Goal: Task Accomplishment & Management: Use online tool/utility

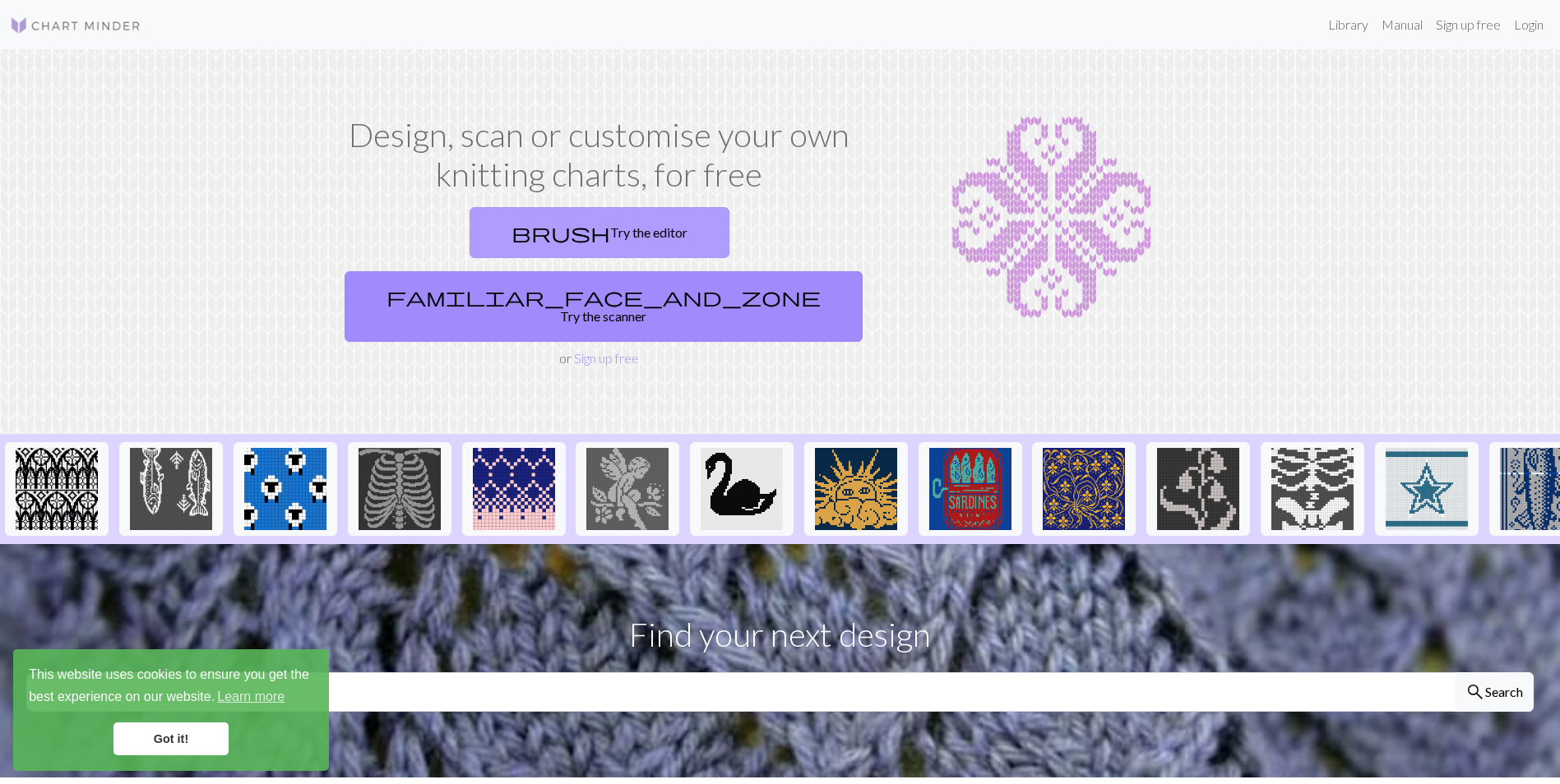
click at [490, 227] on link "brush Try the editor" at bounding box center [599, 233] width 259 height 51
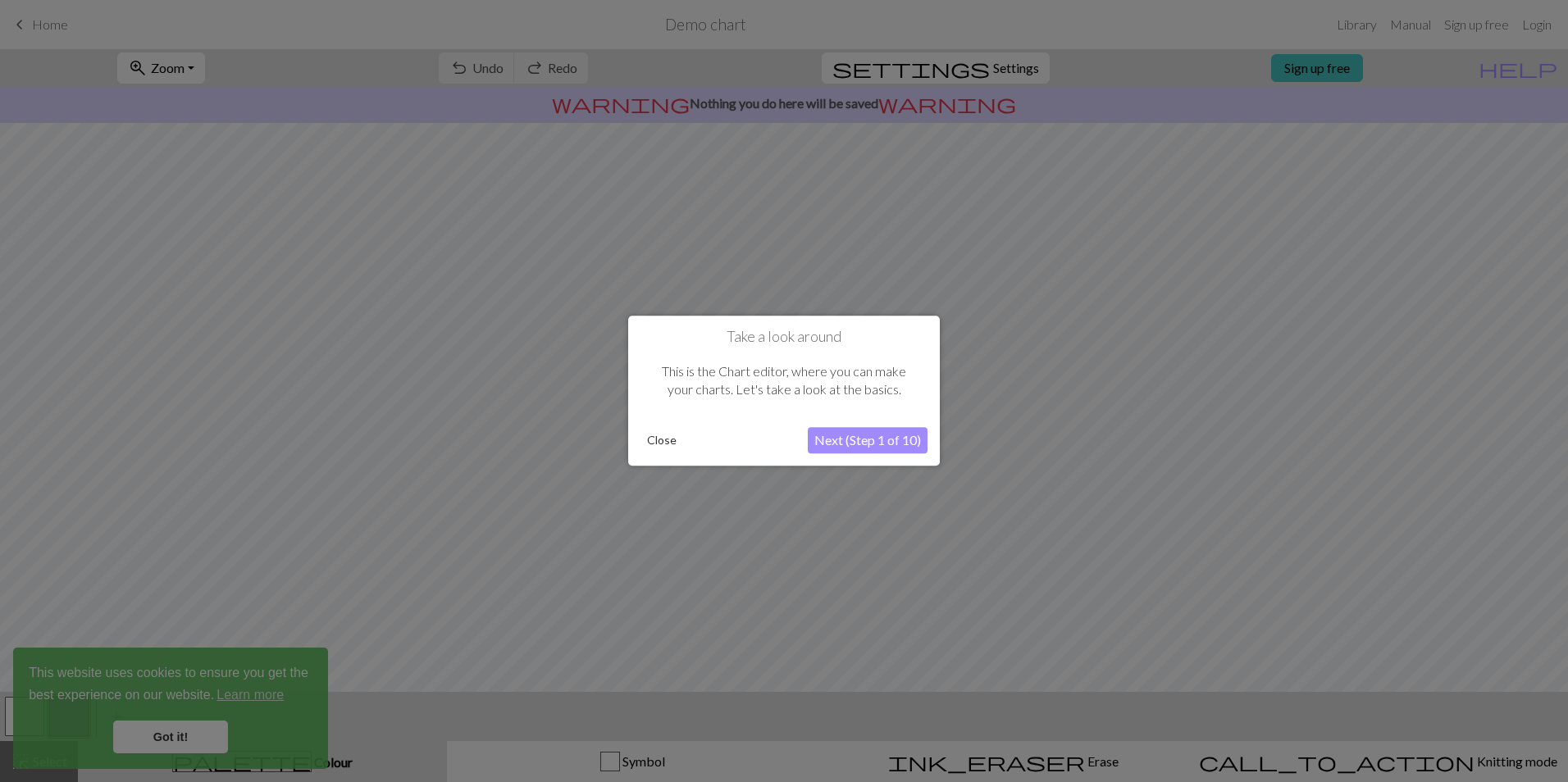
click at [845, 433] on button "Next (Step 1 of 10)" at bounding box center [867, 441] width 119 height 26
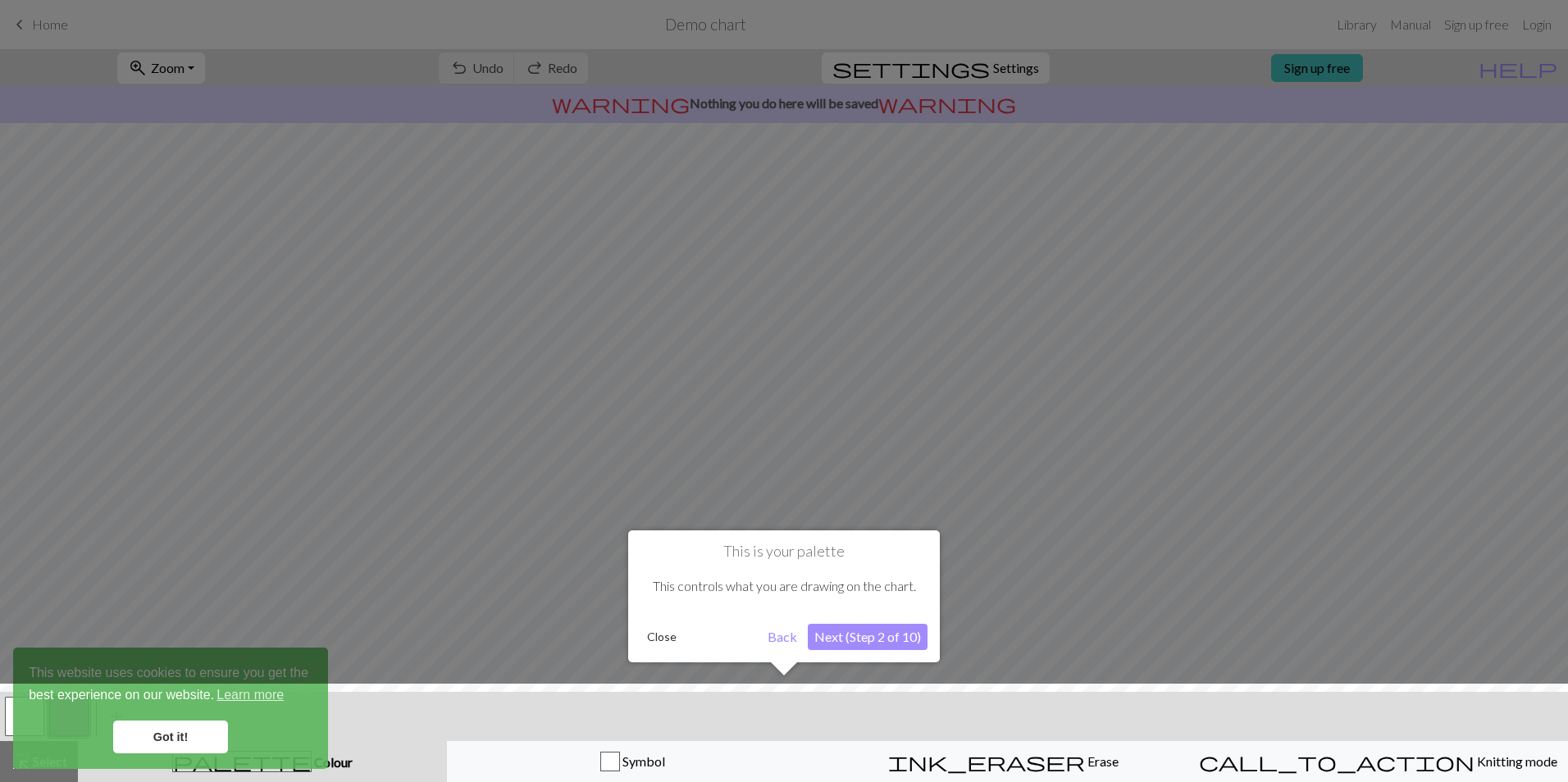
click at [785, 630] on button "Back" at bounding box center [782, 637] width 43 height 26
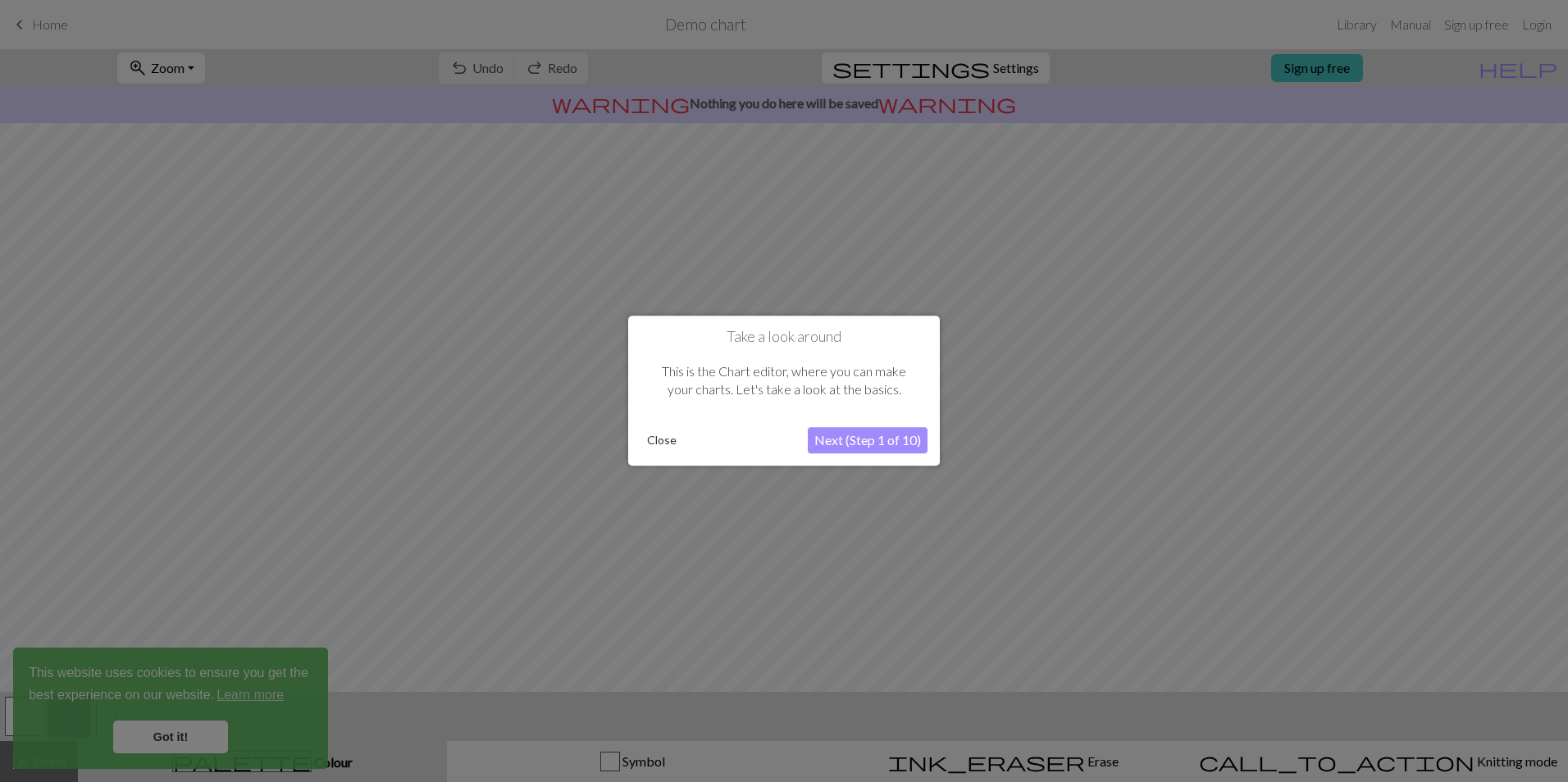
click at [668, 428] on button "Close" at bounding box center [662, 441] width 43 height 25
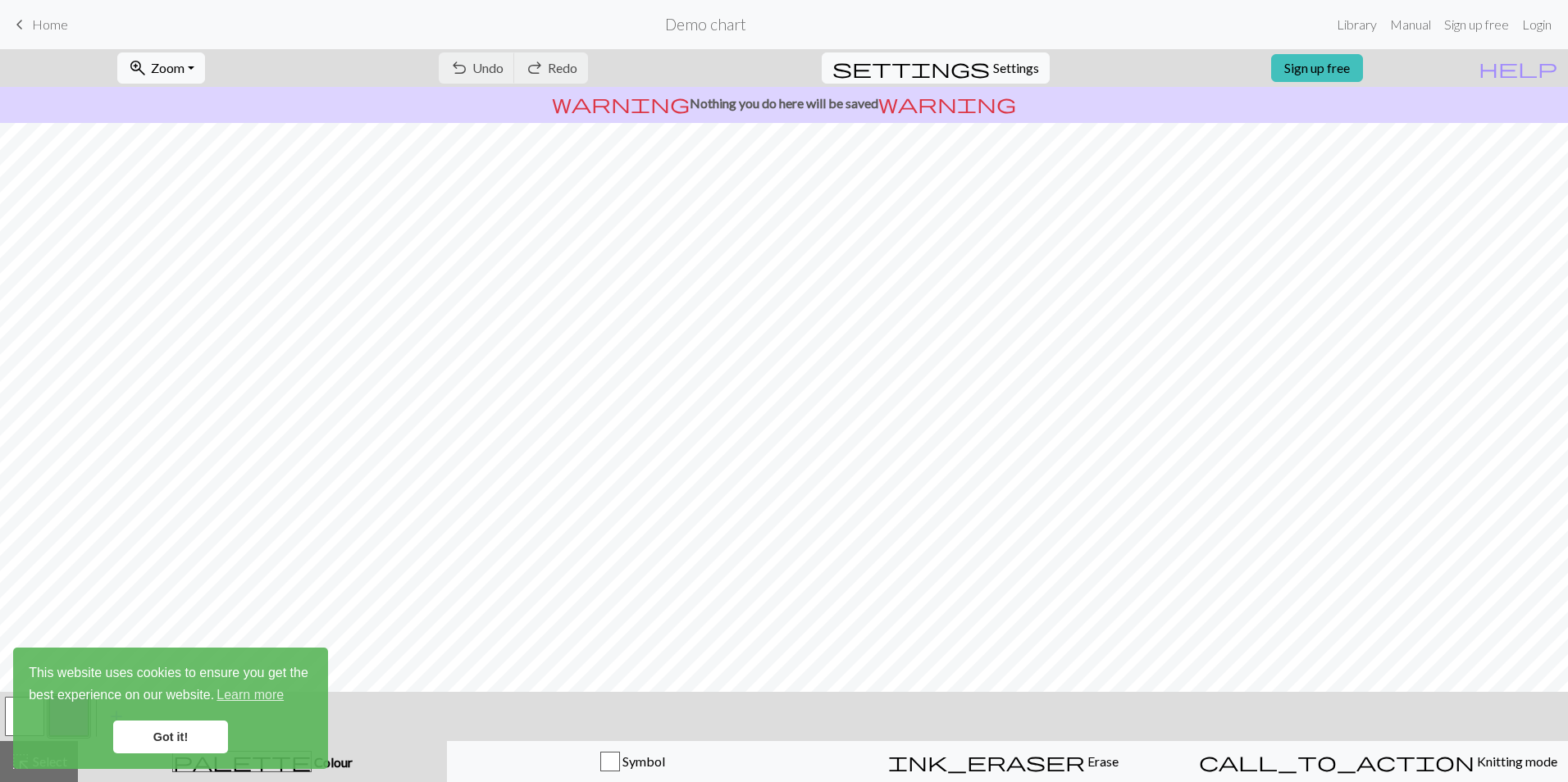
click at [147, 733] on link "Got it!" at bounding box center [170, 738] width 115 height 33
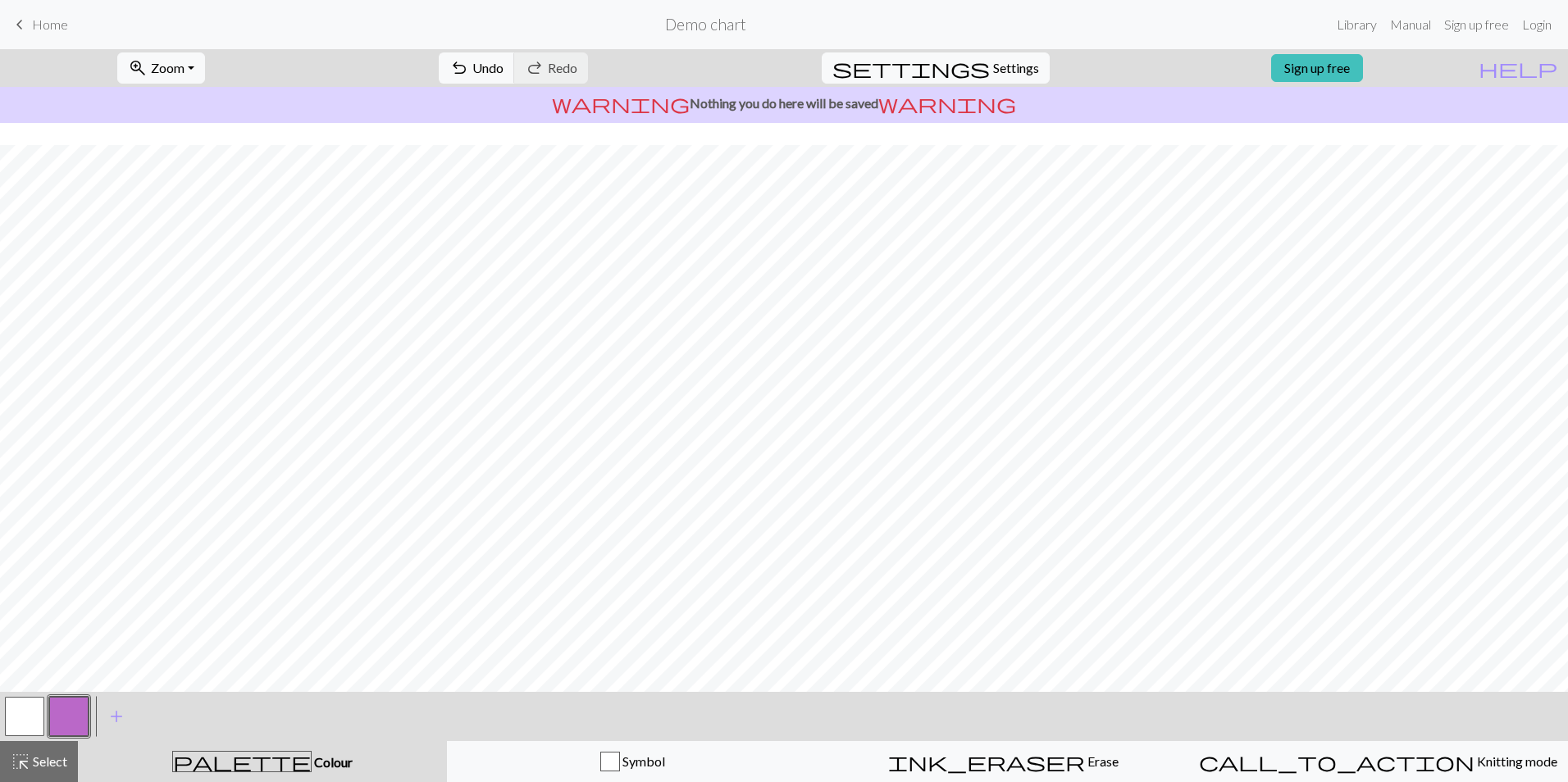
scroll to position [42, 0]
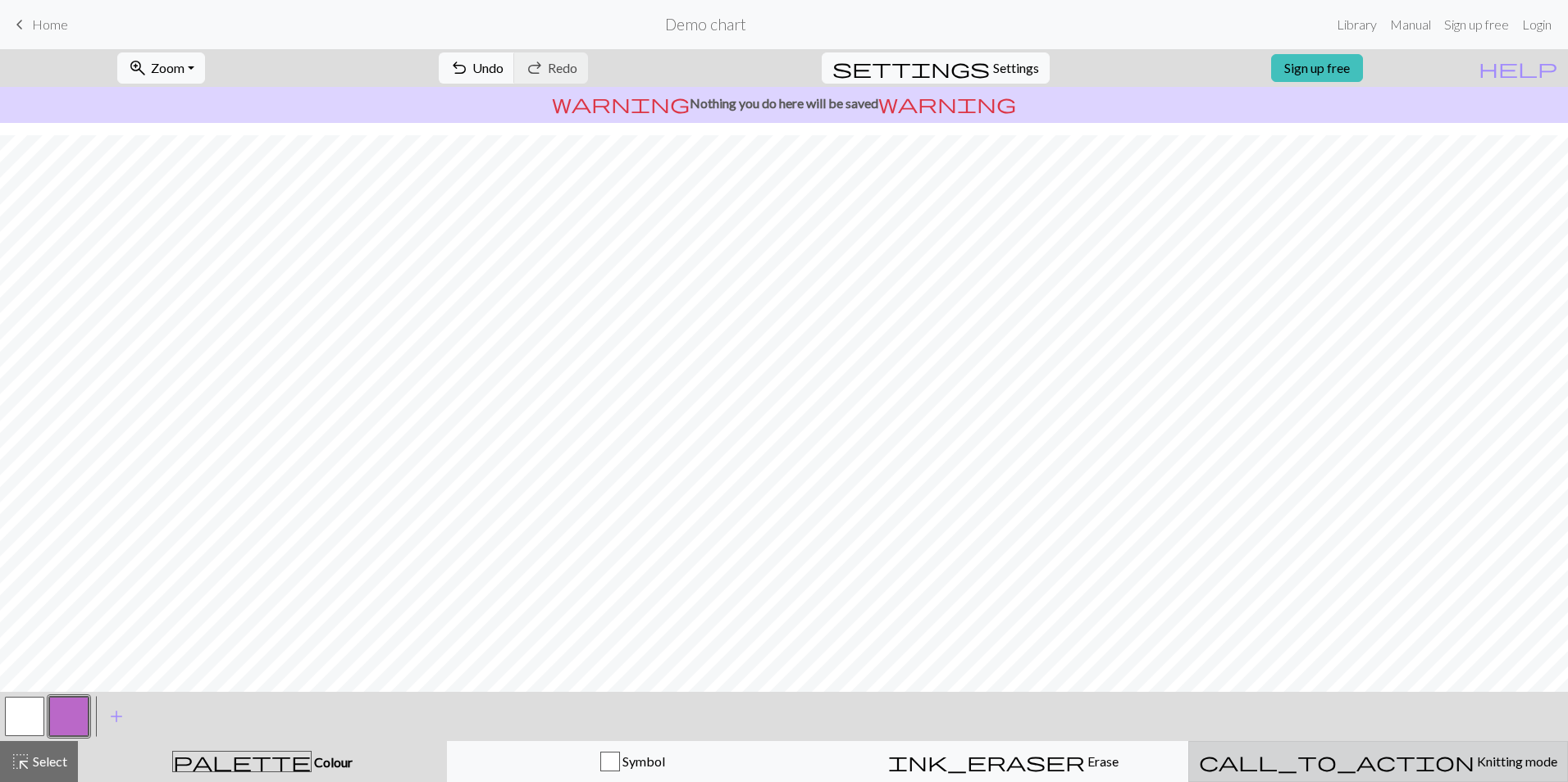
click at [1337, 760] on span "call_to_action" at bounding box center [1336, 761] width 275 height 23
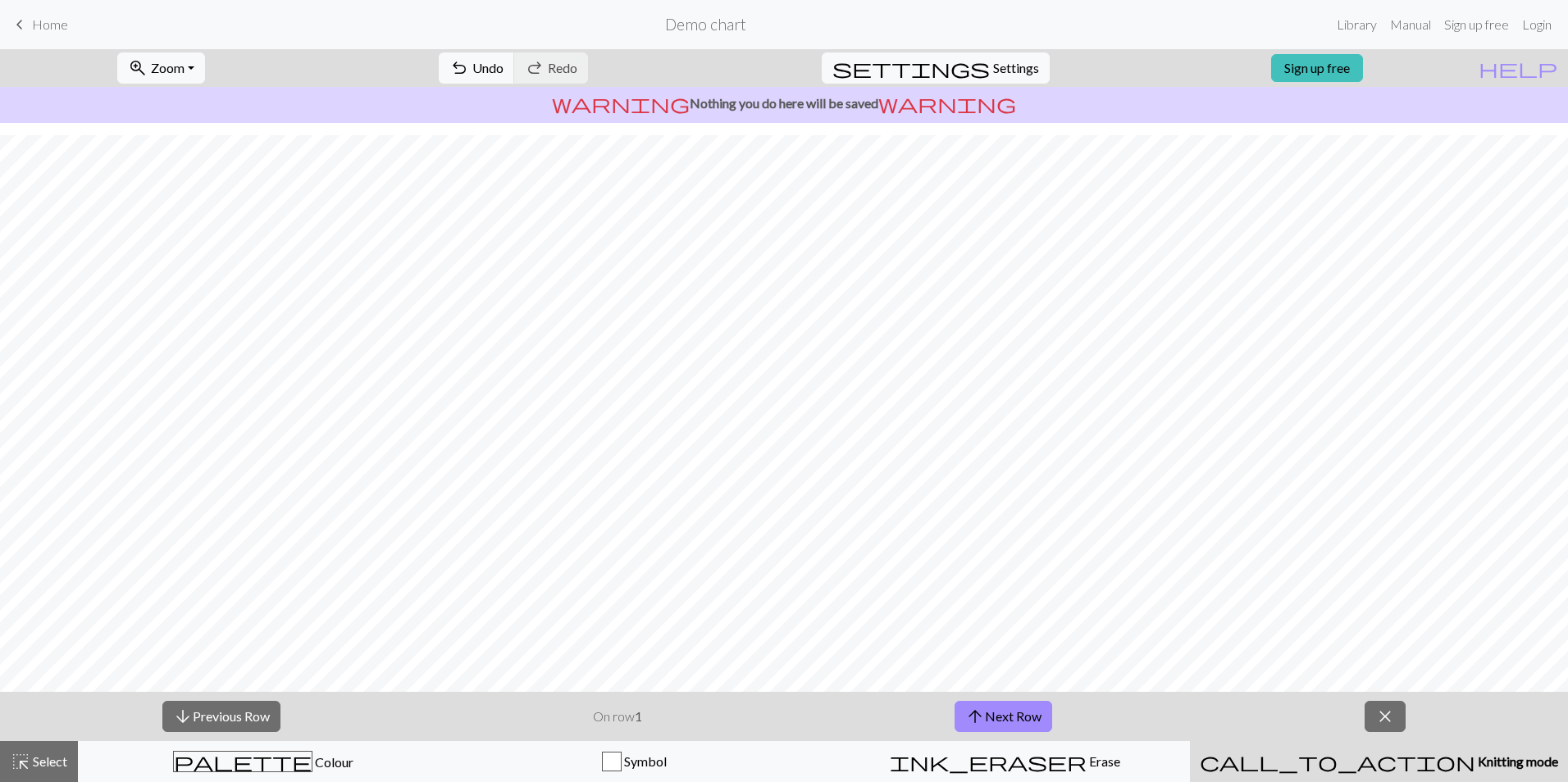
click at [1337, 760] on span "call_to_action" at bounding box center [1337, 761] width 275 height 23
click at [1405, 719] on div "arrow_downward Previous Row On row 1 arrow_upward Next Row close" at bounding box center [784, 717] width 1568 height 49
click at [1399, 722] on button "close" at bounding box center [1385, 717] width 41 height 31
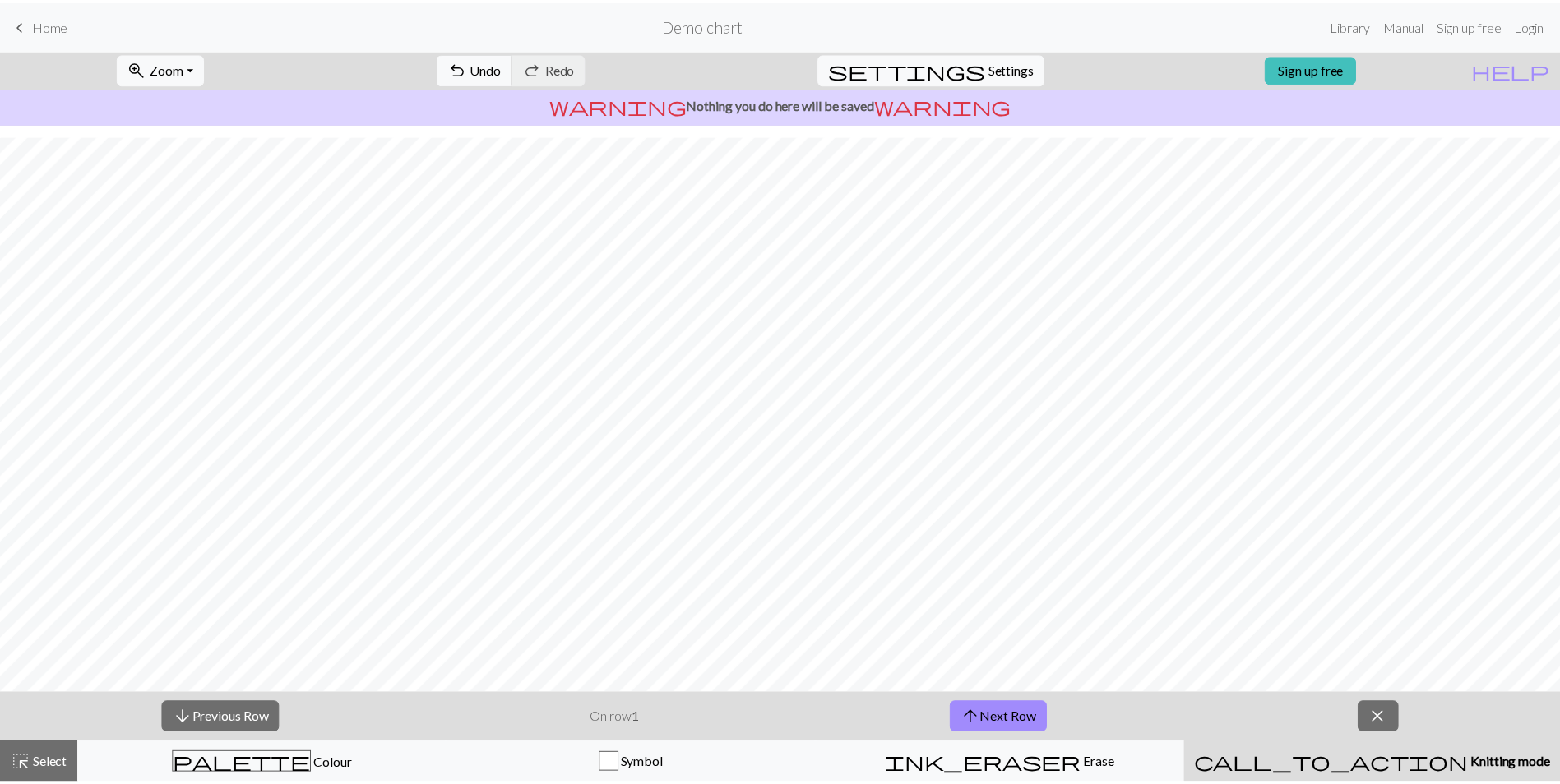
scroll to position [0, 0]
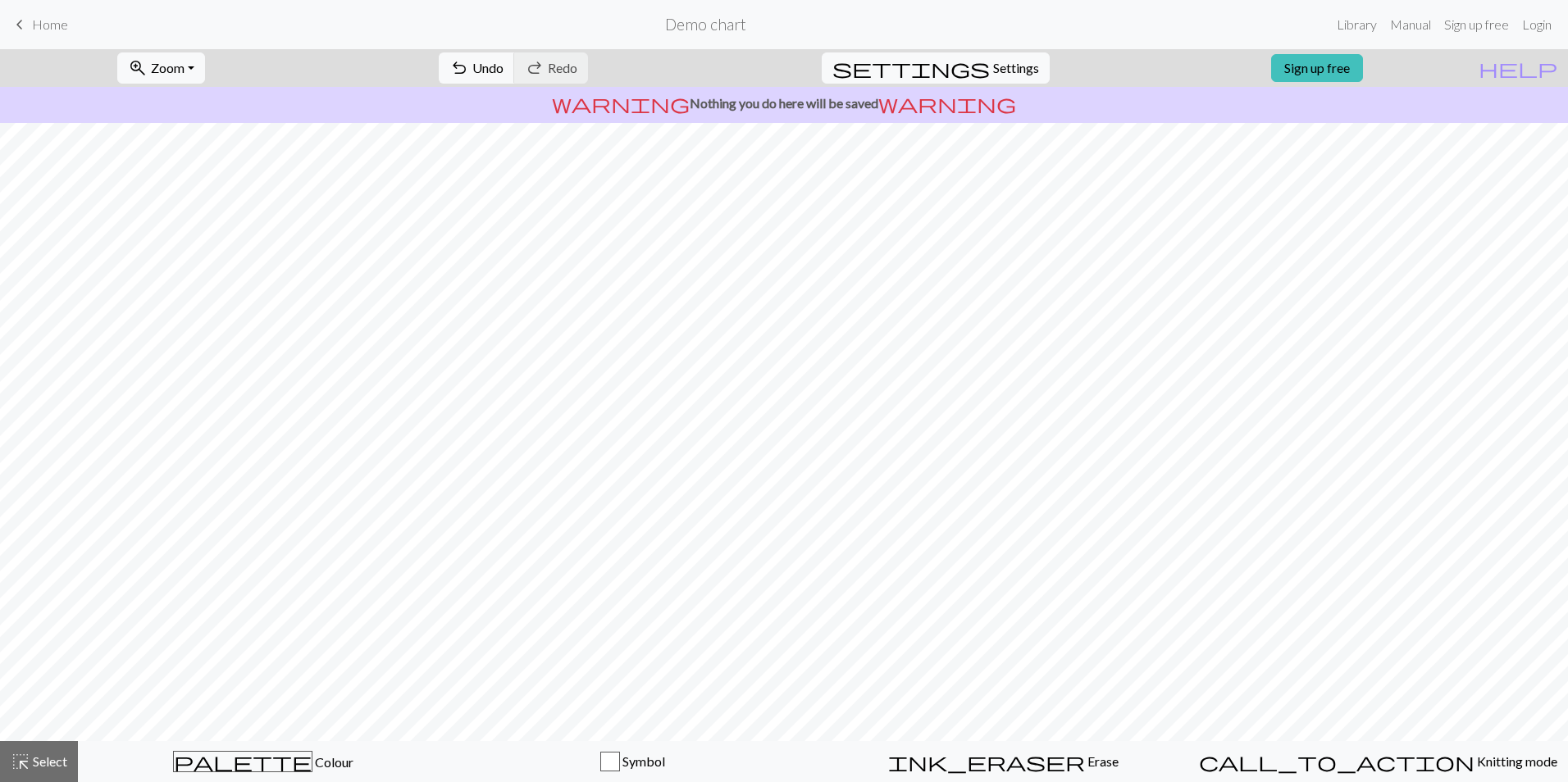
click at [741, 106] on p "warning Nothing you do here will be saved warning" at bounding box center [784, 103] width 1555 height 20
click at [993, 68] on span "Settings" at bounding box center [1016, 68] width 46 height 20
select select "aran"
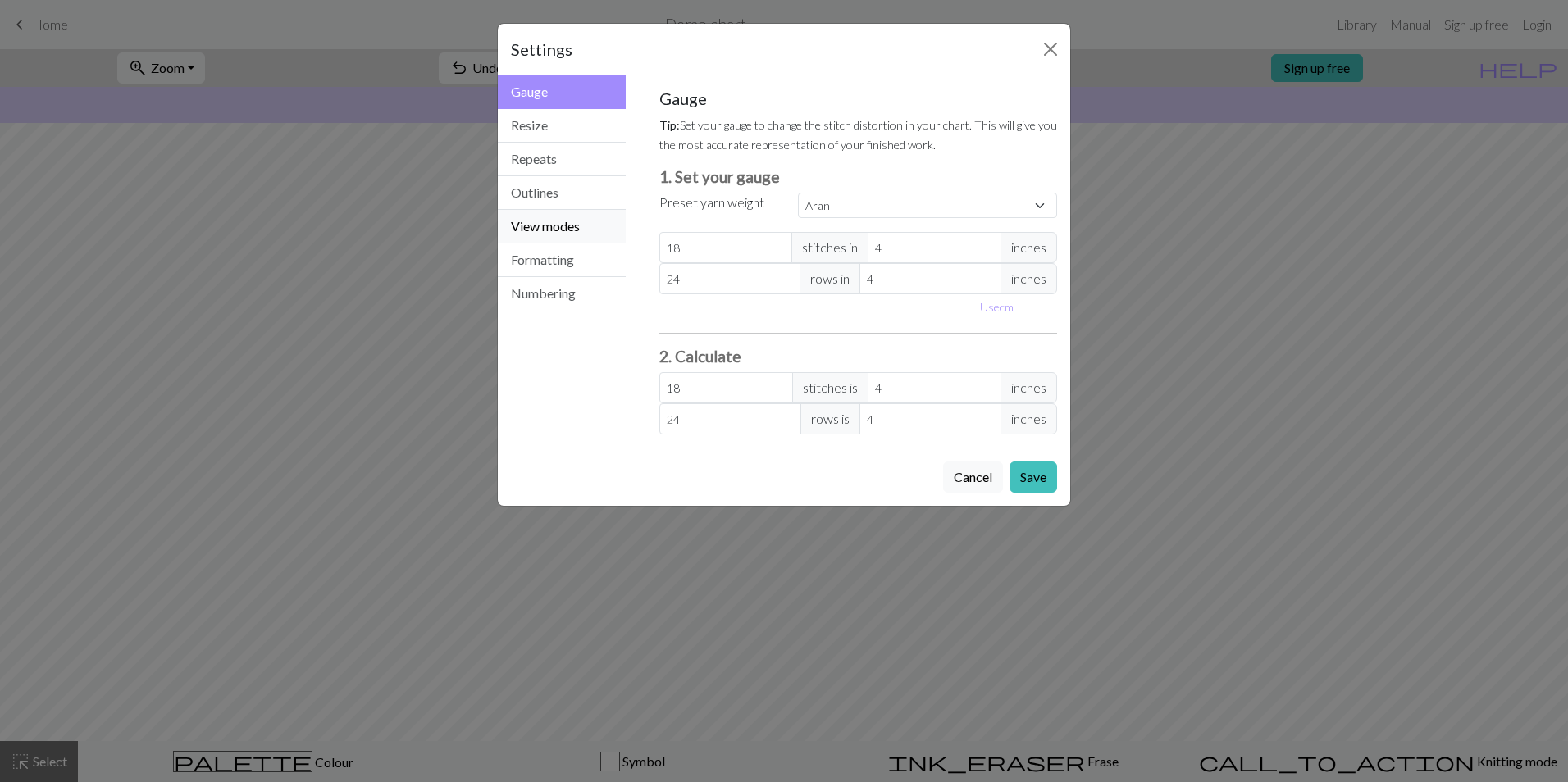
click at [527, 217] on button "View modes" at bounding box center [561, 227] width 128 height 34
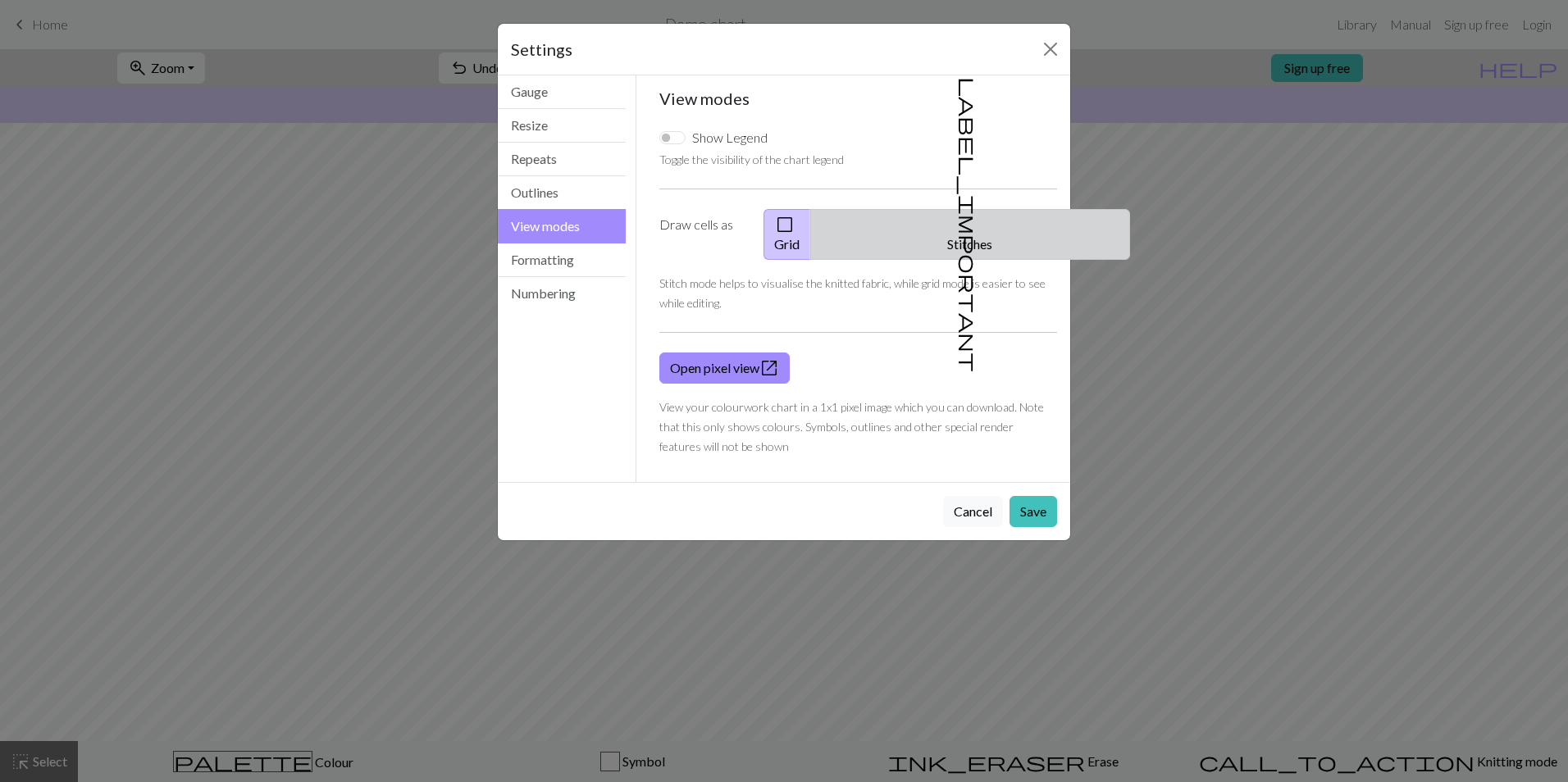
click at [957, 219] on span "label_important" at bounding box center [968, 225] width 23 height 295
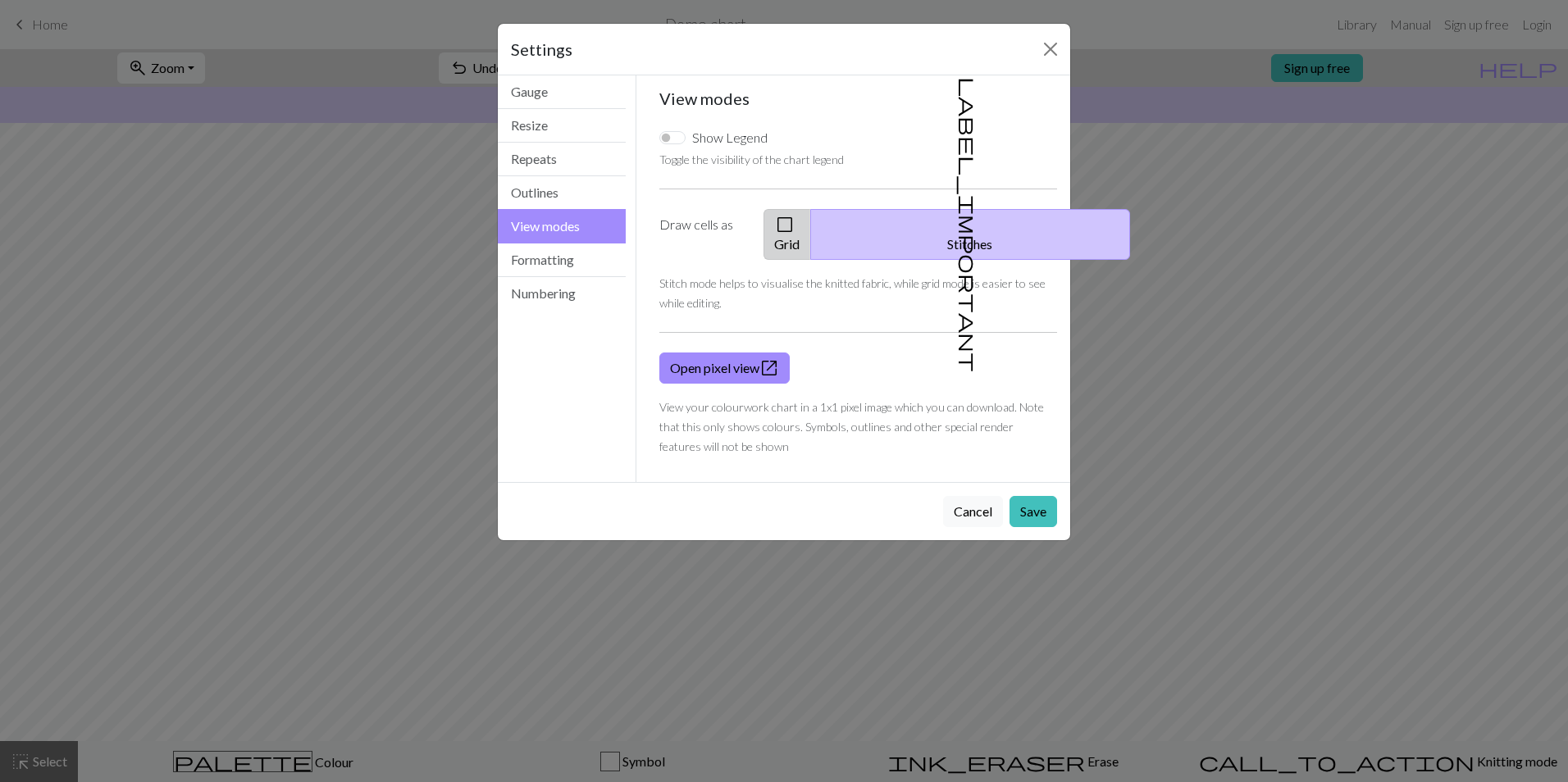
click at [811, 219] on button "check_box_outline_blank Grid" at bounding box center [787, 235] width 48 height 51
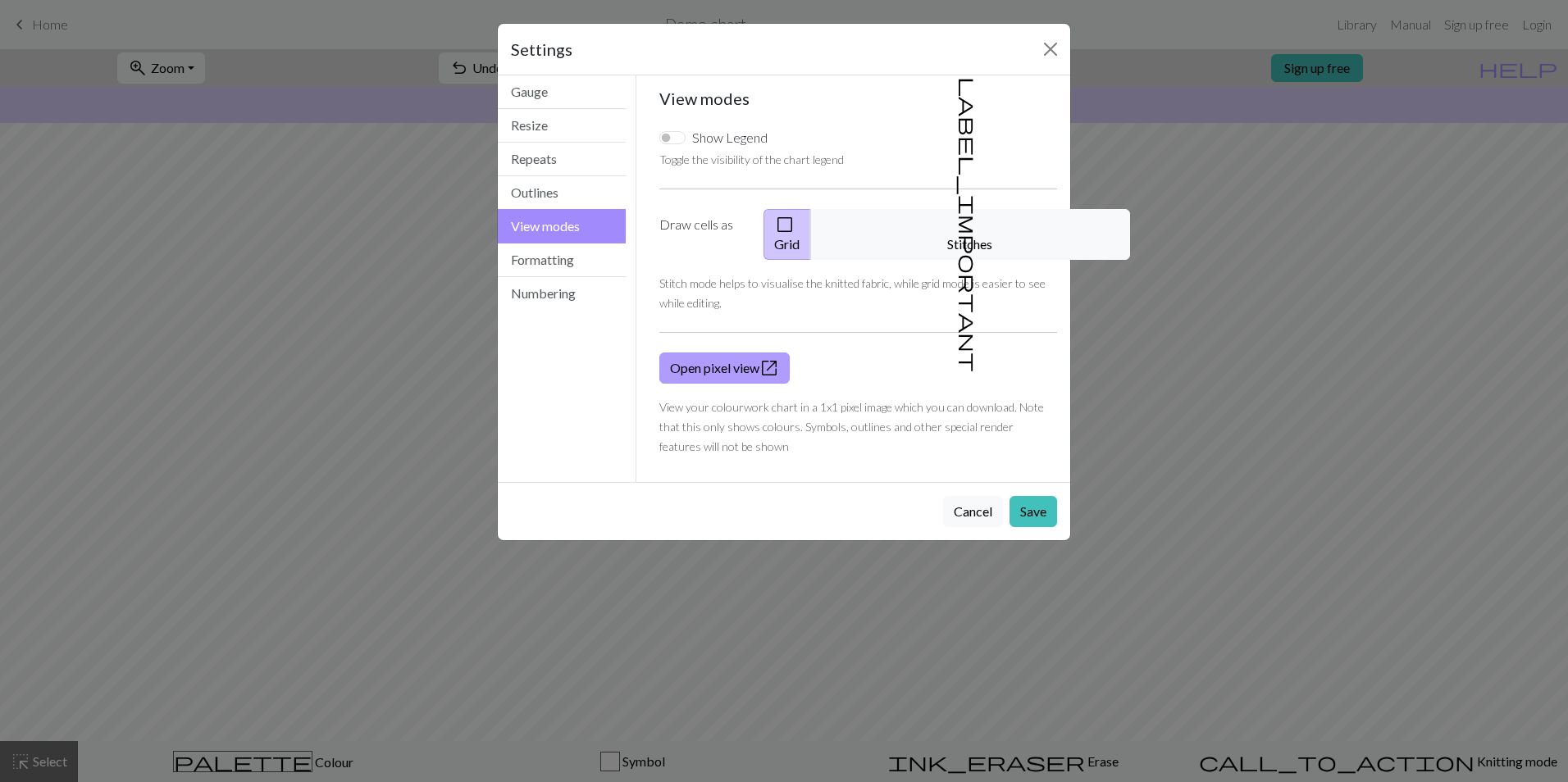
click at [743, 353] on link "Open pixel view open_in_new" at bounding box center [724, 368] width 130 height 31
click at [1054, 44] on button "Close" at bounding box center [1051, 49] width 26 height 26
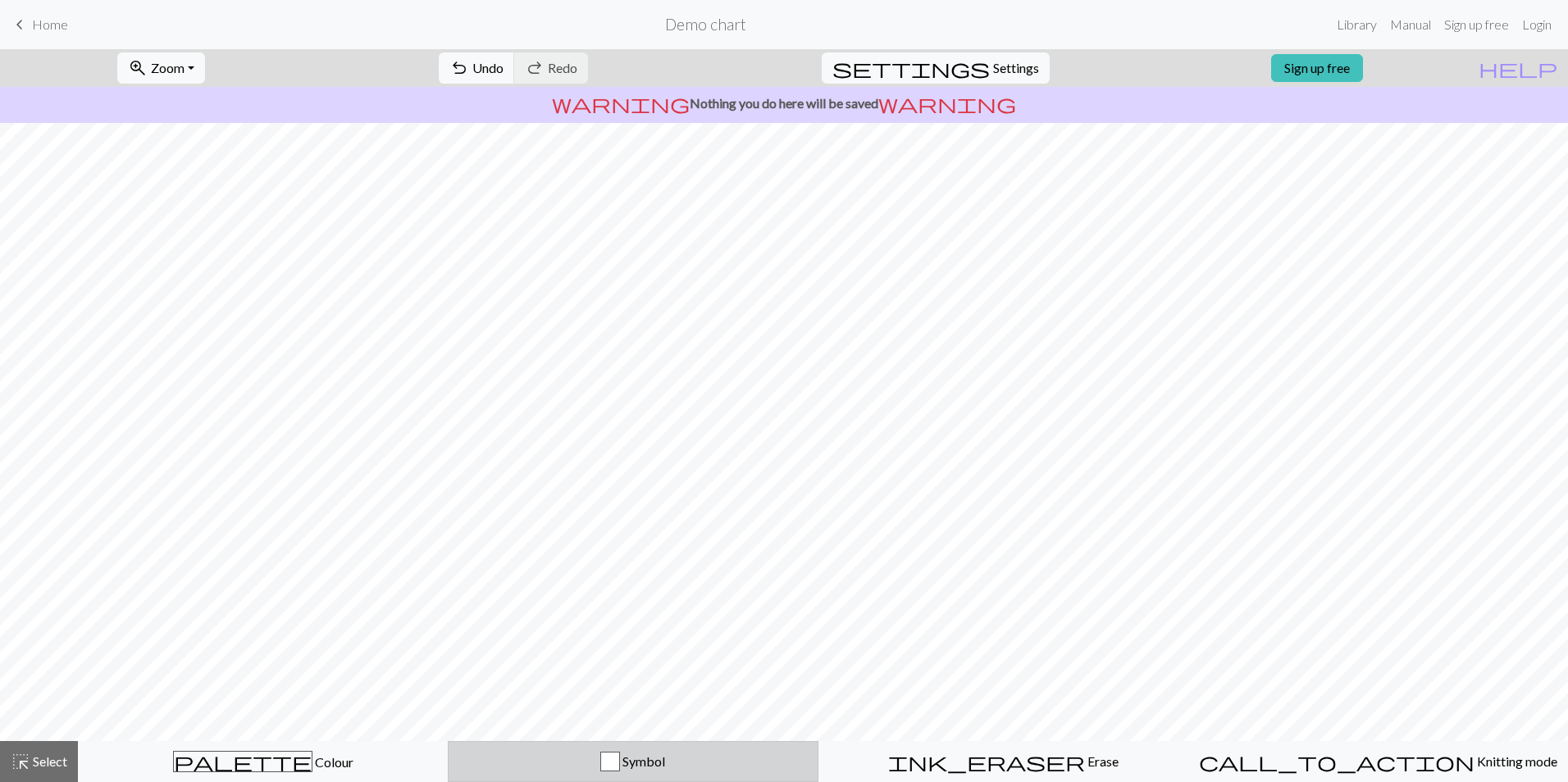
click at [628, 766] on span "Symbol" at bounding box center [642, 761] width 45 height 16
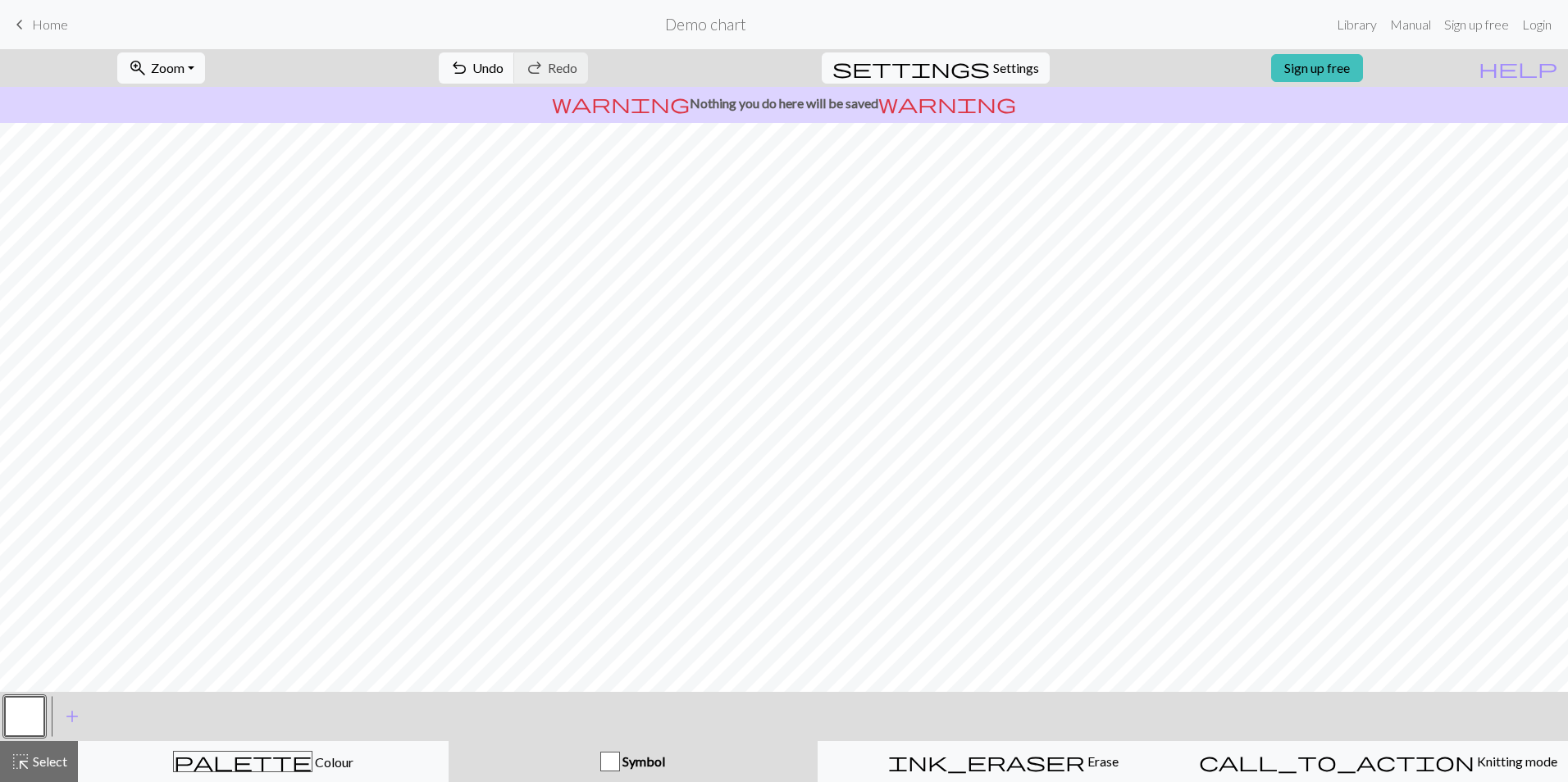
click at [628, 766] on span "Symbol" at bounding box center [642, 761] width 45 height 16
click at [620, 764] on div "button" at bounding box center [610, 761] width 20 height 20
click at [616, 764] on div "button" at bounding box center [610, 761] width 20 height 20
click at [609, 753] on div "button" at bounding box center [610, 761] width 20 height 20
click at [620, 762] on div "button" at bounding box center [610, 761] width 20 height 20
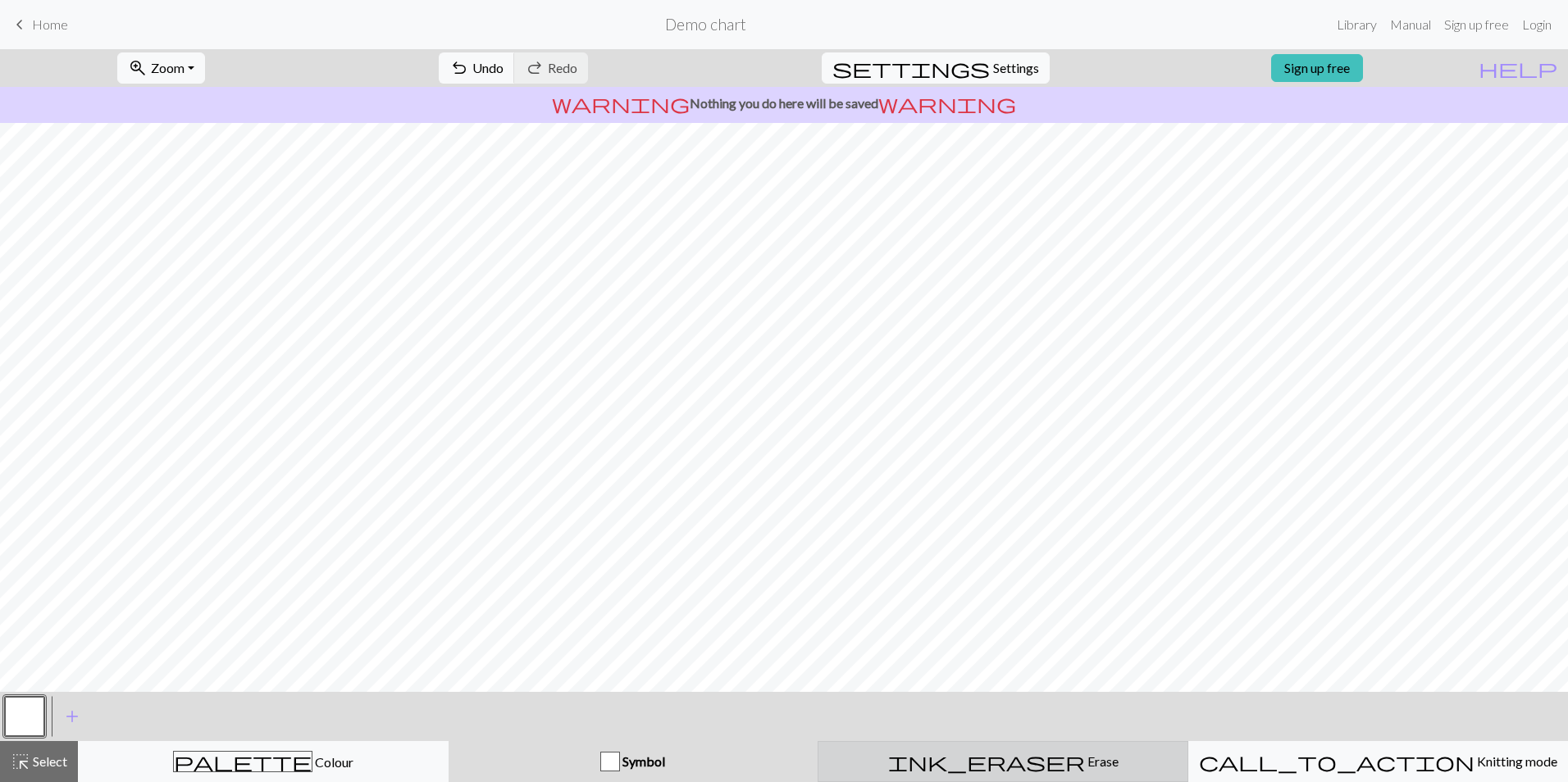
click at [935, 752] on div "ink_eraser Erase Erase" at bounding box center [1003, 761] width 349 height 20
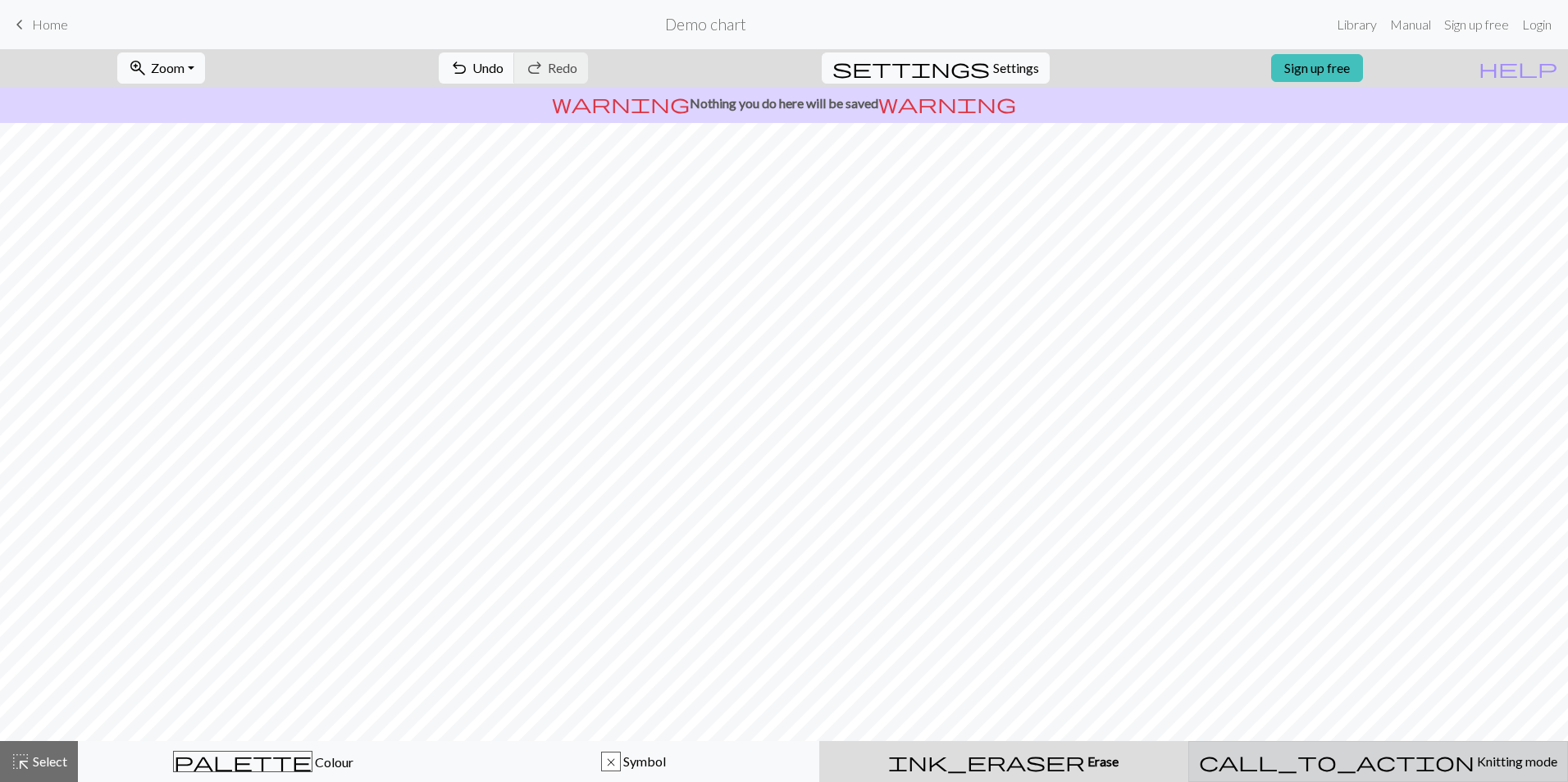
drag, startPoint x: 1458, startPoint y: 770, endPoint x: 1448, endPoint y: 770, distance: 10.0
click at [1456, 770] on div "call_to_action Knitting mode Knitting mode" at bounding box center [1378, 761] width 358 height 20
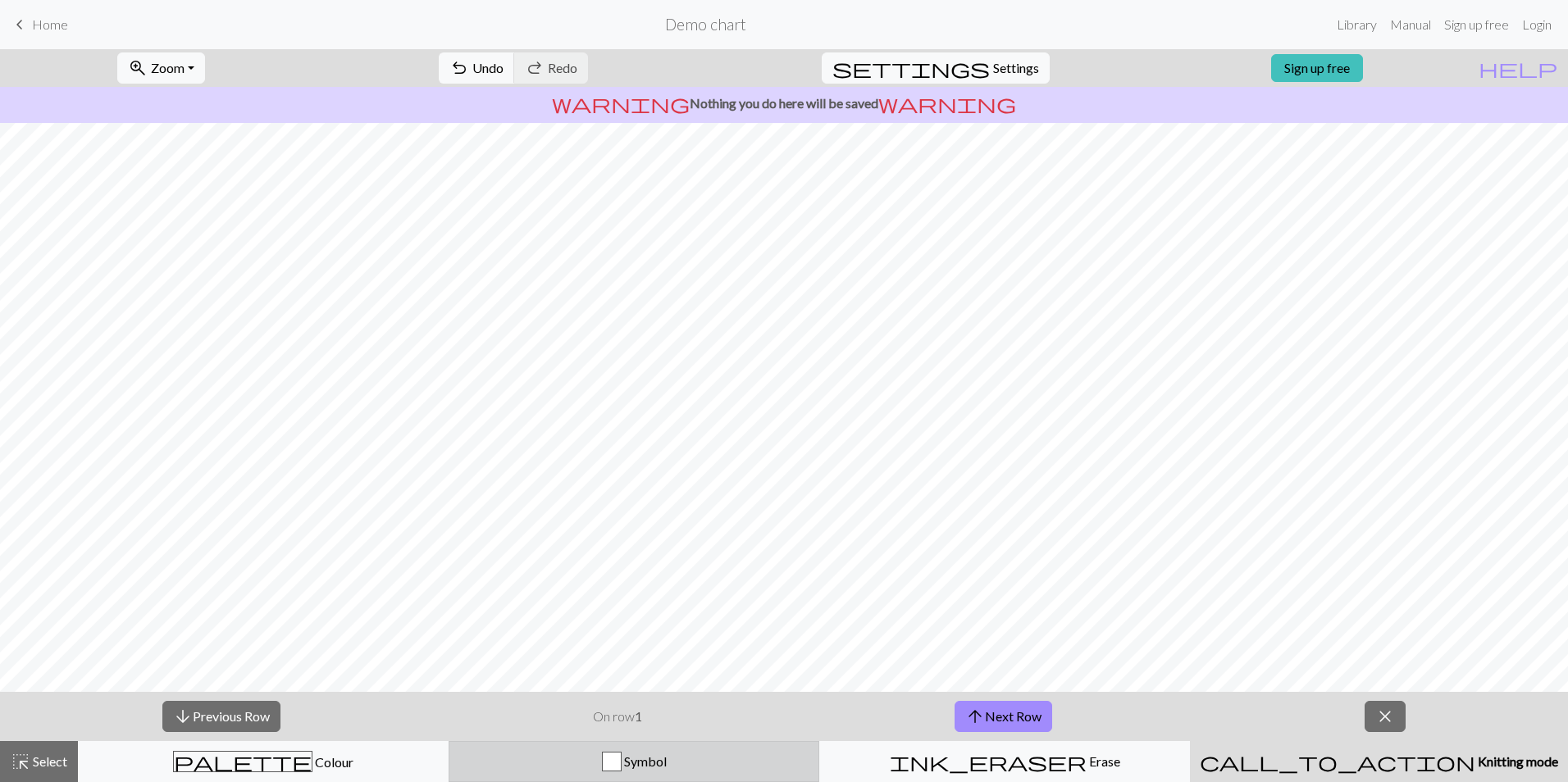
click at [728, 756] on div "Symbol" at bounding box center [634, 761] width 349 height 20
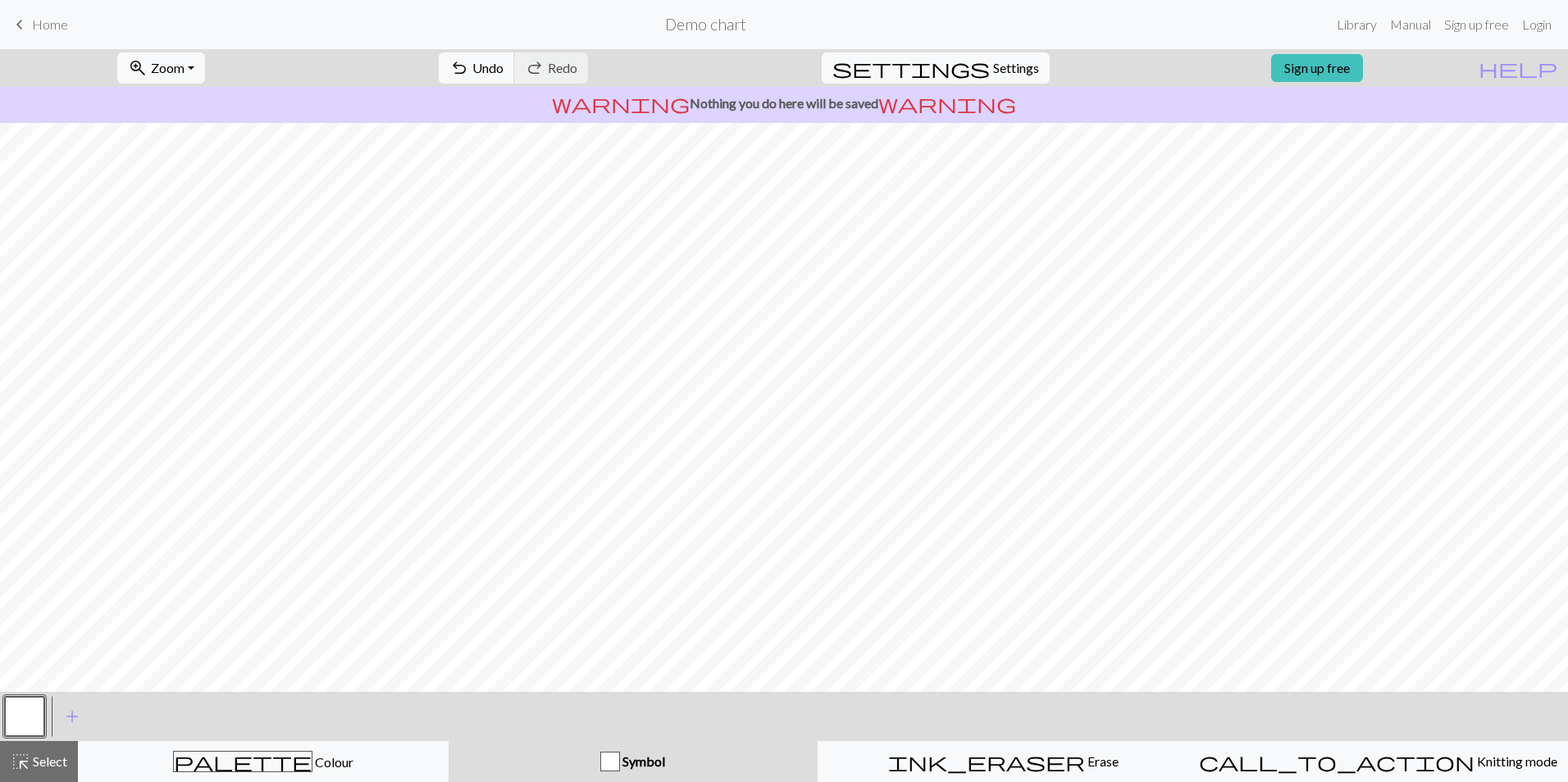
click at [10, 26] on span "keyboard_arrow_left" at bounding box center [20, 25] width 20 height 23
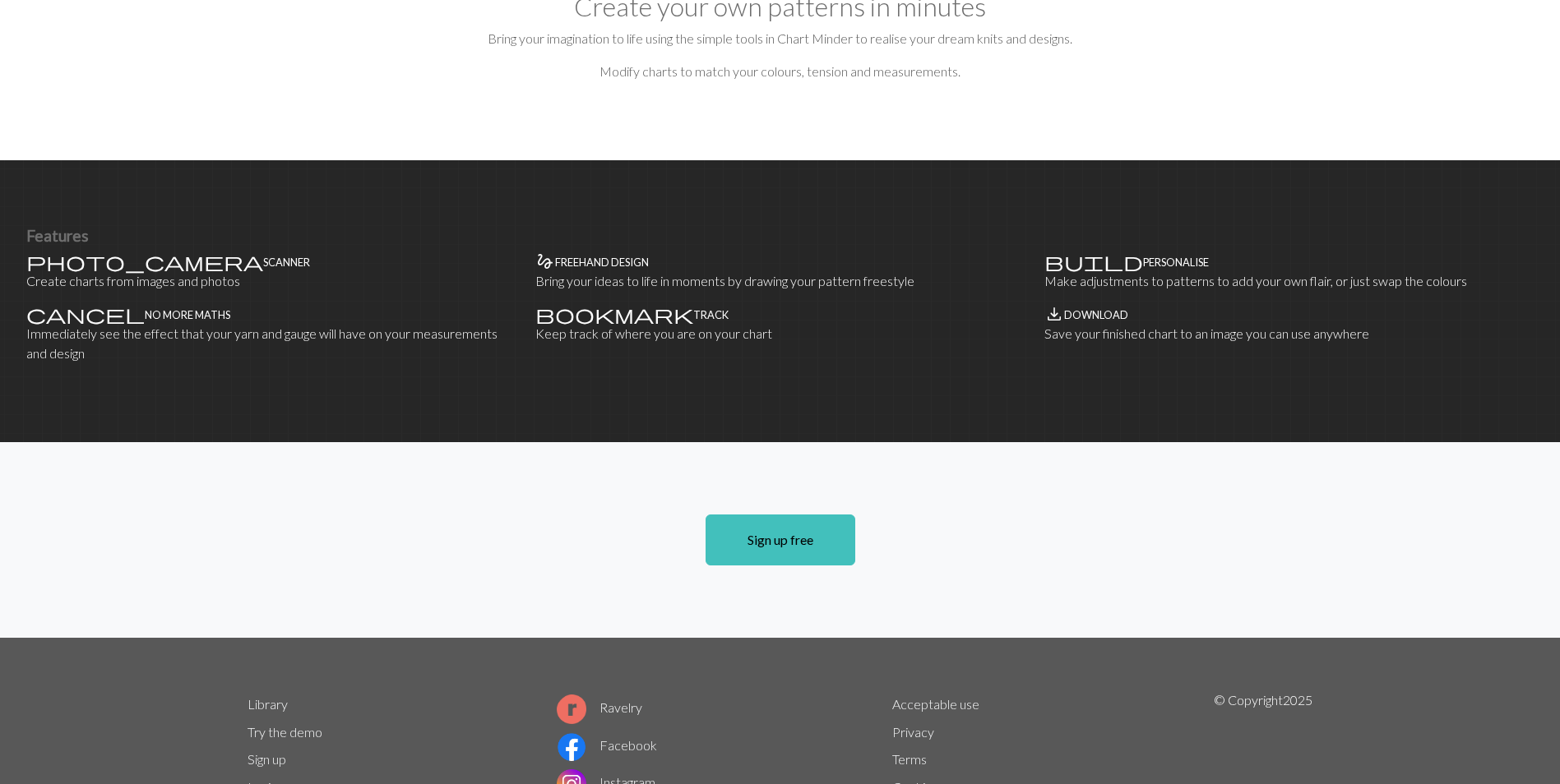
scroll to position [962, 0]
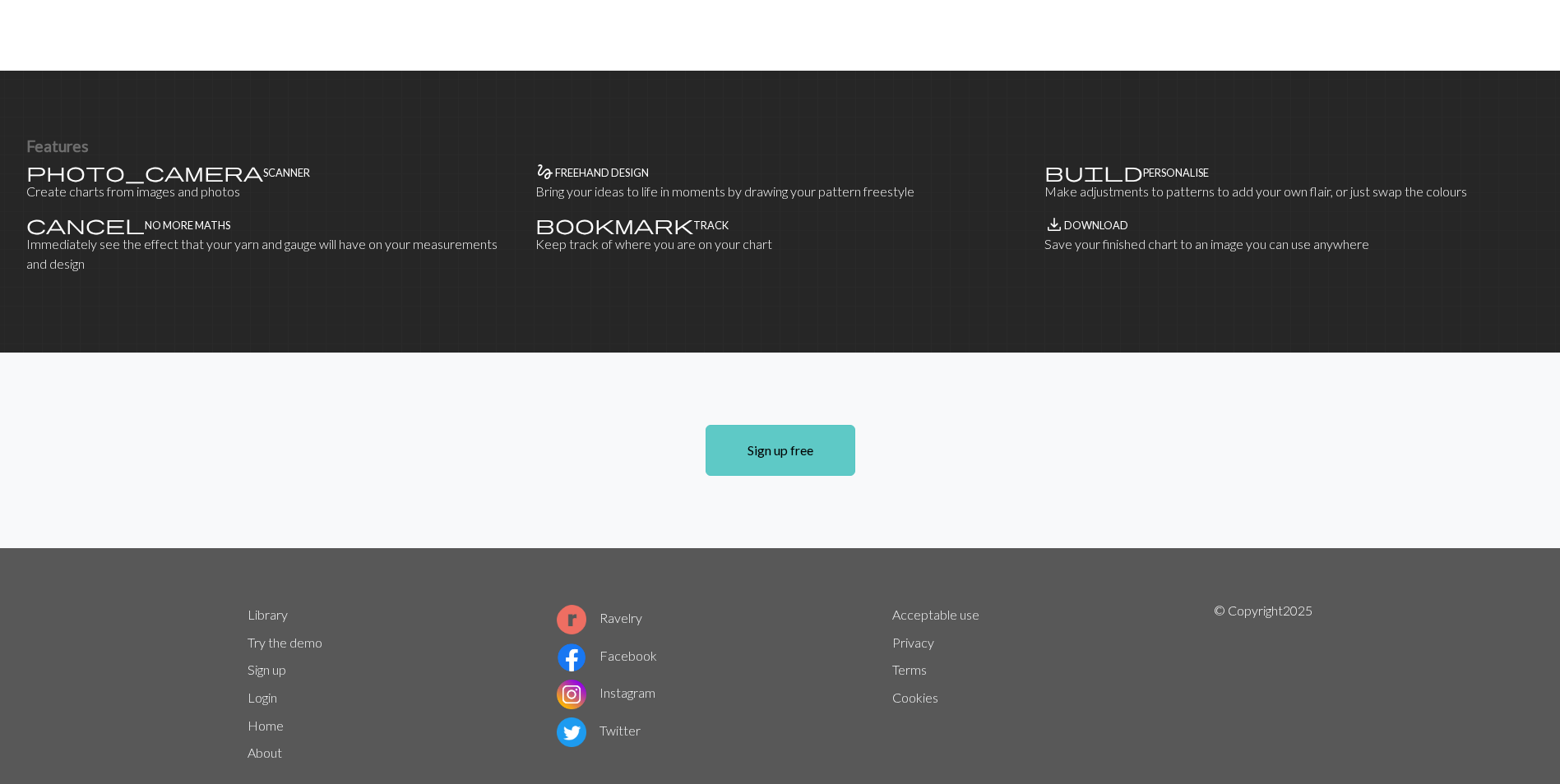
click at [790, 425] on link "Sign up free" at bounding box center [780, 450] width 150 height 51
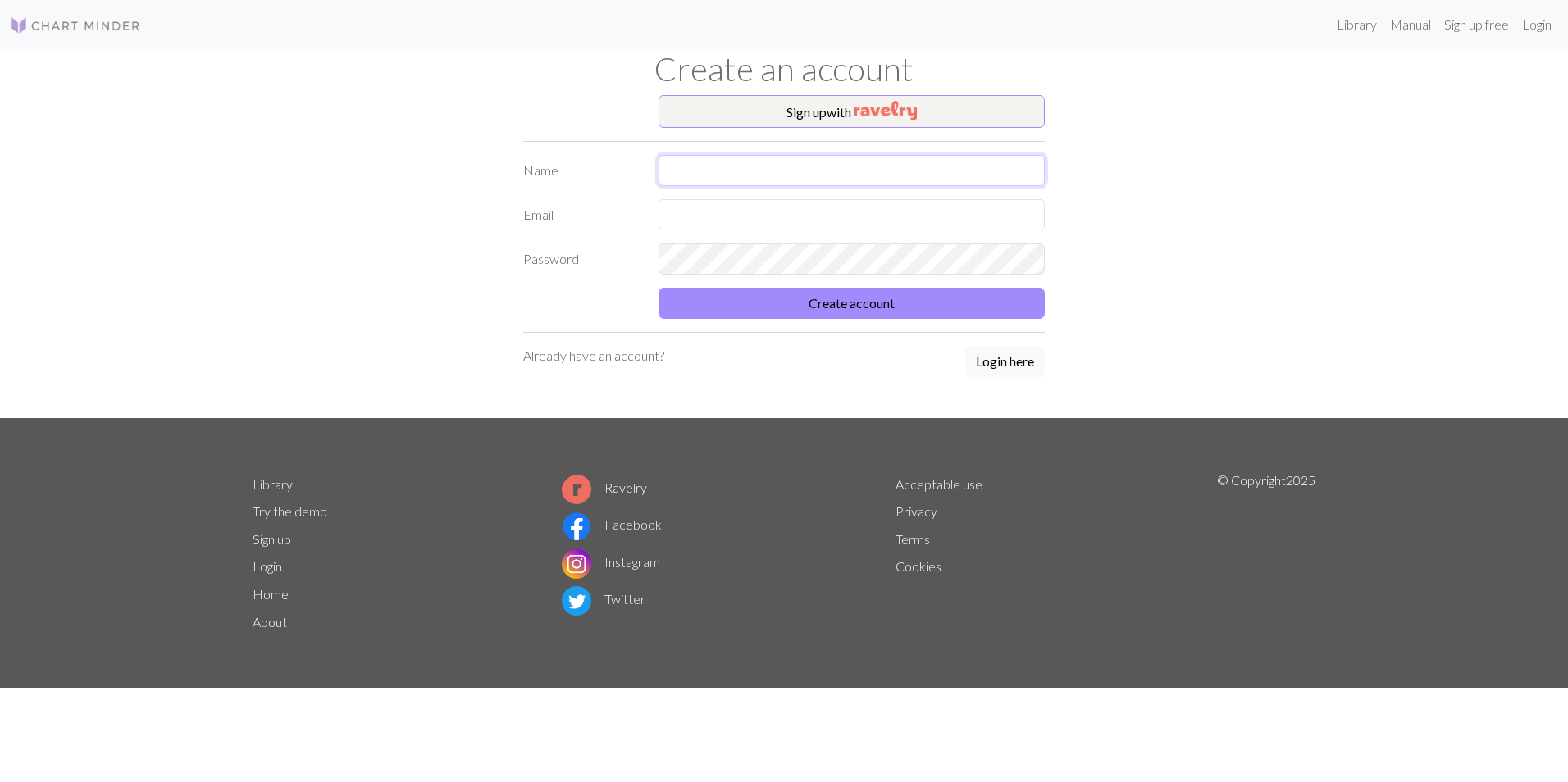
click at [684, 167] on input "text" at bounding box center [851, 171] width 386 height 31
type input "TACIANA [PERSON_NAME]"
type input "tacyamuy@gmail.com"
click at [658, 288] on button "Create account" at bounding box center [851, 303] width 386 height 31
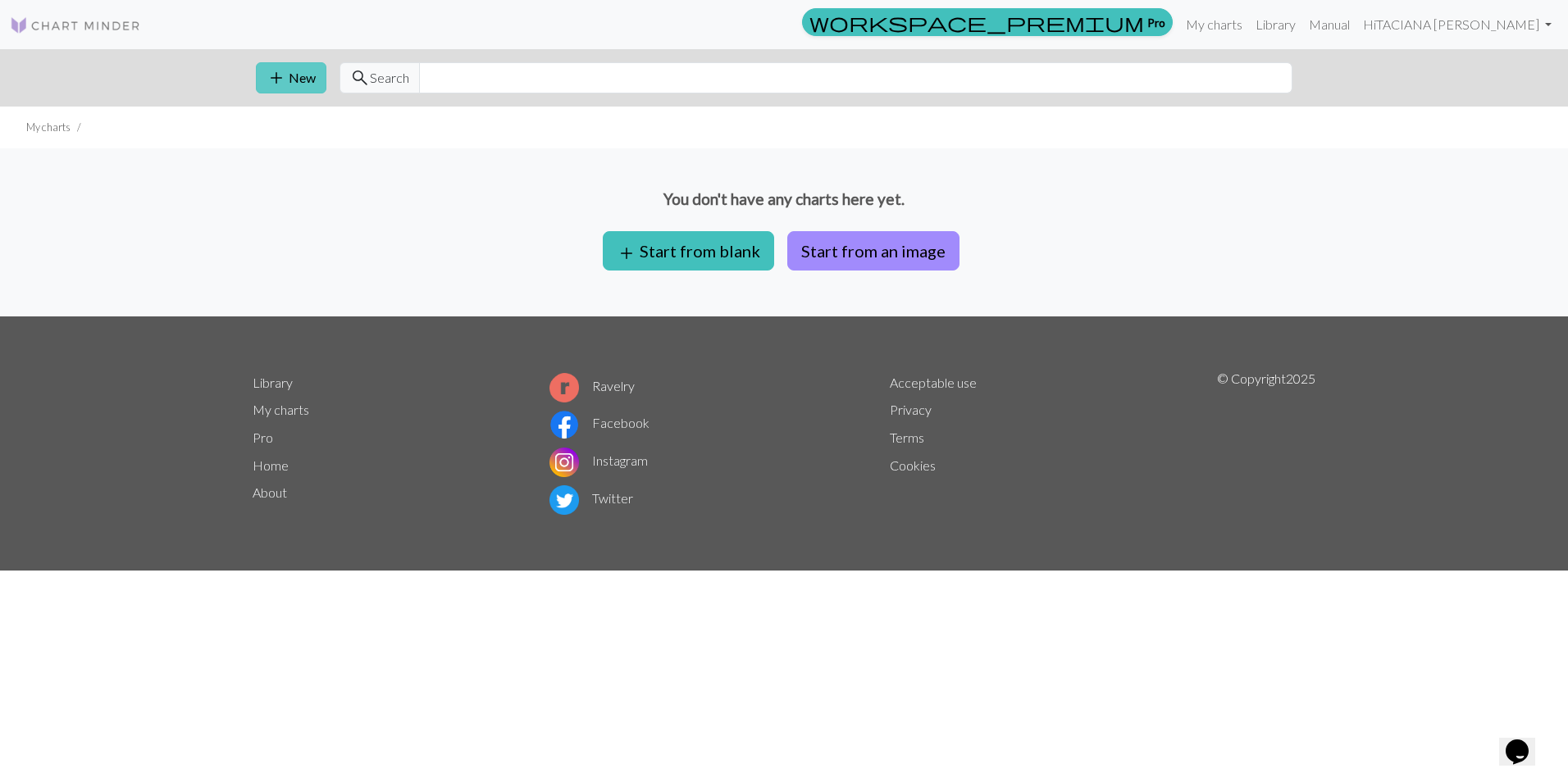
click at [302, 83] on button "add New" at bounding box center [291, 78] width 71 height 31
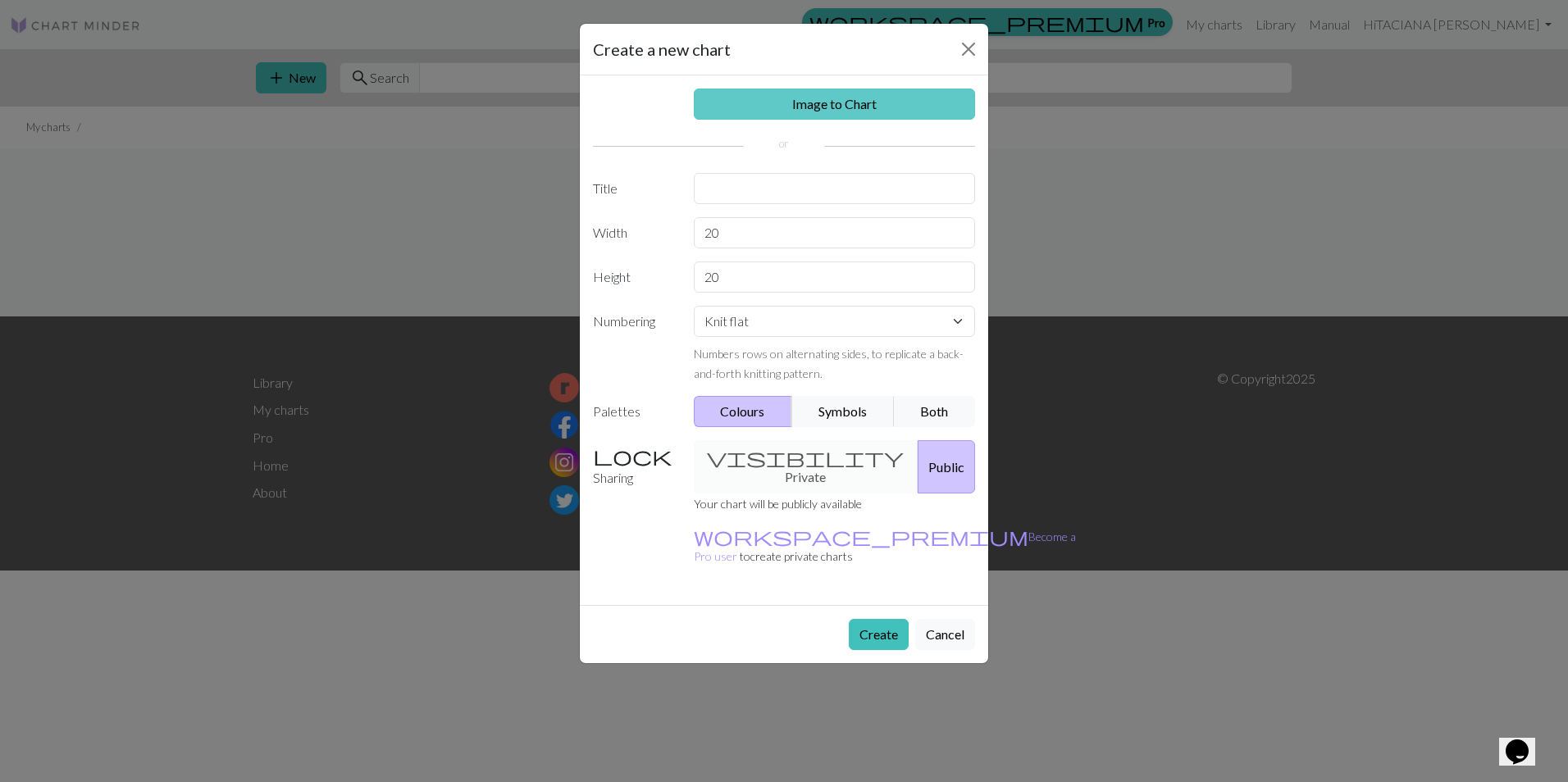
click at [835, 96] on link "Image to Chart" at bounding box center [835, 104] width 282 height 31
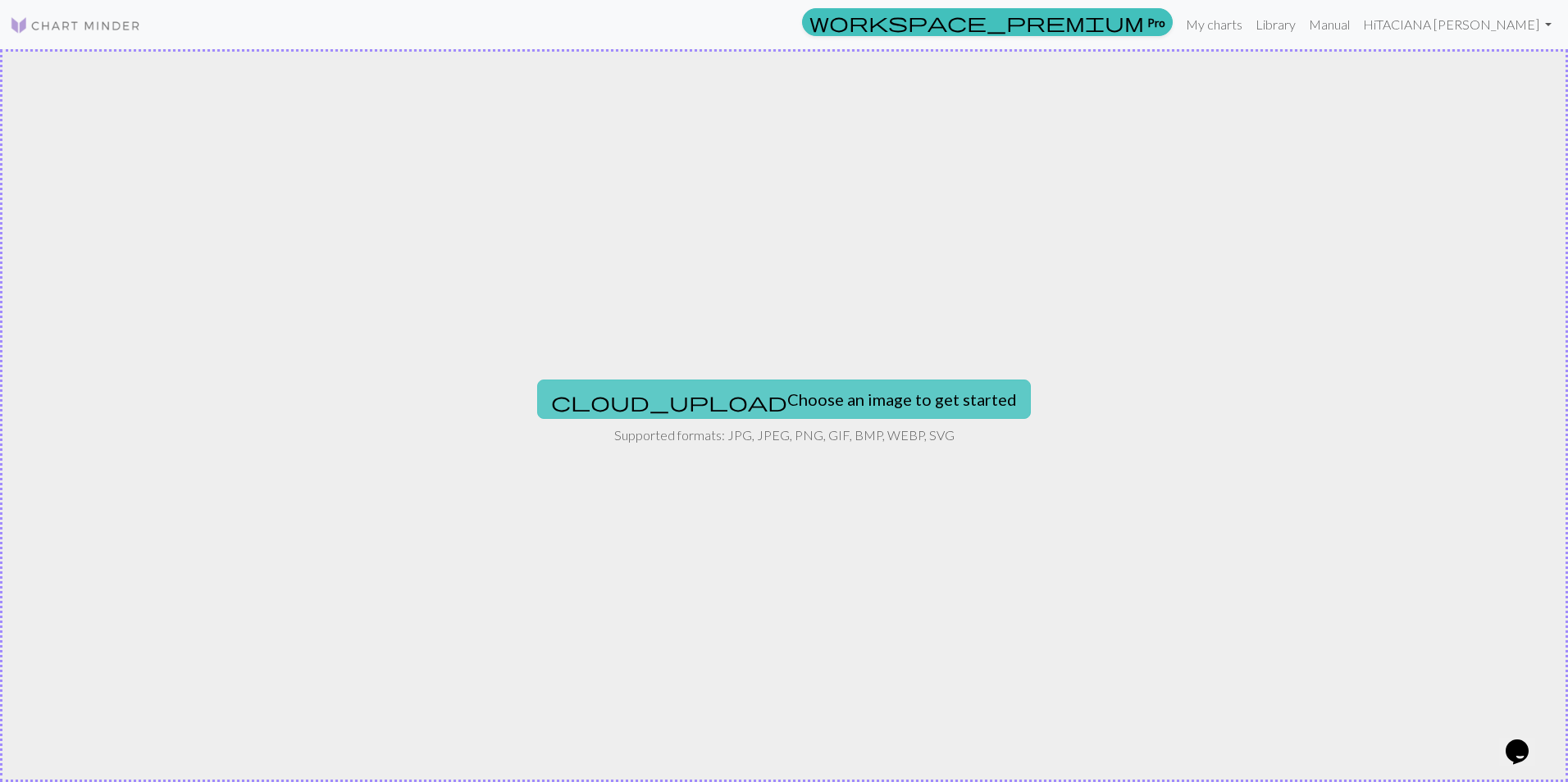
click at [786, 407] on button "cloud_upload Choose an image to get started" at bounding box center [784, 400] width 494 height 40
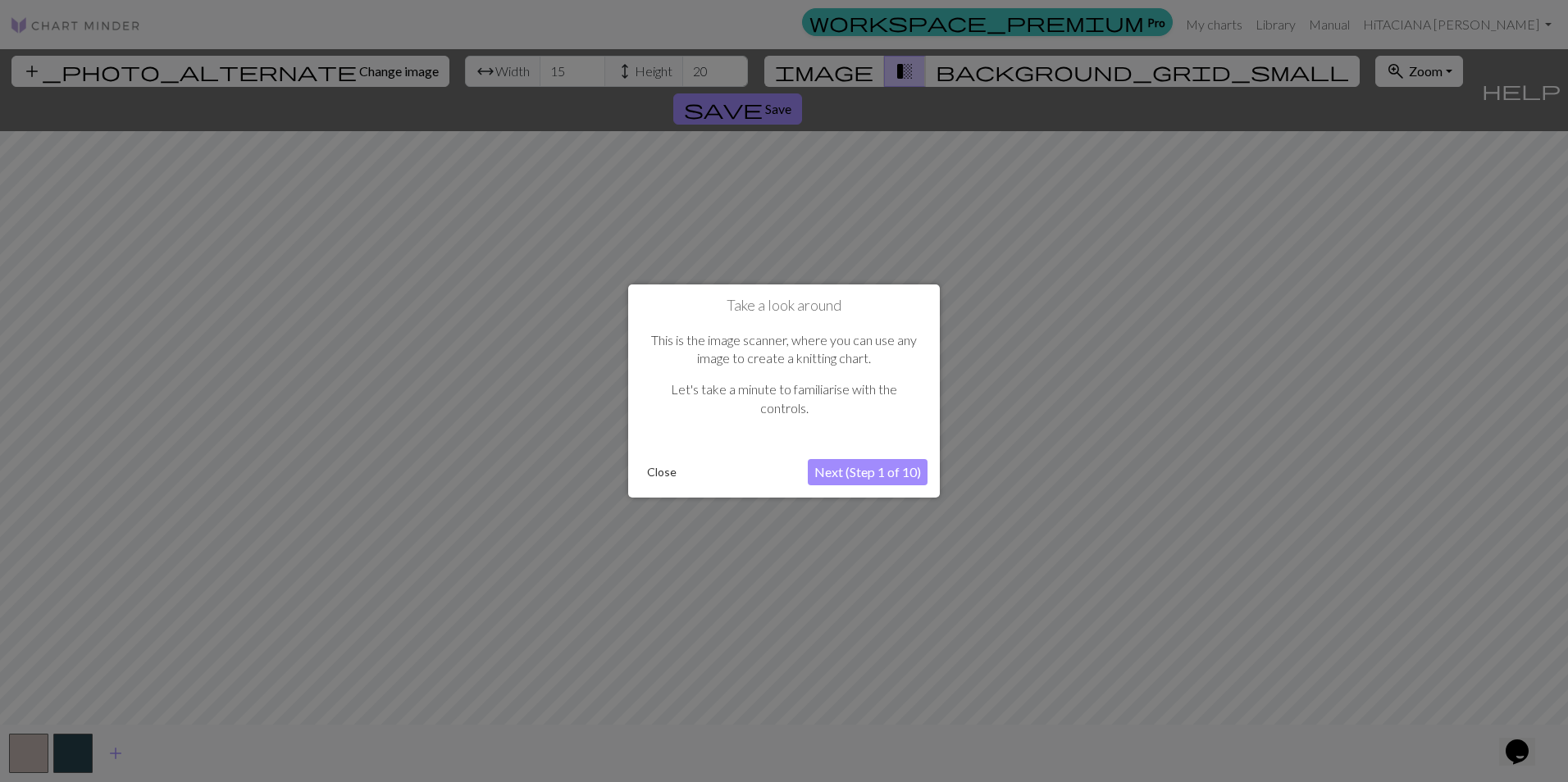
click at [877, 472] on button "Next (Step 1 of 10)" at bounding box center [867, 472] width 119 height 26
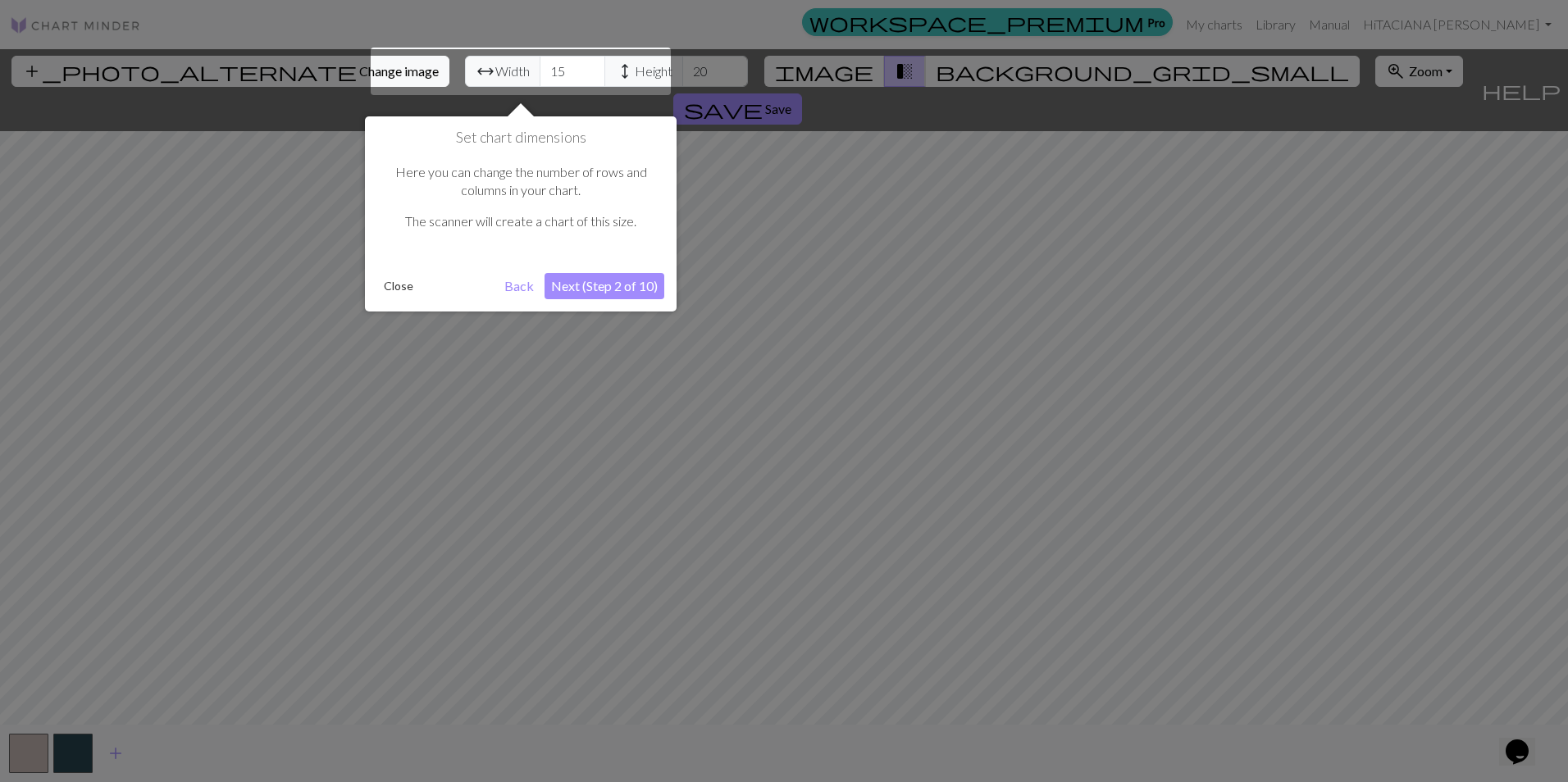
click at [611, 288] on button "Next (Step 2 of 10)" at bounding box center [604, 286] width 119 height 26
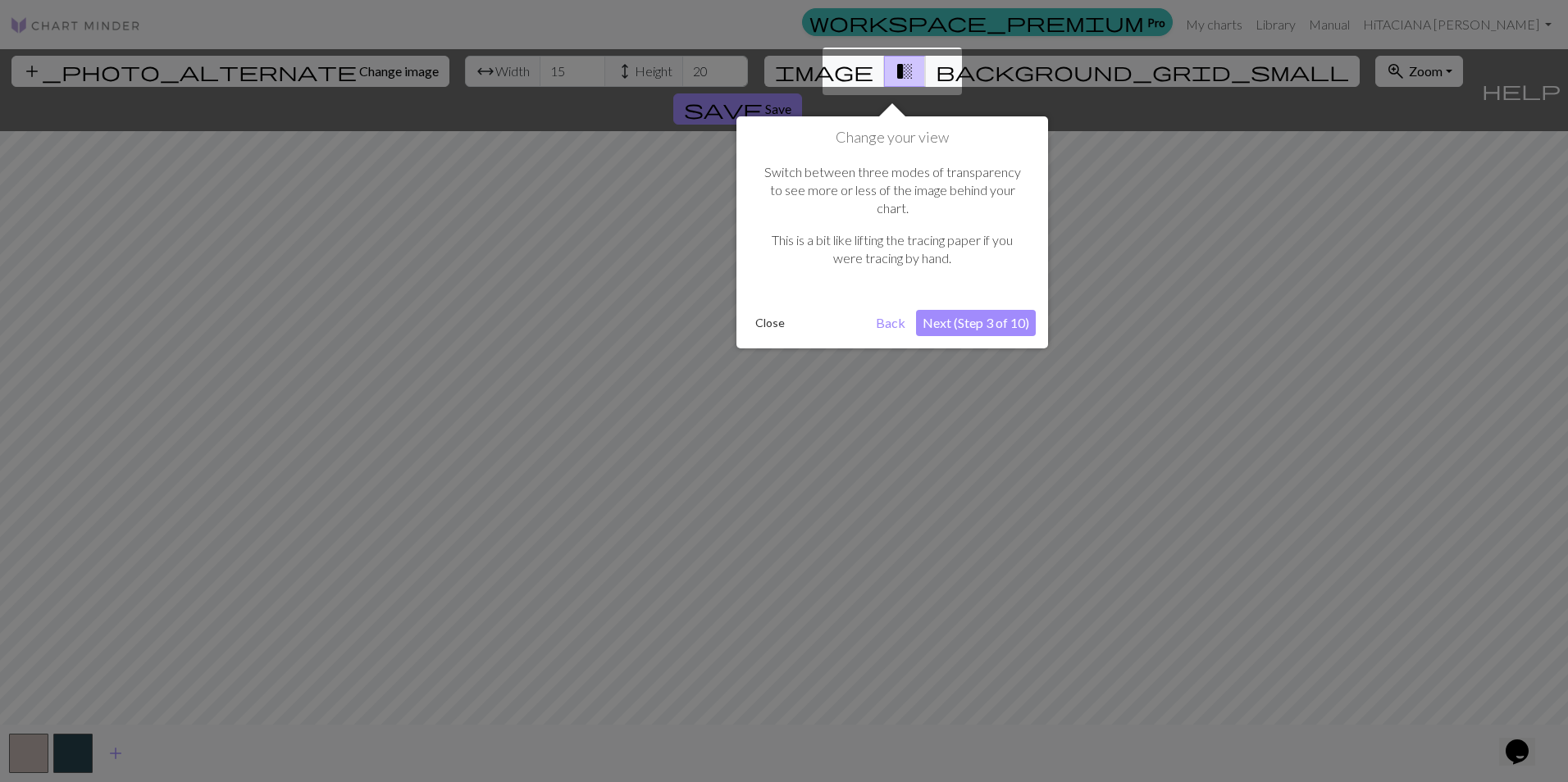
click at [976, 310] on button "Next (Step 3 of 10)" at bounding box center [975, 323] width 119 height 26
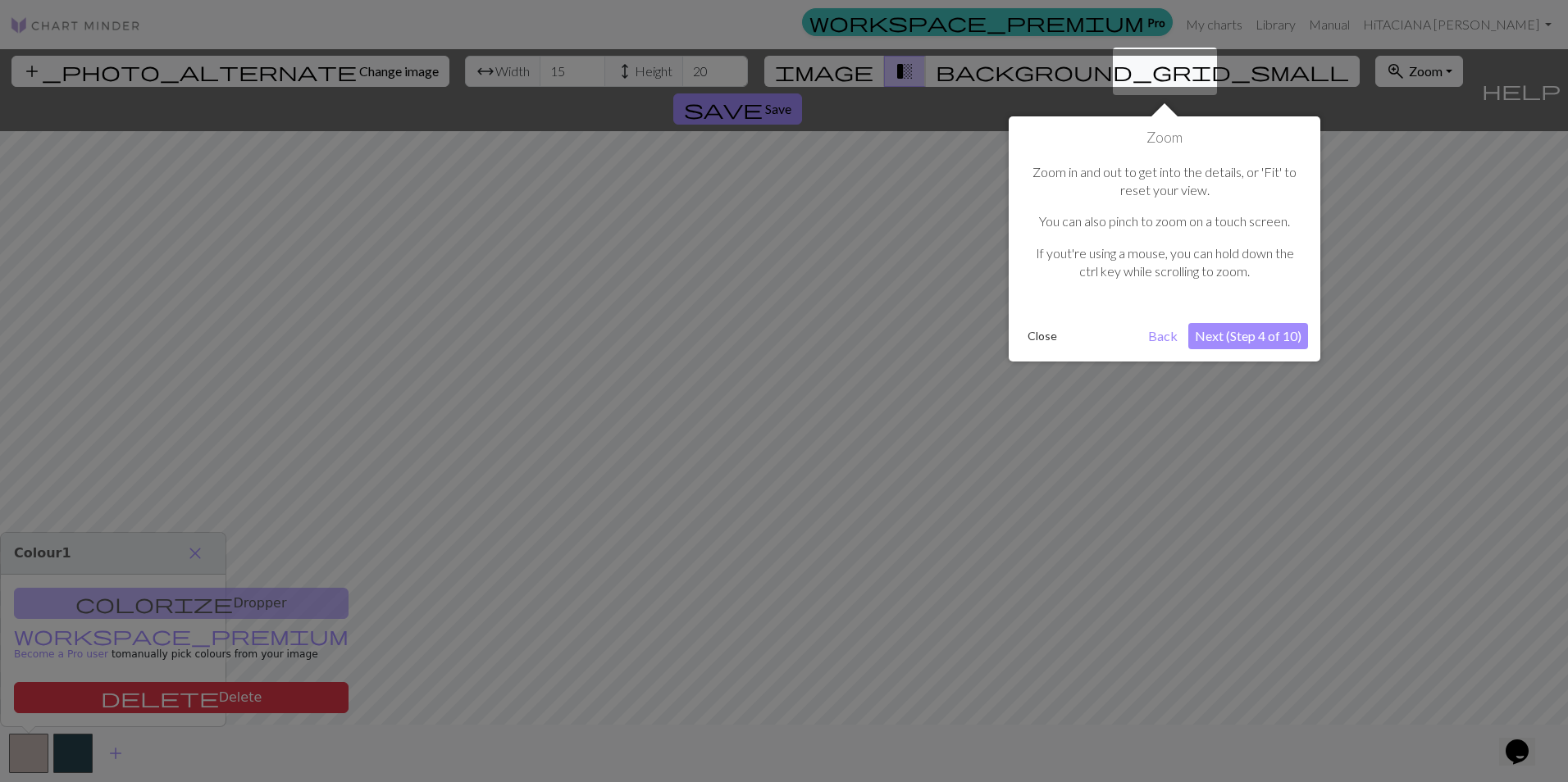
click at [1257, 343] on button "Next (Step 4 of 10)" at bounding box center [1247, 336] width 119 height 26
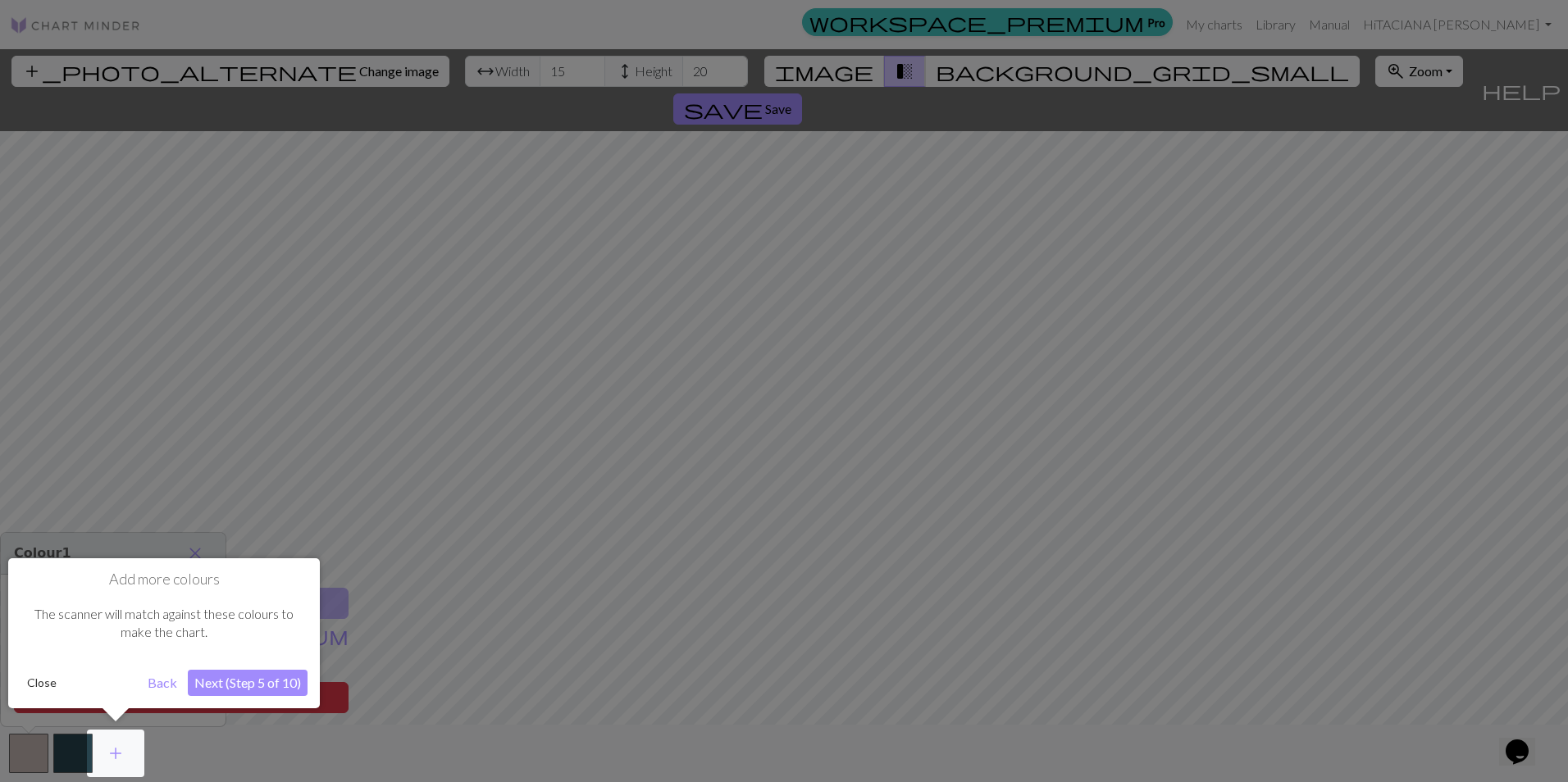
click at [231, 686] on button "Next (Step 5 of 10)" at bounding box center [247, 683] width 119 height 26
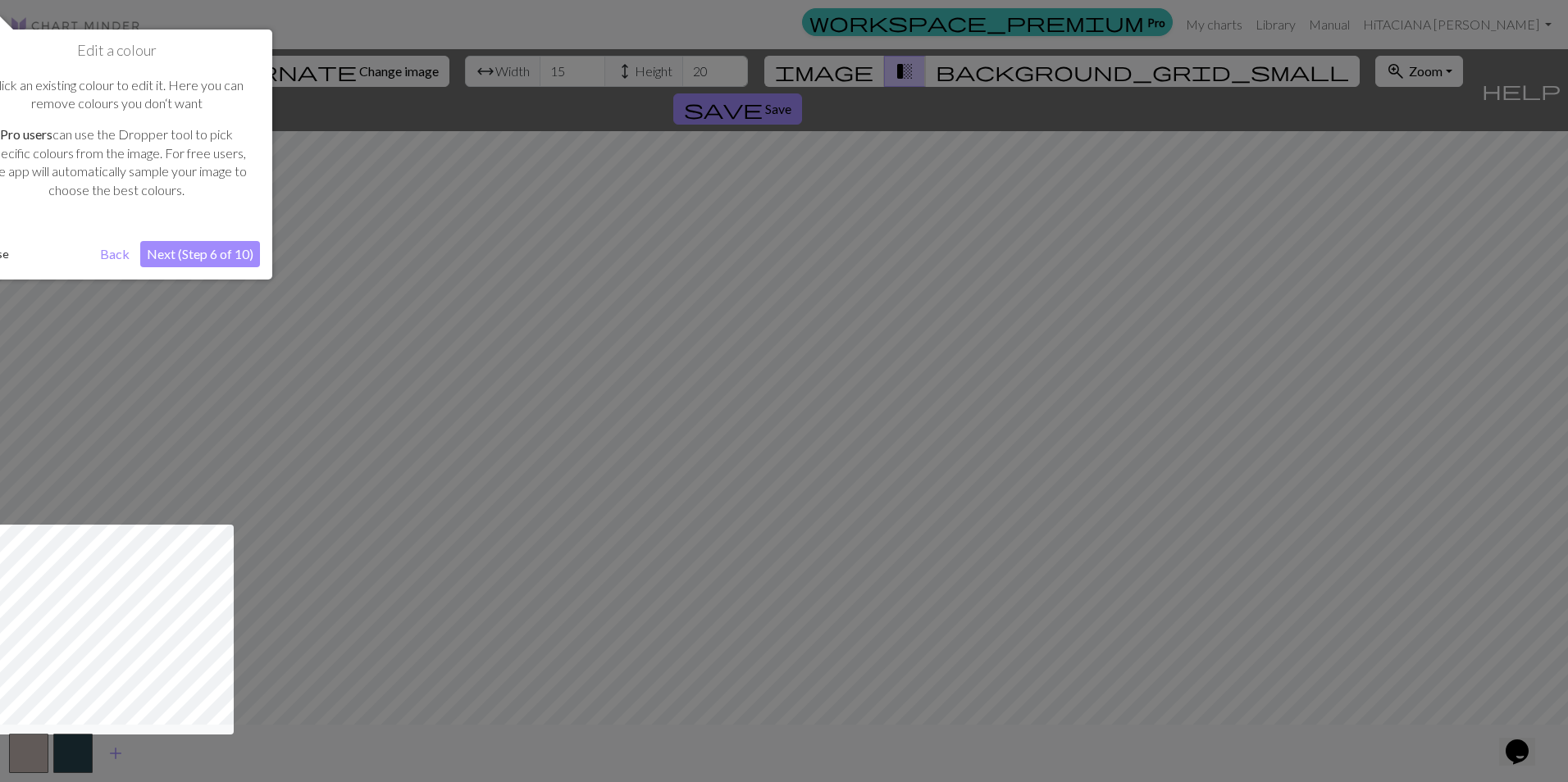
click at [194, 250] on button "Next (Step 6 of 10)" at bounding box center [199, 255] width 119 height 26
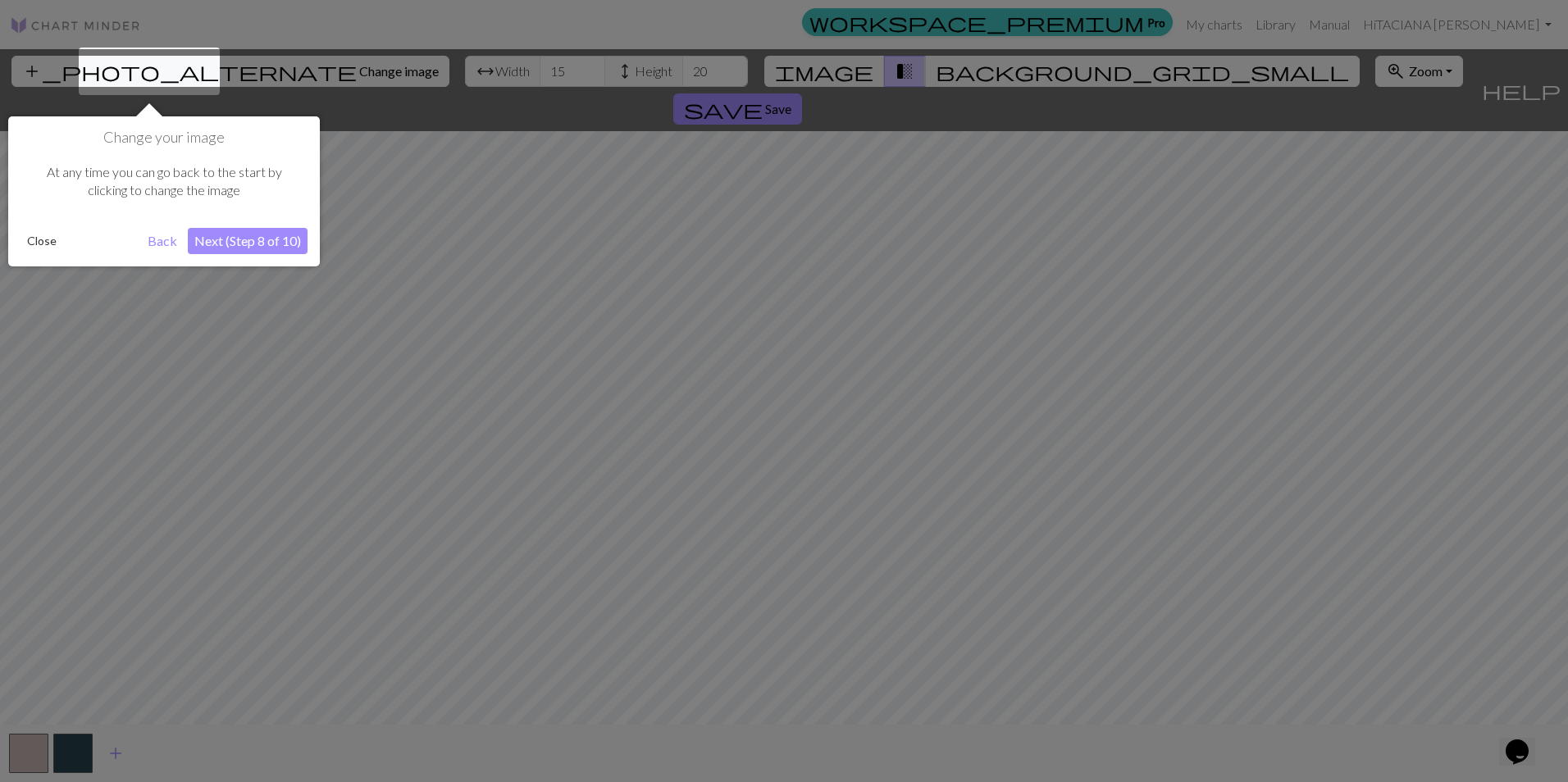
click at [226, 243] on button "Next (Step 8 of 10)" at bounding box center [247, 241] width 119 height 26
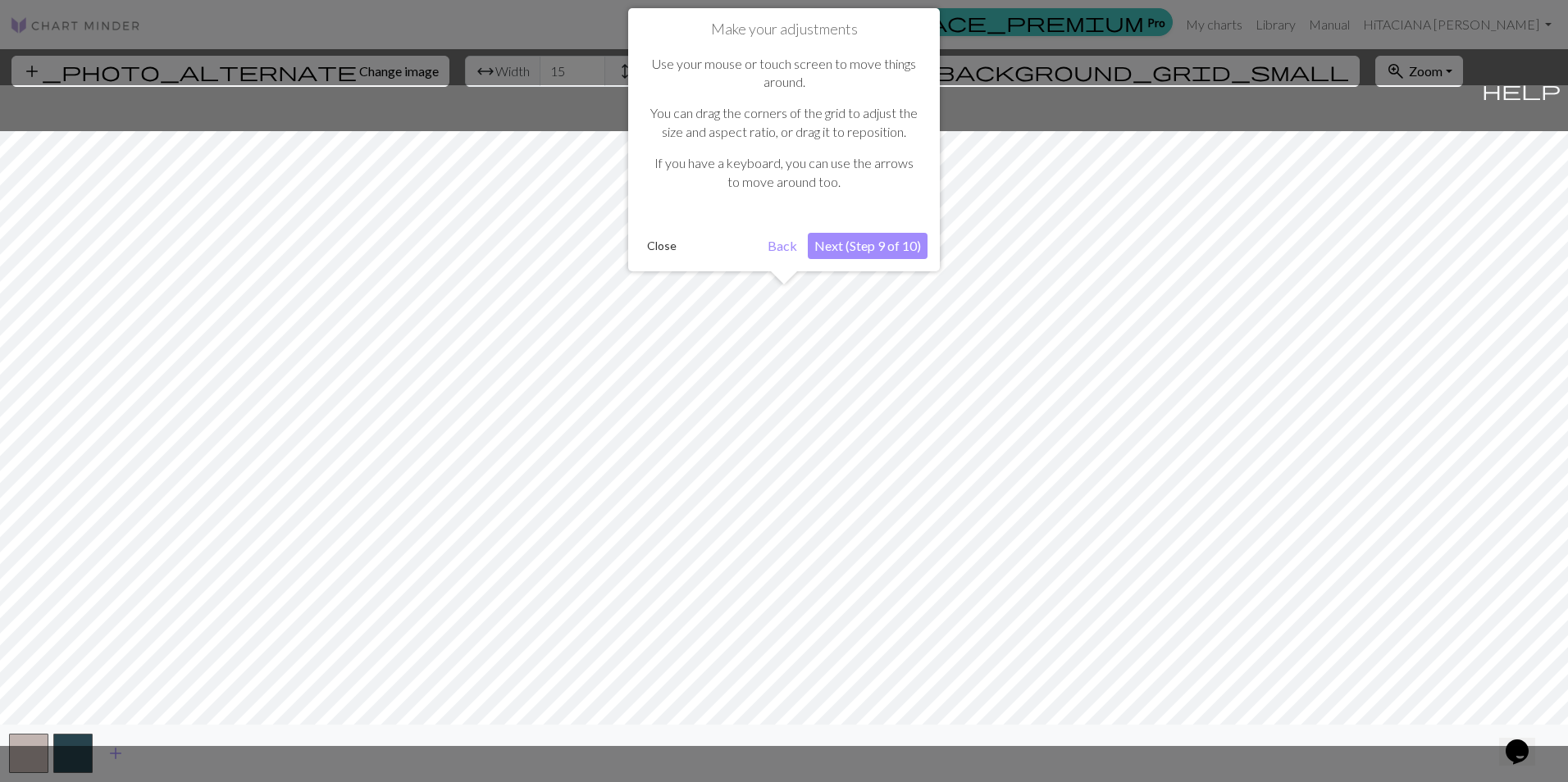
click at [878, 248] on button "Next (Step 9 of 10)" at bounding box center [867, 246] width 119 height 26
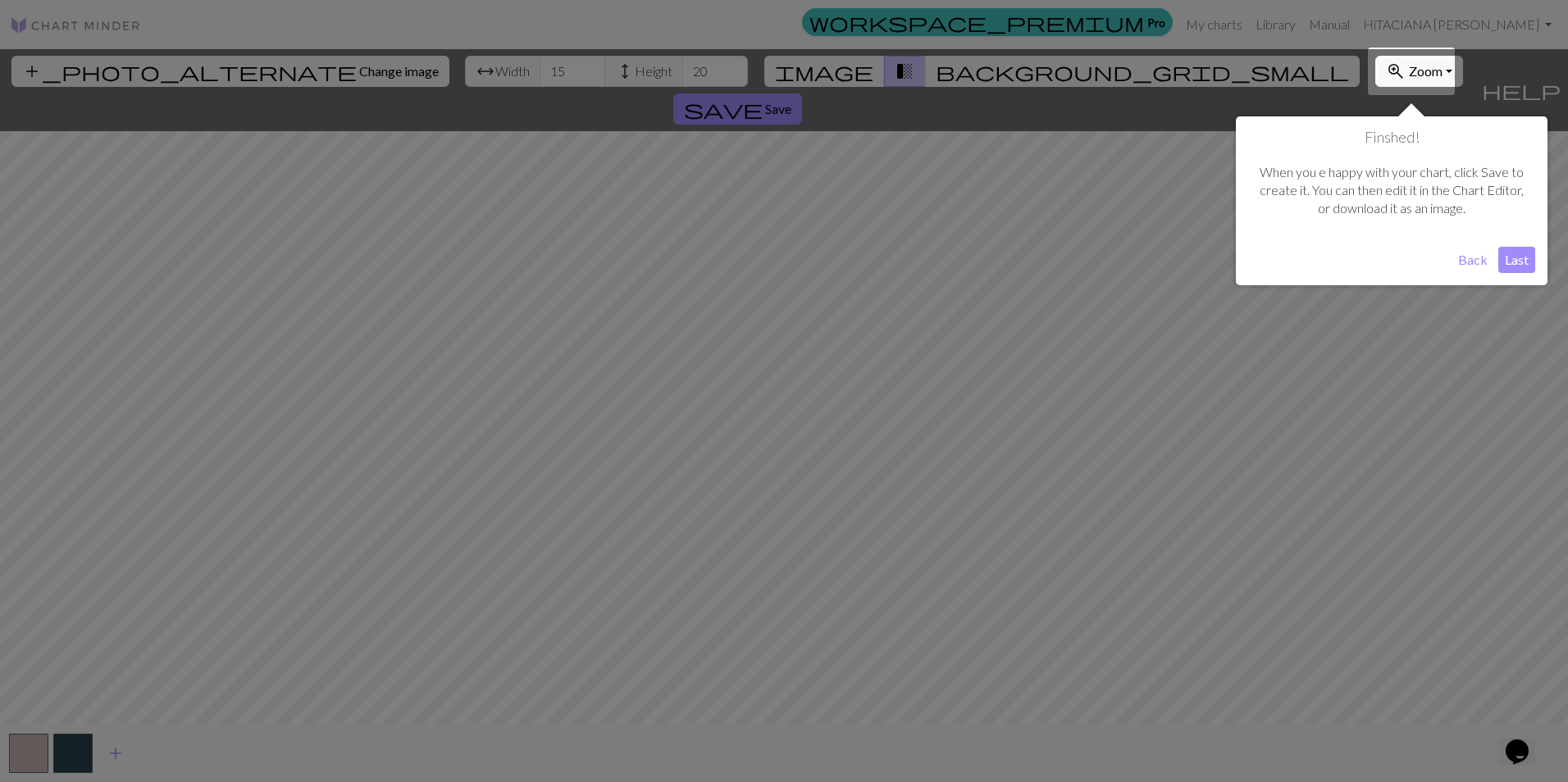
click at [1530, 265] on button "Last" at bounding box center [1516, 260] width 37 height 26
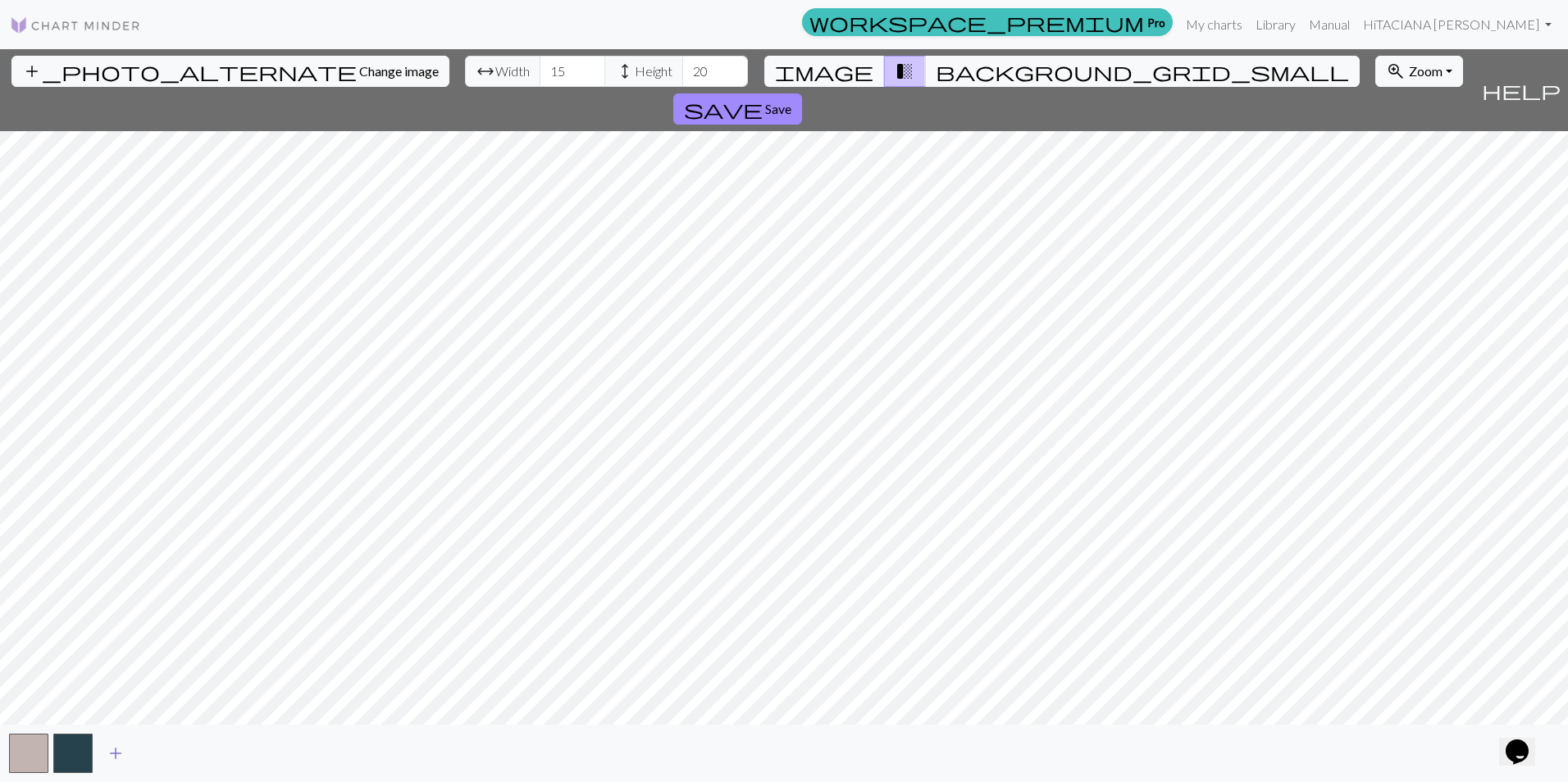
click at [111, 755] on span "add" at bounding box center [115, 754] width 20 height 23
click at [152, 749] on span "add" at bounding box center [160, 754] width 20 height 23
click at [206, 745] on span "add" at bounding box center [204, 754] width 20 height 23
click at [242, 747] on span "add" at bounding box center [249, 754] width 20 height 23
click at [283, 748] on span "add" at bounding box center [293, 754] width 20 height 23
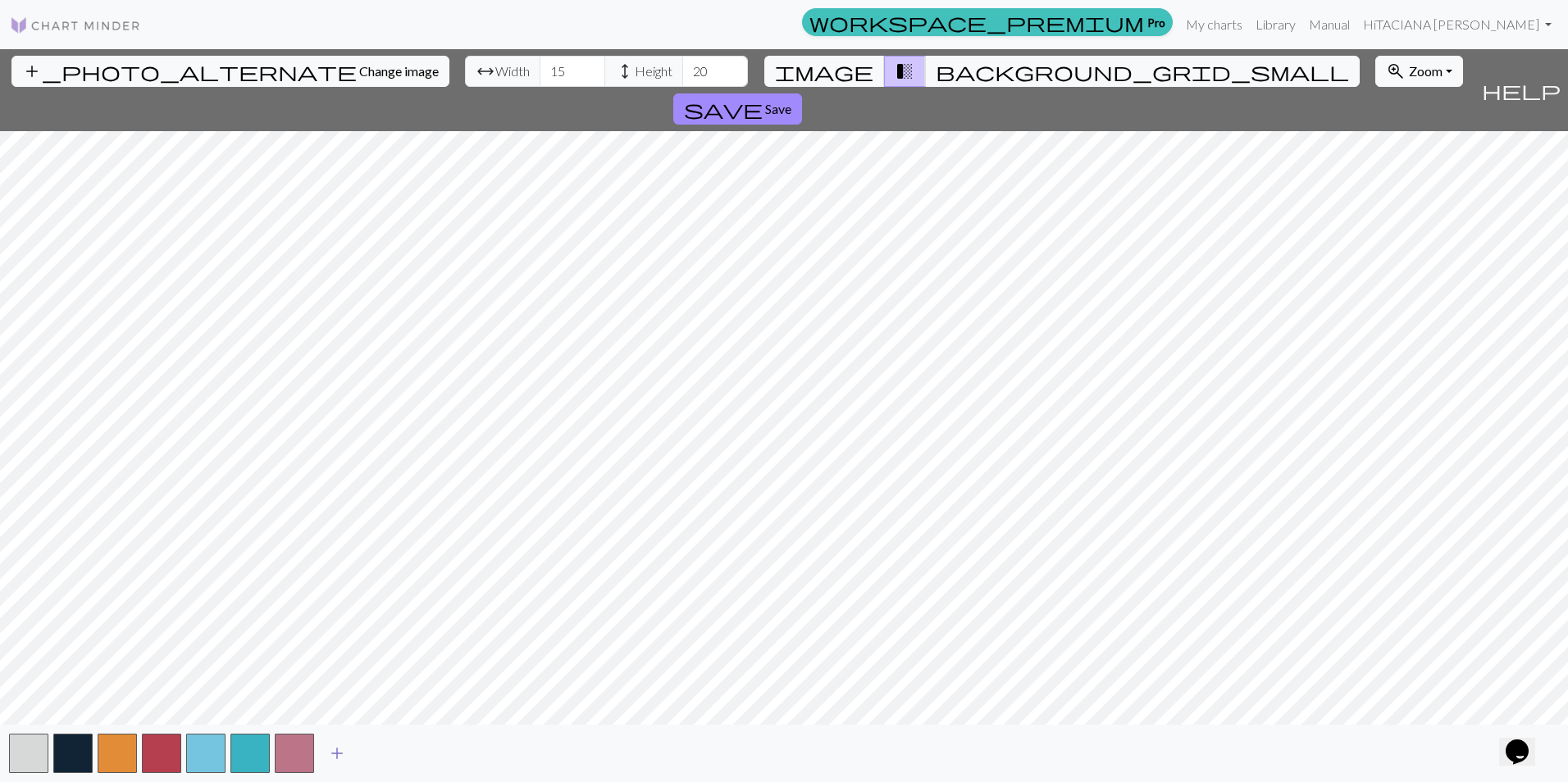
click at [333, 756] on span "add" at bounding box center [337, 754] width 20 height 23
click at [376, 754] on span "add" at bounding box center [381, 754] width 20 height 23
click at [421, 753] on span "add" at bounding box center [425, 754] width 20 height 23
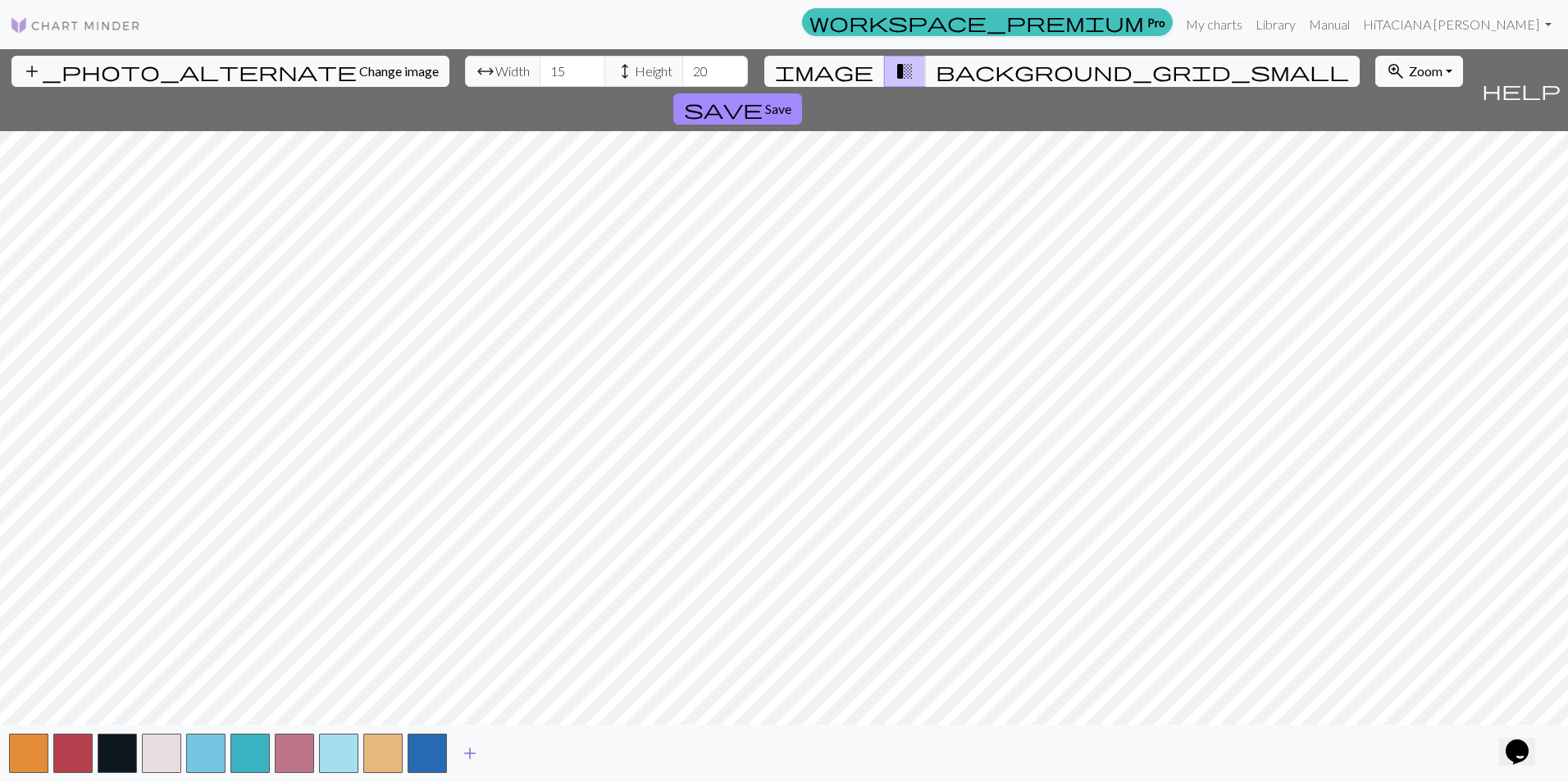
click at [466, 755] on span "add" at bounding box center [470, 754] width 20 height 23
click at [514, 749] on span "add" at bounding box center [514, 754] width 20 height 23
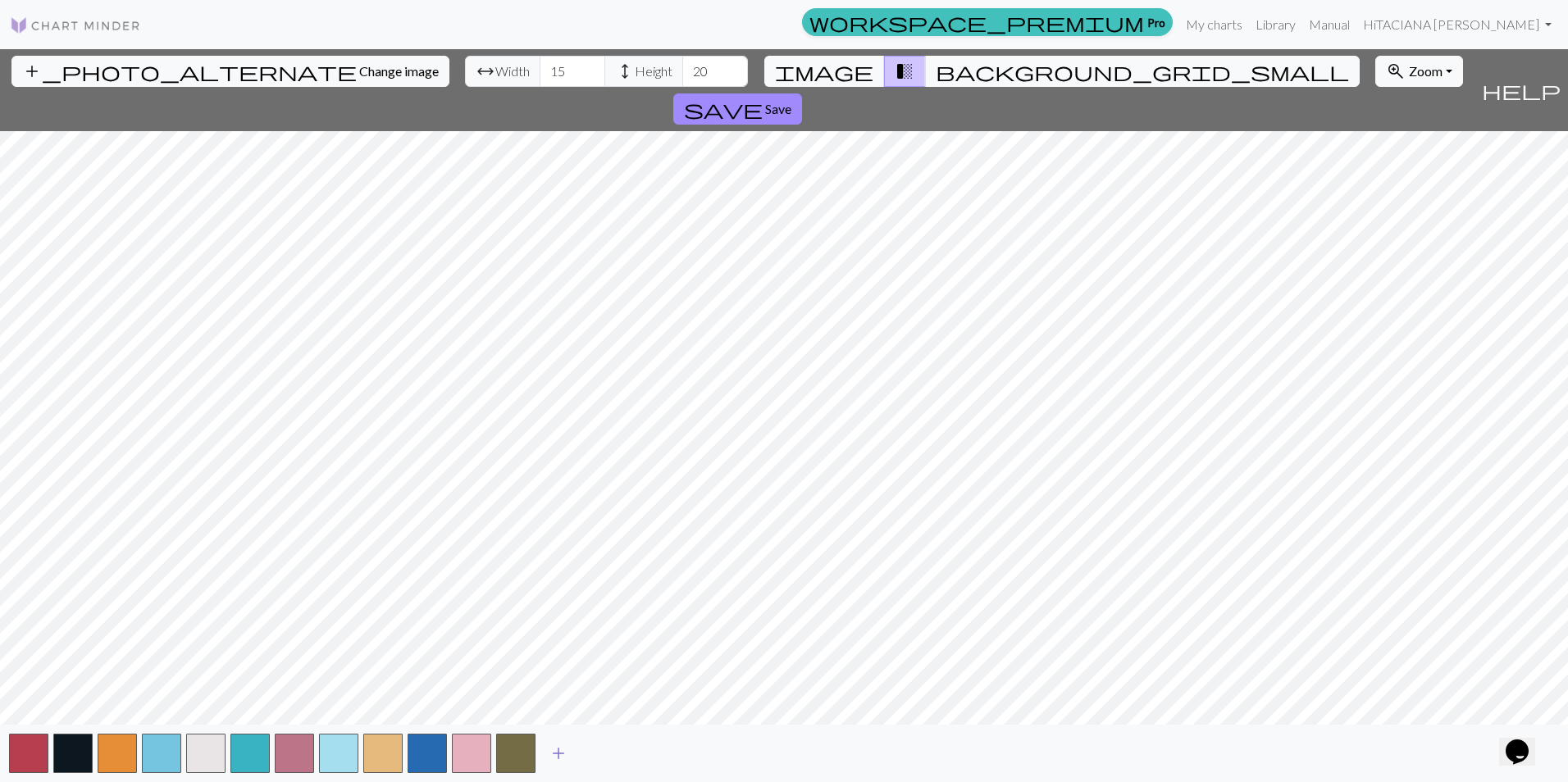
click at [564, 744] on span "add" at bounding box center [559, 754] width 20 height 23
click at [601, 752] on span "add" at bounding box center [602, 754] width 20 height 23
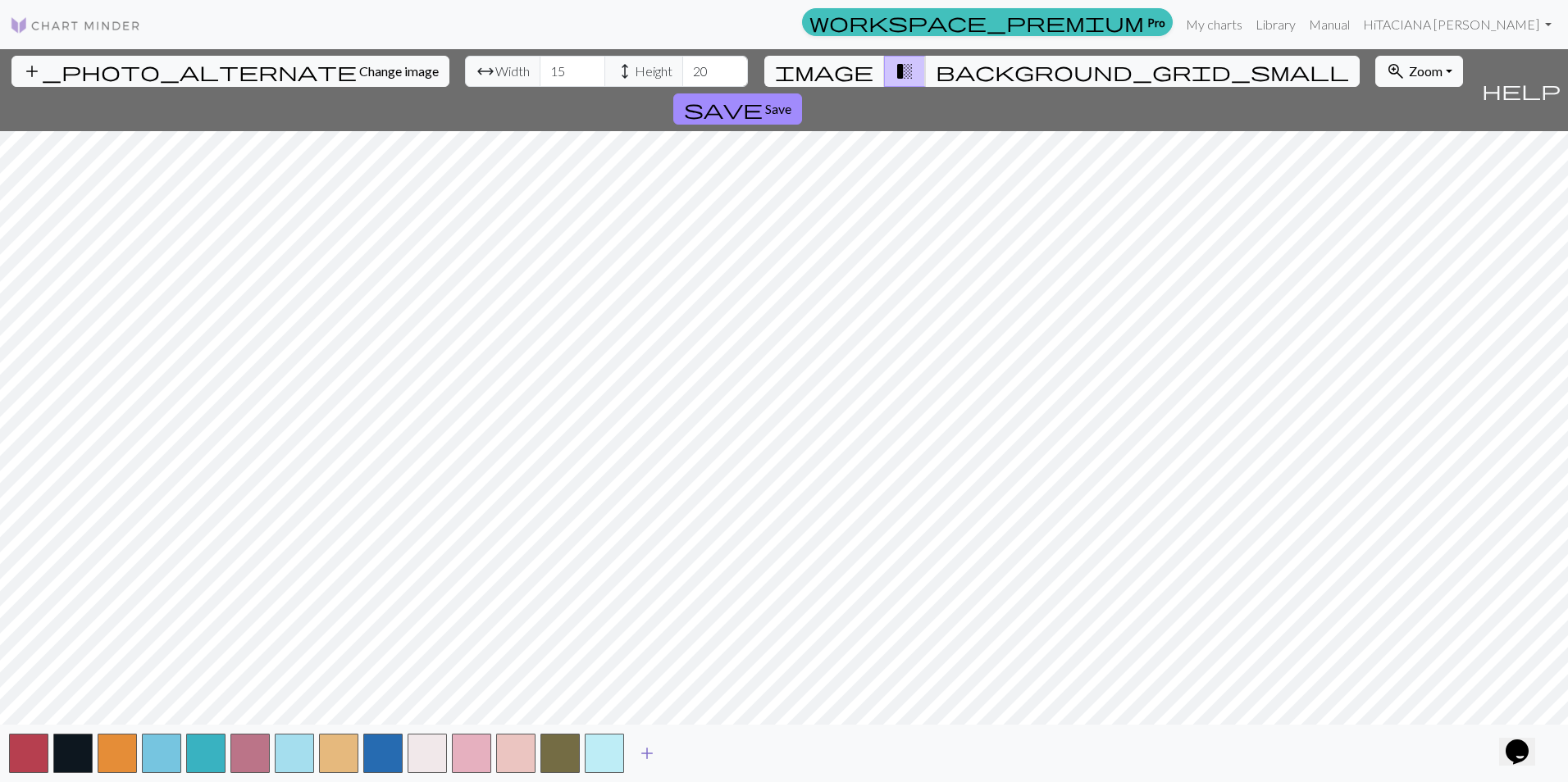
click at [658, 752] on button "add" at bounding box center [647, 754] width 41 height 31
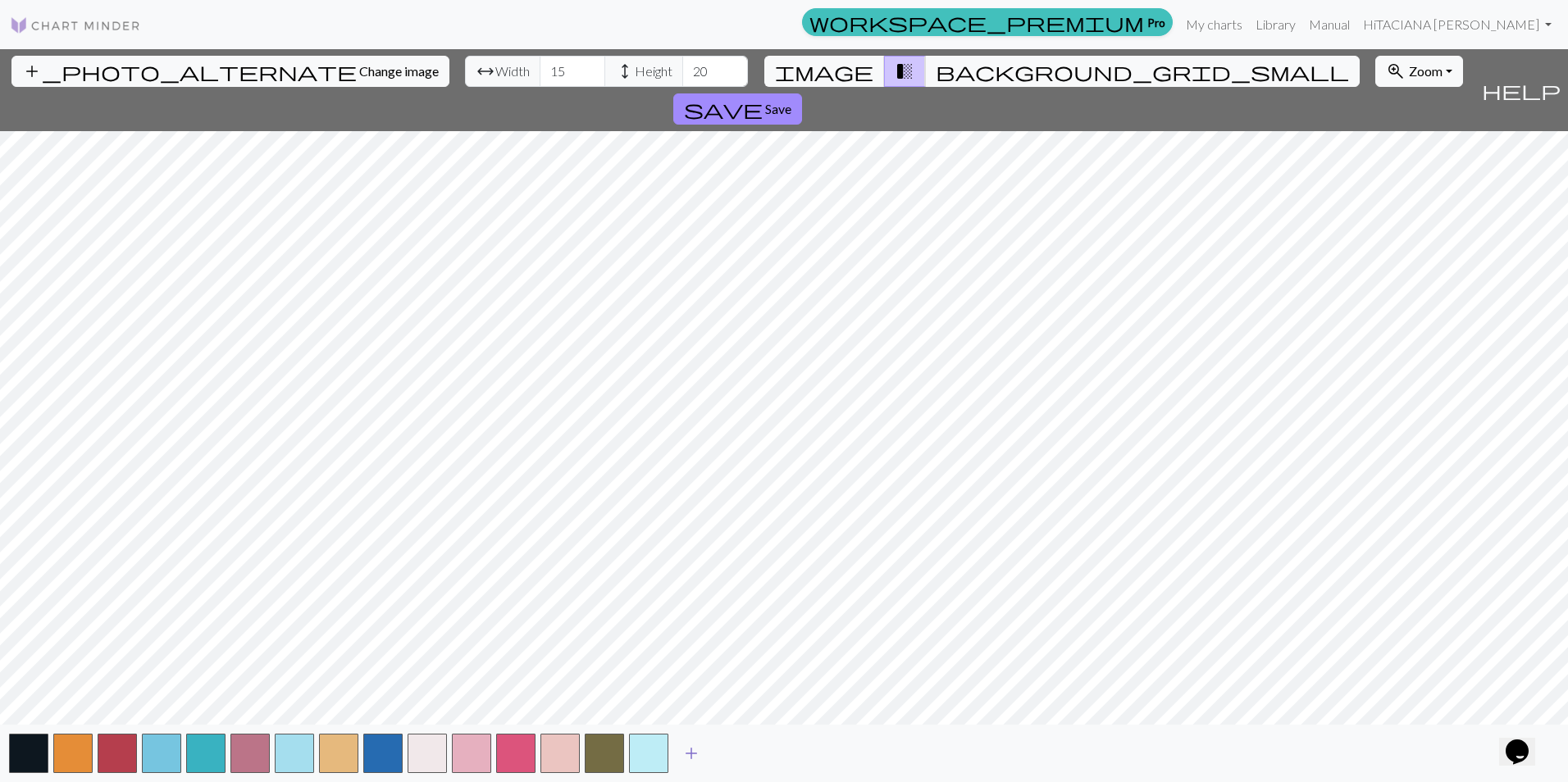
click at [695, 753] on span "add" at bounding box center [691, 754] width 20 height 23
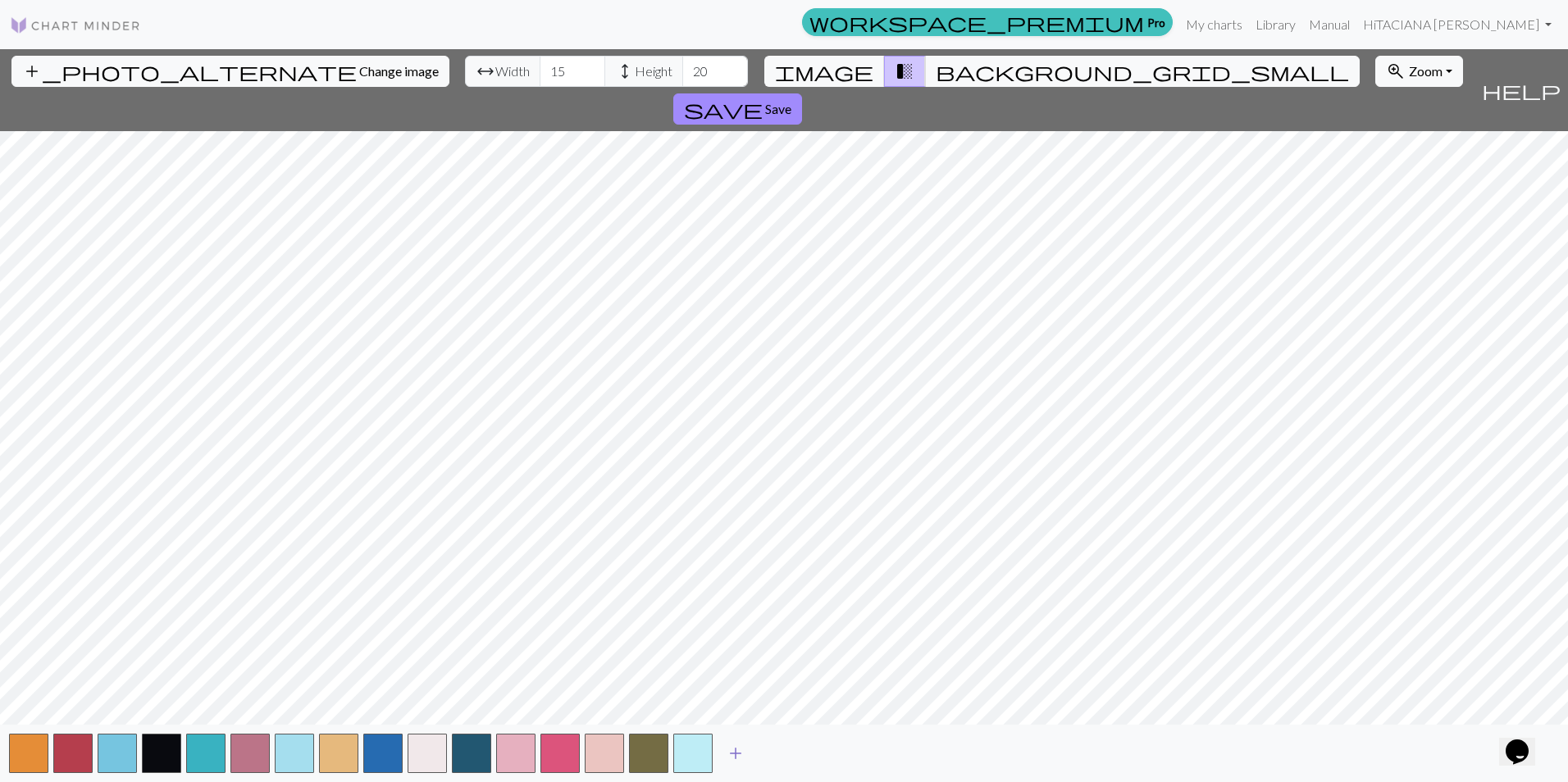
click at [731, 752] on span "add" at bounding box center [736, 754] width 20 height 23
click at [772, 752] on span "add" at bounding box center [779, 754] width 20 height 23
click at [829, 752] on span "add" at bounding box center [824, 754] width 20 height 23
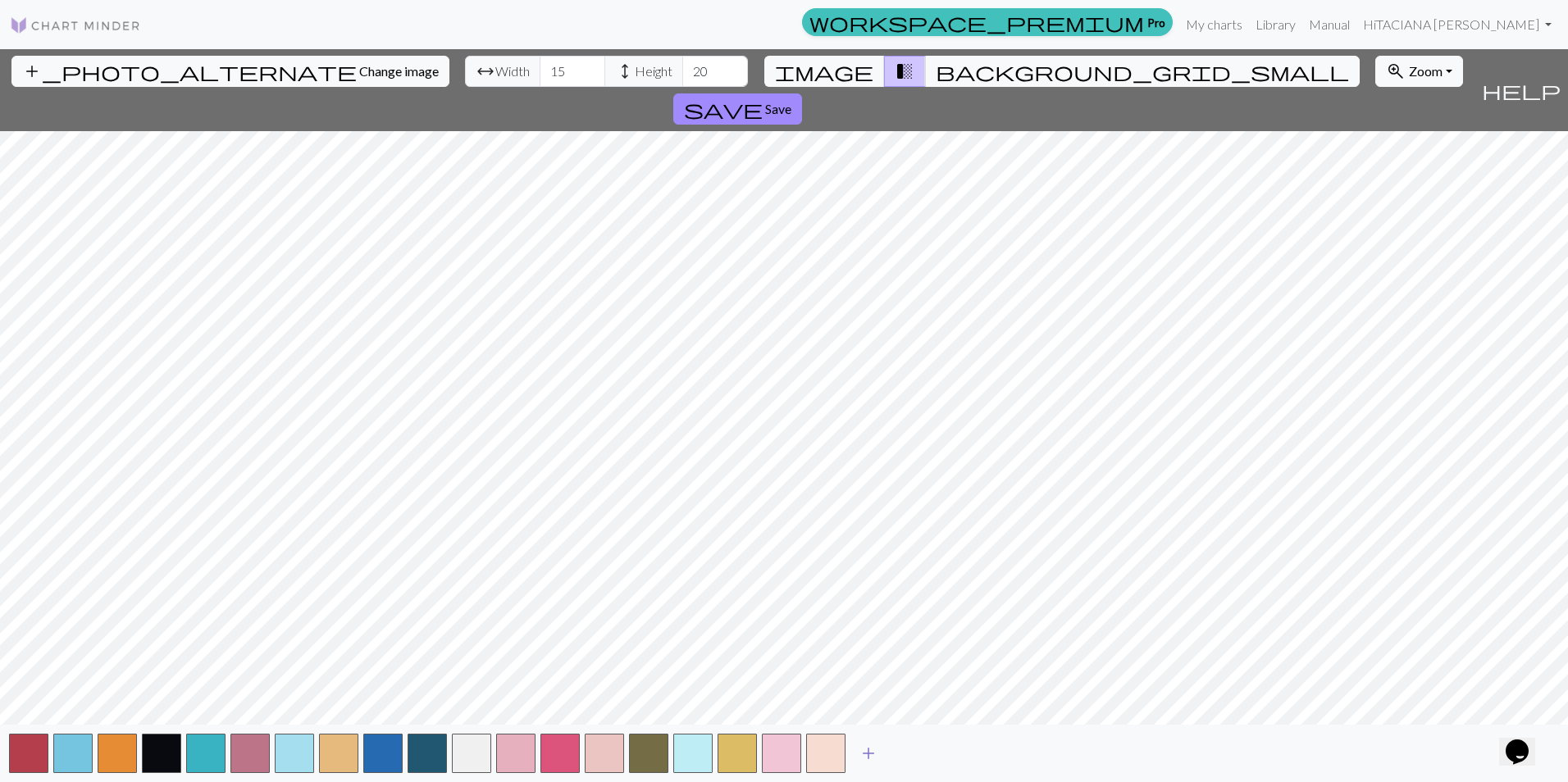
click at [878, 753] on button "add" at bounding box center [868, 754] width 41 height 31
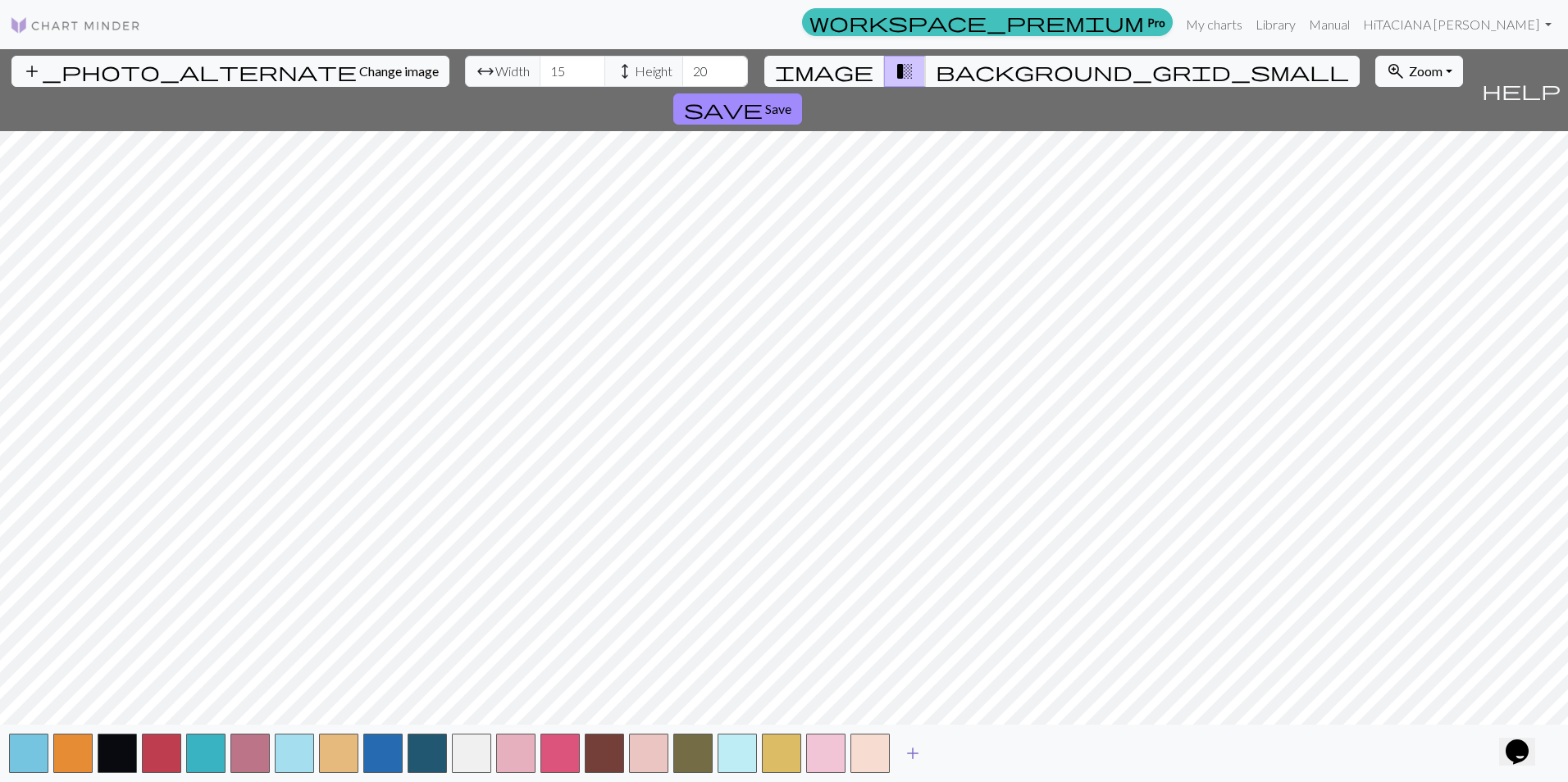
click at [911, 748] on span "add" at bounding box center [913, 754] width 20 height 23
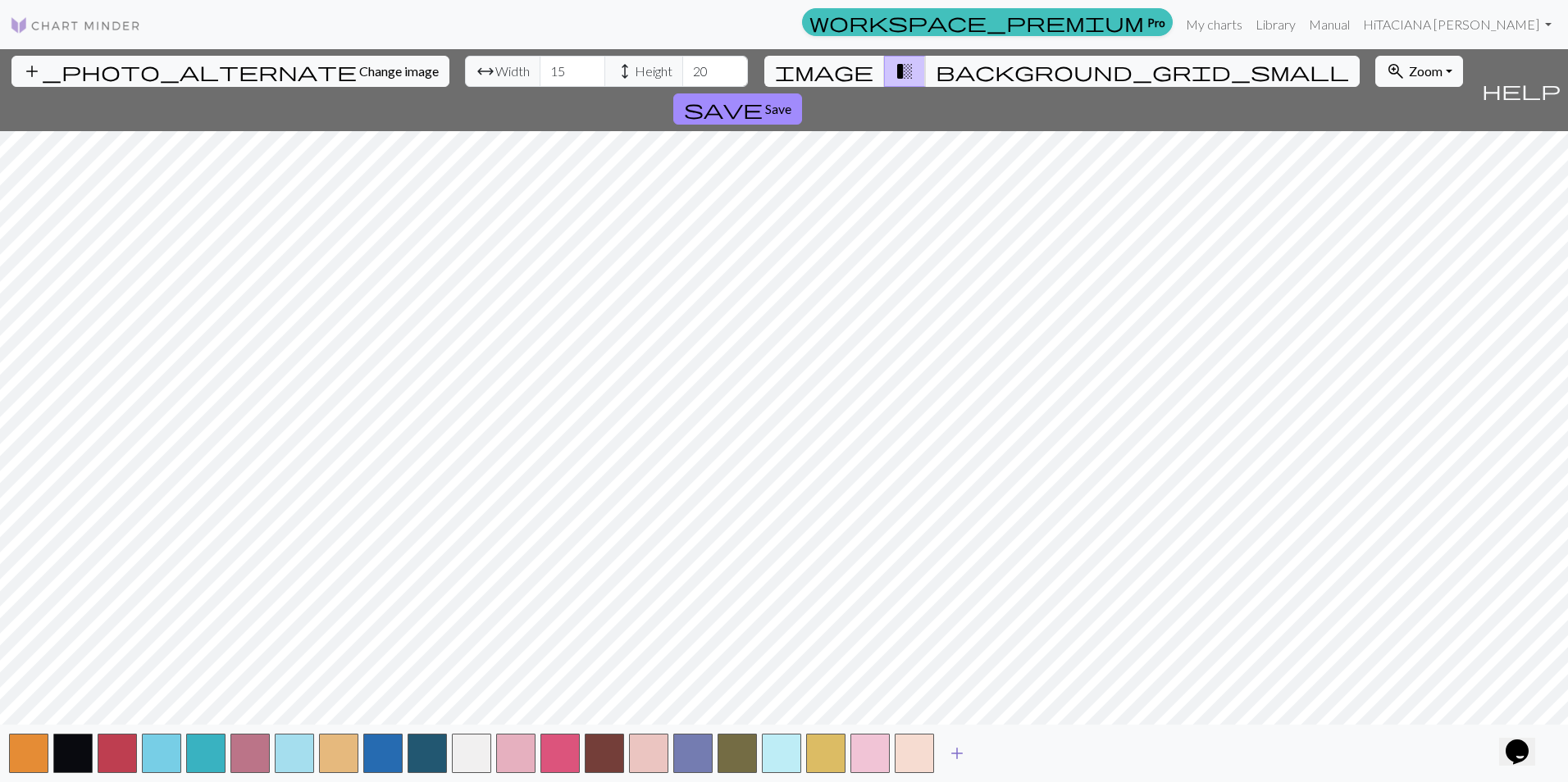
click at [952, 751] on span "add" at bounding box center [957, 754] width 20 height 23
click at [999, 756] on span "add" at bounding box center [1001, 754] width 20 height 23
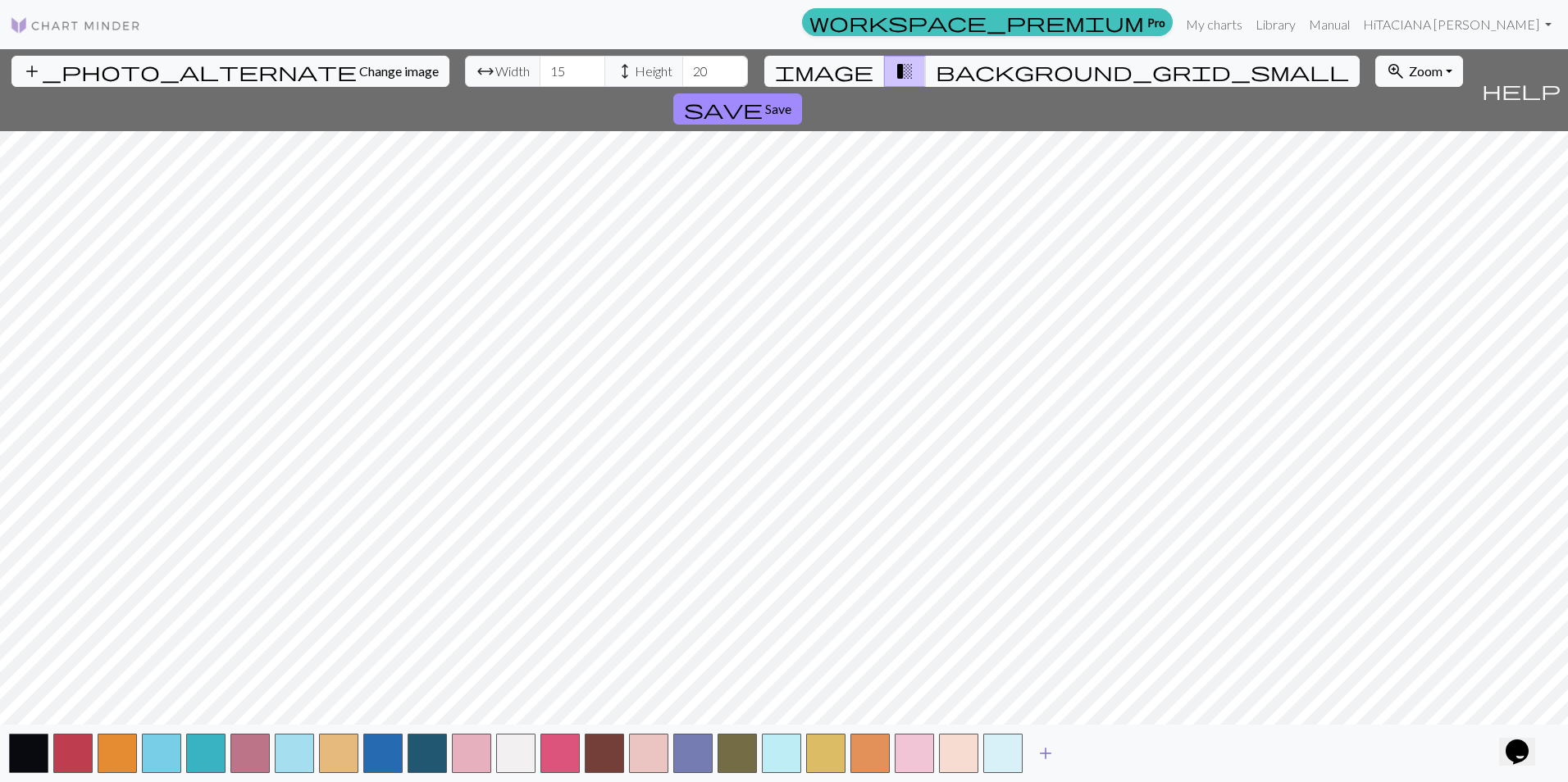
click at [1048, 754] on span "add" at bounding box center [1046, 754] width 20 height 23
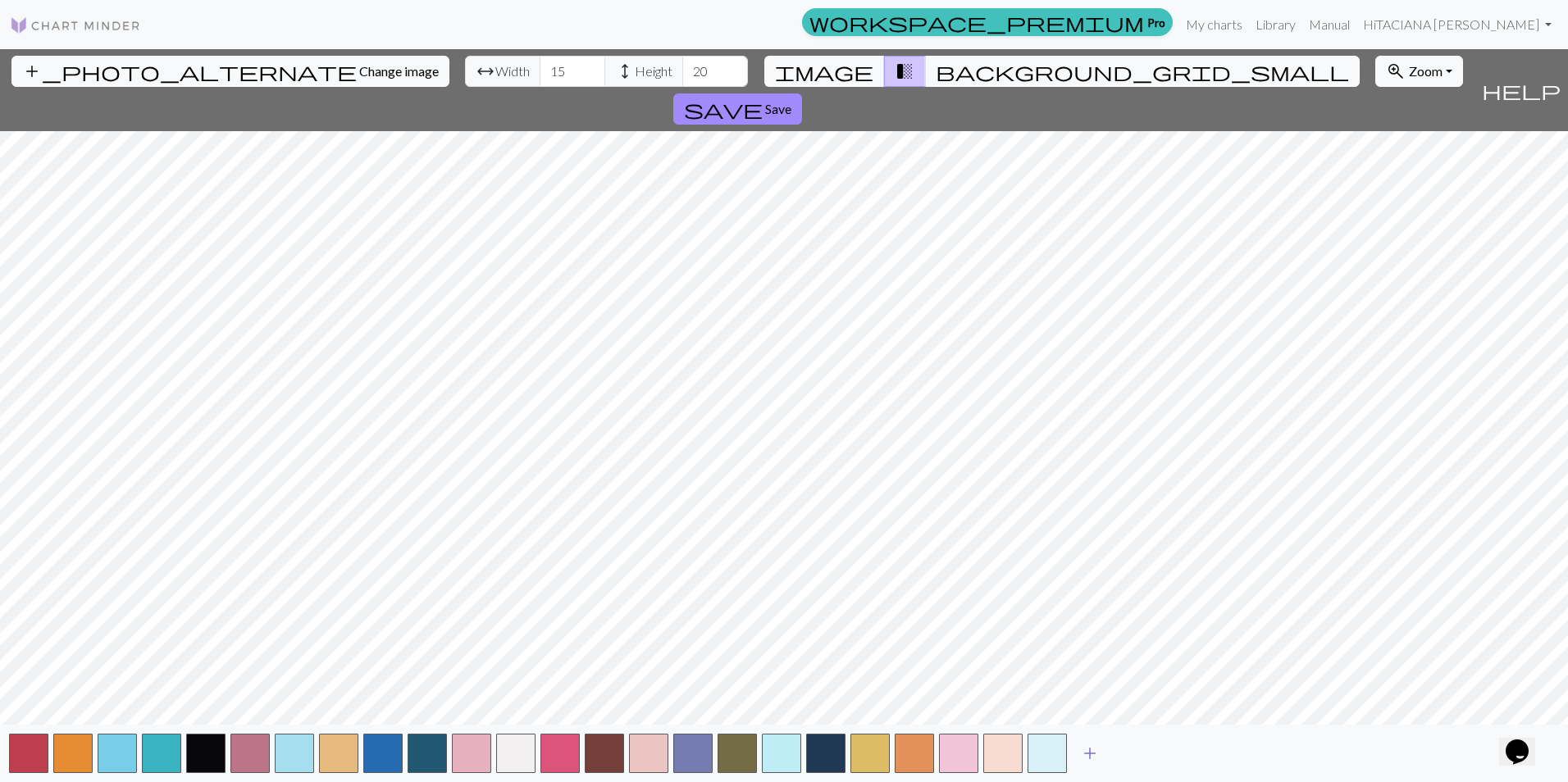
click at [1091, 749] on span "add" at bounding box center [1089, 754] width 20 height 23
click at [1139, 750] on span "add" at bounding box center [1134, 754] width 20 height 23
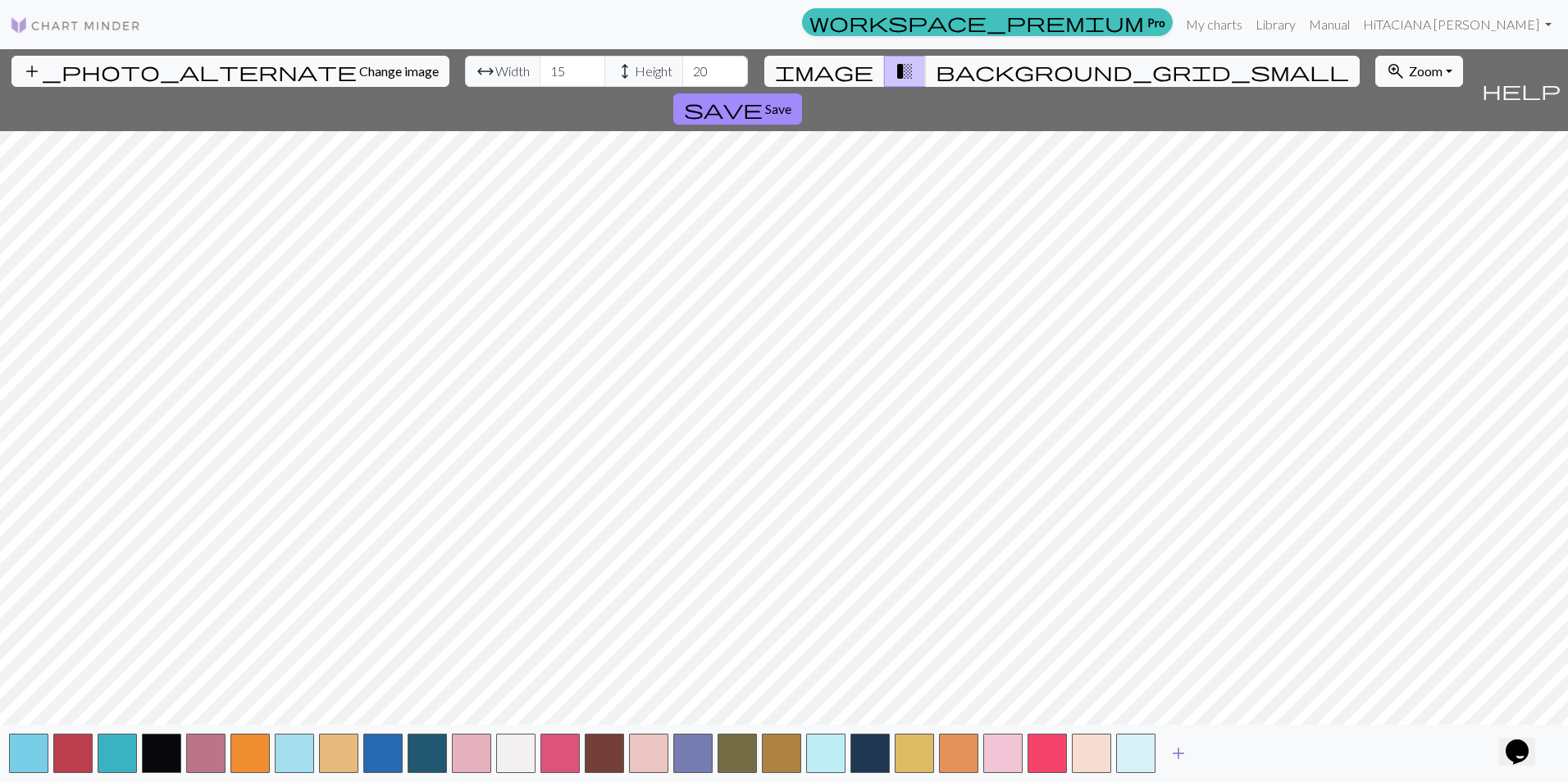
click at [1184, 752] on span "add" at bounding box center [1178, 754] width 20 height 23
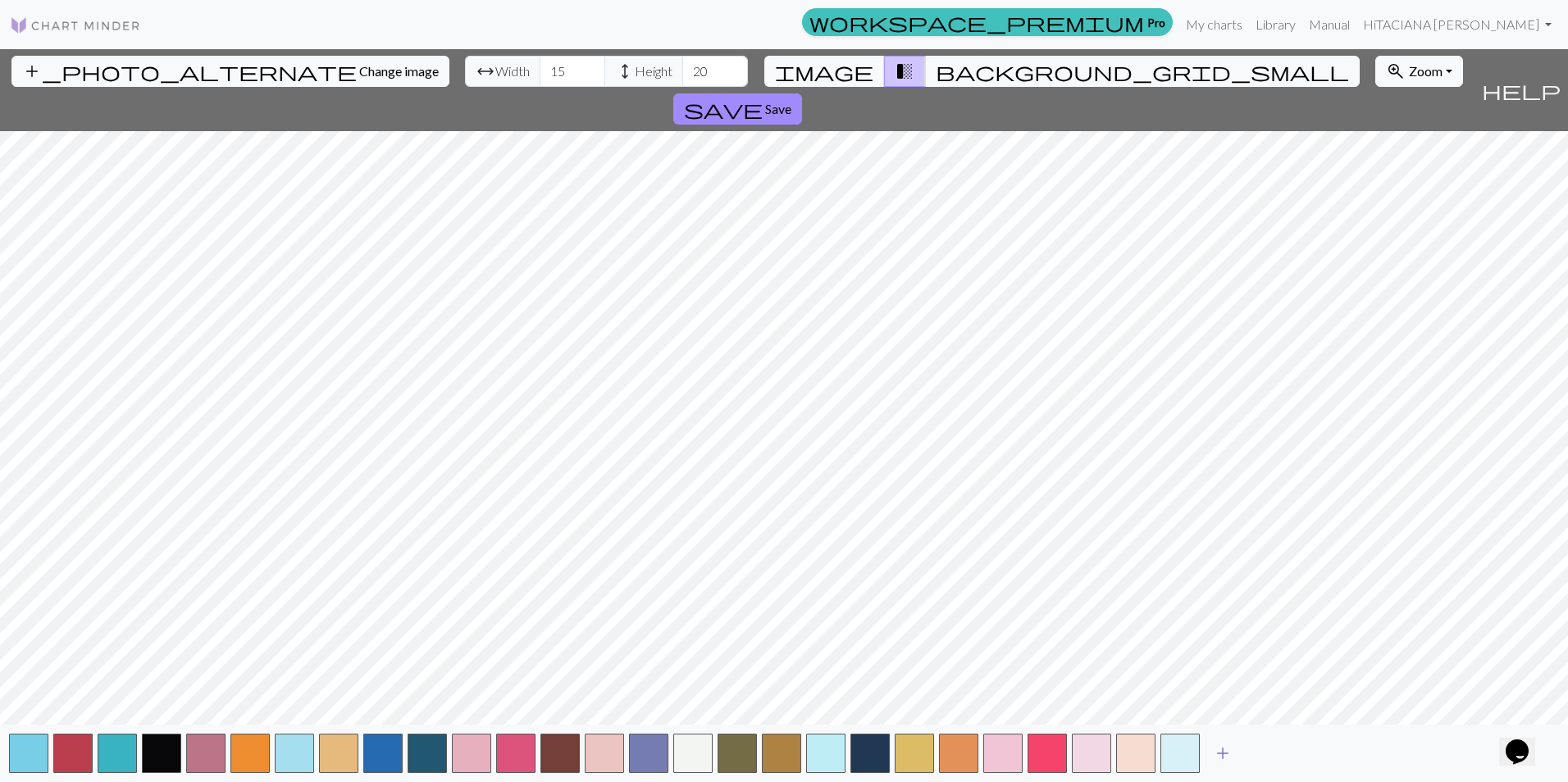
click at [1215, 746] on span "add" at bounding box center [1223, 754] width 20 height 23
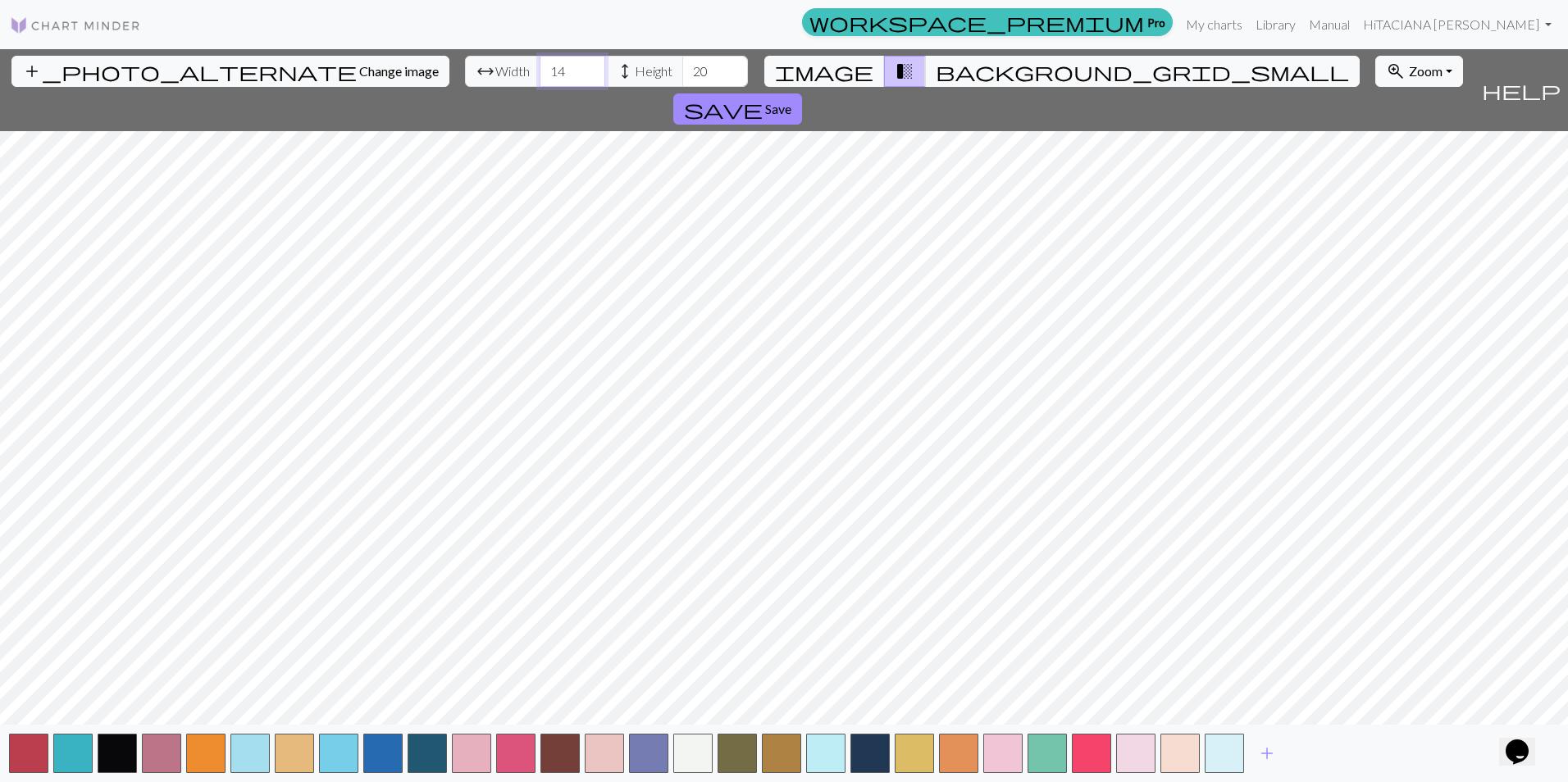
click at [540, 77] on input "14" at bounding box center [573, 72] width 66 height 31
click at [540, 77] on input "13" at bounding box center [573, 72] width 66 height 31
click at [540, 77] on input "12" at bounding box center [573, 72] width 66 height 31
click at [540, 77] on input "11" at bounding box center [573, 72] width 66 height 31
click at [540, 77] on input "10" at bounding box center [573, 72] width 66 height 31
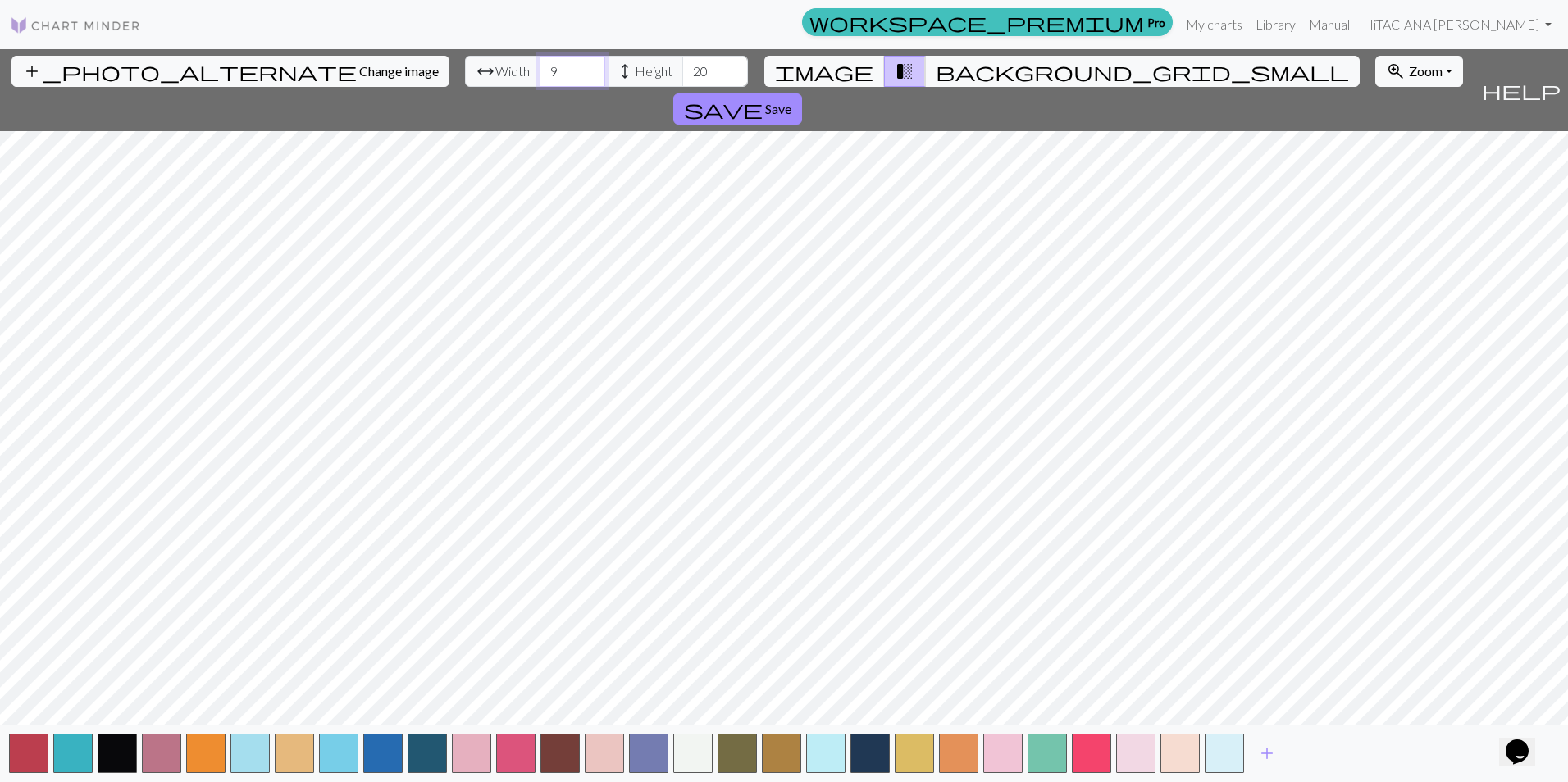
click at [540, 77] on input "9" at bounding box center [573, 72] width 66 height 31
click at [540, 77] on input "8" at bounding box center [573, 72] width 66 height 31
click at [540, 77] on input "7" at bounding box center [573, 72] width 66 height 31
click at [540, 64] on input "8" at bounding box center [573, 72] width 66 height 31
click at [540, 64] on input "9" at bounding box center [573, 72] width 66 height 31
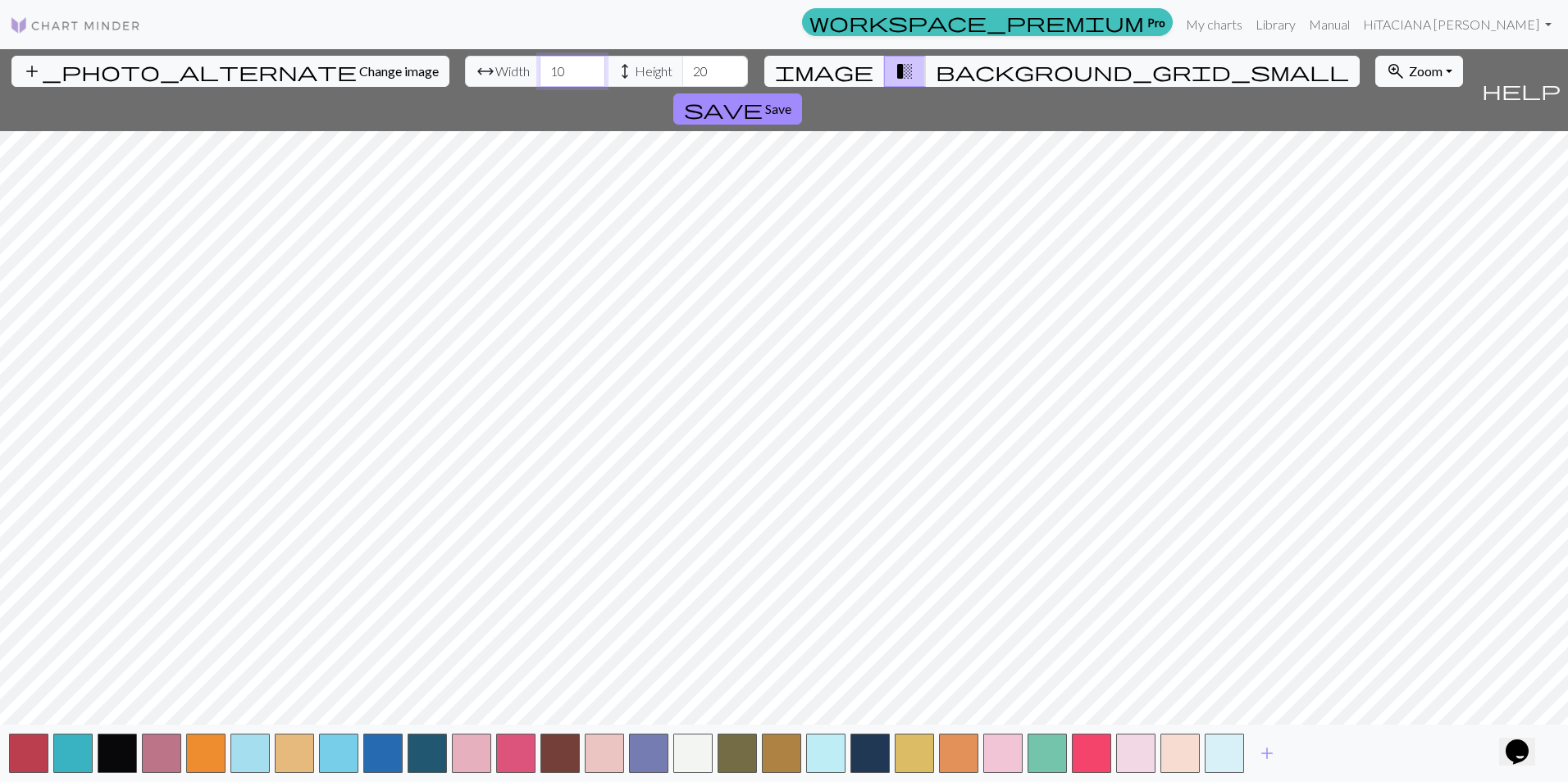
click at [540, 64] on input "10" at bounding box center [573, 72] width 66 height 31
click at [540, 64] on input "11" at bounding box center [573, 72] width 66 height 31
click at [540, 64] on input "12" at bounding box center [573, 72] width 66 height 31
click at [540, 64] on input "13" at bounding box center [573, 72] width 66 height 31
click at [540, 64] on input "14" at bounding box center [573, 72] width 66 height 31
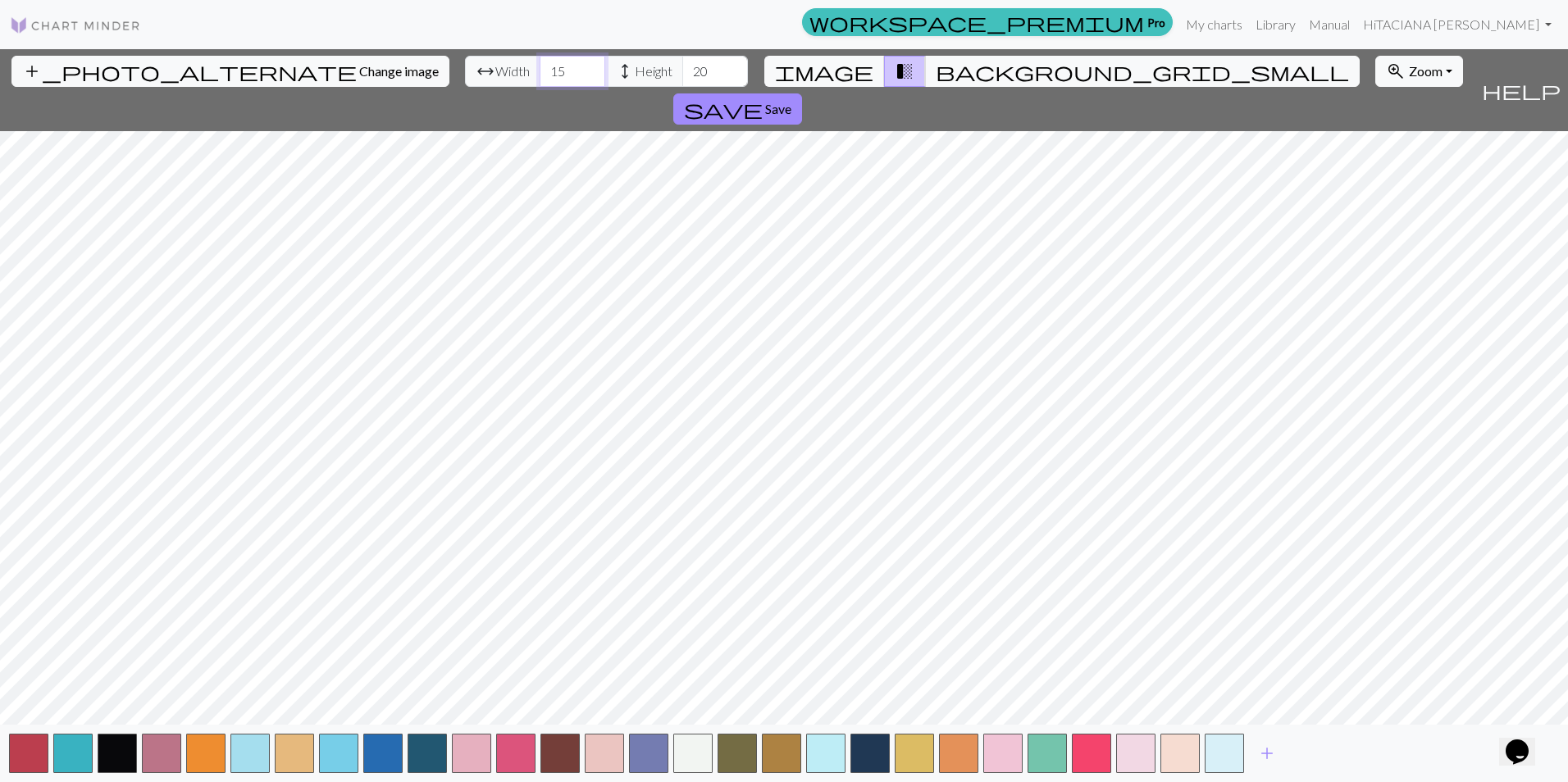
click at [540, 64] on input "15" at bounding box center [573, 72] width 66 height 31
click at [540, 64] on input "16" at bounding box center [573, 72] width 66 height 31
click at [540, 64] on input "17" at bounding box center [573, 72] width 66 height 31
click at [540, 64] on input "18" at bounding box center [573, 72] width 66 height 31
click at [540, 64] on input "19" at bounding box center [573, 72] width 66 height 31
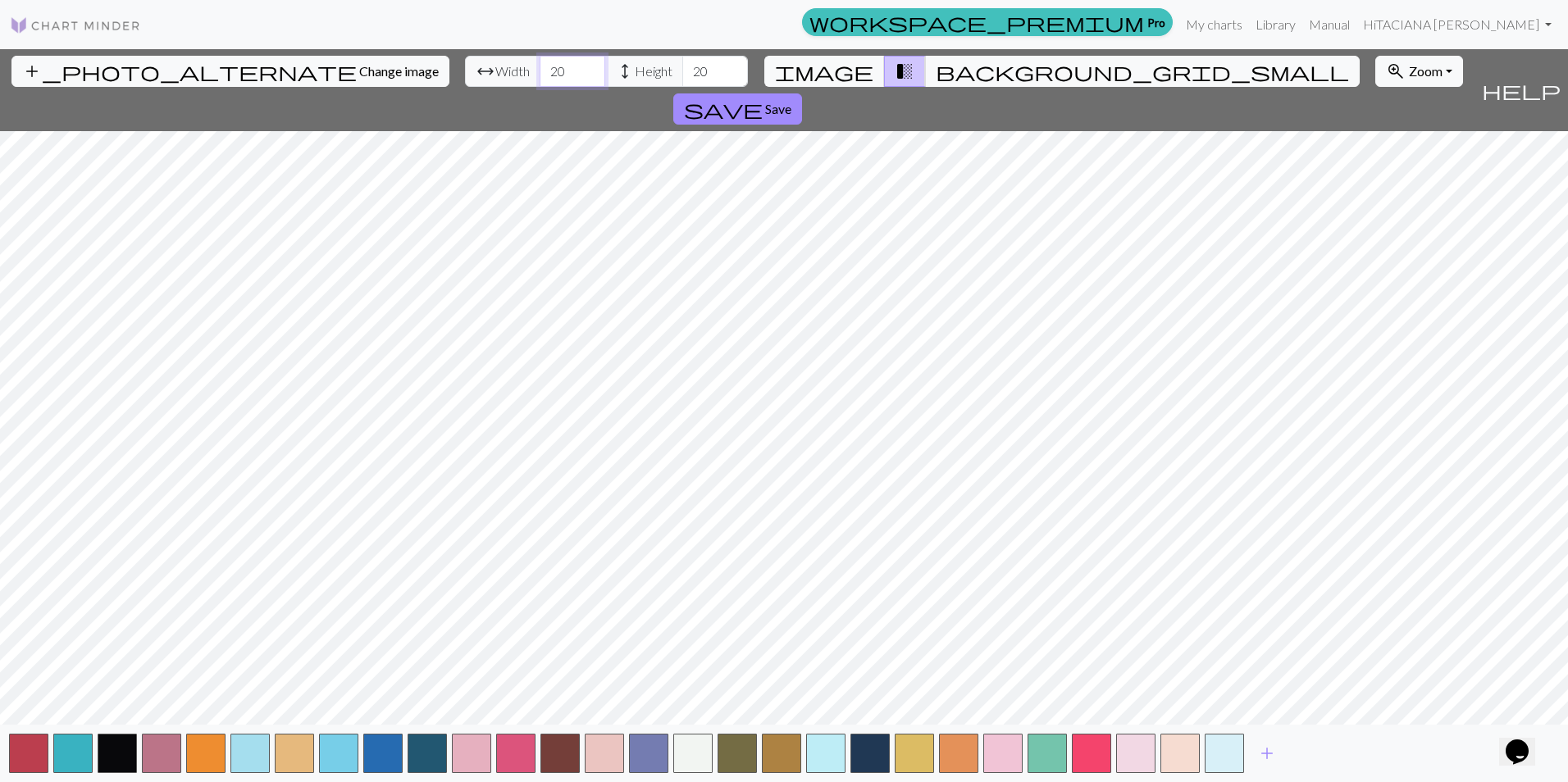
click at [540, 64] on input "20" at bounding box center [573, 72] width 66 height 31
click at [540, 64] on input "21" at bounding box center [573, 72] width 66 height 31
click at [540, 64] on input "22" at bounding box center [573, 72] width 66 height 31
click at [540, 64] on input "23" at bounding box center [573, 72] width 66 height 31
click at [540, 64] on input "24" at bounding box center [573, 72] width 66 height 31
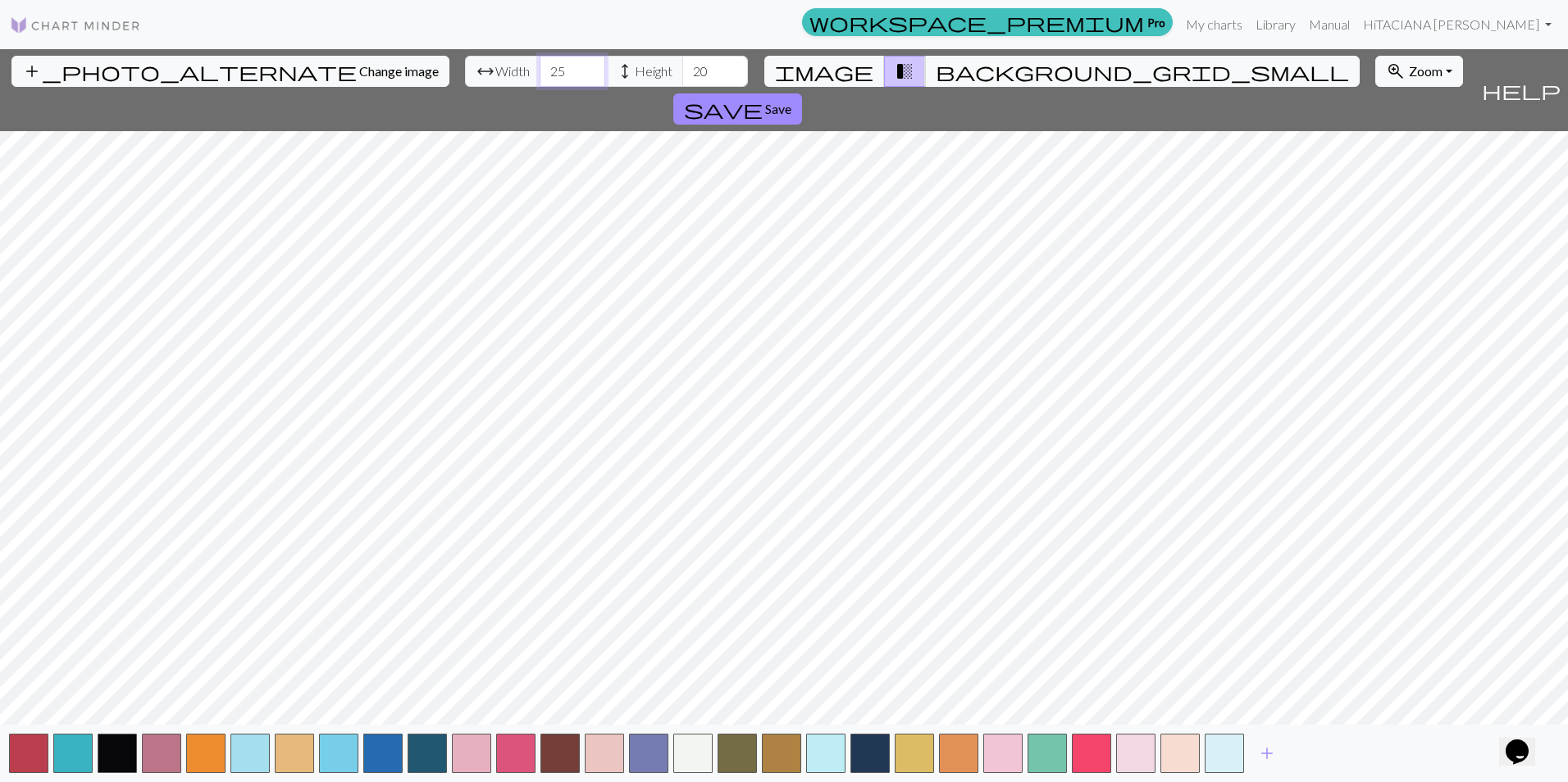
click at [540, 64] on input "25" at bounding box center [573, 72] width 66 height 31
click at [540, 64] on input "26" at bounding box center [573, 72] width 66 height 31
click at [540, 64] on input "27" at bounding box center [573, 72] width 66 height 31
click at [540, 64] on input "28" at bounding box center [573, 72] width 66 height 31
click at [540, 64] on input "29" at bounding box center [573, 72] width 66 height 31
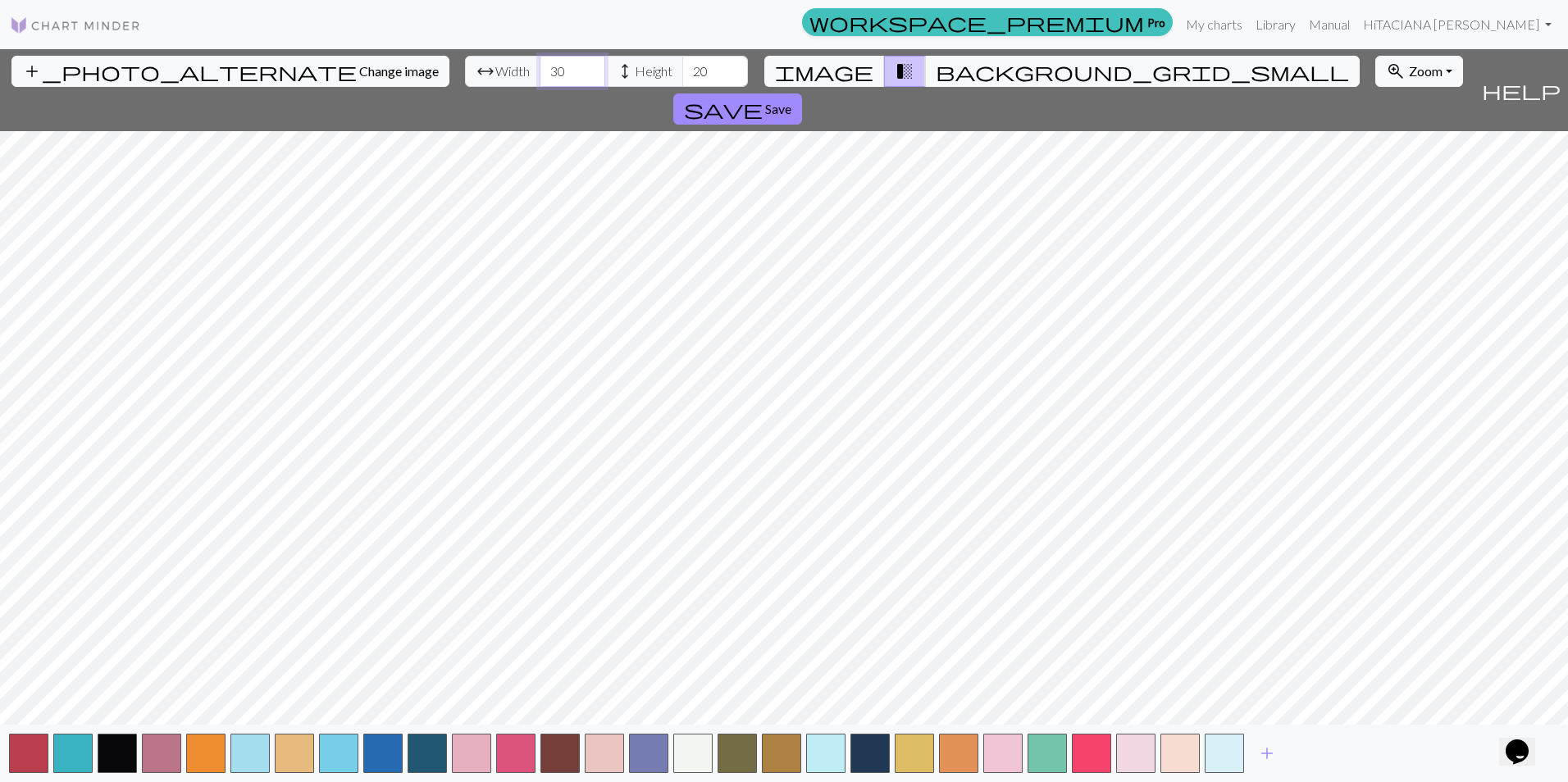
click at [540, 64] on input "30" at bounding box center [573, 72] width 66 height 31
click at [540, 64] on input "31" at bounding box center [573, 72] width 66 height 31
click at [540, 64] on input "32" at bounding box center [573, 72] width 66 height 31
click at [540, 64] on input "33" at bounding box center [573, 72] width 66 height 31
click at [540, 64] on input "34" at bounding box center [573, 72] width 66 height 31
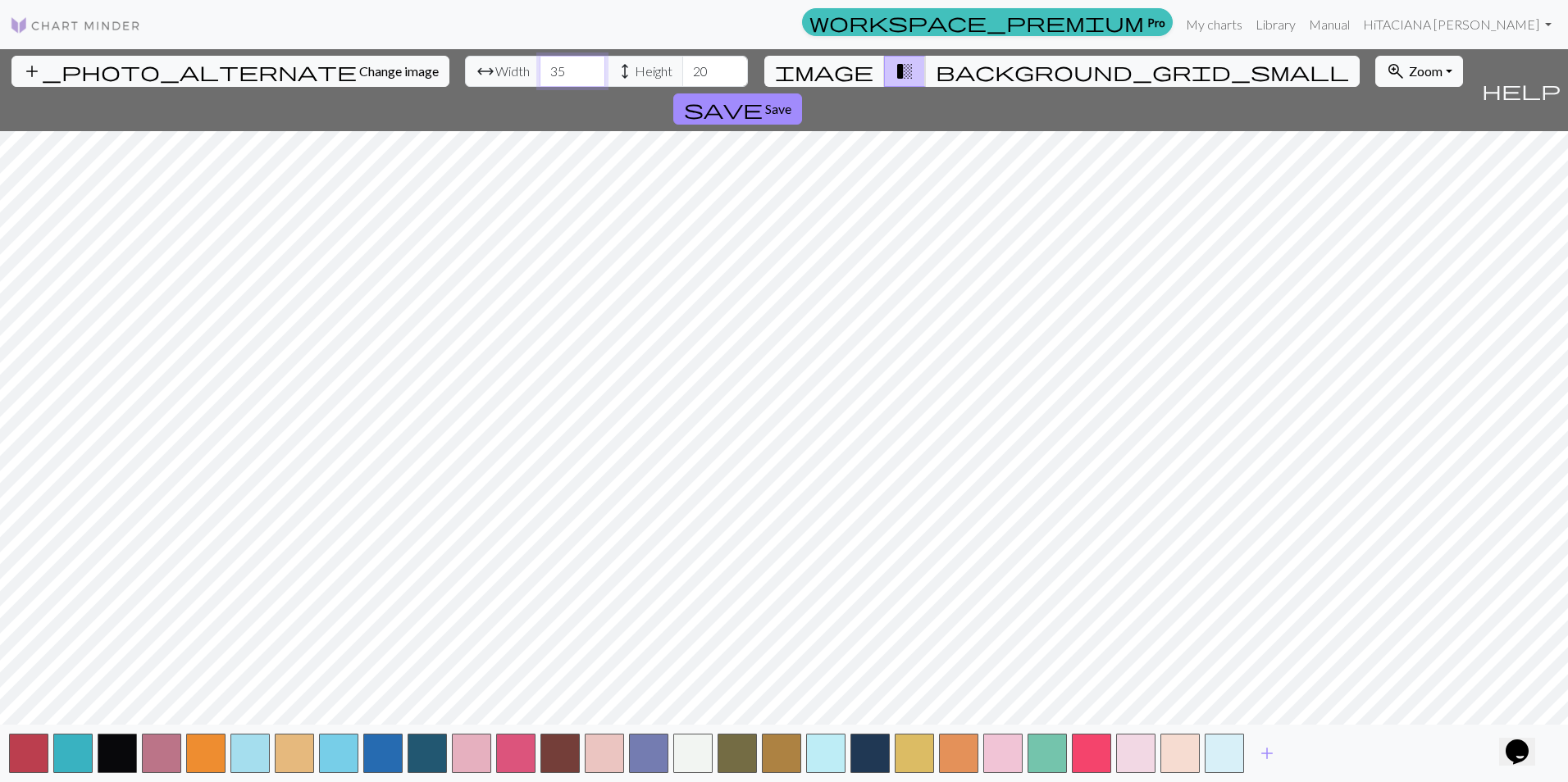
click at [540, 64] on input "35" at bounding box center [573, 72] width 66 height 31
click at [540, 64] on input "36" at bounding box center [573, 72] width 66 height 31
click at [540, 64] on input "37" at bounding box center [573, 72] width 66 height 31
type input "38"
click at [540, 64] on input "38" at bounding box center [573, 72] width 66 height 31
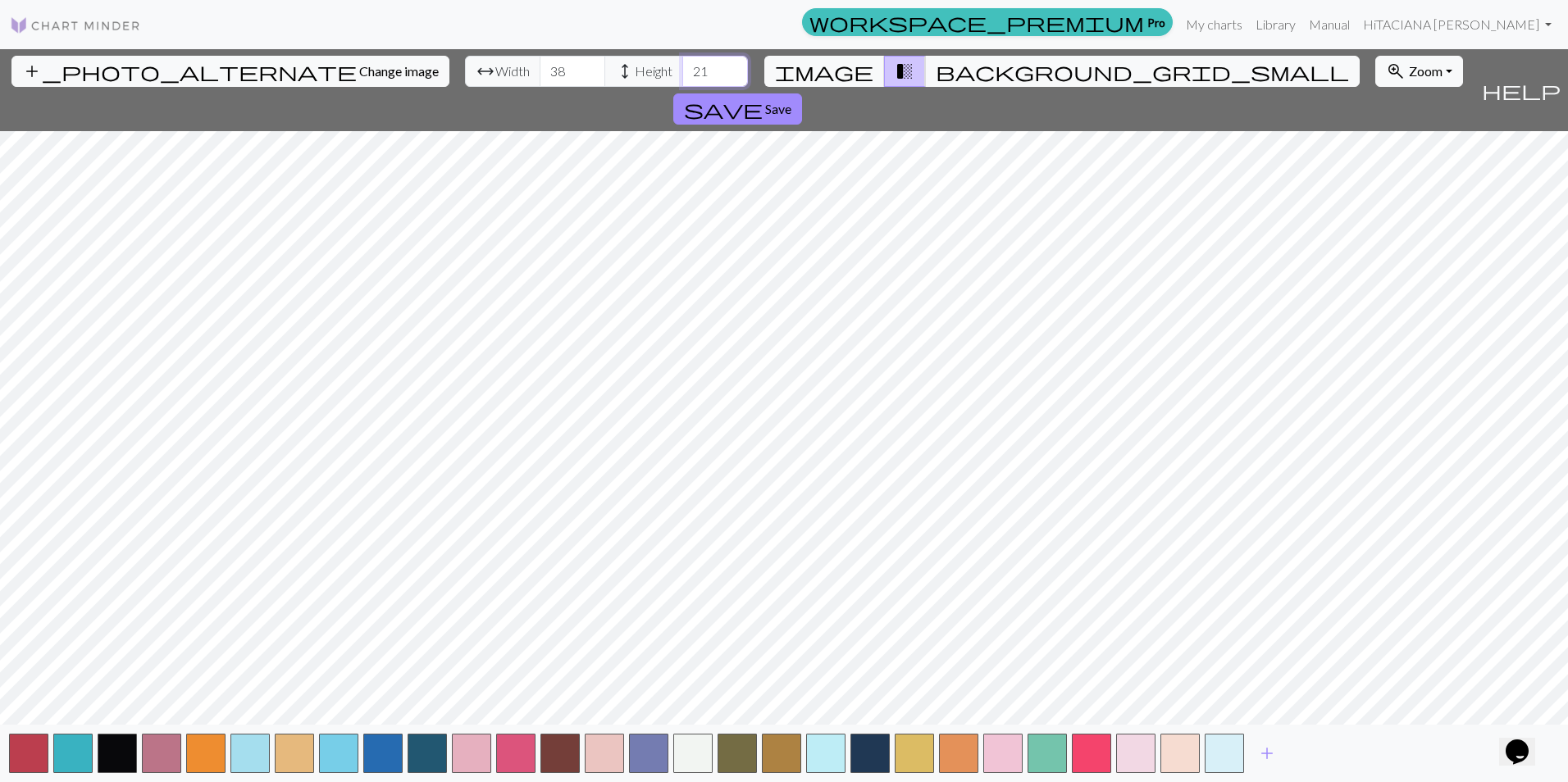
click at [682, 68] on input "21" at bounding box center [715, 72] width 66 height 31
click at [682, 68] on input "22" at bounding box center [715, 72] width 66 height 31
click at [682, 68] on input "23" at bounding box center [715, 72] width 66 height 31
click at [682, 68] on input "25" at bounding box center [715, 72] width 66 height 31
click at [682, 68] on input "26" at bounding box center [715, 72] width 66 height 31
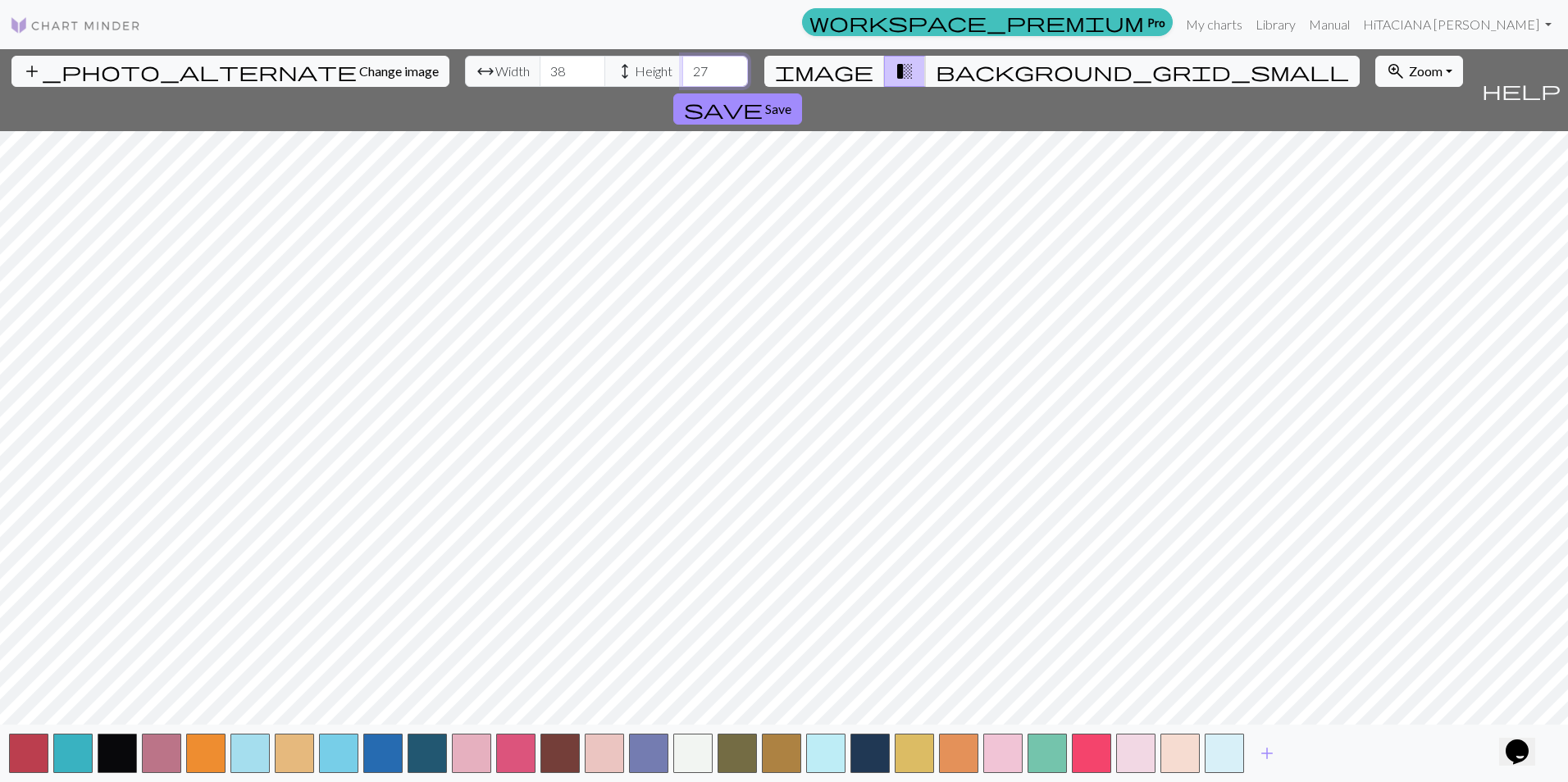
click at [682, 68] on input "27" at bounding box center [715, 72] width 66 height 31
click at [682, 68] on input "28" at bounding box center [715, 72] width 66 height 31
click at [682, 68] on input "29" at bounding box center [715, 72] width 66 height 31
click at [682, 68] on input "30" at bounding box center [715, 72] width 66 height 31
click at [682, 68] on input "31" at bounding box center [715, 72] width 66 height 31
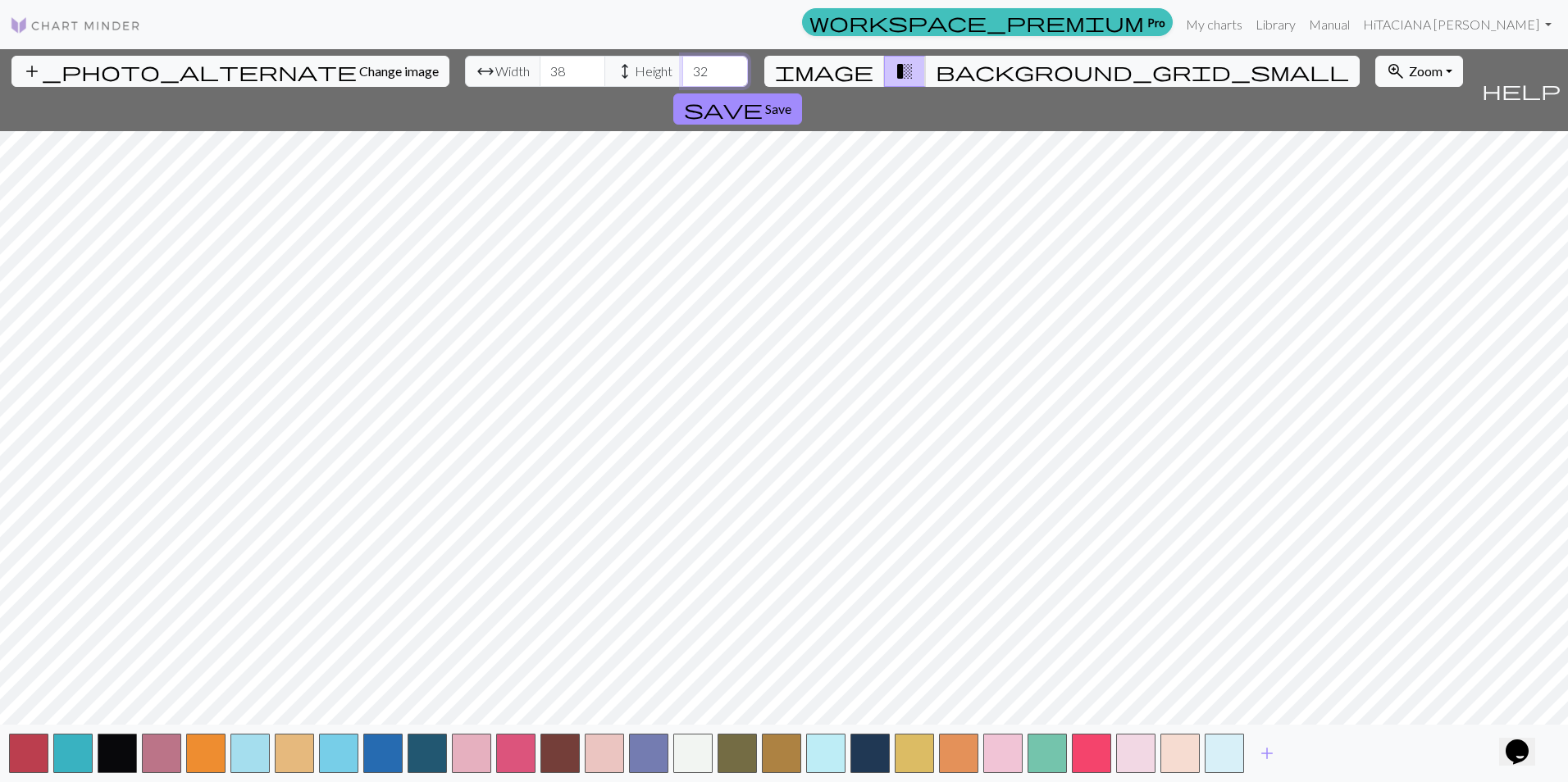
click at [682, 68] on input "32" at bounding box center [715, 72] width 66 height 31
click at [682, 68] on input "33" at bounding box center [715, 72] width 66 height 31
click at [682, 68] on input "34" at bounding box center [715, 72] width 66 height 31
click at [682, 68] on input "35" at bounding box center [715, 72] width 66 height 31
click at [682, 68] on input "36" at bounding box center [715, 72] width 66 height 31
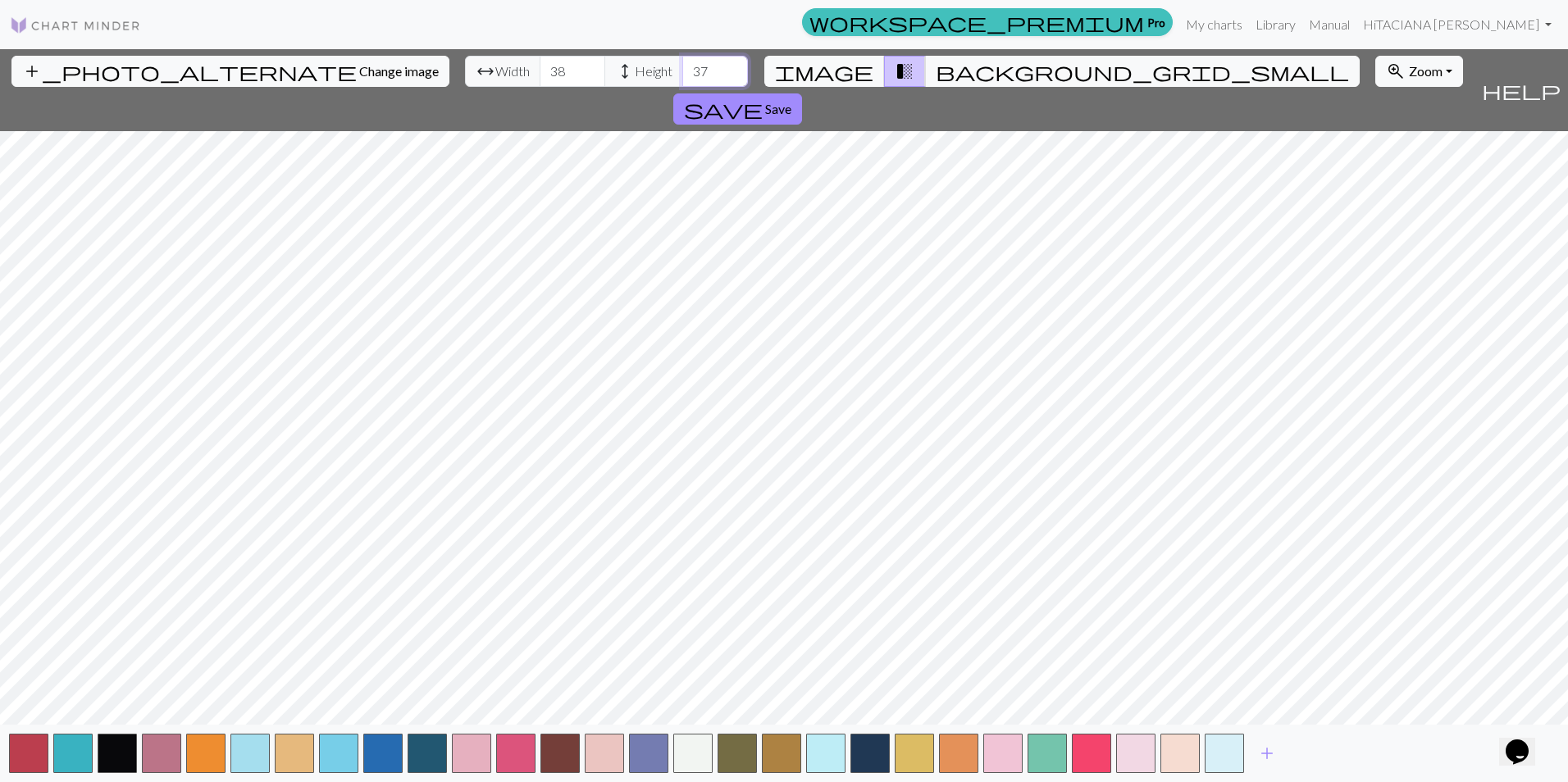
click at [682, 68] on input "37" at bounding box center [715, 72] width 66 height 31
click at [682, 68] on input "38" at bounding box center [715, 72] width 66 height 31
click at [682, 68] on input "39" at bounding box center [715, 72] width 66 height 31
click at [682, 68] on input "40" at bounding box center [715, 72] width 66 height 31
click at [682, 68] on input "41" at bounding box center [715, 72] width 66 height 31
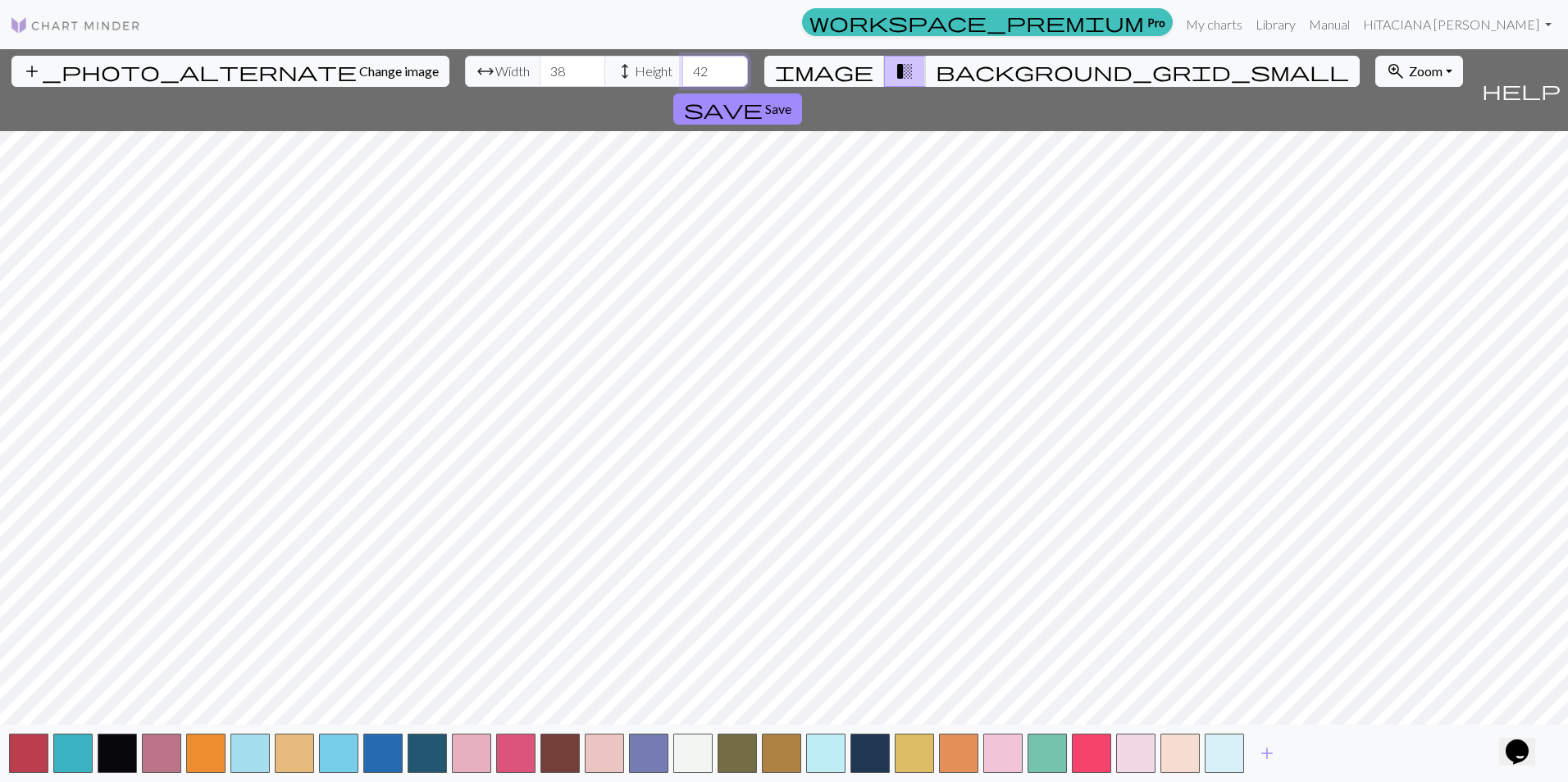
click at [682, 68] on input "42" at bounding box center [715, 72] width 66 height 31
click at [682, 68] on input "43" at bounding box center [715, 72] width 66 height 31
click at [682, 68] on input "44" at bounding box center [715, 72] width 66 height 31
click at [682, 68] on input "45" at bounding box center [715, 72] width 66 height 31
click at [682, 68] on input "46" at bounding box center [715, 72] width 66 height 31
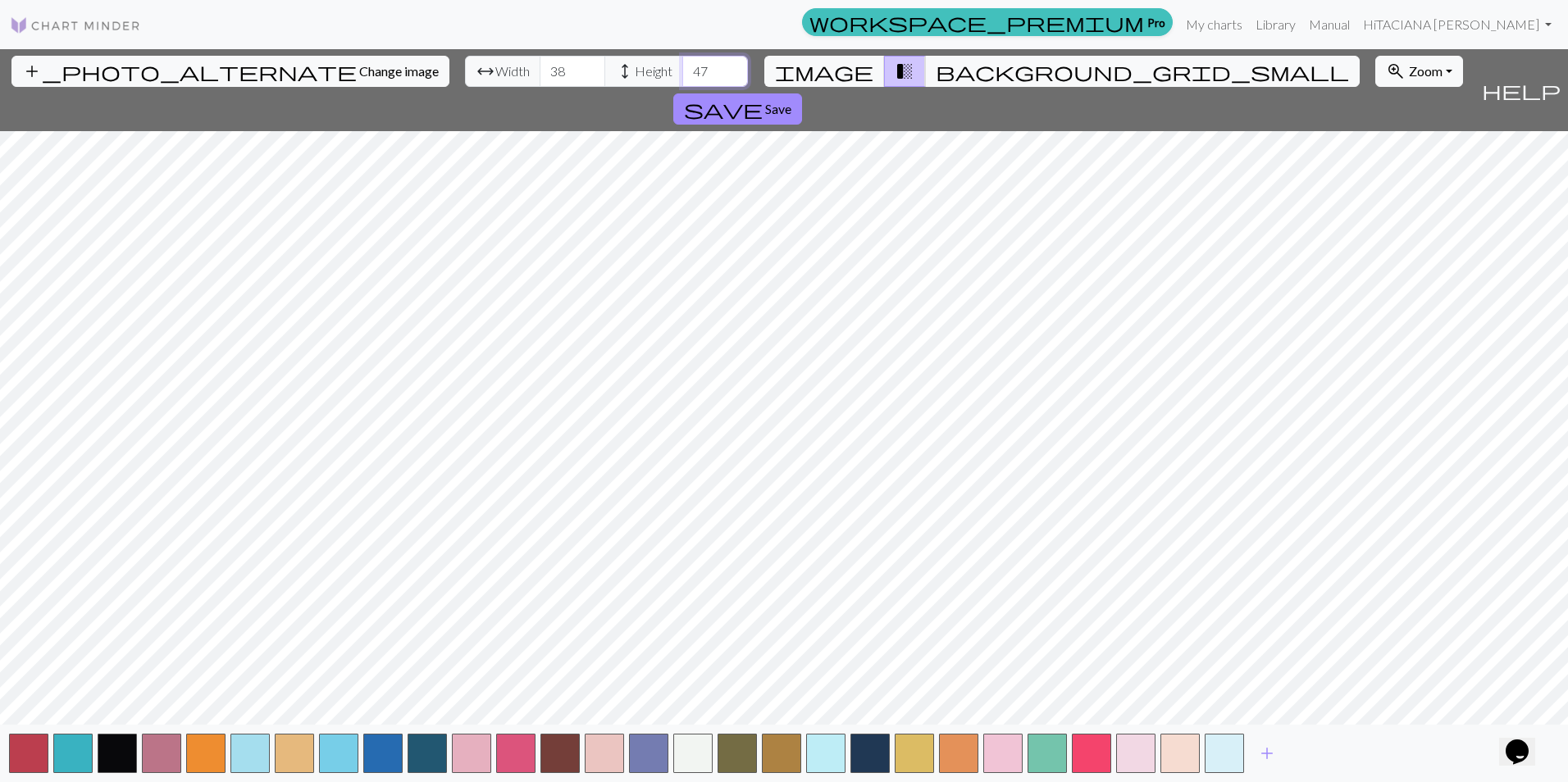
click at [682, 68] on input "47" at bounding box center [715, 72] width 66 height 31
click at [682, 68] on input "48" at bounding box center [715, 72] width 66 height 31
click at [682, 68] on input "49" at bounding box center [715, 72] width 66 height 31
click at [682, 68] on input "50" at bounding box center [715, 72] width 66 height 31
click at [682, 68] on input "51" at bounding box center [715, 72] width 66 height 31
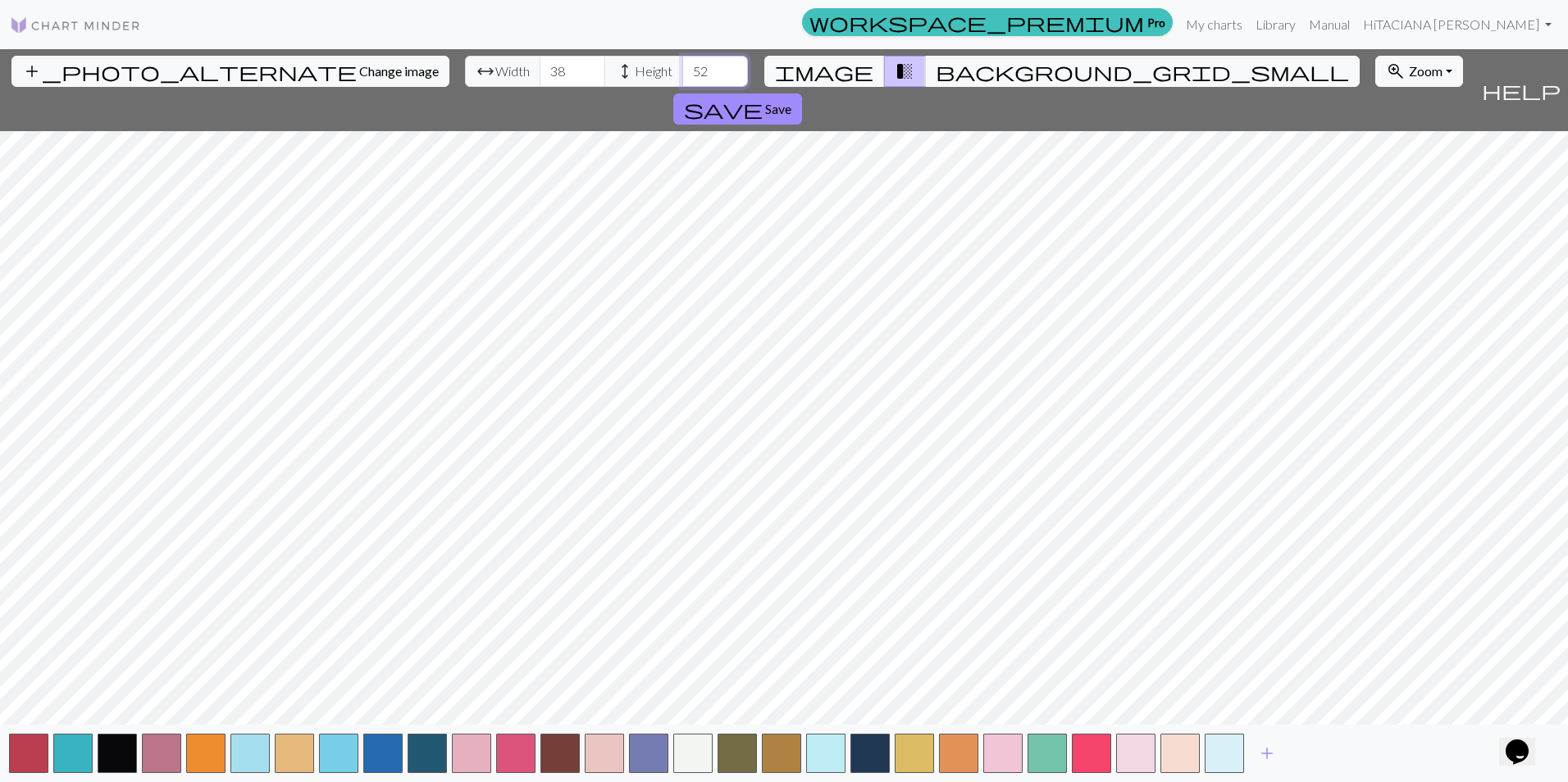
click at [682, 68] on input "52" at bounding box center [715, 72] width 66 height 31
click at [682, 68] on input "53" at bounding box center [715, 72] width 66 height 31
click at [682, 68] on input "54" at bounding box center [715, 72] width 66 height 31
click at [682, 68] on input "55" at bounding box center [715, 72] width 66 height 31
click at [682, 68] on input "56" at bounding box center [715, 72] width 66 height 31
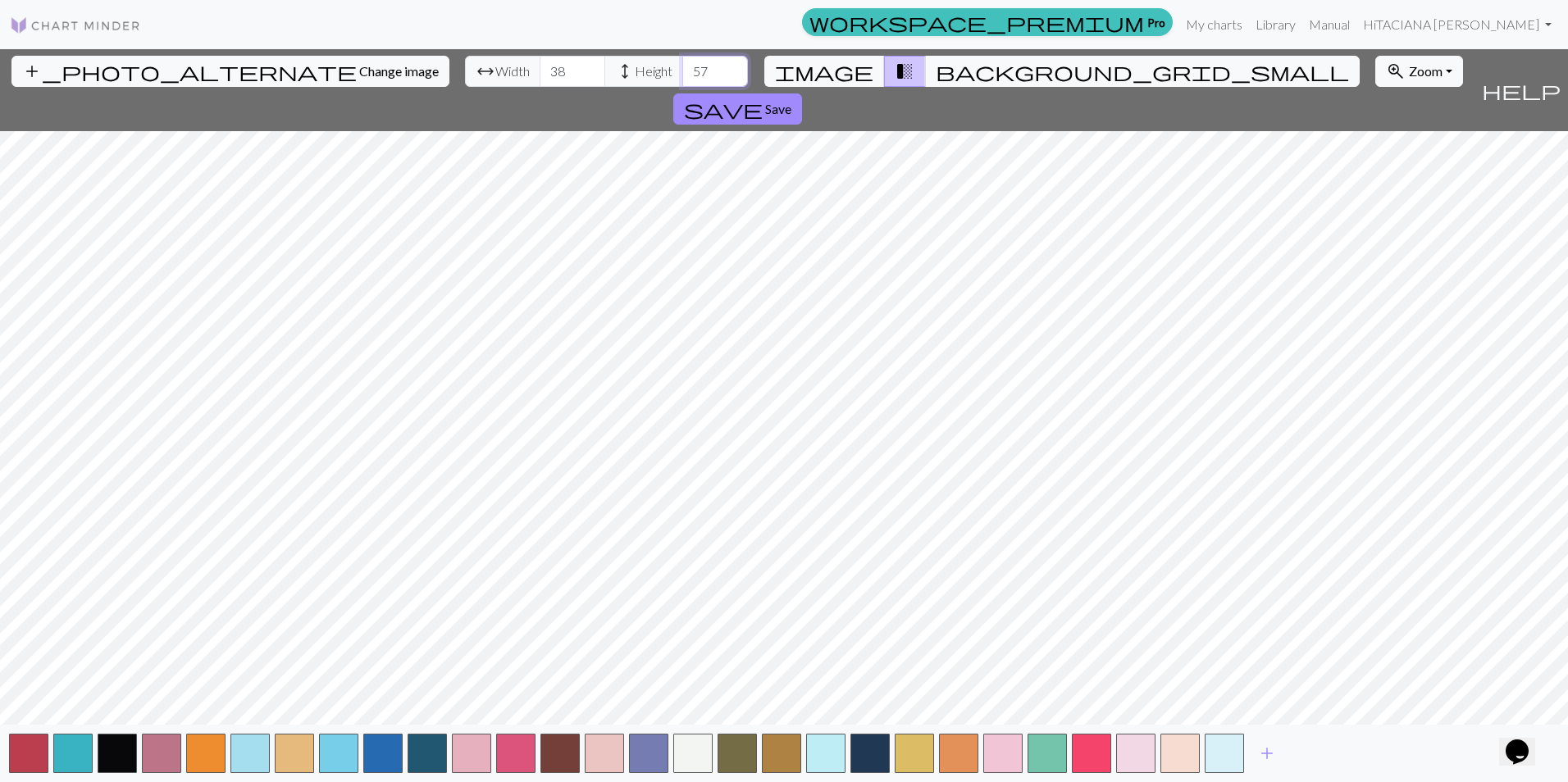
click at [682, 68] on input "57" at bounding box center [715, 72] width 66 height 31
click at [682, 68] on input "58" at bounding box center [715, 72] width 66 height 31
click at [682, 68] on input "59" at bounding box center [715, 72] width 66 height 31
click at [682, 68] on input "60" at bounding box center [715, 72] width 66 height 31
click at [682, 68] on input "61" at bounding box center [715, 72] width 66 height 31
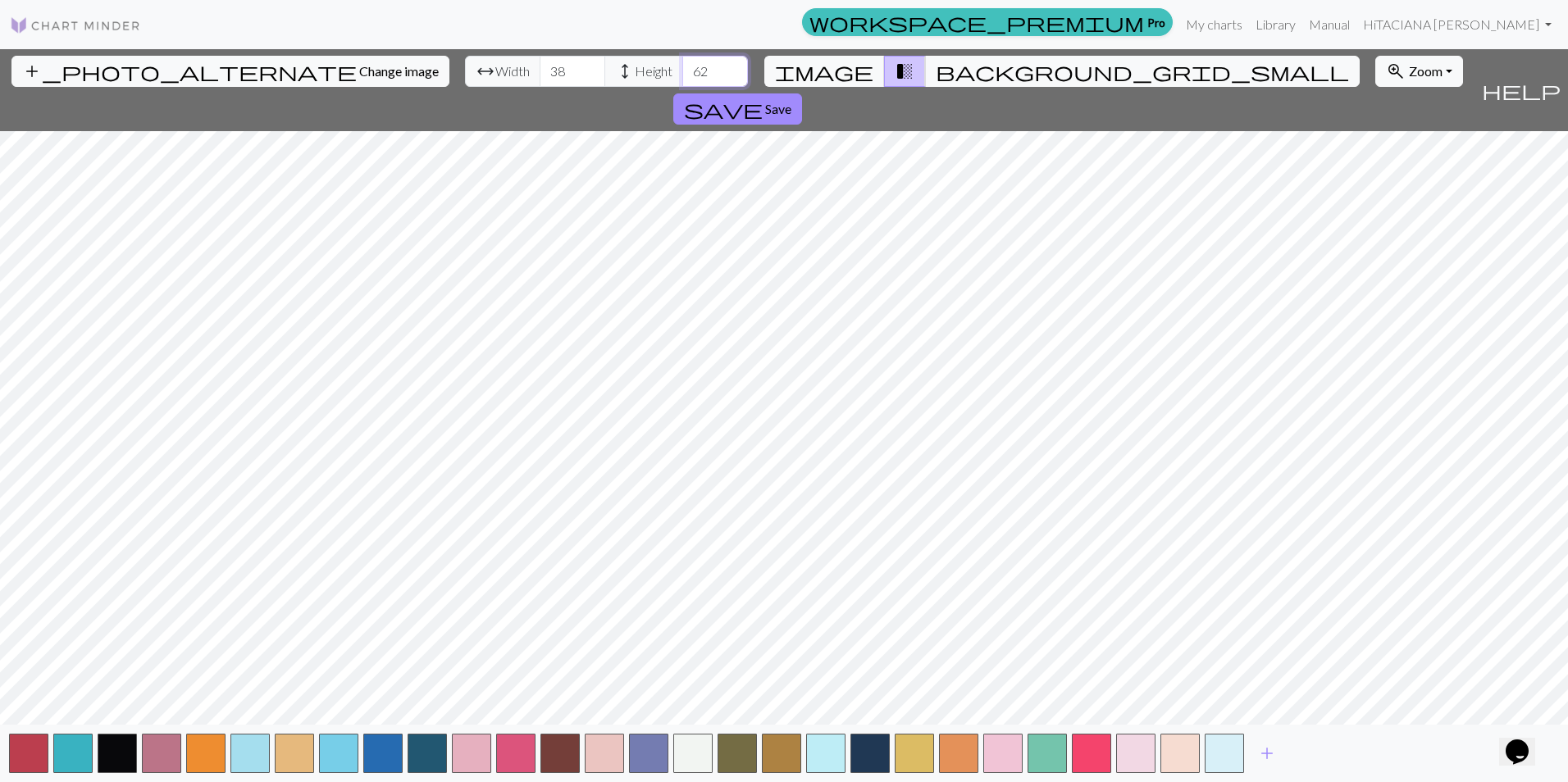
click at [682, 68] on input "62" at bounding box center [715, 72] width 66 height 31
click at [682, 68] on input "63" at bounding box center [715, 72] width 66 height 31
click at [682, 68] on input "64" at bounding box center [715, 72] width 66 height 31
click at [682, 68] on input "65" at bounding box center [715, 72] width 66 height 31
click at [682, 68] on input "66" at bounding box center [715, 72] width 66 height 31
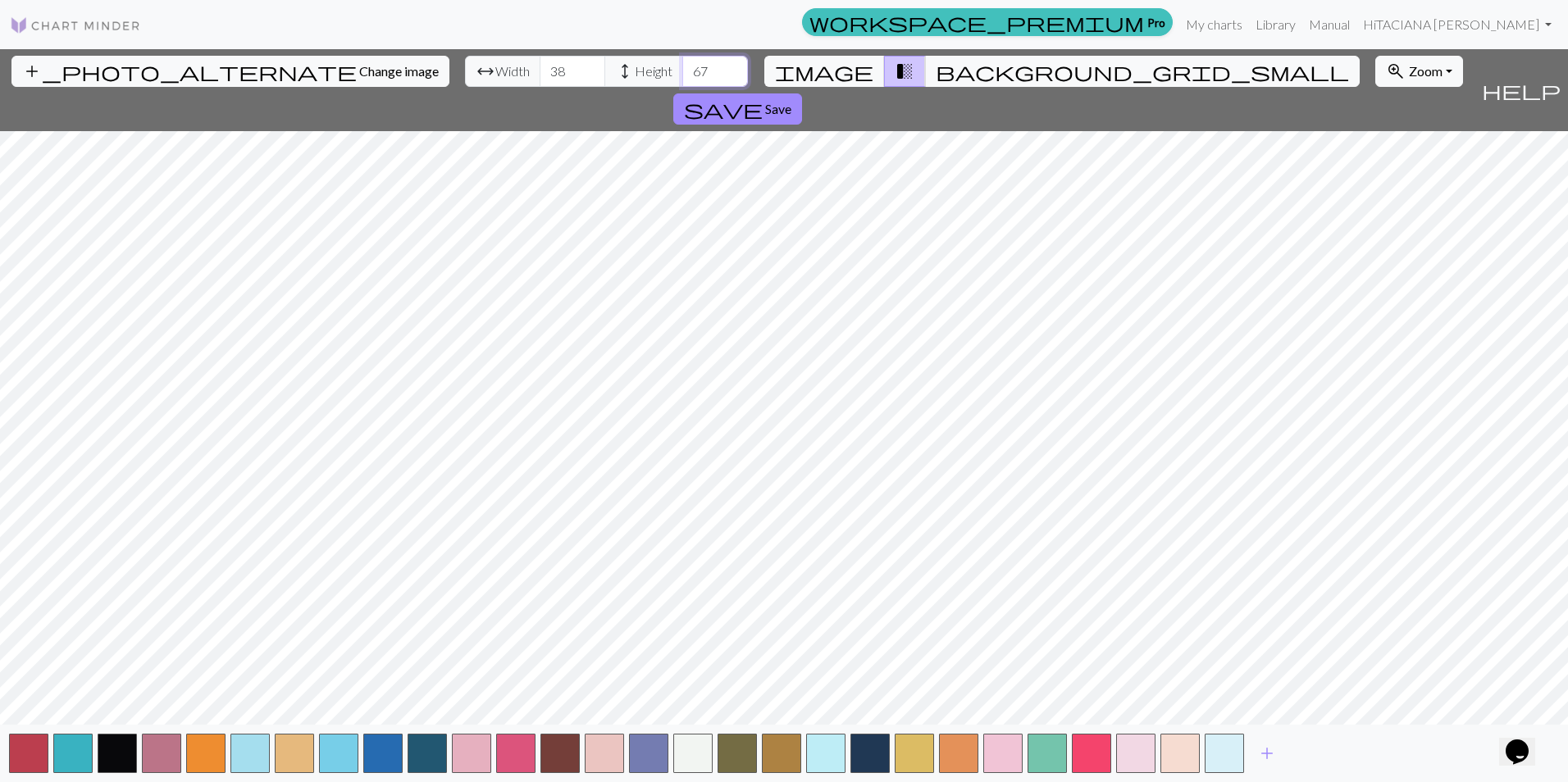
click at [682, 68] on input "67" at bounding box center [715, 72] width 66 height 31
click at [682, 68] on input "68" at bounding box center [715, 72] width 66 height 31
click at [682, 68] on input "69" at bounding box center [715, 72] width 66 height 31
click at [682, 68] on input "70" at bounding box center [715, 72] width 66 height 31
click at [682, 68] on input "71" at bounding box center [715, 72] width 66 height 31
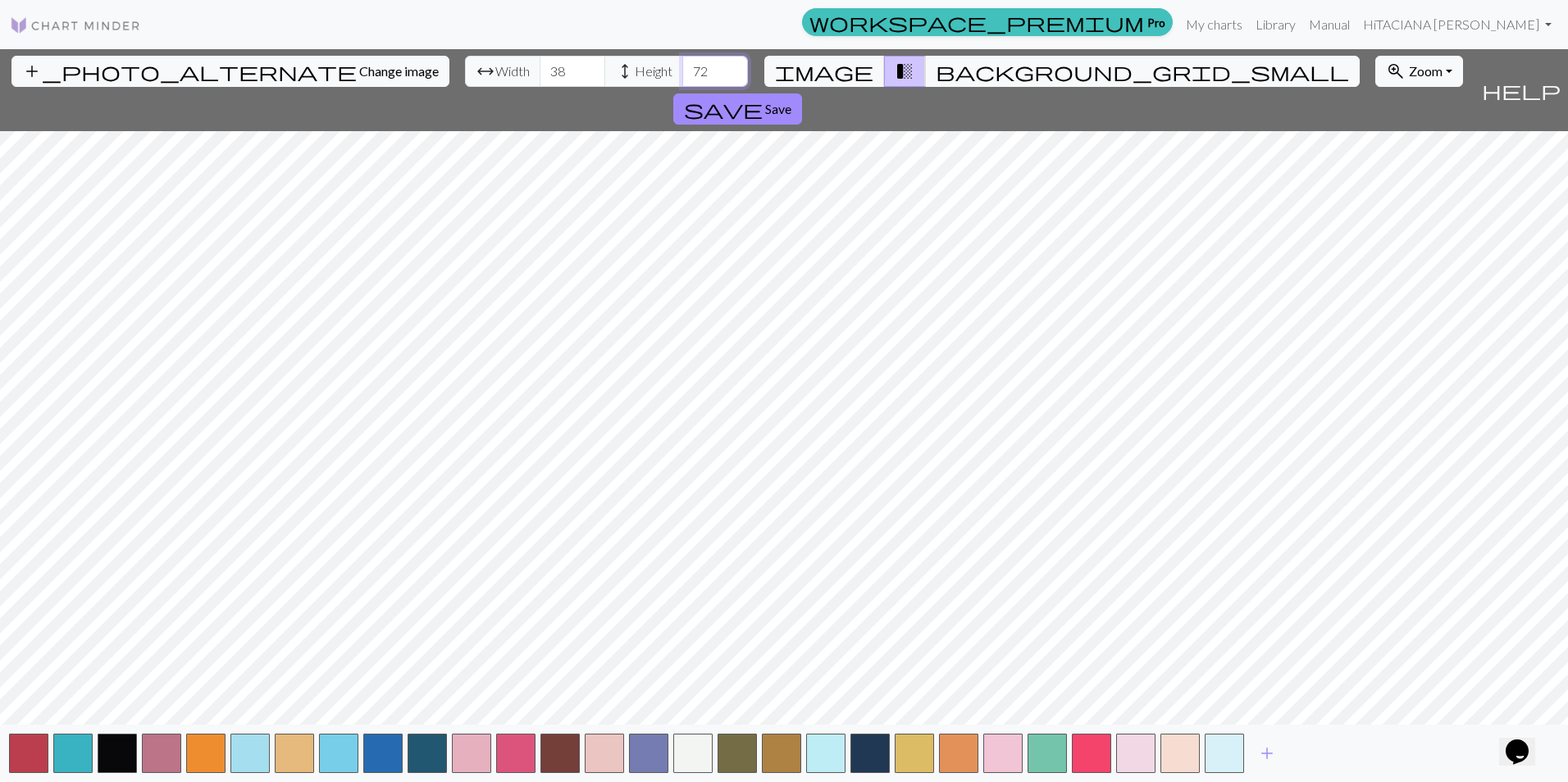
click at [682, 68] on input "72" at bounding box center [715, 72] width 66 height 31
click at [682, 68] on input "73" at bounding box center [715, 72] width 66 height 31
click at [682, 68] on input "74" at bounding box center [715, 72] width 66 height 31
click at [682, 68] on input "75" at bounding box center [715, 72] width 66 height 31
click at [682, 68] on input "76" at bounding box center [715, 72] width 66 height 31
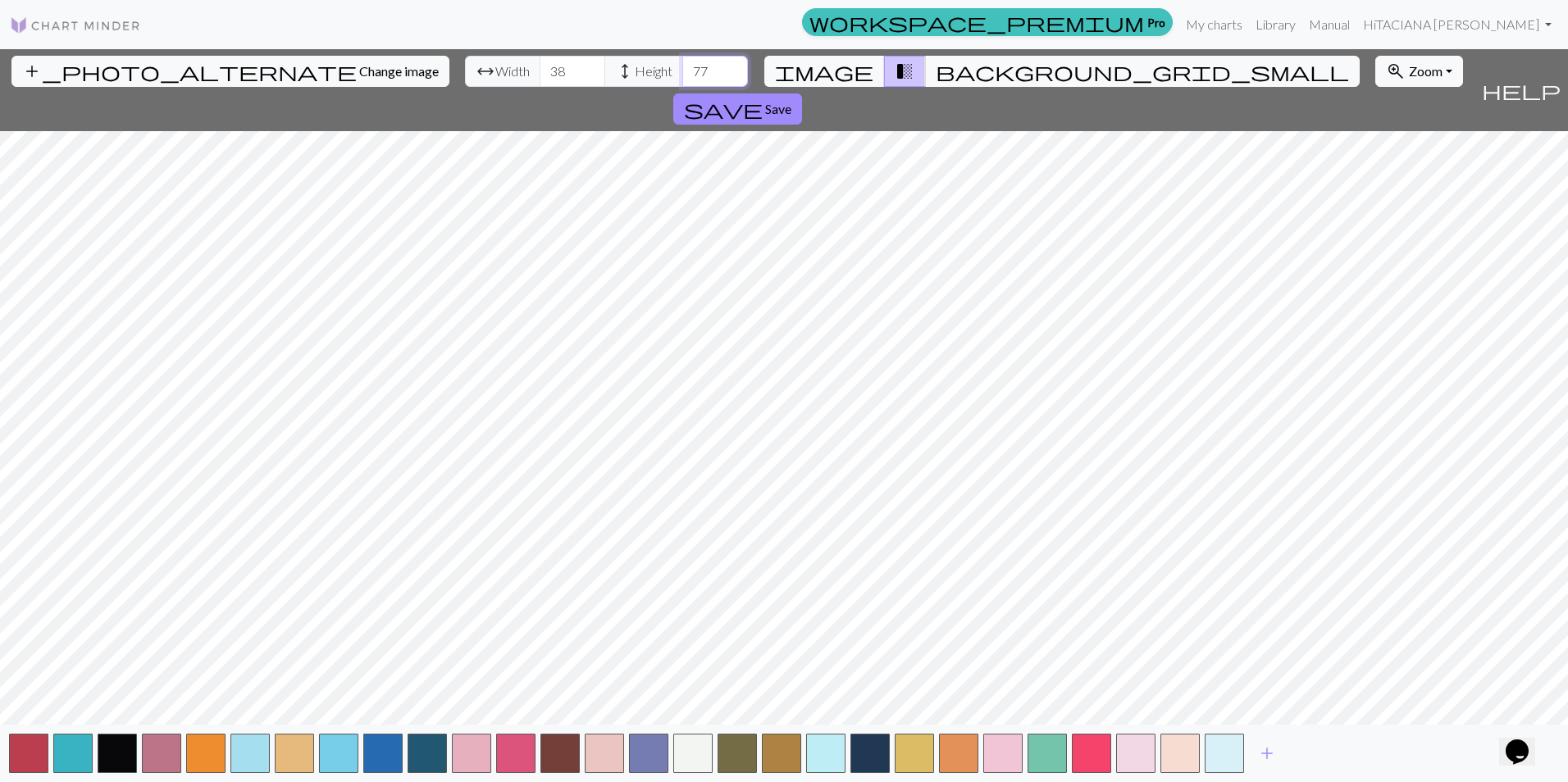
click at [682, 68] on input "77" at bounding box center [715, 72] width 66 height 31
click at [682, 68] on input "78" at bounding box center [715, 72] width 66 height 31
click at [682, 68] on input "79" at bounding box center [715, 72] width 66 height 31
type input "80"
click at [682, 68] on input "80" at bounding box center [715, 72] width 66 height 31
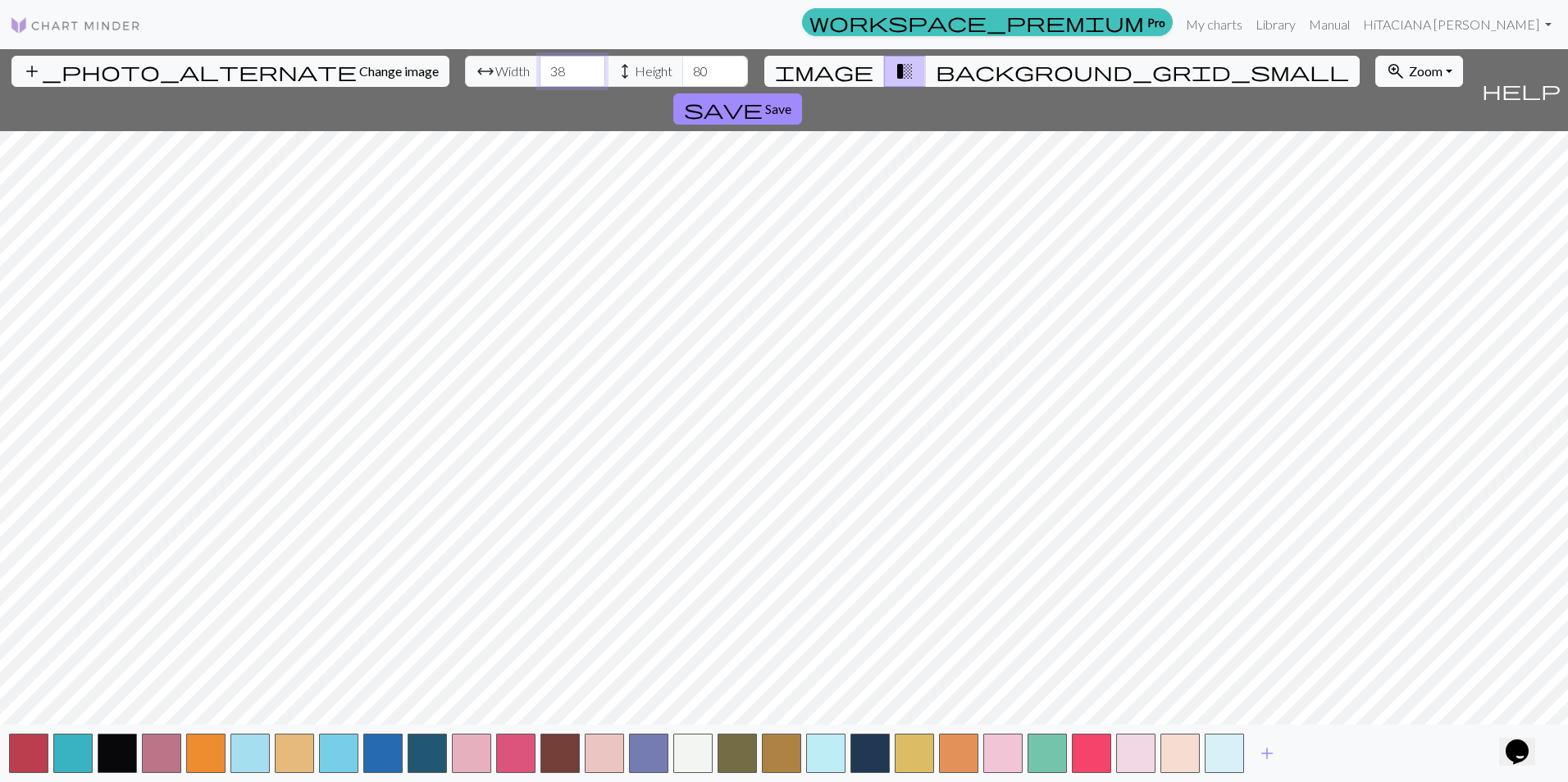
click at [540, 66] on input "39" at bounding box center [573, 72] width 66 height 31
click at [540, 66] on input "40" at bounding box center [573, 72] width 66 height 31
click at [540, 66] on input "41" at bounding box center [573, 72] width 66 height 31
click at [540, 66] on input "42" at bounding box center [573, 72] width 66 height 31
click at [540, 66] on input "43" at bounding box center [573, 72] width 66 height 31
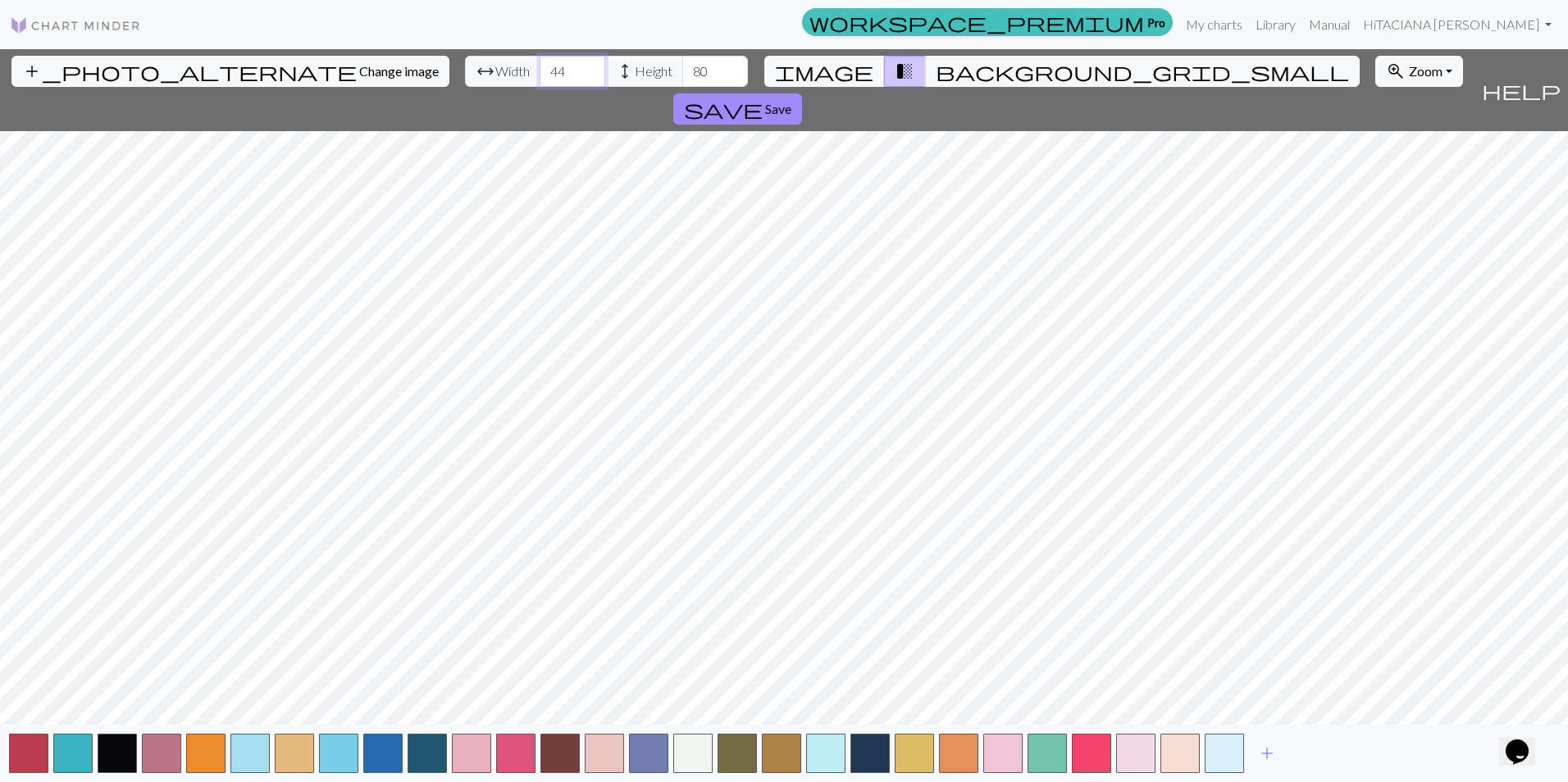
click at [540, 66] on input "44" at bounding box center [573, 72] width 66 height 31
click at [540, 66] on input "45" at bounding box center [573, 72] width 66 height 31
click at [540, 66] on input "46" at bounding box center [573, 72] width 66 height 31
click at [540, 66] on input "47" at bounding box center [573, 72] width 66 height 31
click at [540, 66] on input "48" at bounding box center [573, 72] width 66 height 31
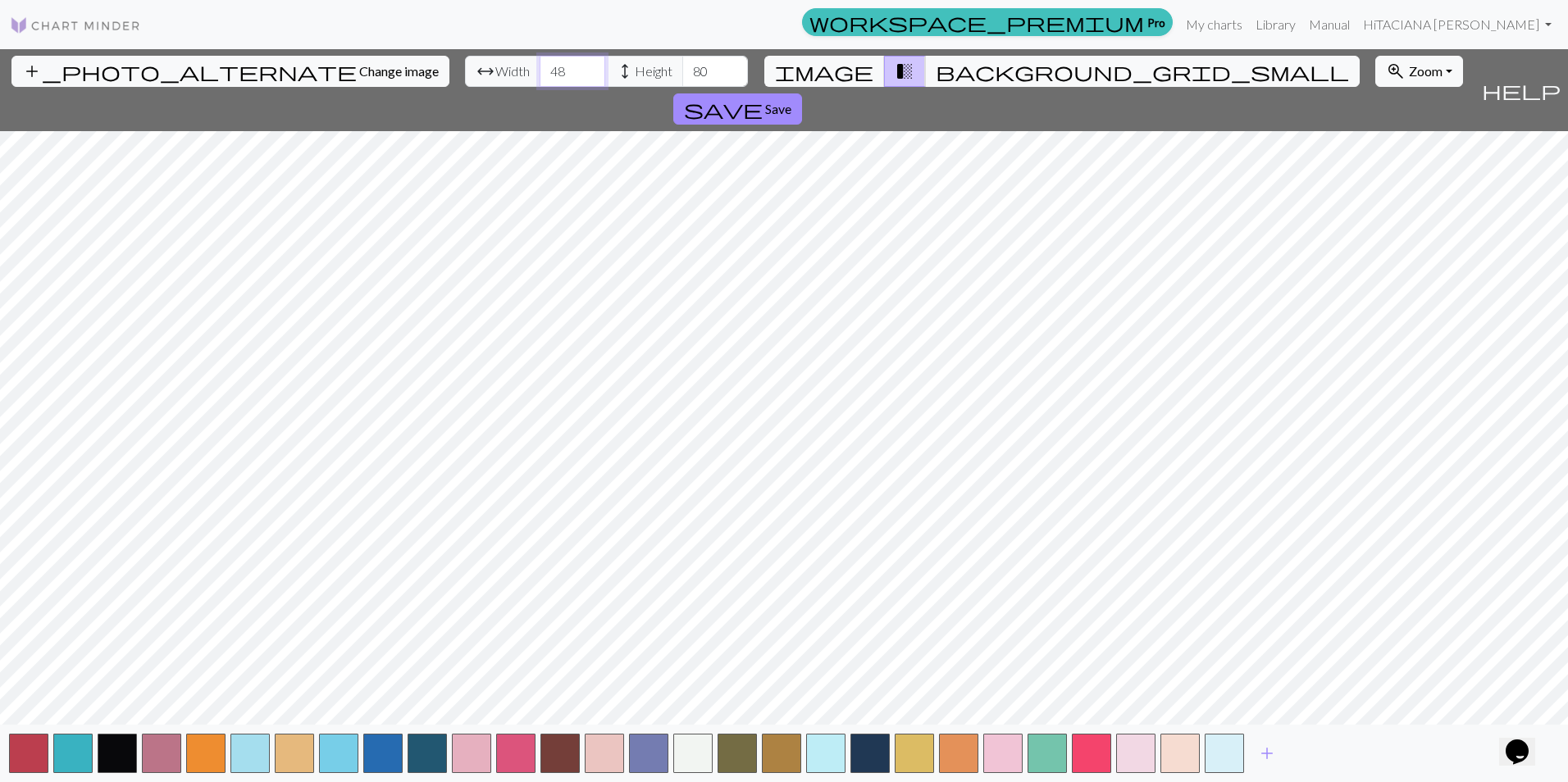
click at [540, 66] on input "49" at bounding box center [573, 72] width 66 height 31
click at [540, 66] on input "50" at bounding box center [573, 72] width 66 height 31
click at [540, 66] on input "51" at bounding box center [573, 72] width 66 height 31
click at [540, 66] on input "52" at bounding box center [573, 72] width 66 height 31
click at [540, 66] on input "53" at bounding box center [573, 72] width 66 height 31
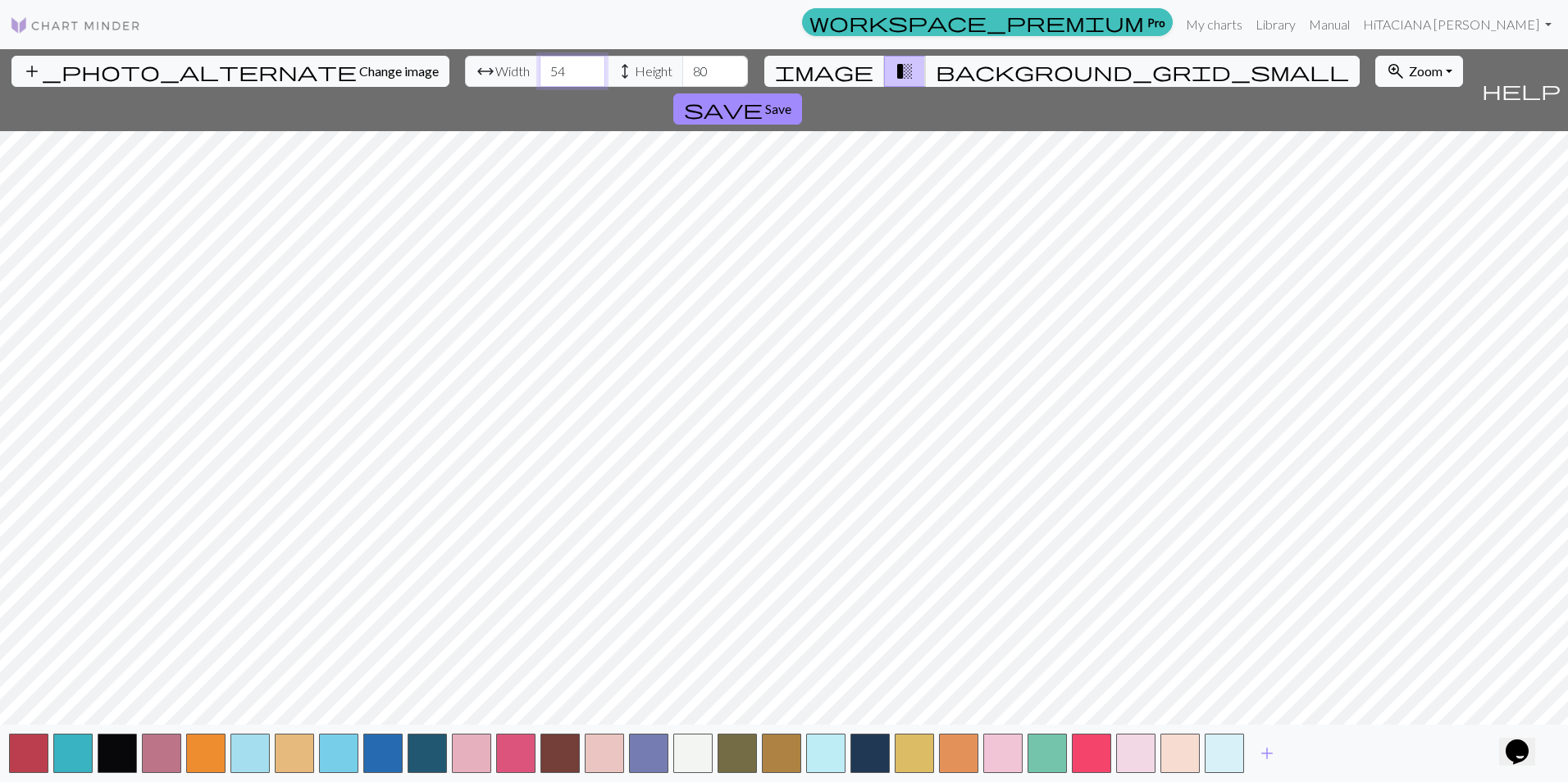
click at [540, 66] on input "54" at bounding box center [573, 72] width 66 height 31
click at [540, 66] on input "55" at bounding box center [573, 72] width 66 height 31
click at [540, 66] on input "56" at bounding box center [573, 72] width 66 height 31
click at [540, 66] on input "57" at bounding box center [573, 72] width 66 height 31
click at [540, 66] on input "58" at bounding box center [573, 72] width 66 height 31
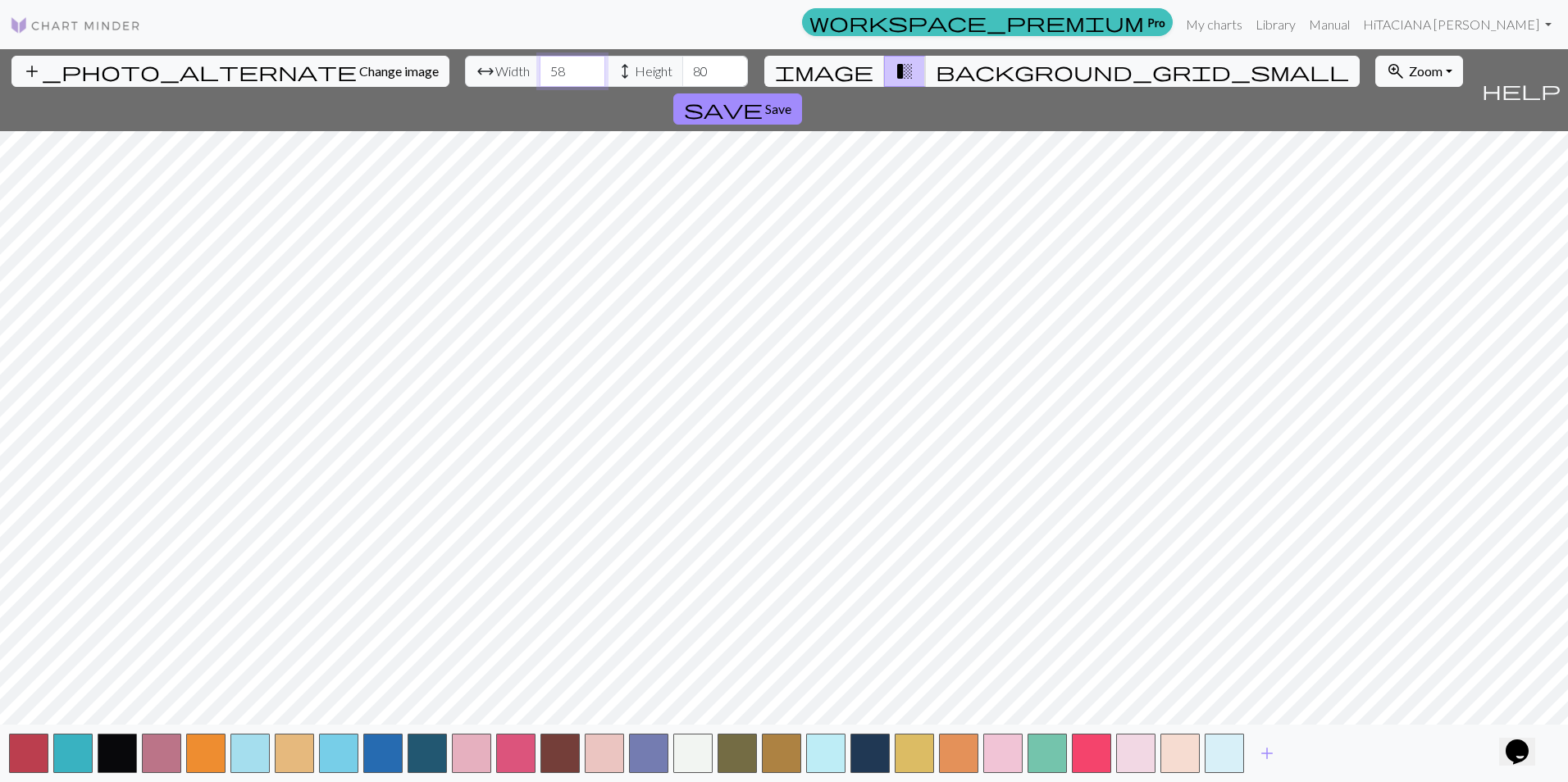
click at [540, 66] on input "59" at bounding box center [573, 72] width 66 height 31
click at [540, 66] on input "60" at bounding box center [573, 72] width 66 height 31
click at [540, 66] on input "61" at bounding box center [573, 72] width 66 height 31
click at [540, 66] on input "62" at bounding box center [573, 72] width 66 height 31
click at [540, 66] on input "63" at bounding box center [573, 72] width 66 height 31
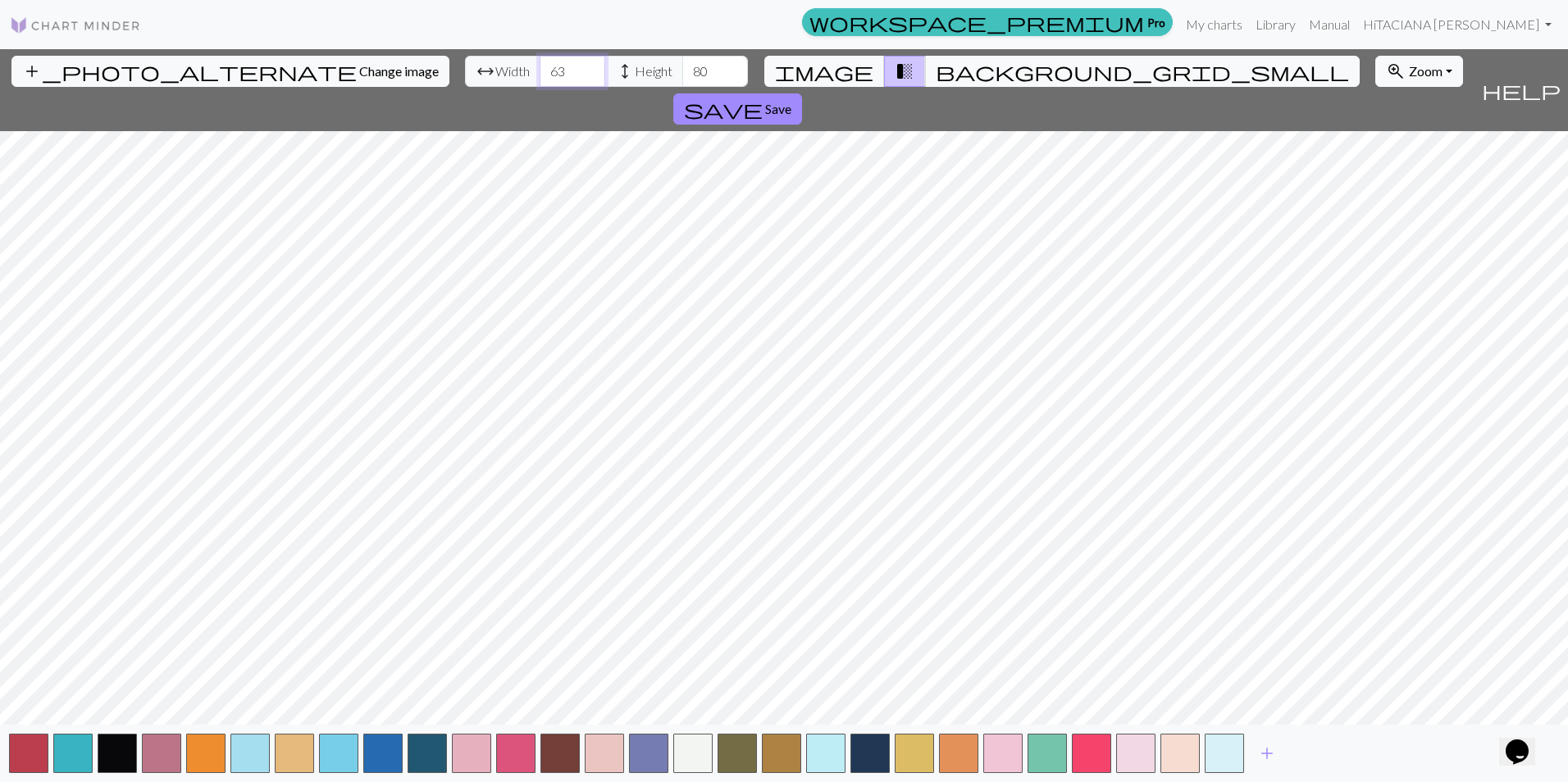
click at [540, 66] on input "64" at bounding box center [573, 72] width 66 height 31
click at [540, 66] on input "65" at bounding box center [573, 72] width 66 height 31
click at [540, 66] on input "66" at bounding box center [573, 72] width 66 height 31
click at [540, 66] on input "67" at bounding box center [573, 72] width 66 height 31
click at [540, 63] on input "68" at bounding box center [573, 72] width 66 height 31
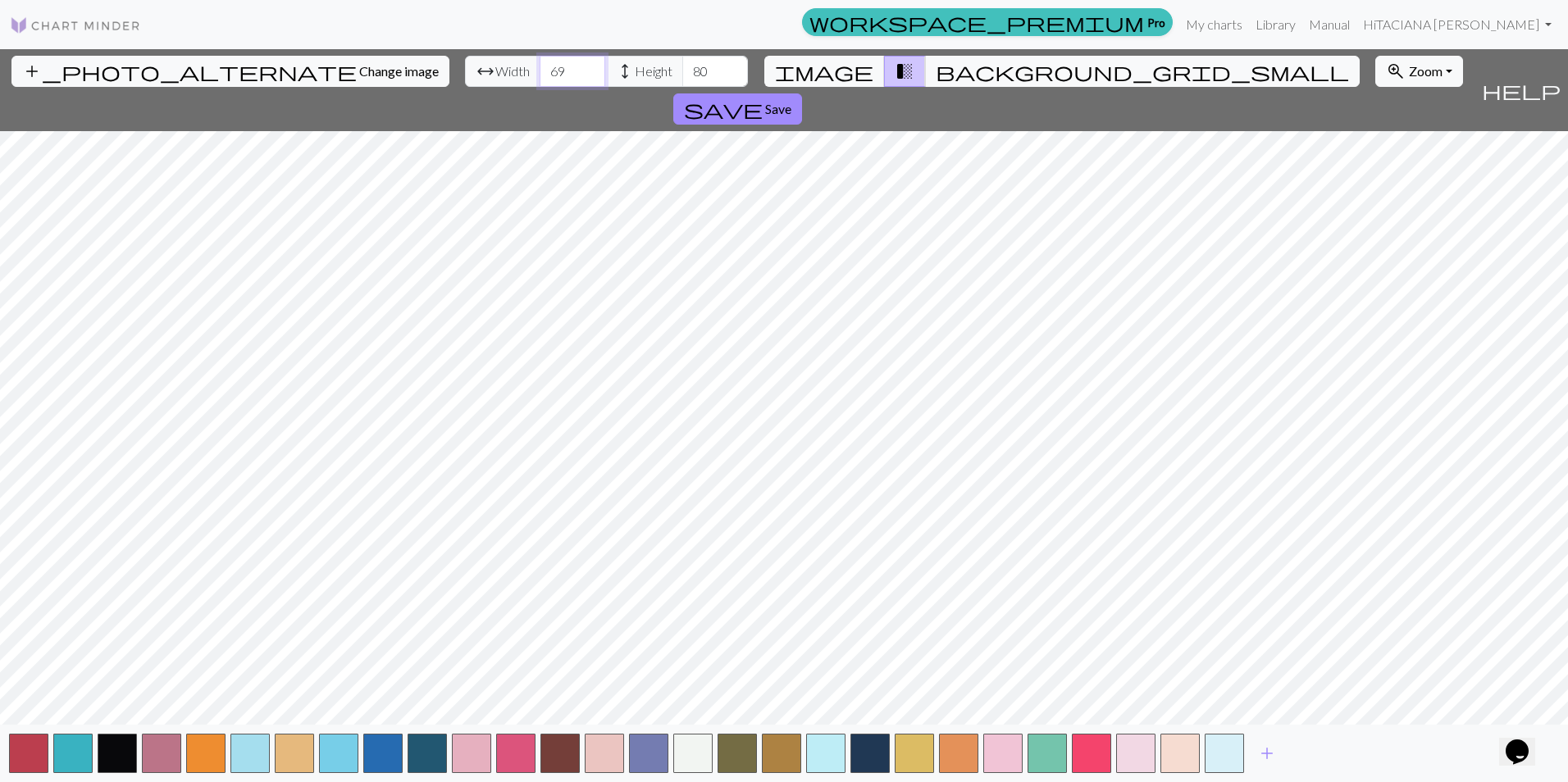
click at [540, 63] on input "69" at bounding box center [573, 72] width 66 height 31
type input "70"
click at [540, 63] on input "70" at bounding box center [573, 72] width 66 height 31
click at [682, 70] on input "81" at bounding box center [715, 72] width 66 height 31
click at [682, 70] on input "82" at bounding box center [715, 72] width 66 height 31
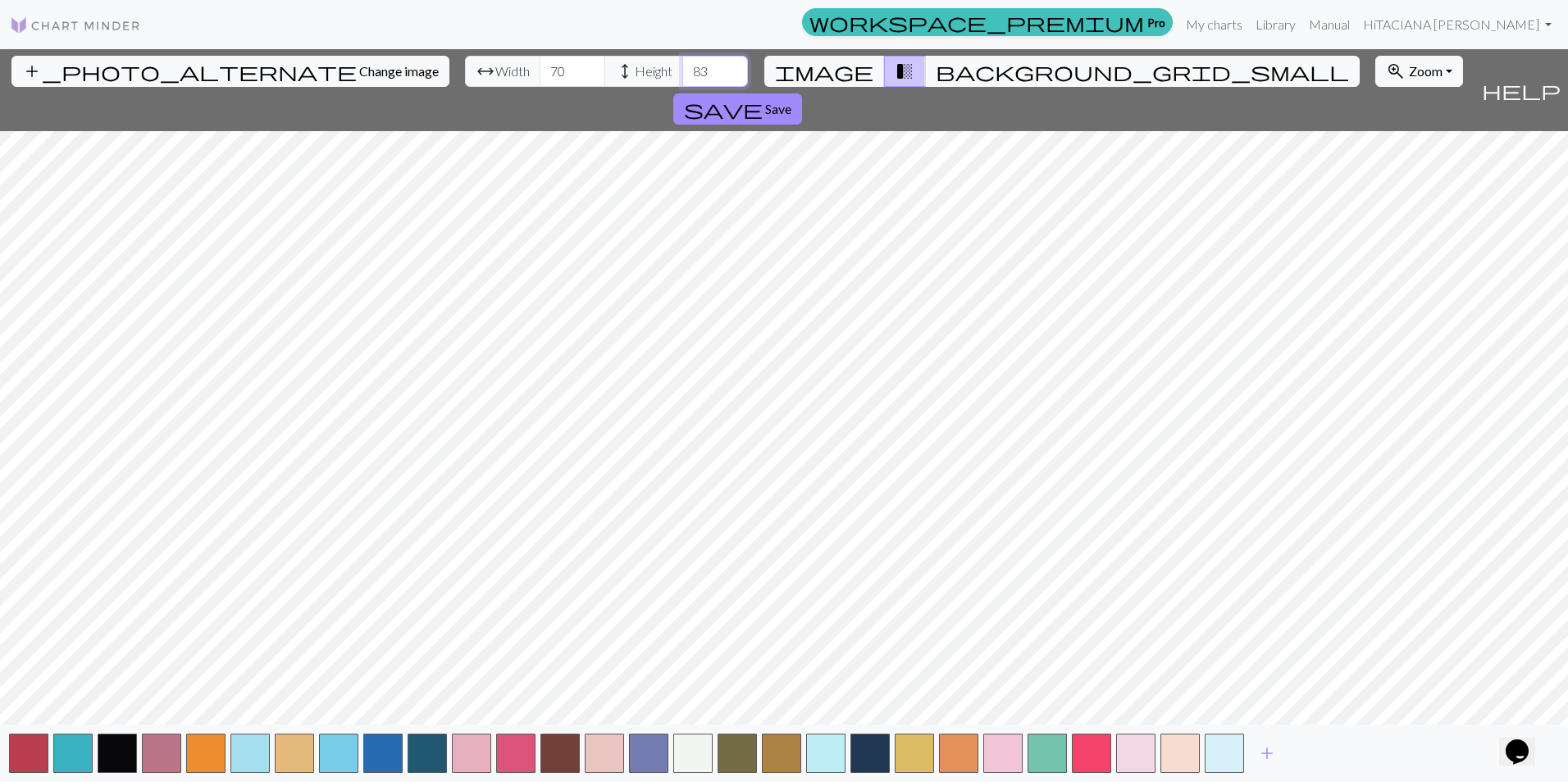
click at [682, 70] on input "83" at bounding box center [715, 72] width 66 height 31
click at [682, 70] on input "84" at bounding box center [715, 72] width 66 height 31
type input "85"
click at [682, 70] on input "85" at bounding box center [715, 72] width 66 height 31
click at [540, 63] on input "71" at bounding box center [573, 72] width 66 height 31
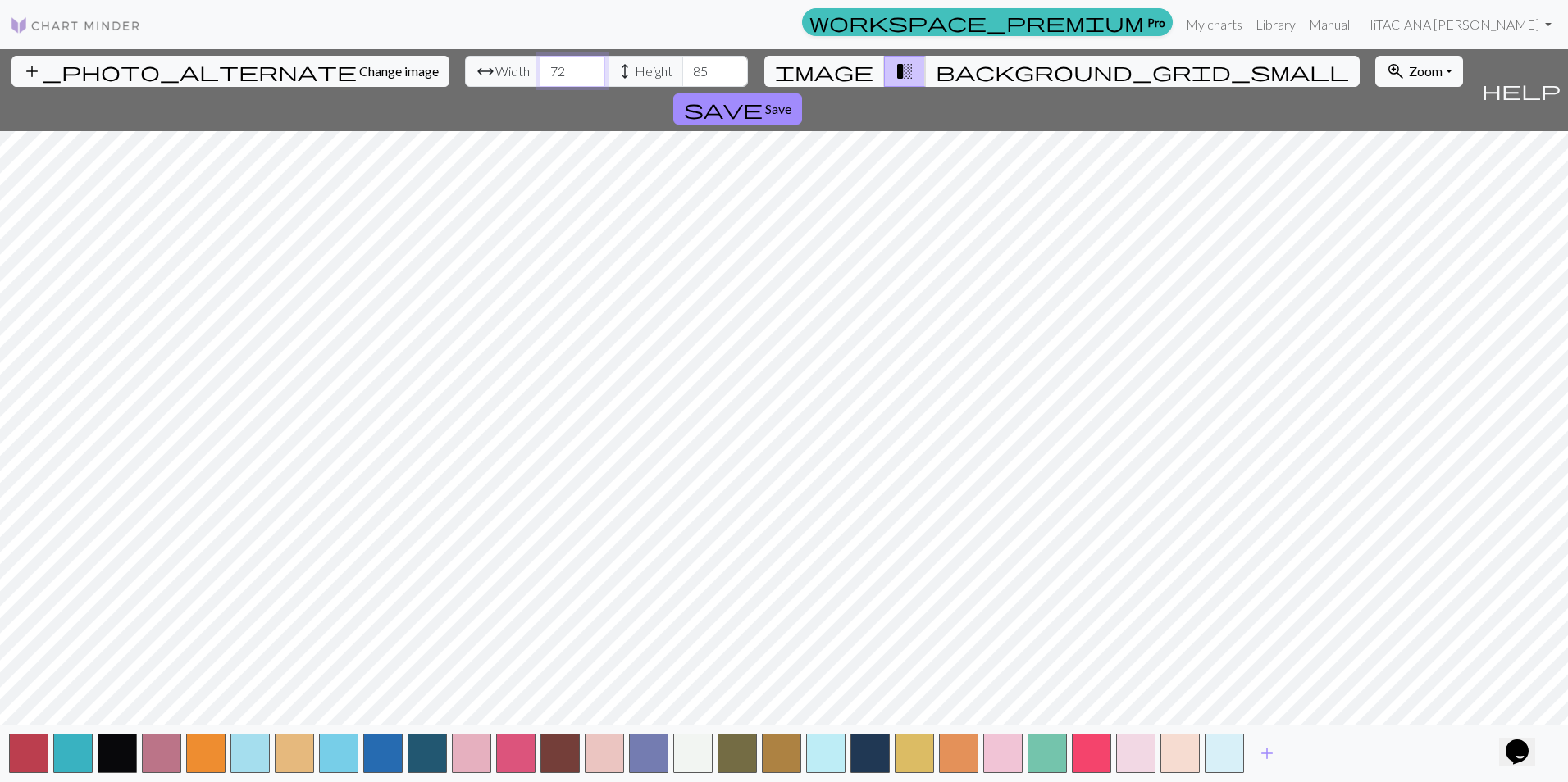
click at [540, 63] on input "72" at bounding box center [573, 72] width 66 height 31
click at [540, 63] on input "73" at bounding box center [573, 72] width 66 height 31
click at [540, 63] on input "74" at bounding box center [573, 72] width 66 height 31
type input "75"
click at [540, 63] on input "75" at bounding box center [573, 72] width 66 height 31
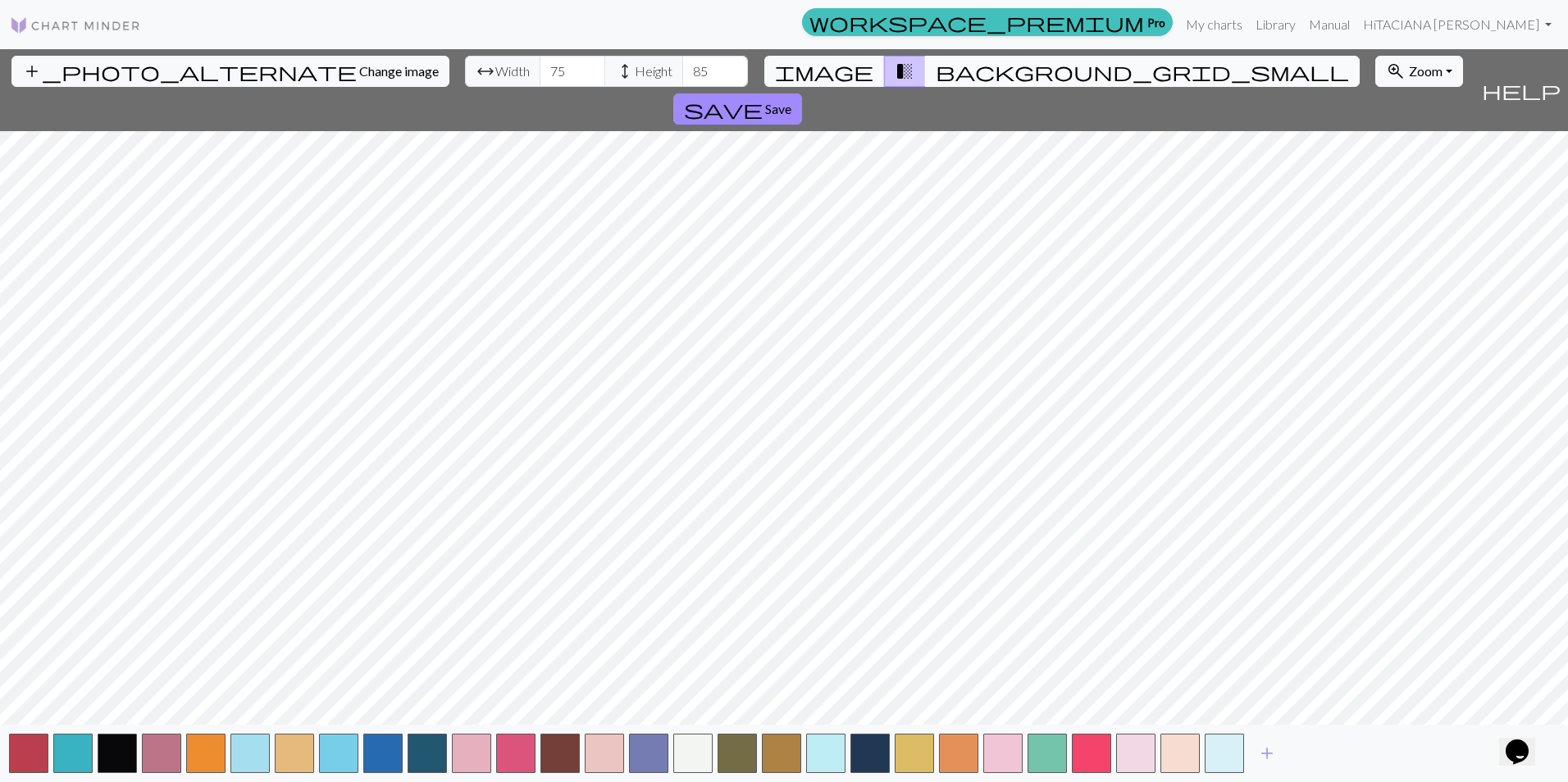
click at [940, 78] on span "background_grid_small" at bounding box center [1141, 72] width 413 height 23
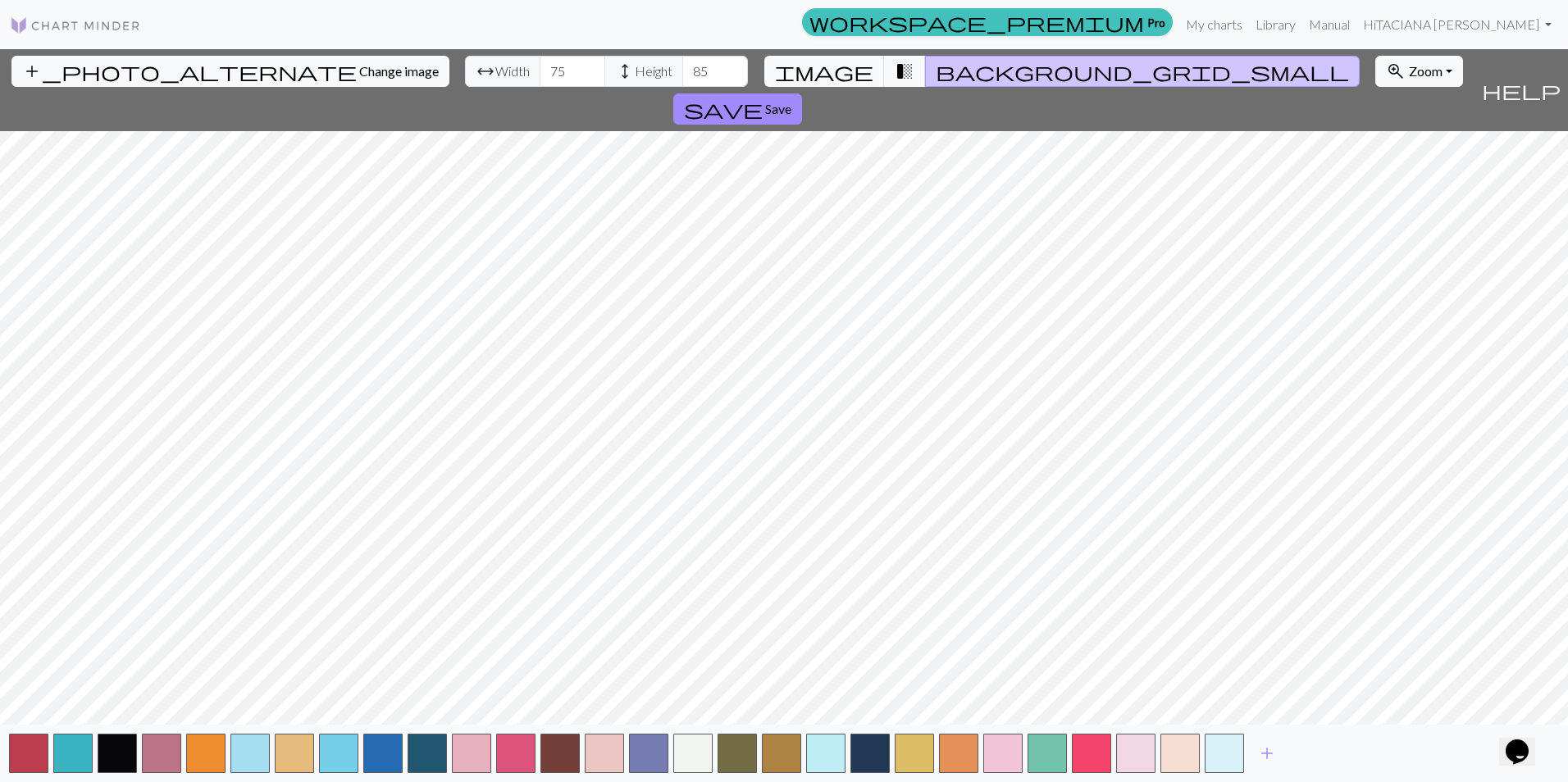
click at [940, 78] on span "background_grid_small" at bounding box center [1141, 72] width 413 height 23
click at [895, 77] on span "transition_fade" at bounding box center [905, 72] width 20 height 23
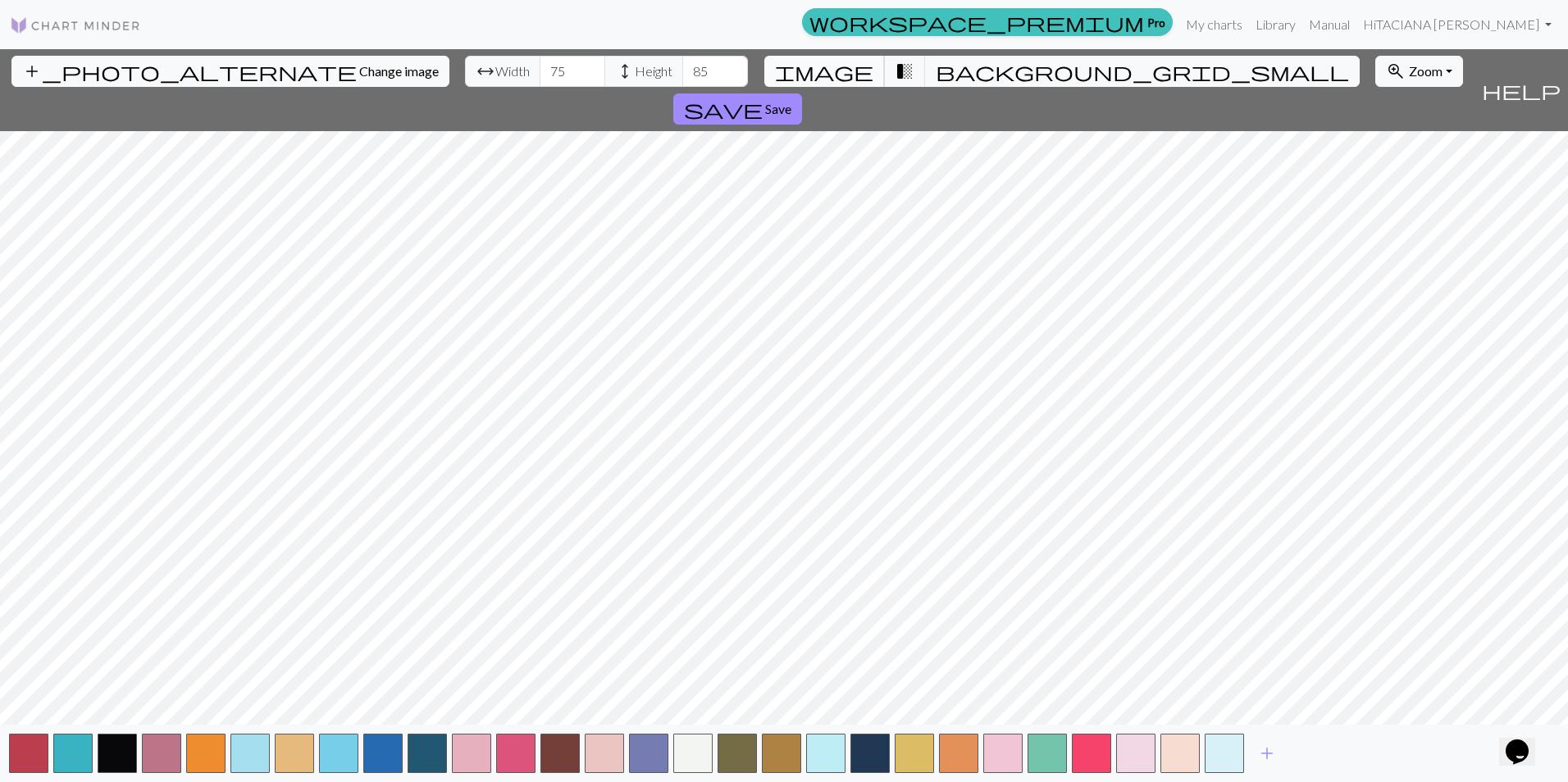
click at [857, 73] on span "image" at bounding box center [823, 72] width 98 height 23
click at [884, 75] on button "transition_fade" at bounding box center [905, 72] width 42 height 31
click at [924, 70] on button "background_grid_small" at bounding box center [1141, 72] width 434 height 31
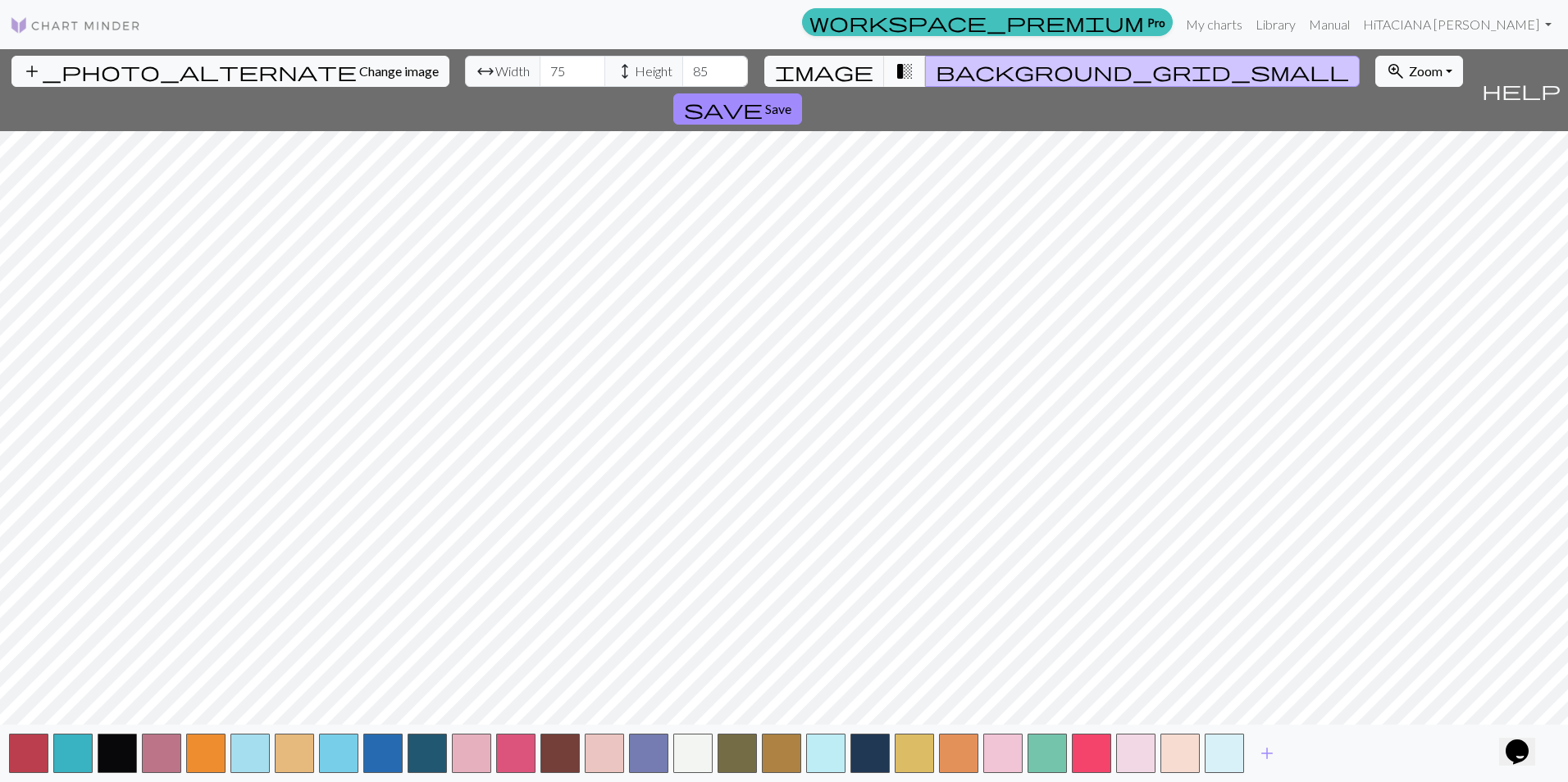
click at [895, 72] on span "transition_fade" at bounding box center [905, 72] width 20 height 23
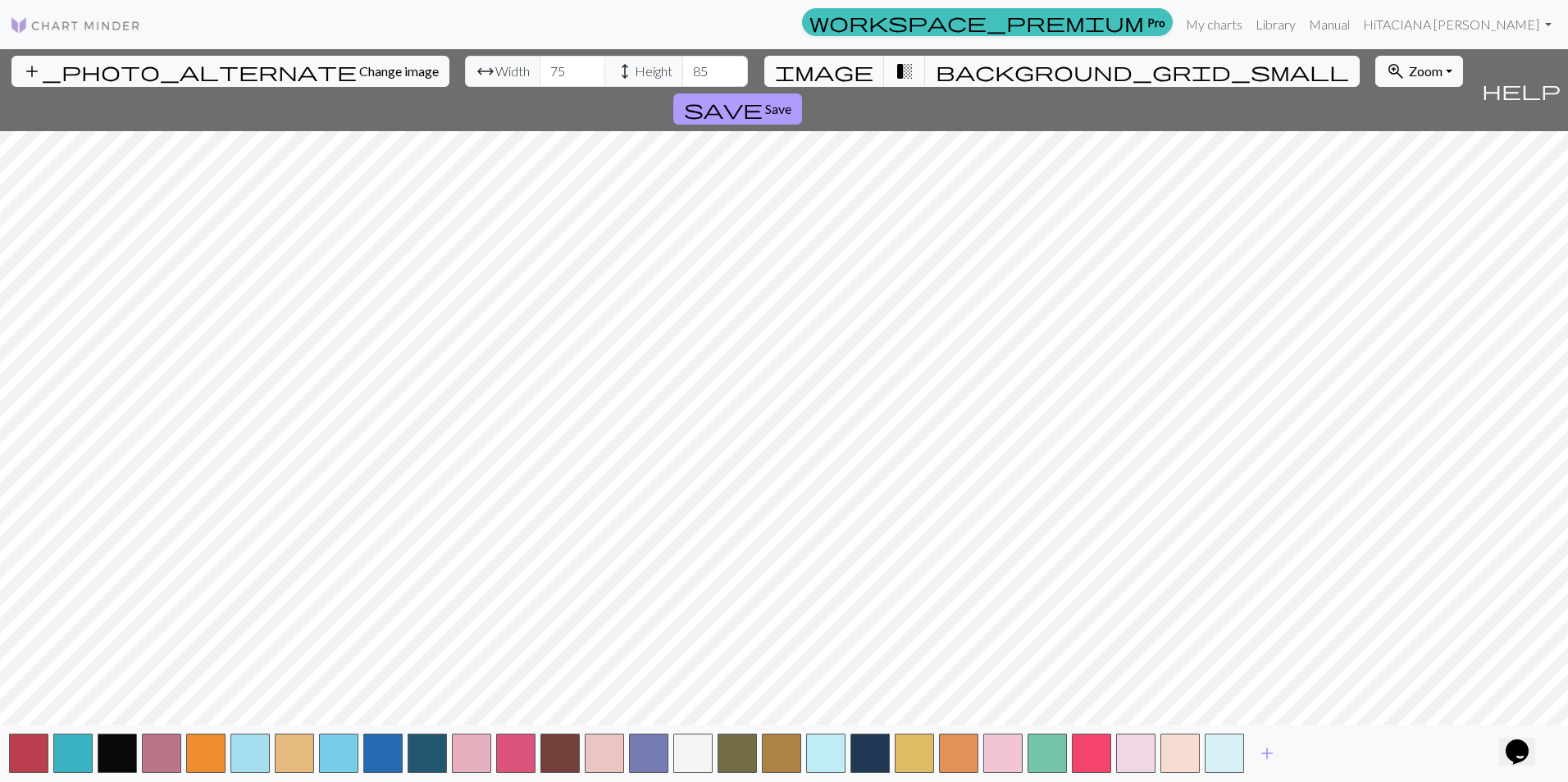
click at [762, 97] on span "save" at bounding box center [723, 109] width 79 height 23
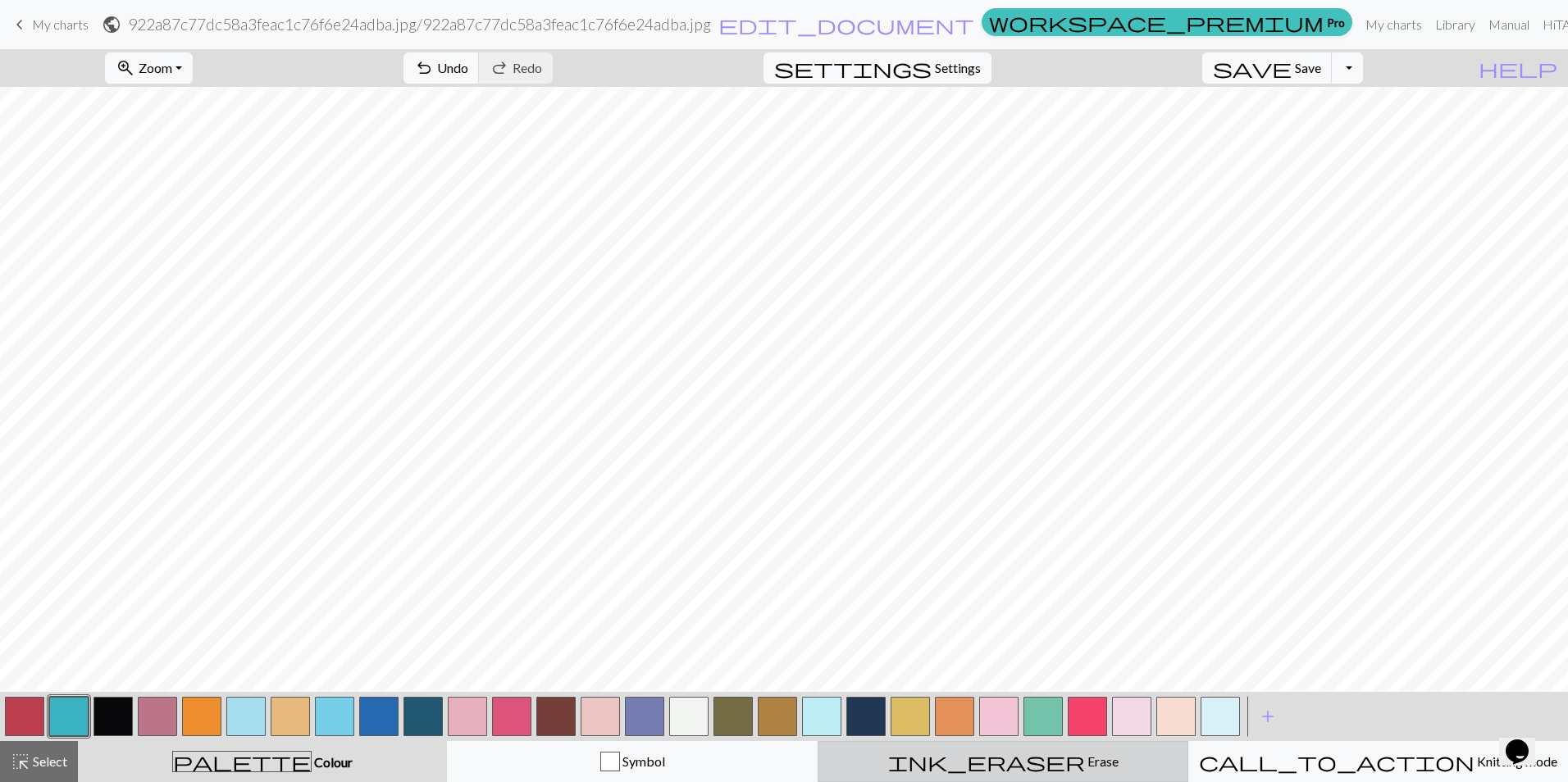
click at [1084, 760] on span "Erase" at bounding box center [1101, 761] width 34 height 16
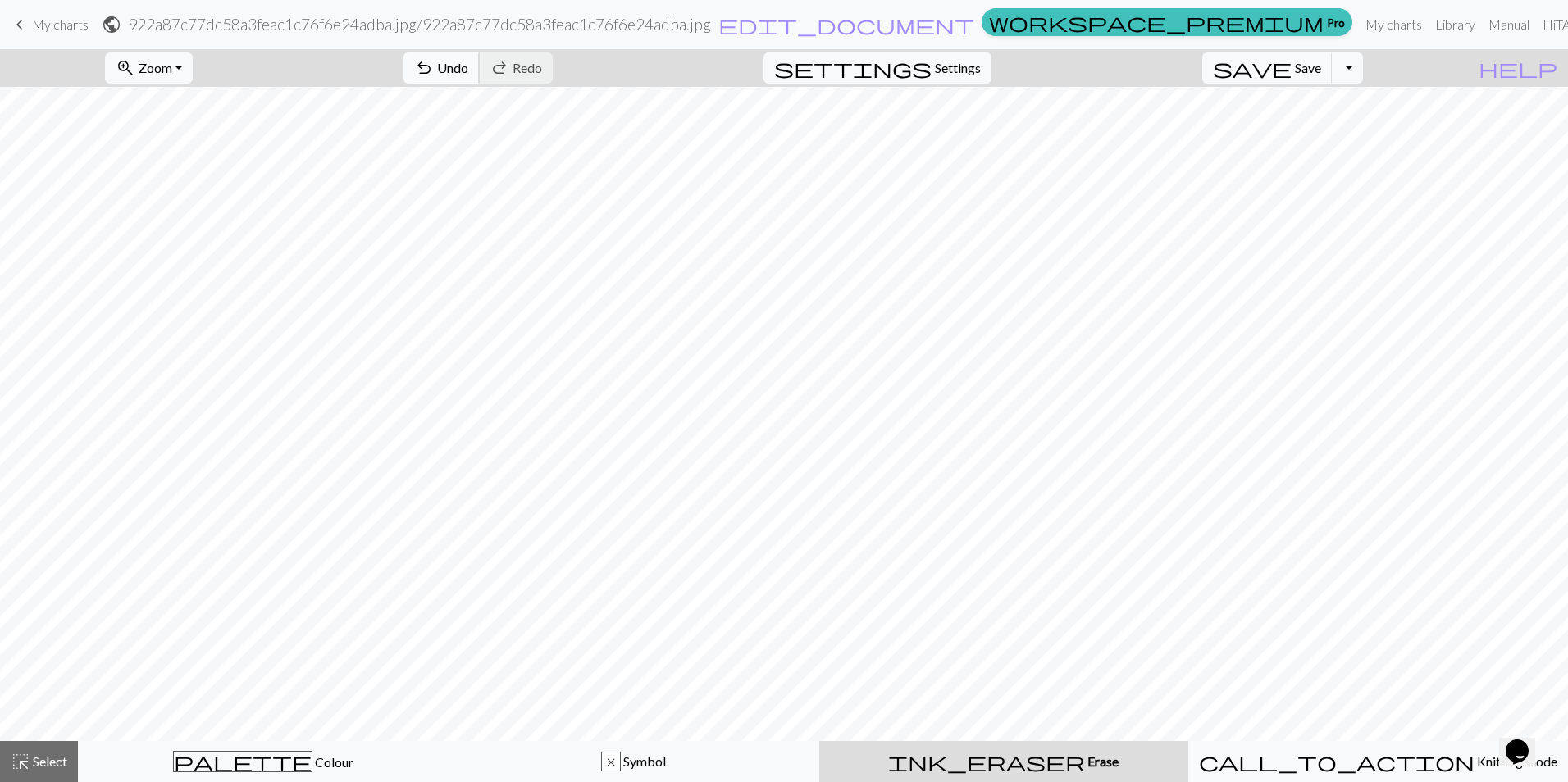
click at [433, 68] on span "undo" at bounding box center [424, 68] width 20 height 23
click at [643, 768] on span "Symbol" at bounding box center [643, 761] width 45 height 16
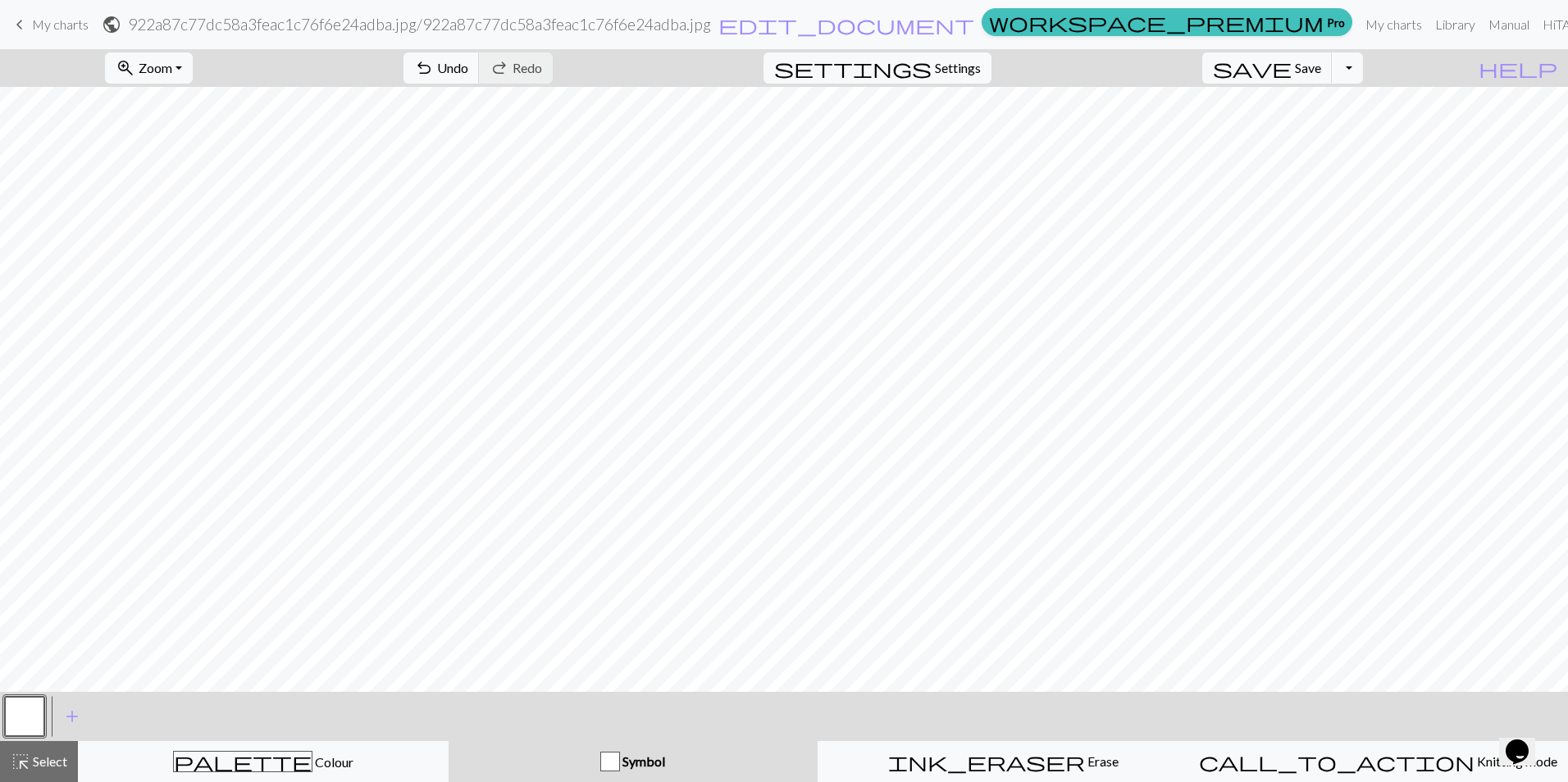
click at [620, 762] on div "button" at bounding box center [610, 761] width 20 height 20
click at [654, 755] on span "Symbol" at bounding box center [642, 761] width 45 height 16
click at [31, 724] on button "button" at bounding box center [25, 717] width 40 height 40
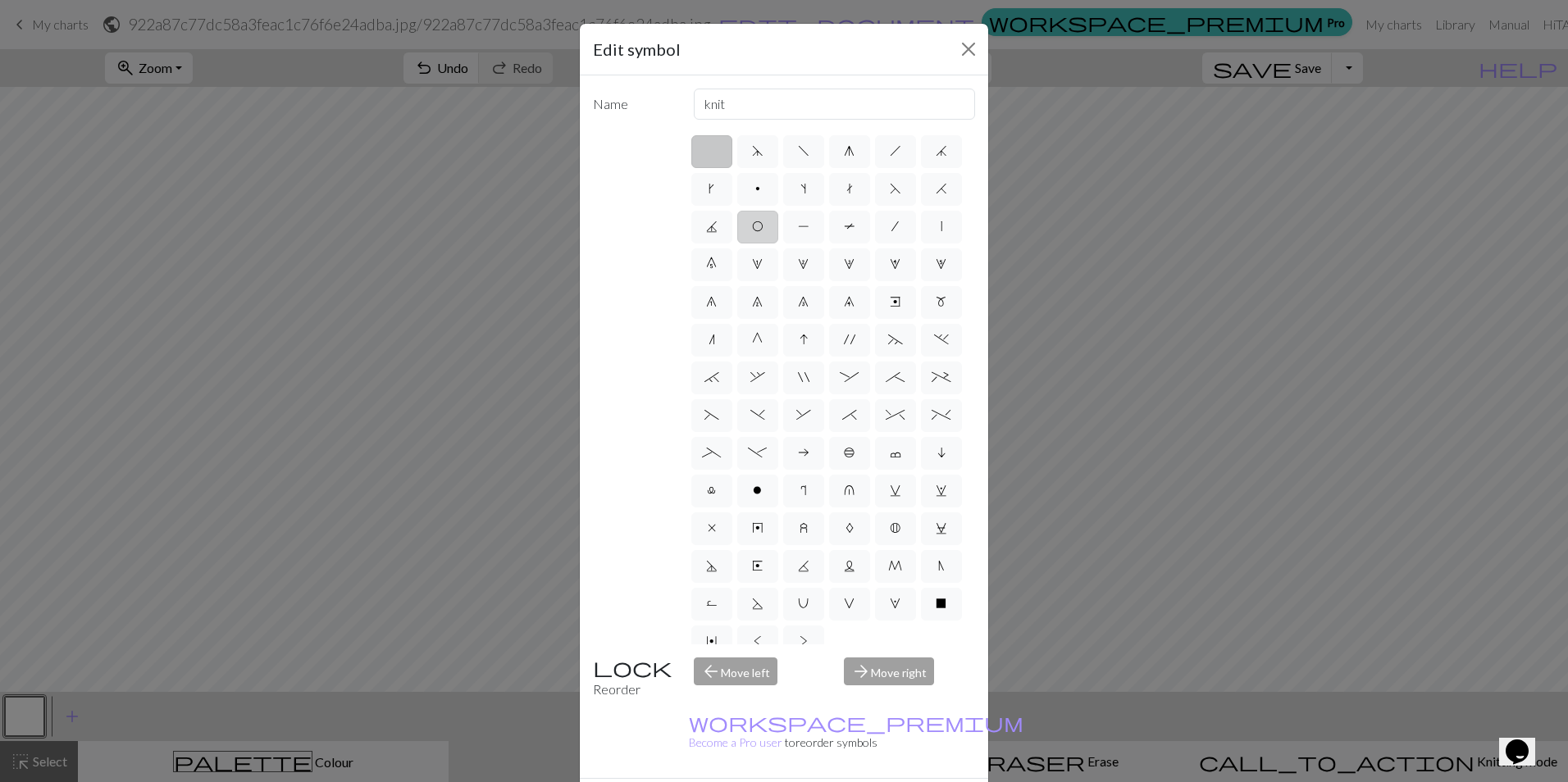
click at [778, 221] on label "O" at bounding box center [758, 227] width 41 height 33
click at [762, 221] on input "O" at bounding box center [756, 222] width 11 height 11
radio input "true"
type input "yo"
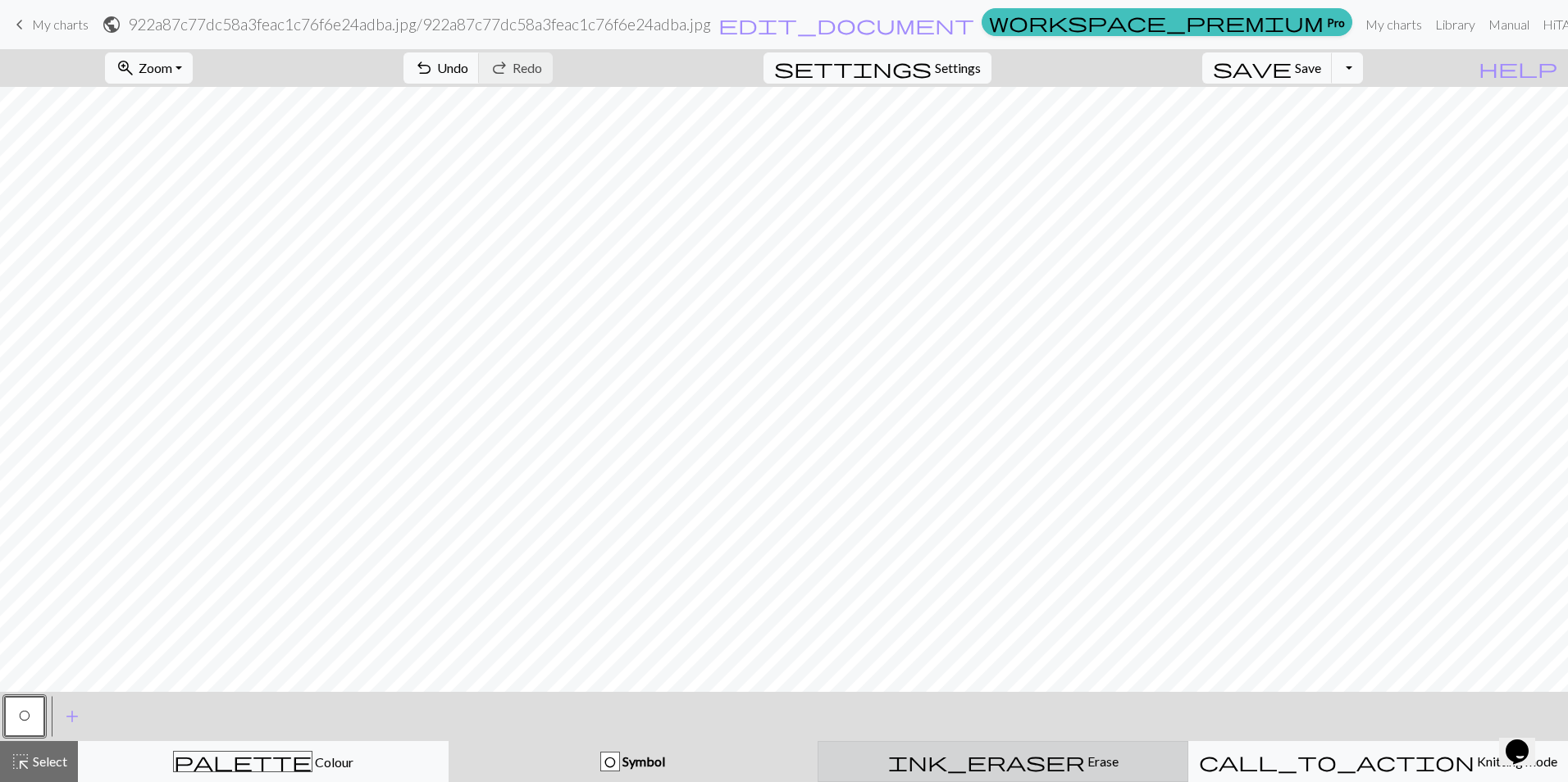
click at [999, 757] on span "ink_eraser" at bounding box center [986, 761] width 197 height 23
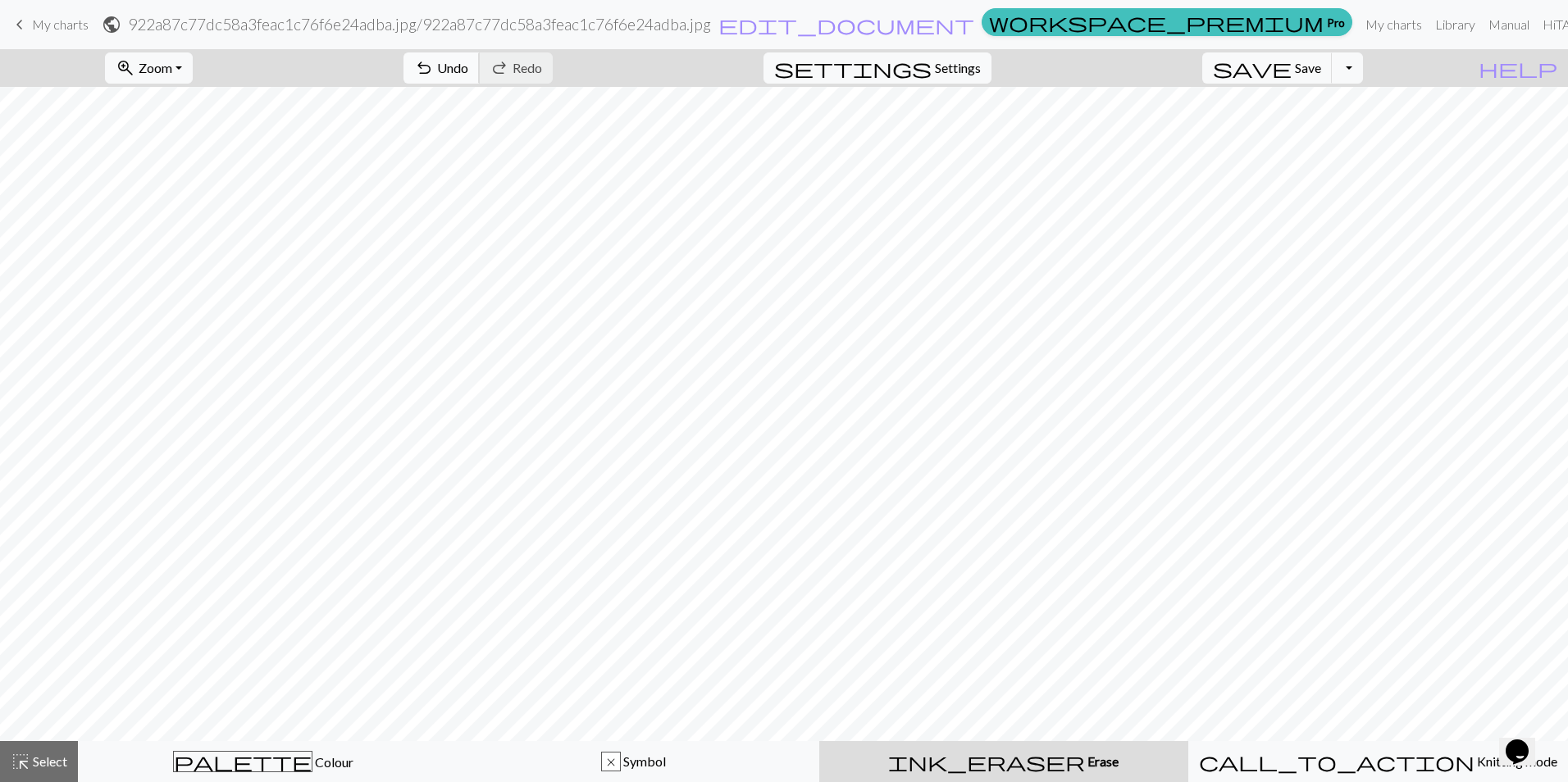
click at [468, 61] on span "Undo" at bounding box center [452, 68] width 31 height 16
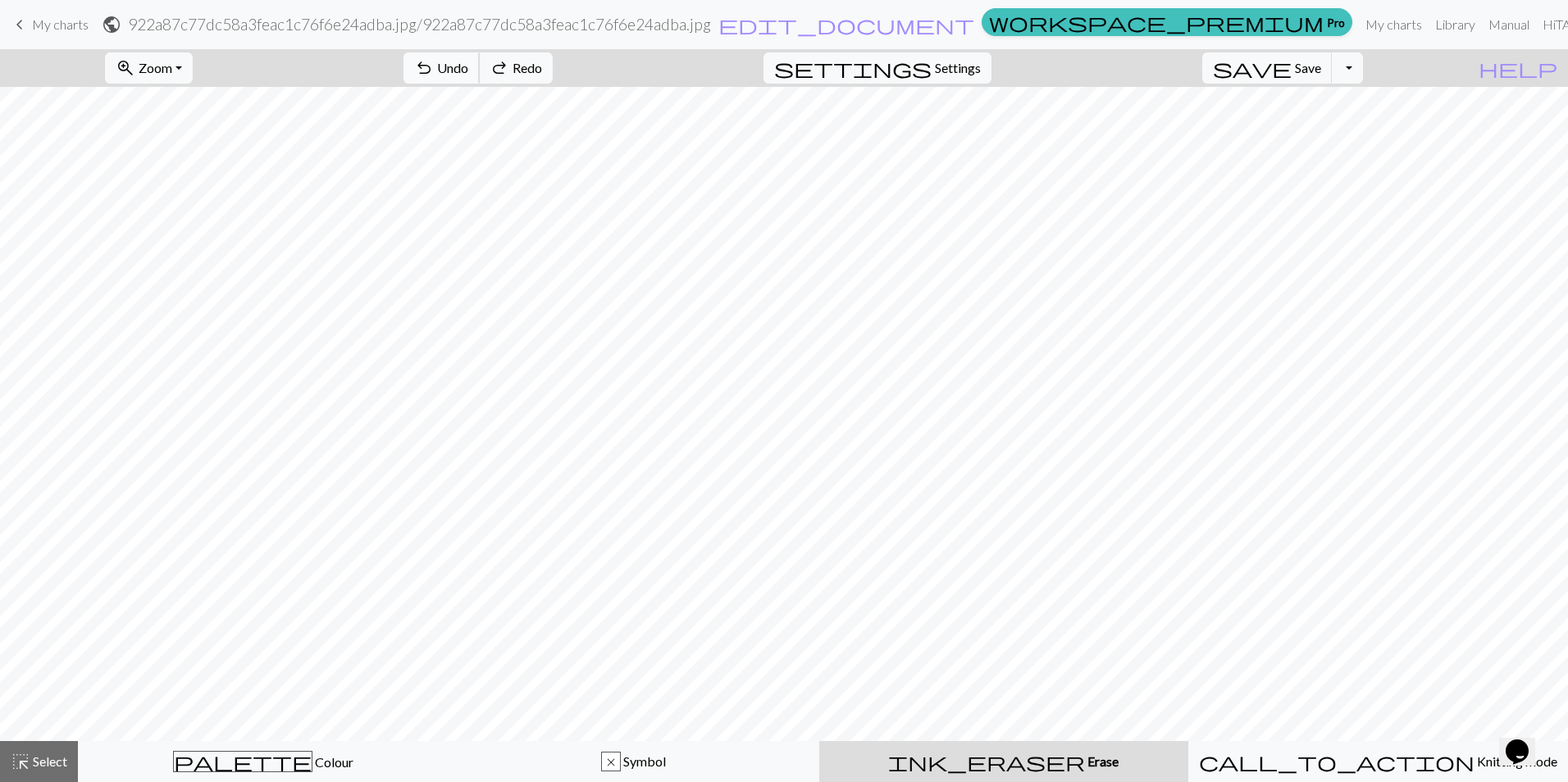
click at [468, 61] on span "Undo" at bounding box center [452, 68] width 31 height 16
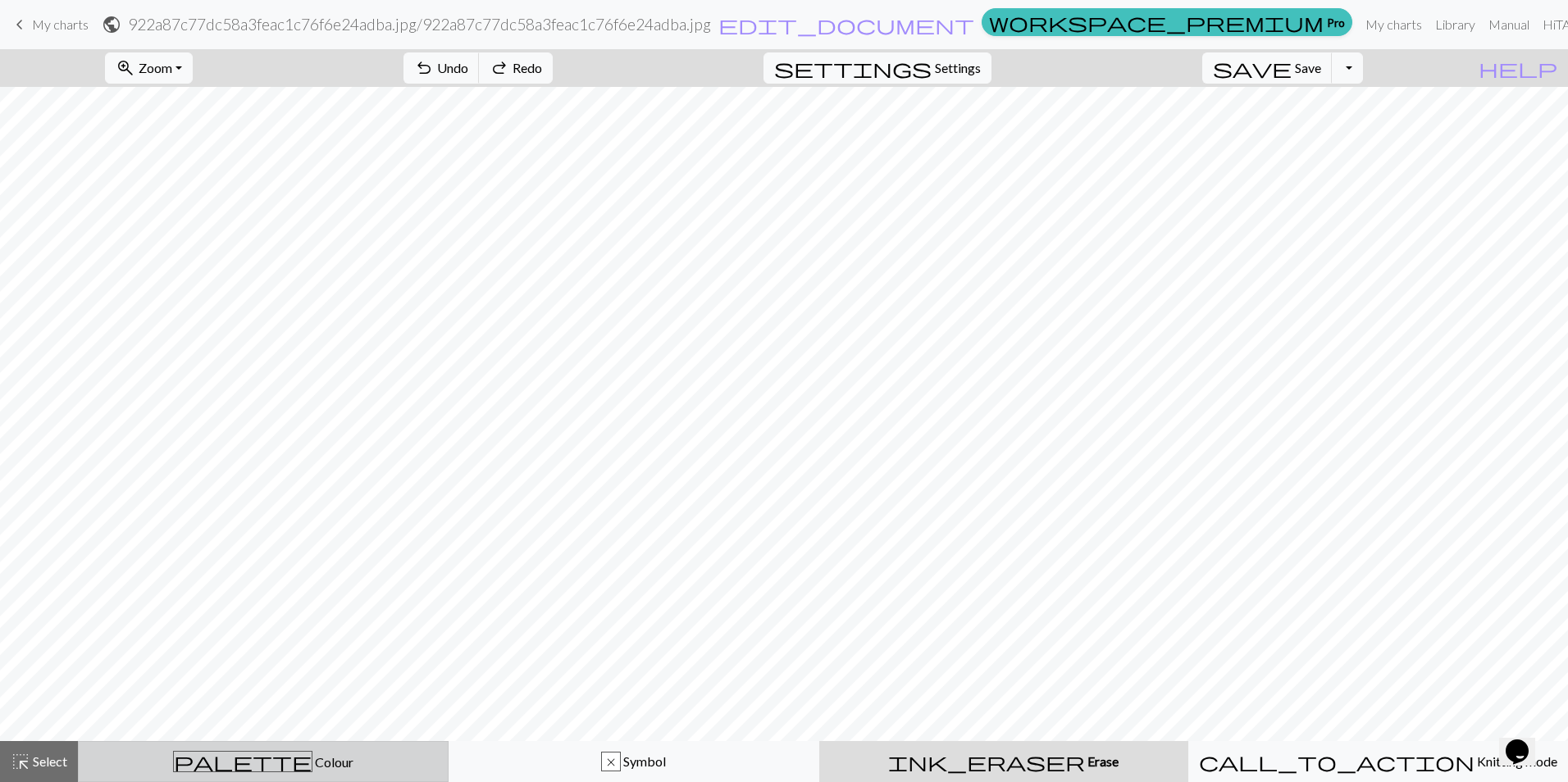
click at [312, 763] on span "Colour" at bounding box center [333, 761] width 41 height 16
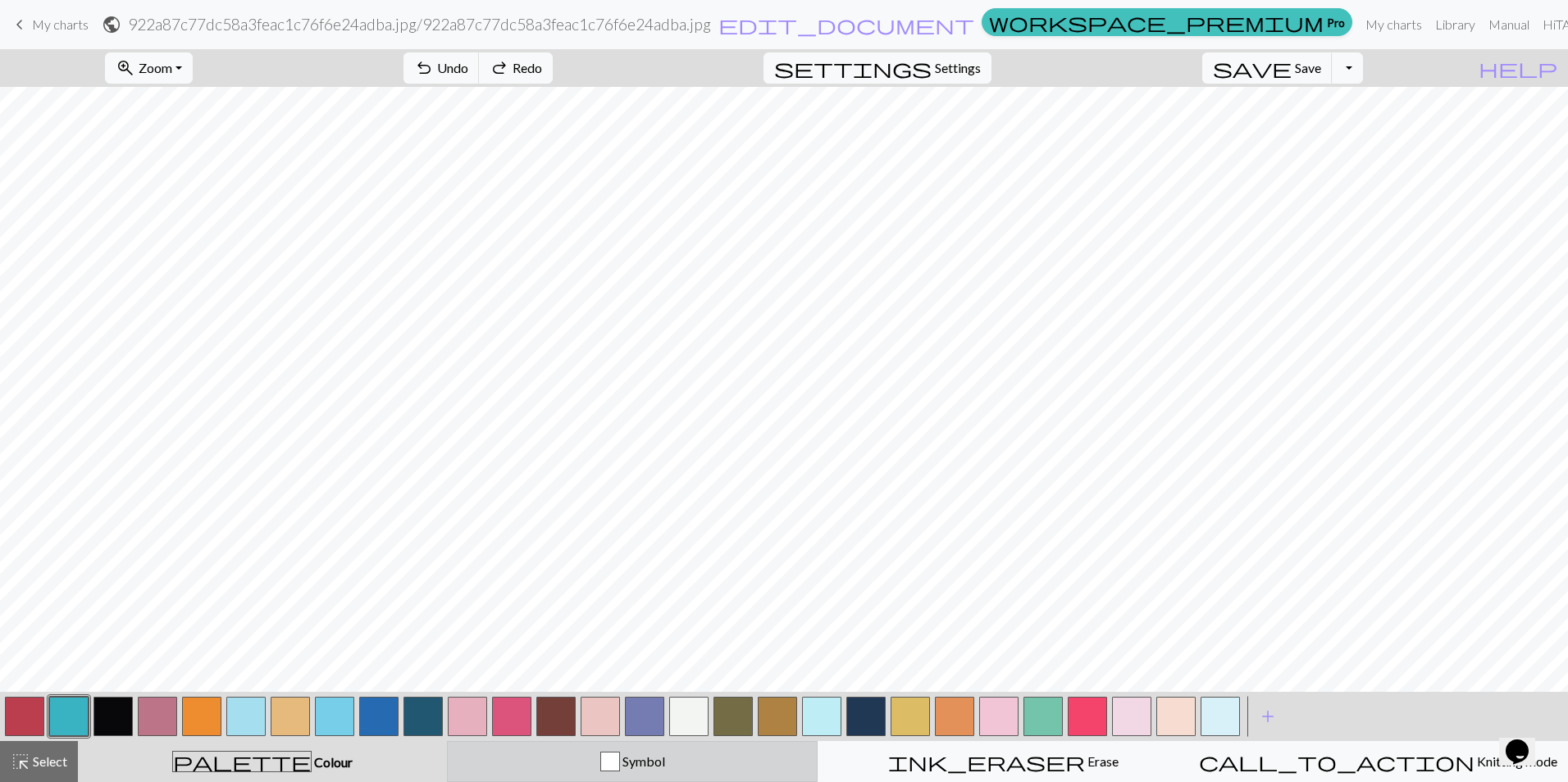
click at [623, 758] on span "Symbol" at bounding box center [642, 761] width 45 height 16
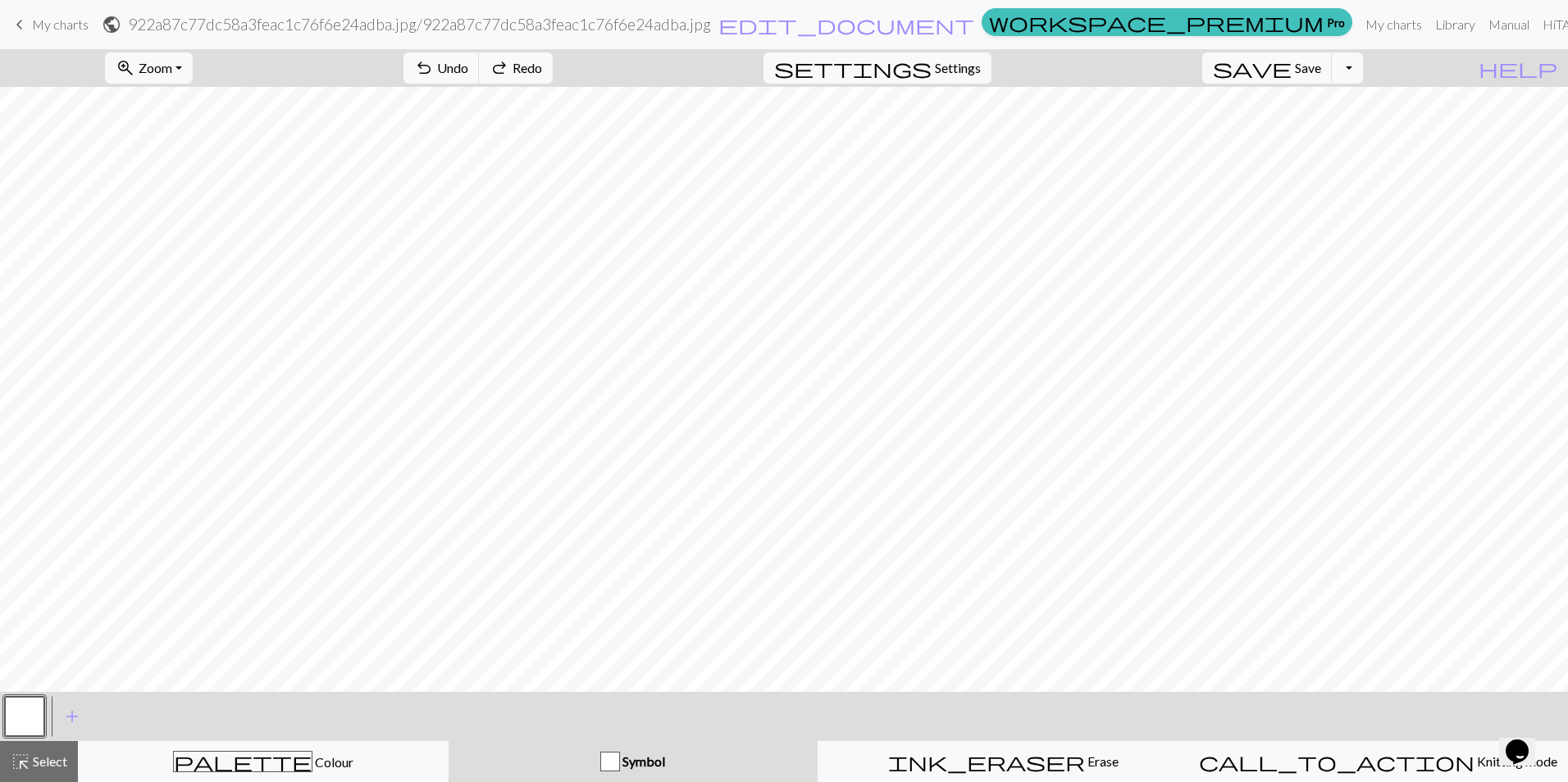
click at [33, 706] on button "button" at bounding box center [25, 717] width 40 height 40
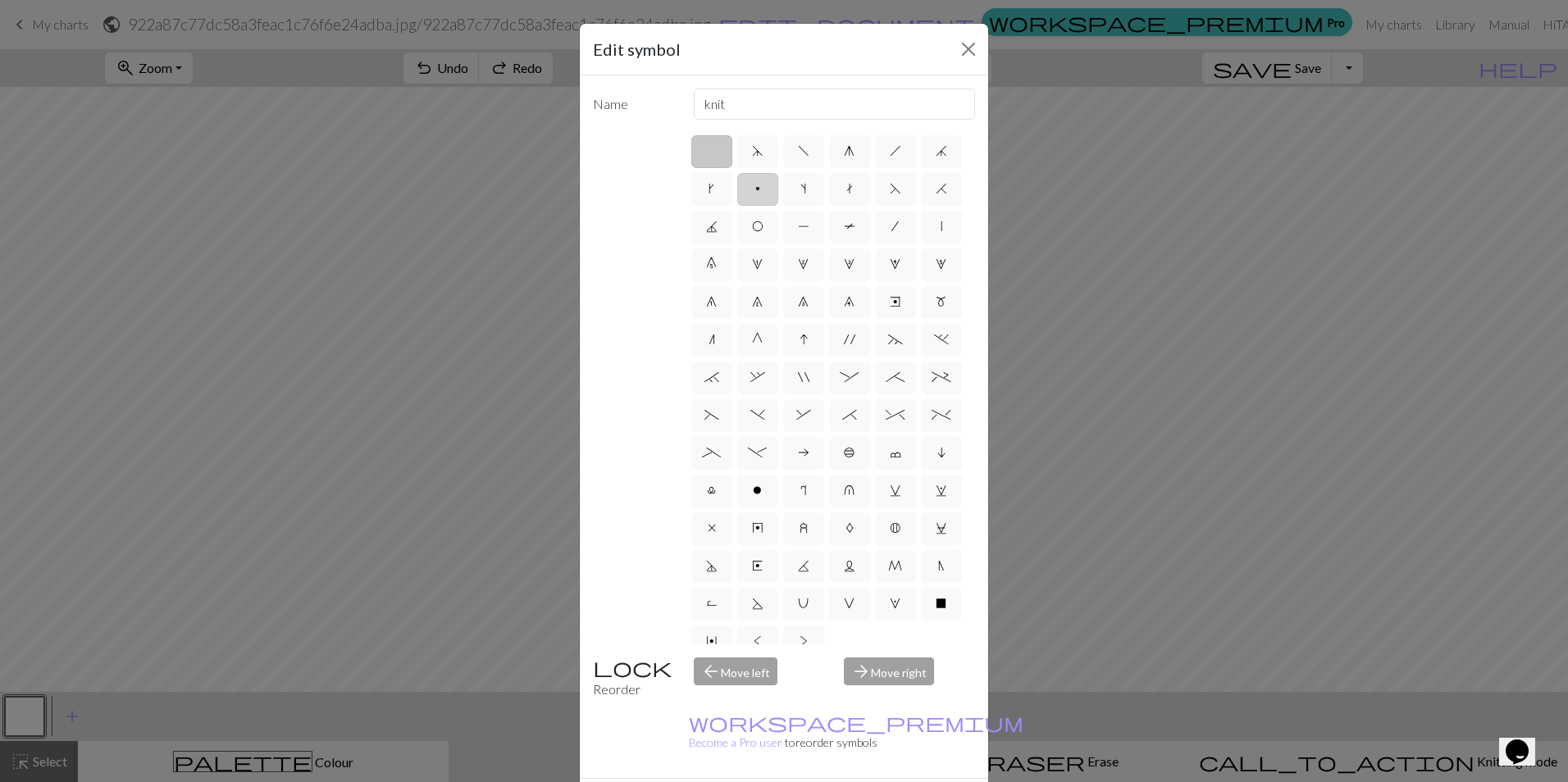
click at [760, 188] on span "p" at bounding box center [757, 189] width 5 height 13
click at [765, 188] on input "p" at bounding box center [760, 184] width 11 height 11
radio input "true"
type input "purl"
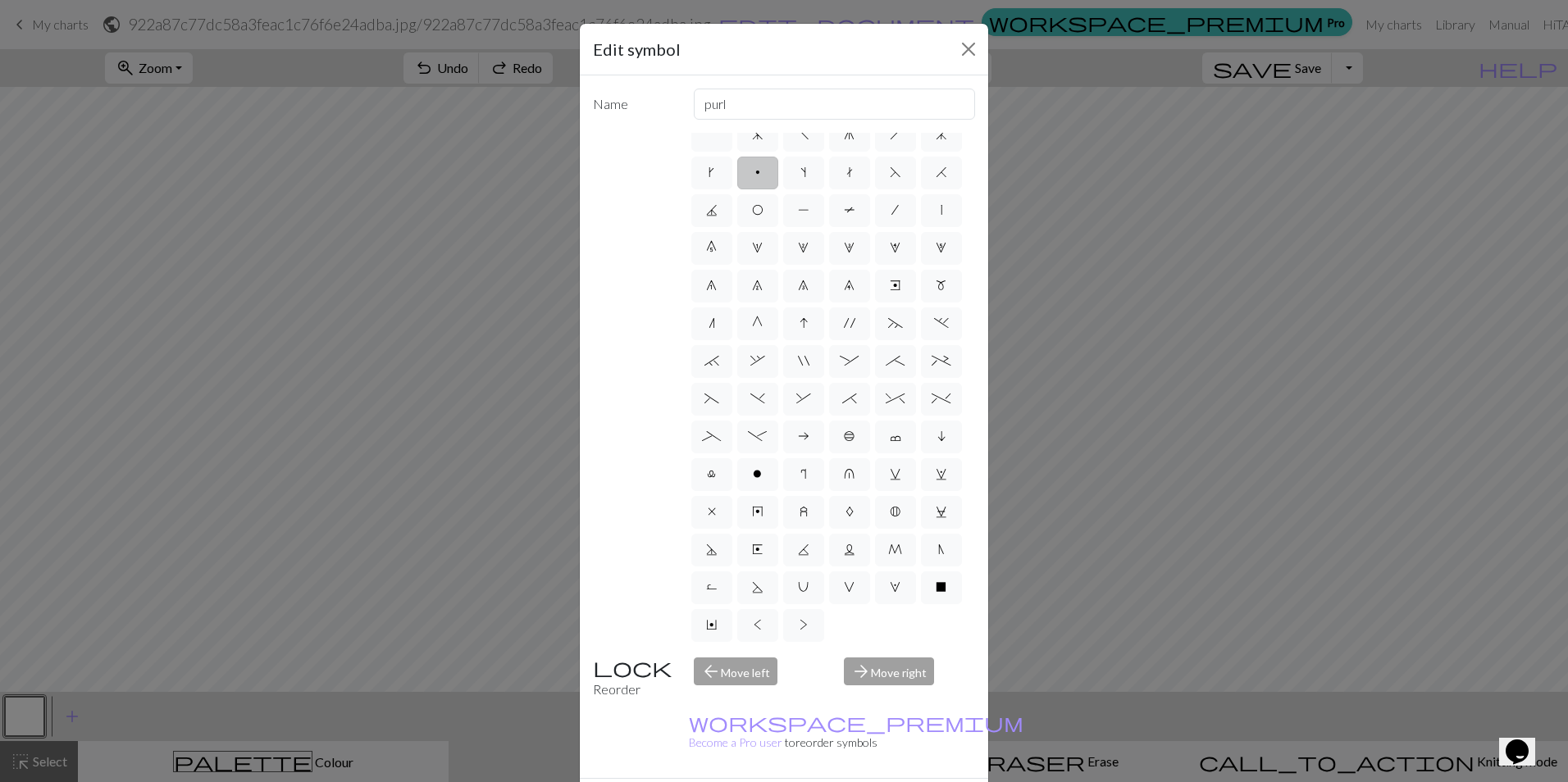
scroll to position [129, 0]
click at [883, 669] on div "arrow_forward Move right" at bounding box center [909, 678] width 151 height 42
click at [743, 668] on div "arrow_back Move left" at bounding box center [759, 678] width 151 height 42
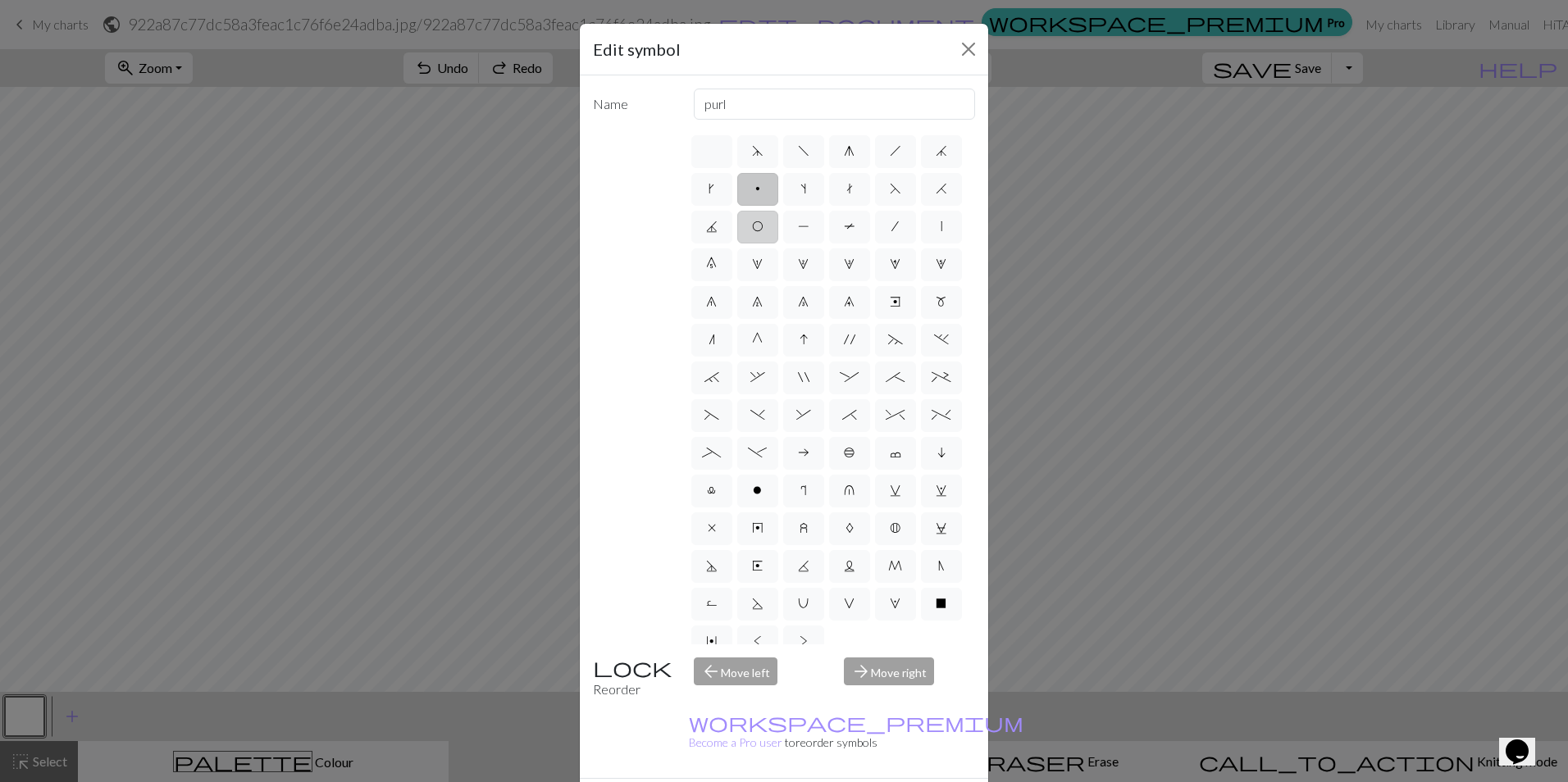
click at [778, 216] on label "O" at bounding box center [758, 227] width 41 height 33
click at [762, 217] on input "O" at bounding box center [756, 222] width 11 height 11
radio input "true"
type input "yo"
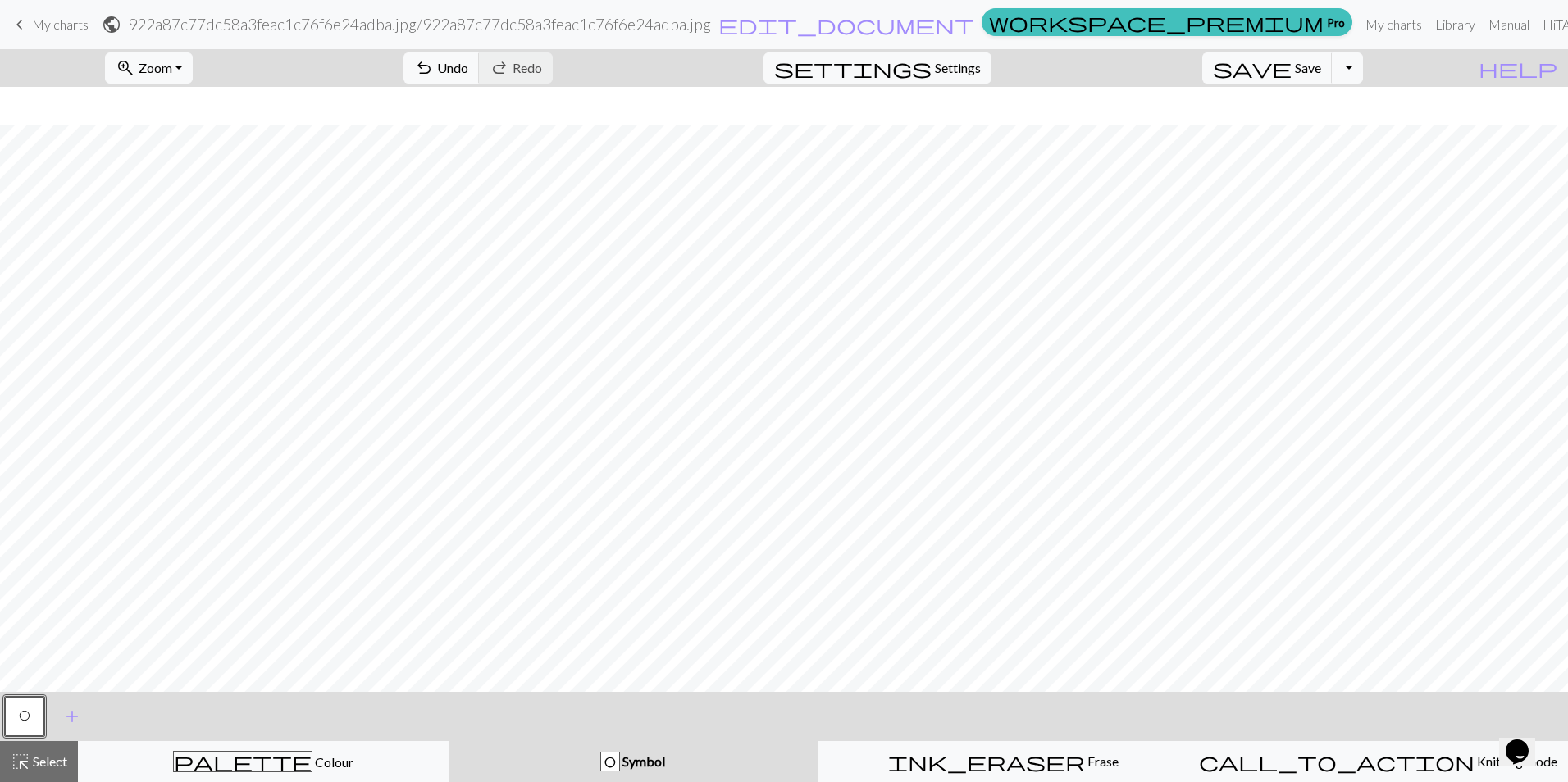
scroll to position [164, 0]
click at [61, 712] on button "add Add a symbol" at bounding box center [73, 717] width 41 height 41
click at [64, 714] on button "button" at bounding box center [69, 717] width 40 height 40
click at [62, 723] on button "button" at bounding box center [69, 717] width 40 height 40
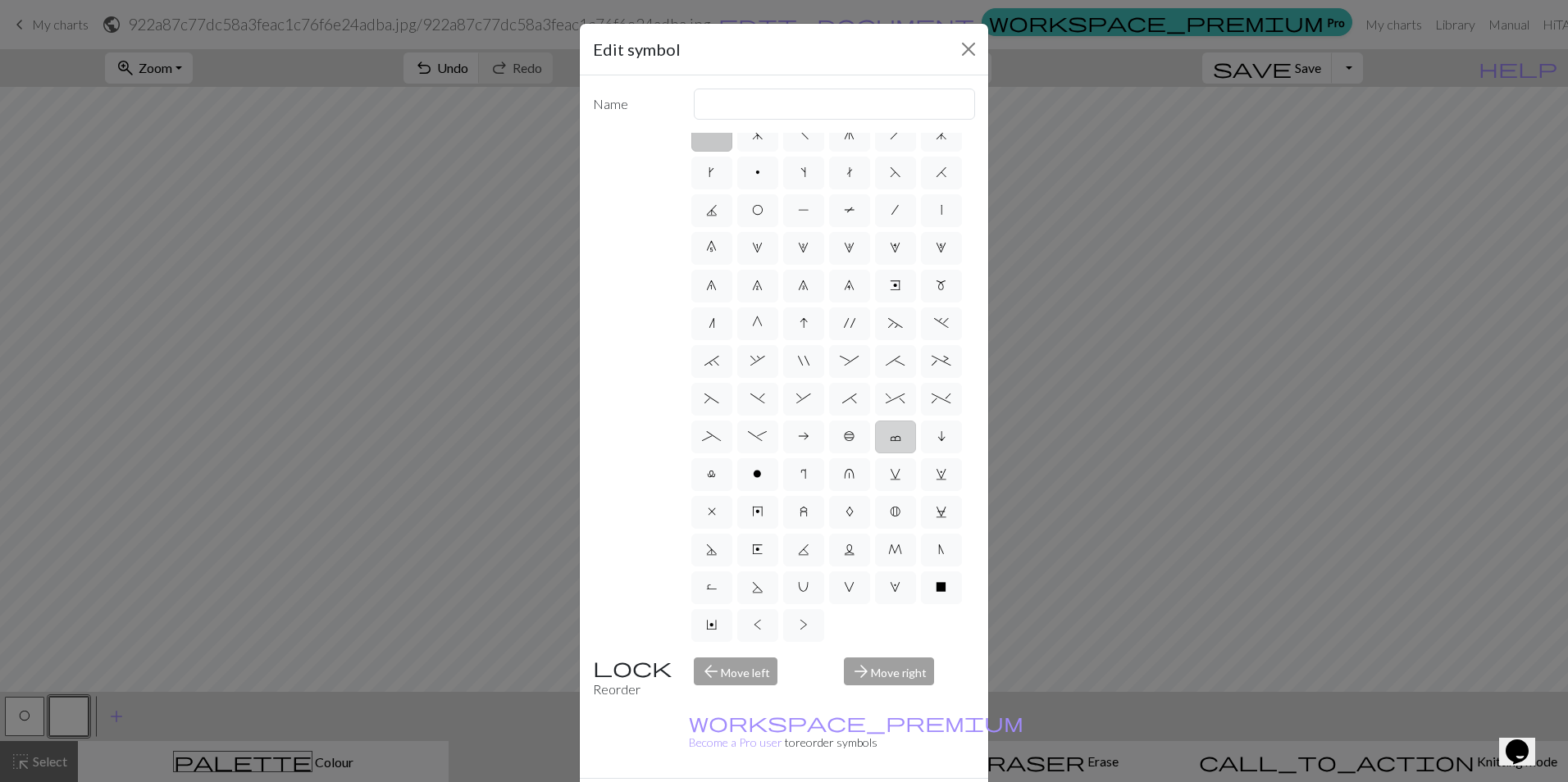
scroll to position [129, 0]
click at [737, 458] on label "o" at bounding box center [758, 475] width 41 height 33
click at [752, 480] on input "o" at bounding box center [757, 485] width 11 height 11
radio input "true"
type input "purl"
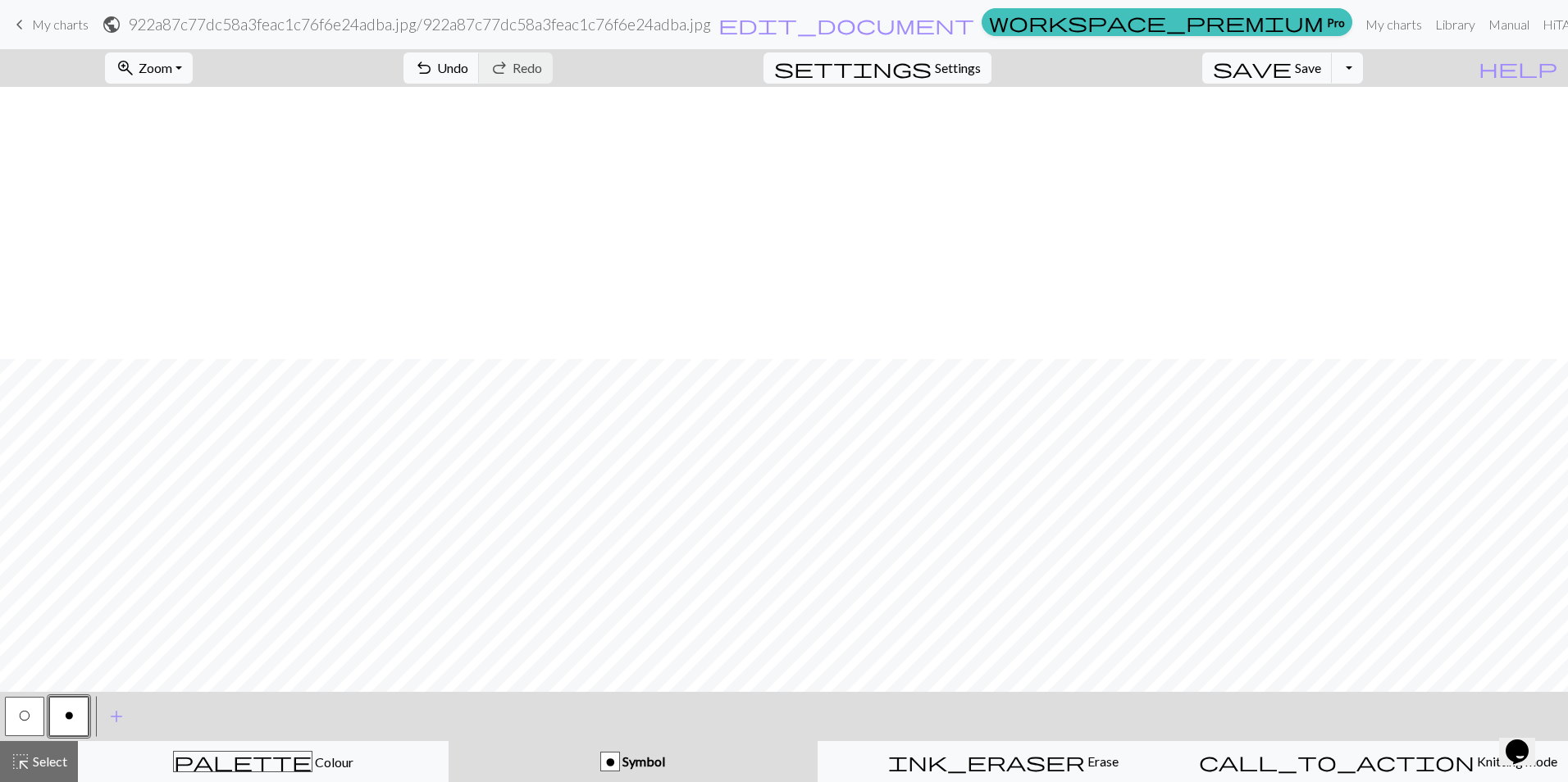
scroll to position [1033, 0]
click at [1328, 755] on div "call_to_action Knitting mode Knitting mode" at bounding box center [1378, 761] width 358 height 20
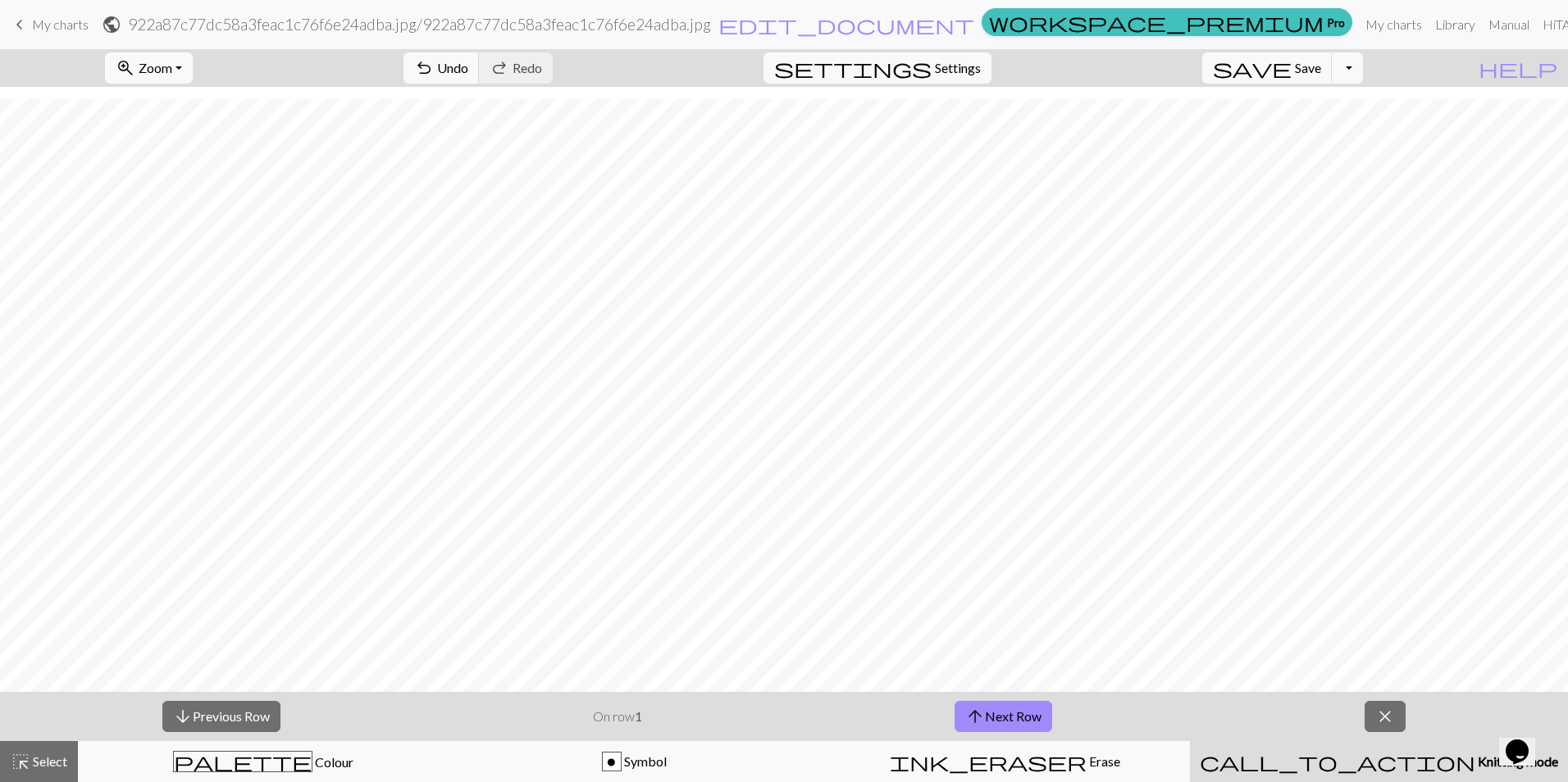
click at [1475, 764] on span "Knitting mode" at bounding box center [1516, 761] width 82 height 16
click at [1144, 770] on div "ink_eraser Erase Erase" at bounding box center [1004, 761] width 349 height 20
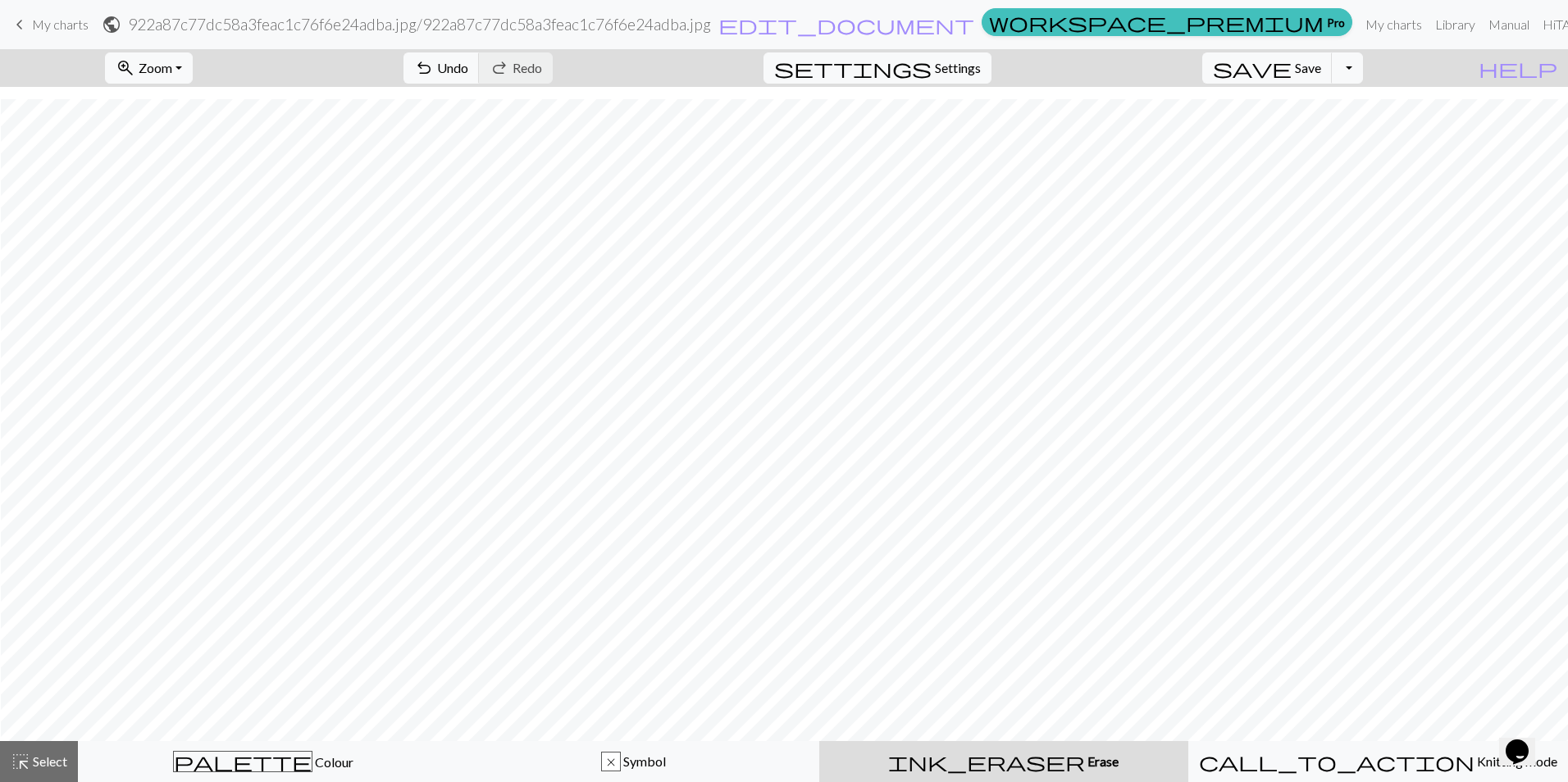
scroll to position [984, 1]
click at [666, 755] on span "Symbol" at bounding box center [643, 761] width 45 height 16
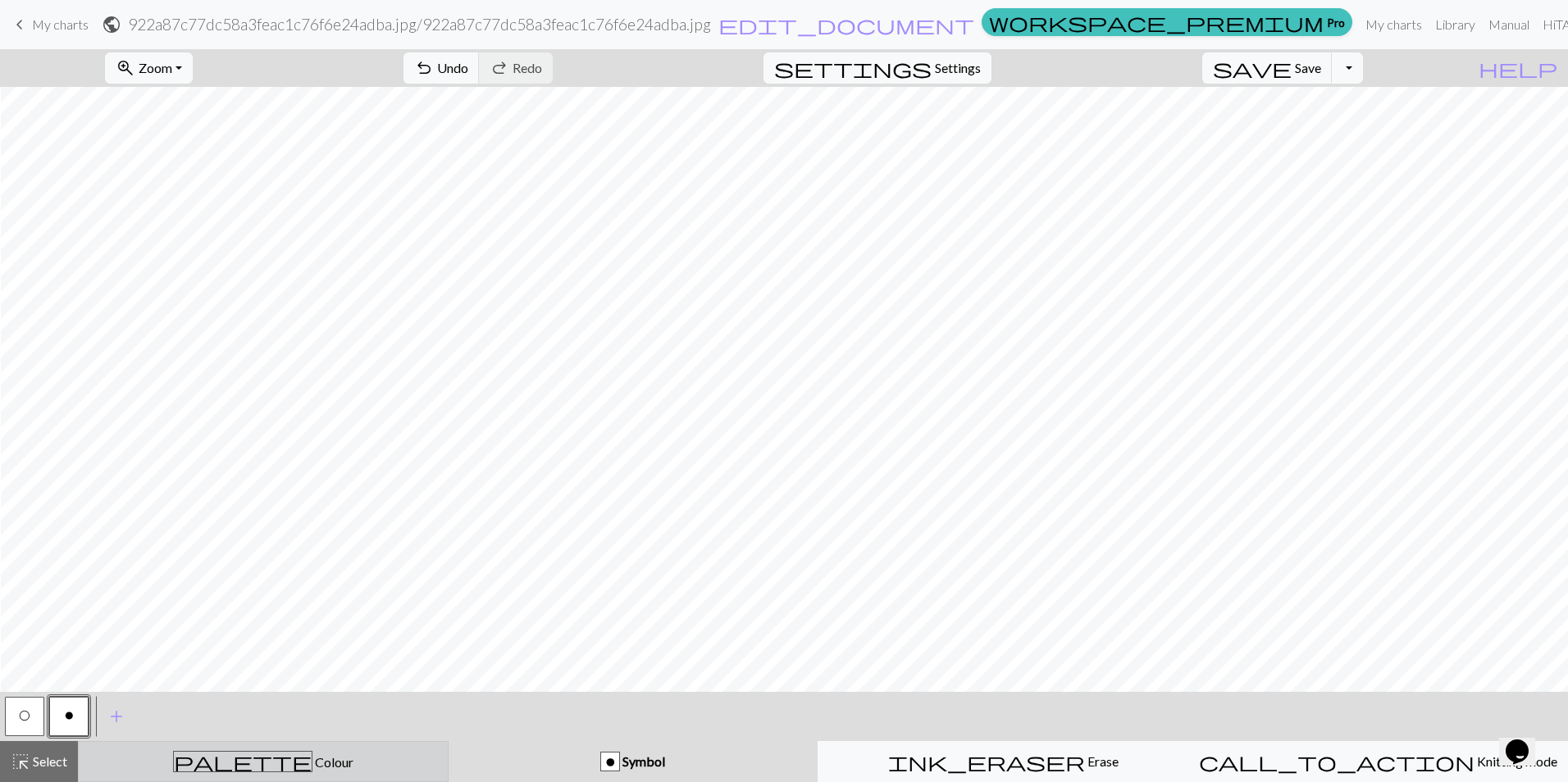
click at [312, 759] on span "Colour" at bounding box center [333, 761] width 41 height 16
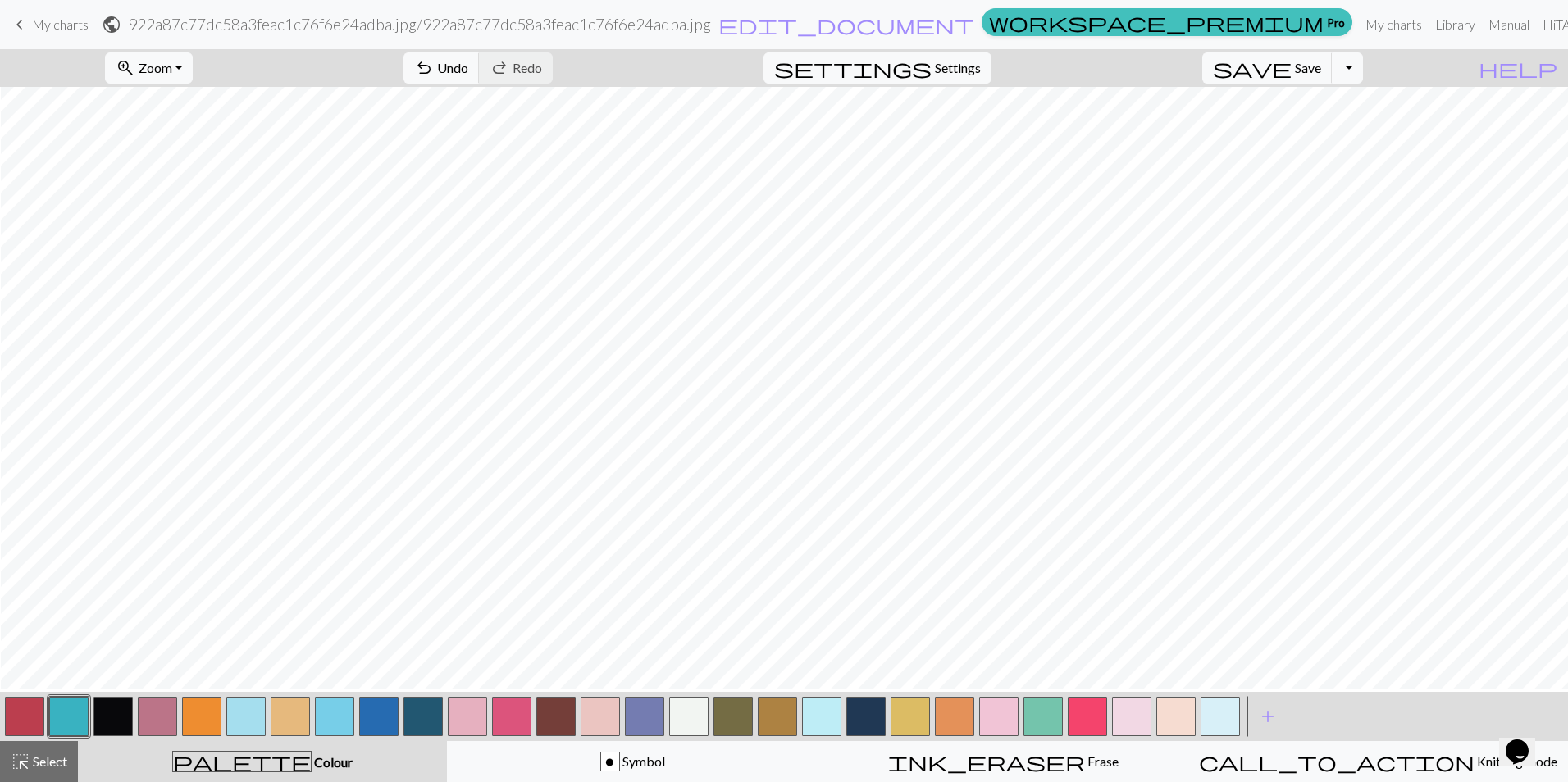
scroll to position [0, 1]
click at [640, 766] on span "Symbol" at bounding box center [642, 761] width 45 height 16
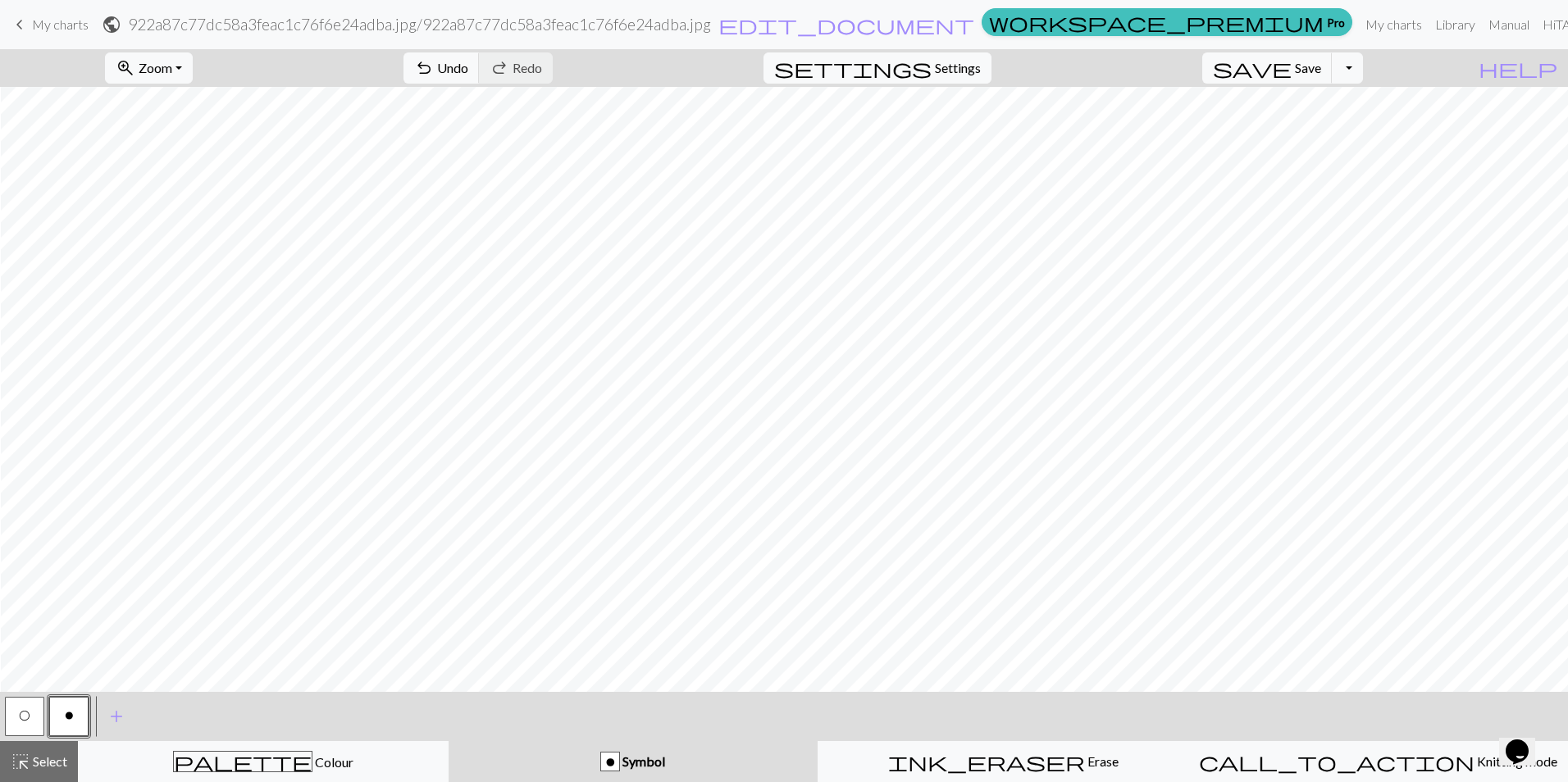
click at [62, 720] on button "o" at bounding box center [69, 717] width 40 height 40
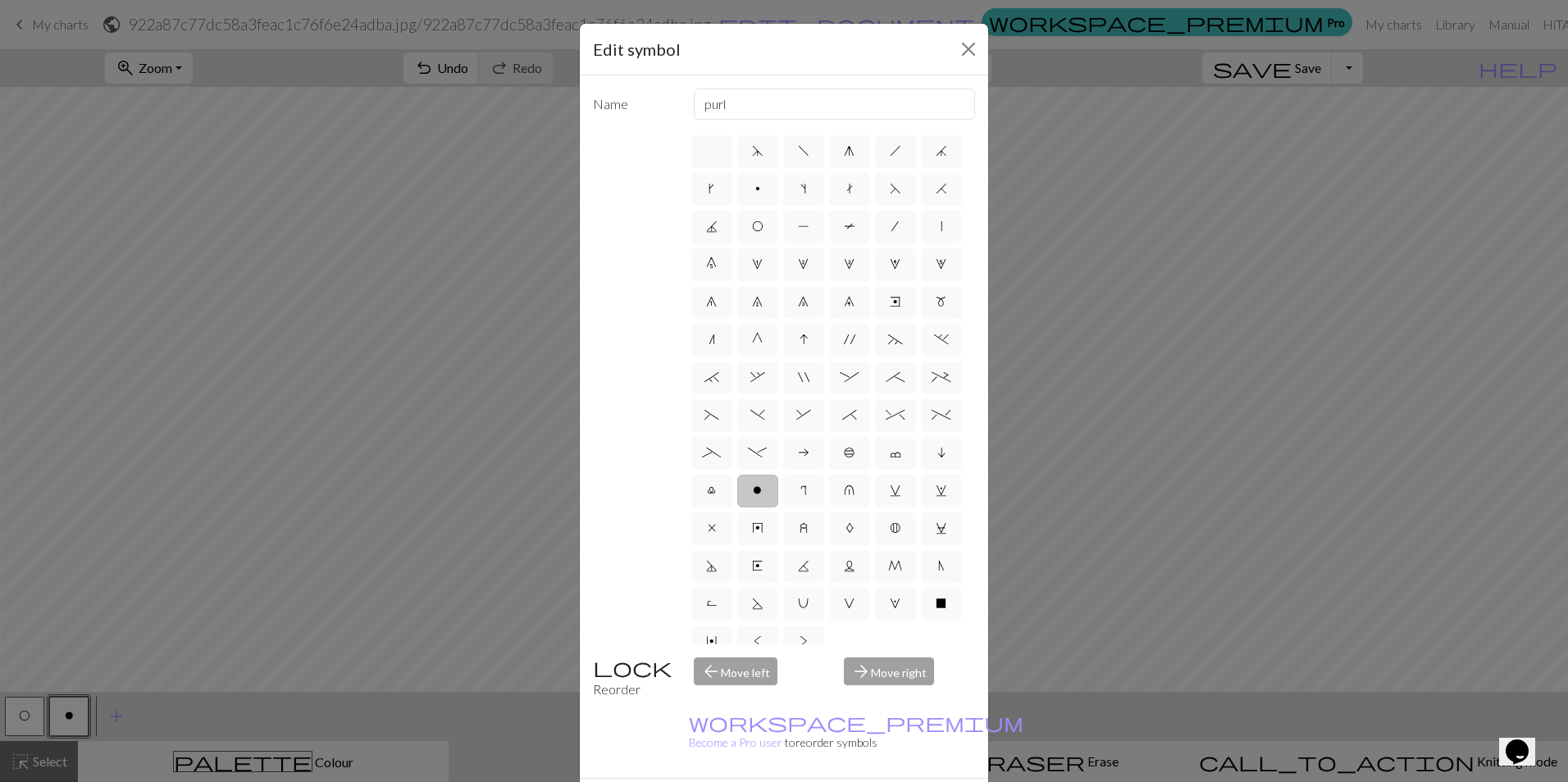
click at [737, 508] on label "o" at bounding box center [758, 491] width 41 height 33
click at [752, 491] on input "o" at bounding box center [757, 485] width 11 height 11
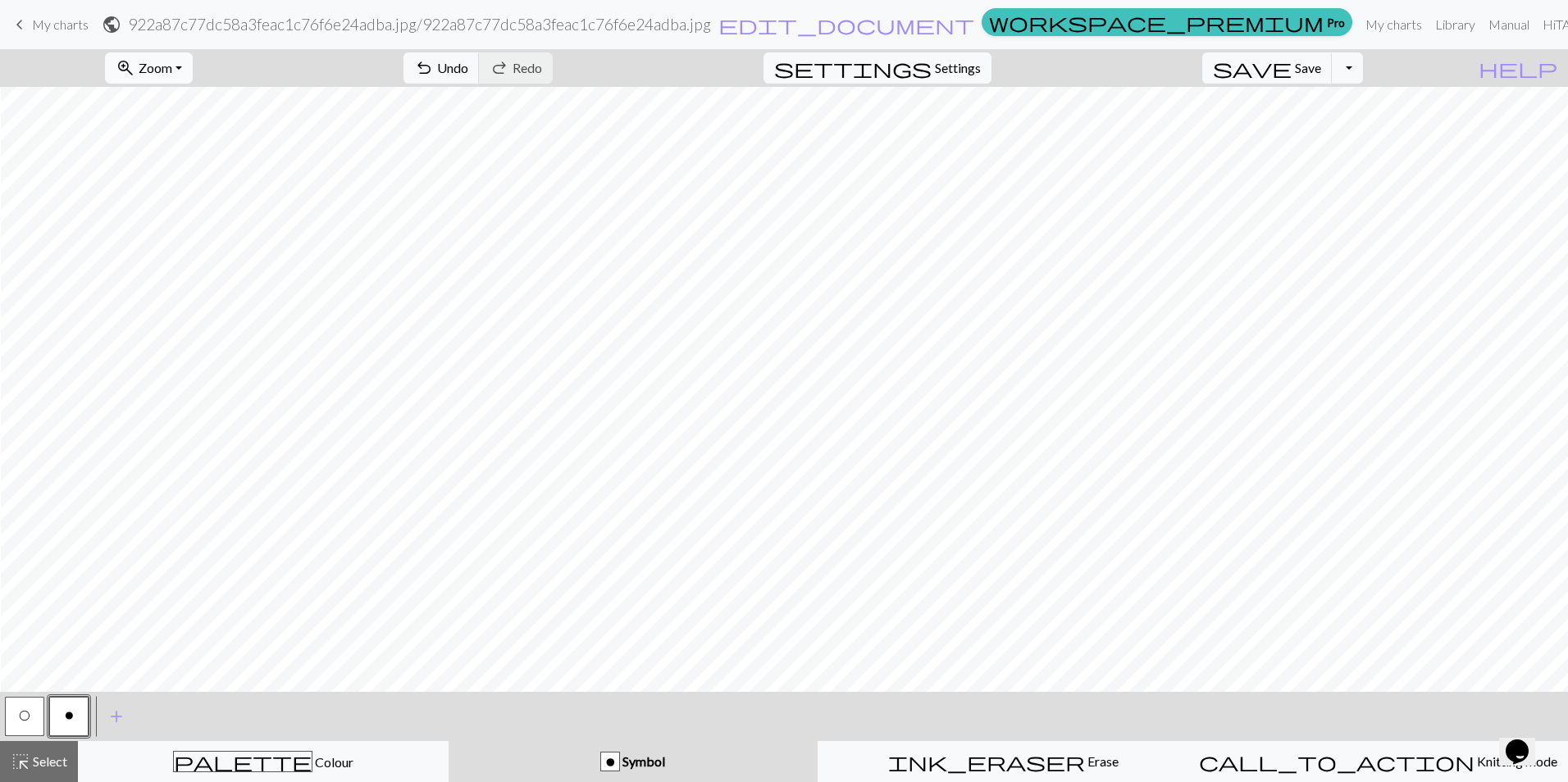
click at [172, 74] on span "Zoom" at bounding box center [155, 68] width 34 height 16
click at [178, 150] on button "Fit height" at bounding box center [170, 157] width 129 height 26
click at [172, 72] on span "Zoom" at bounding box center [155, 68] width 34 height 16
click at [204, 125] on button "Fit width" at bounding box center [170, 130] width 129 height 26
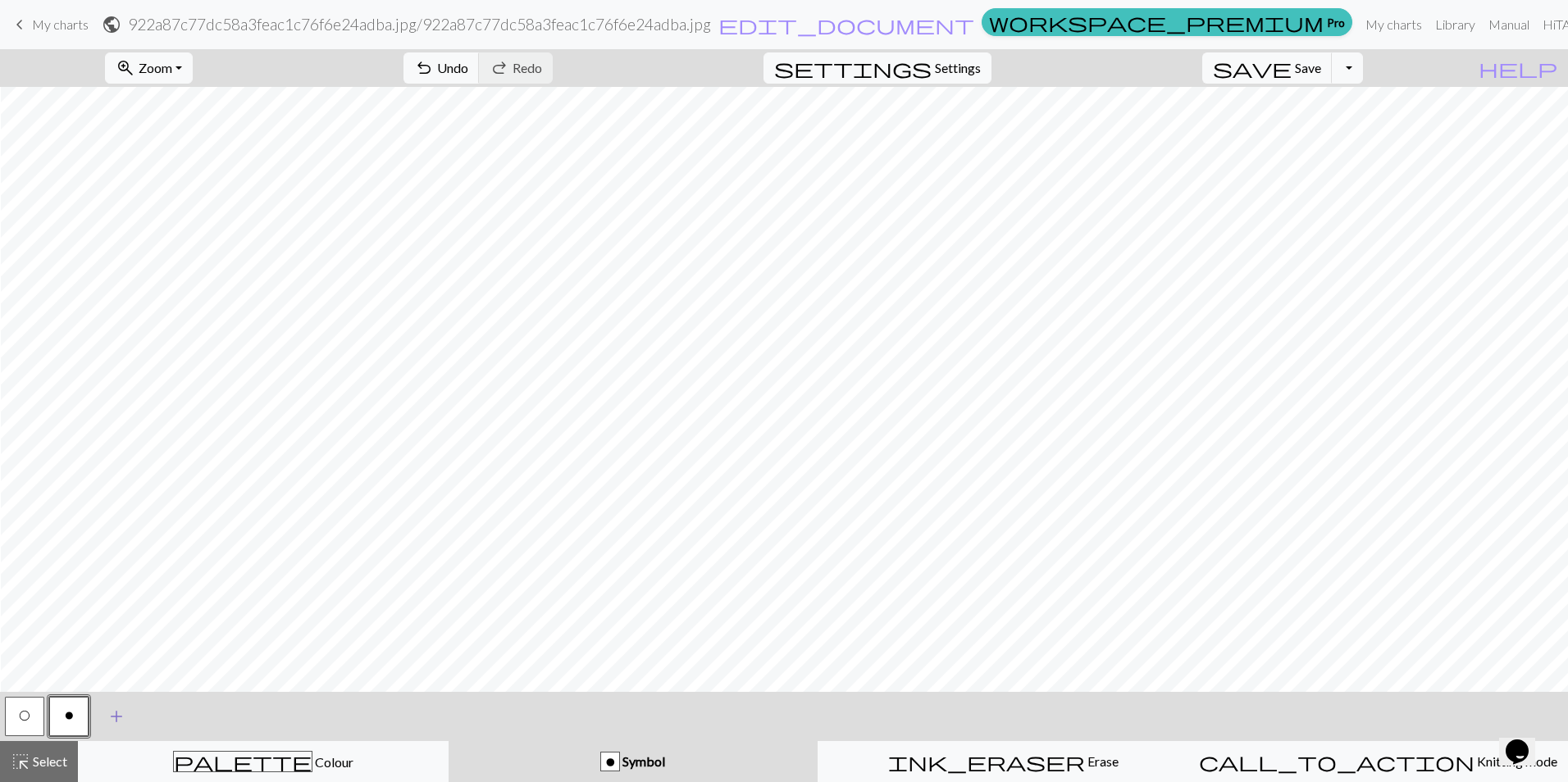
click at [108, 712] on span "add" at bounding box center [116, 717] width 20 height 23
click at [115, 714] on button "button" at bounding box center [113, 717] width 40 height 40
click at [124, 717] on button "button" at bounding box center [113, 717] width 40 height 40
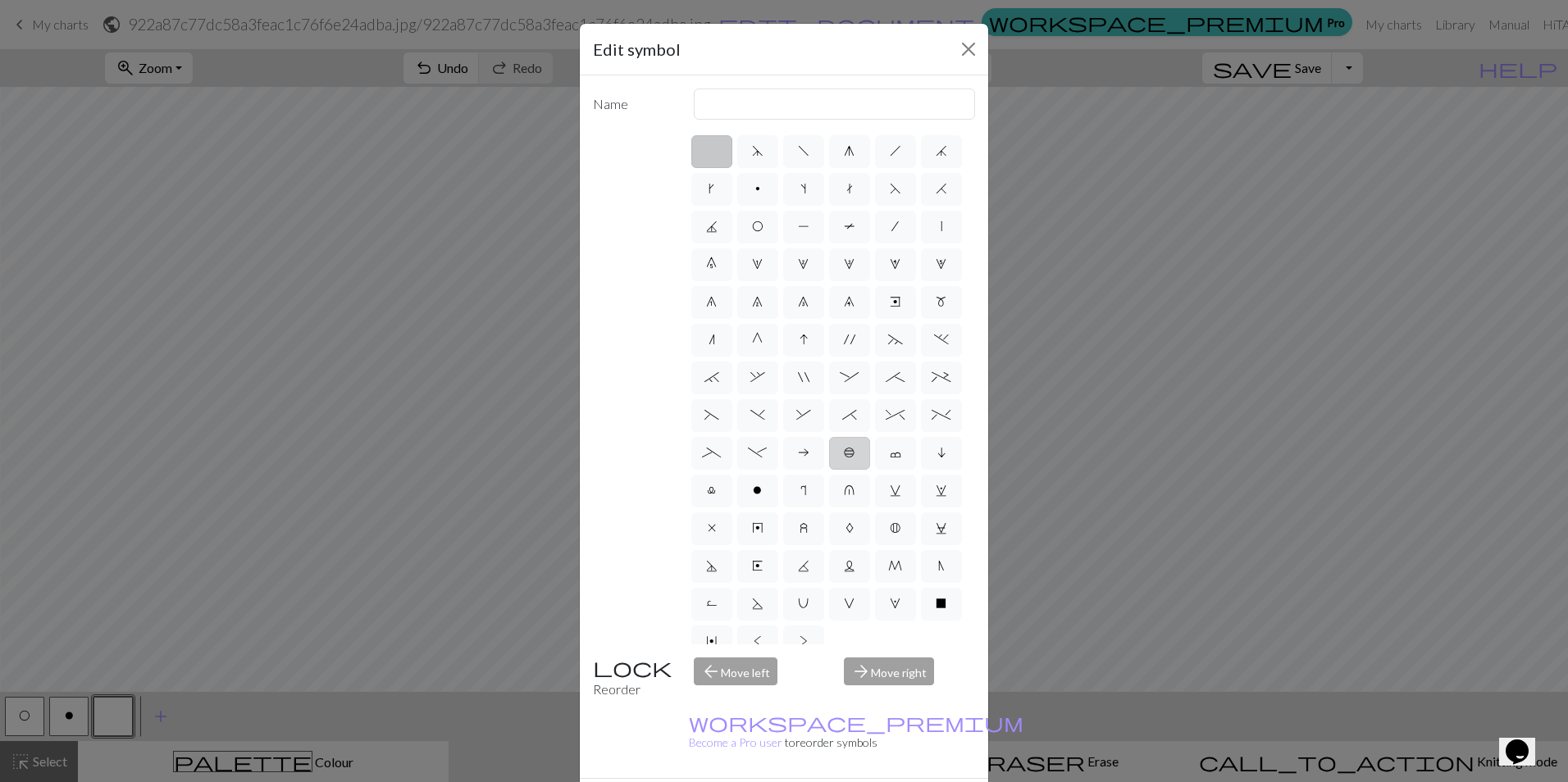
click at [844, 459] on span "b" at bounding box center [850, 452] width 12 height 13
click at [844, 453] on input "b" at bounding box center [849, 447] width 11 height 11
radio input "true"
type input "Peppercorn"
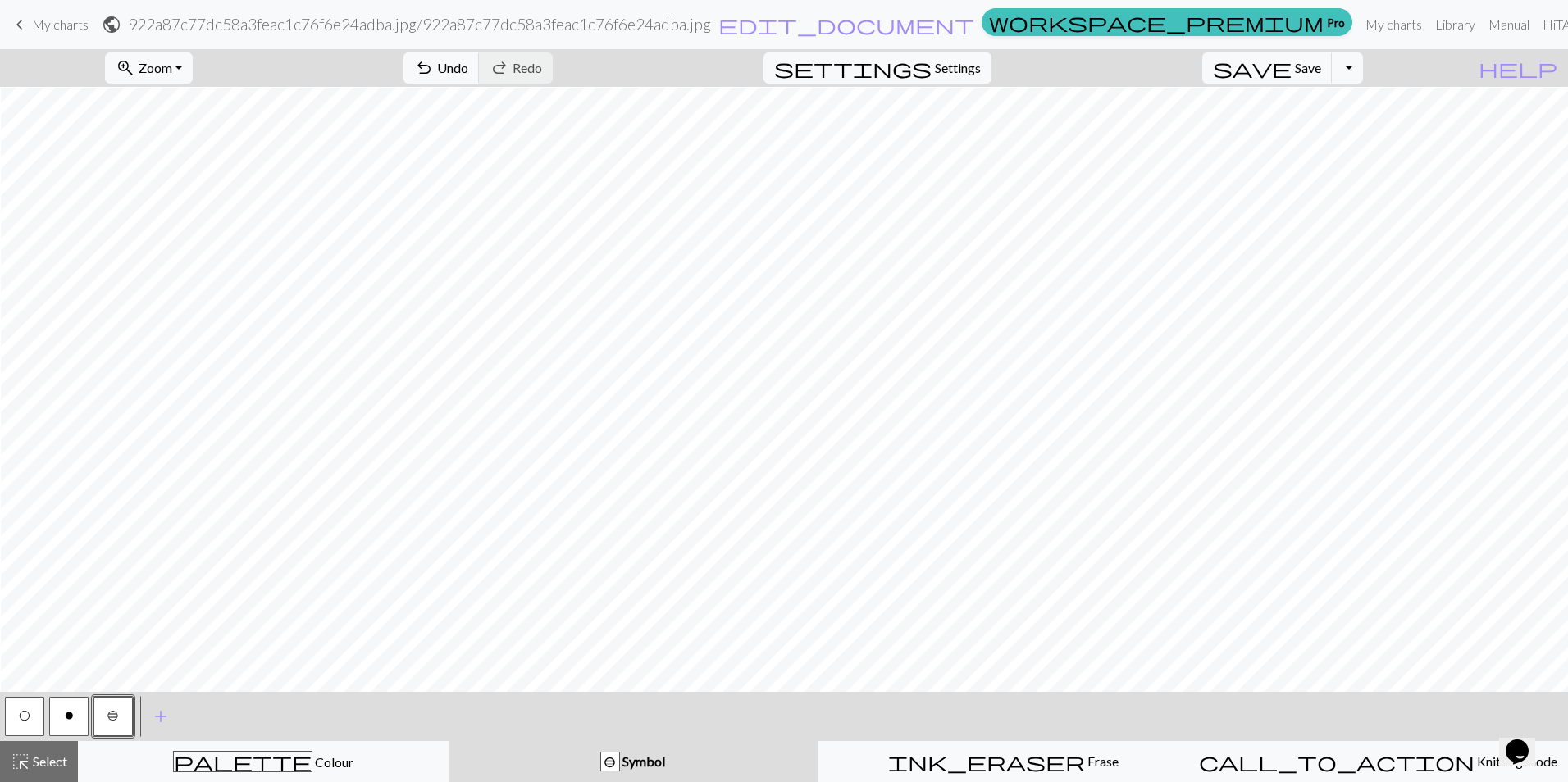
scroll to position [574, 1]
click at [1084, 760] on span "Erase" at bounding box center [1101, 761] width 34 height 16
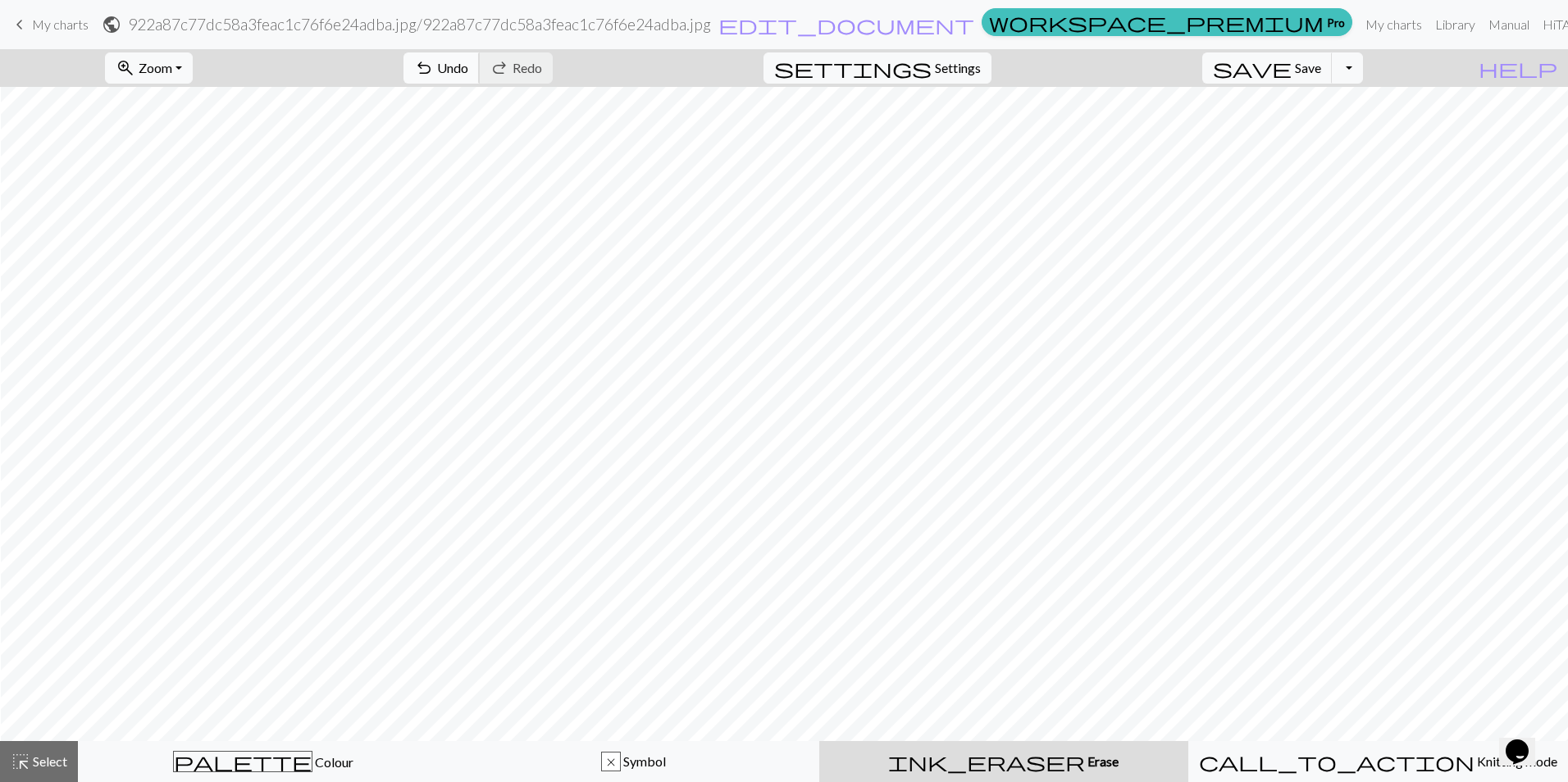
click at [480, 58] on button "undo Undo Undo" at bounding box center [442, 68] width 77 height 31
click at [468, 60] on span "Undo" at bounding box center [452, 68] width 31 height 16
click at [1321, 68] on span "Save" at bounding box center [1308, 68] width 26 height 16
click at [1363, 73] on button "Toggle Dropdown" at bounding box center [1347, 68] width 31 height 31
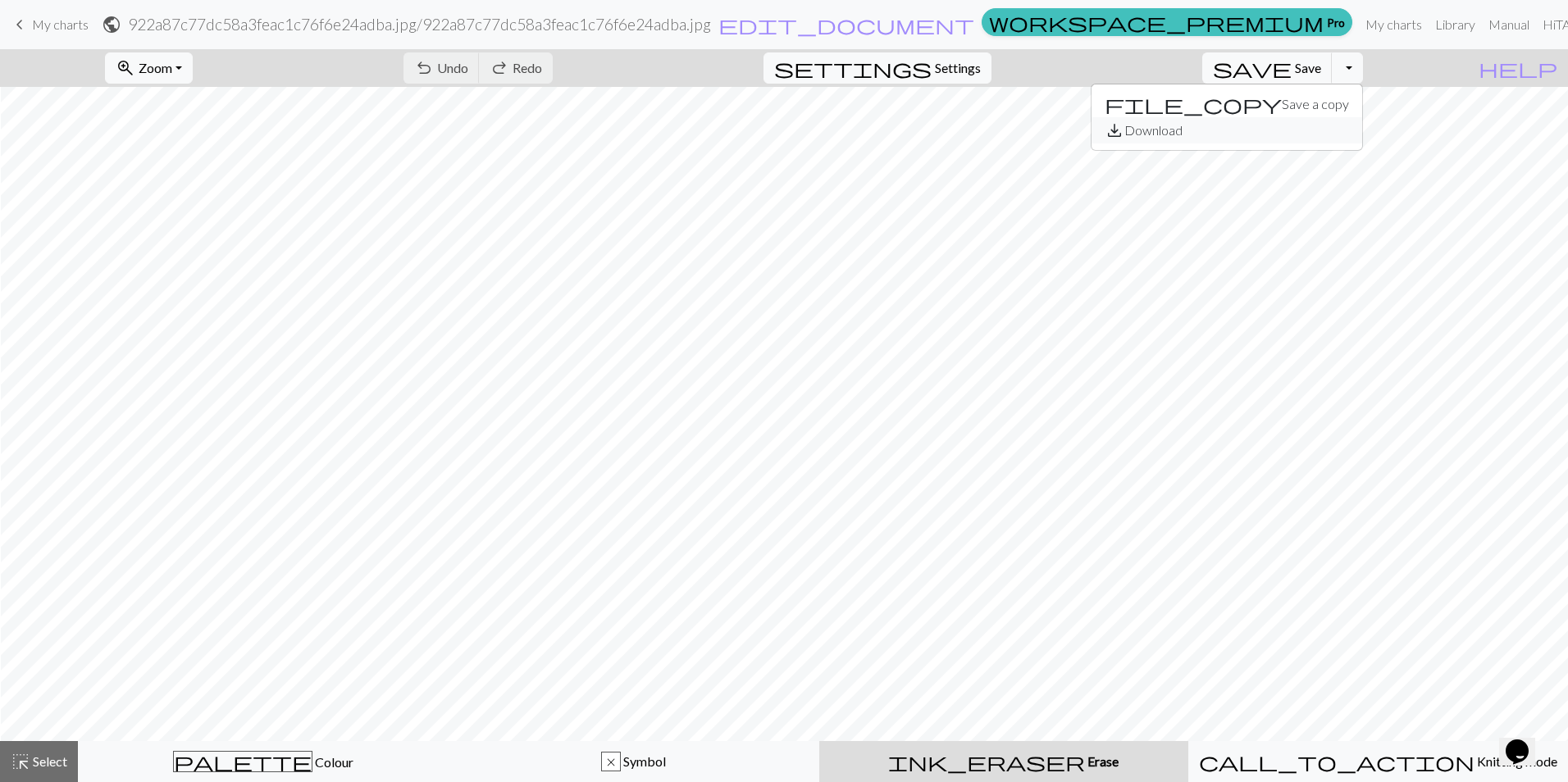
click at [1340, 126] on button "save_alt Download" at bounding box center [1226, 130] width 270 height 26
click at [172, 63] on span "Zoom" at bounding box center [155, 68] width 34 height 16
click at [959, 74] on span "Settings" at bounding box center [957, 68] width 46 height 20
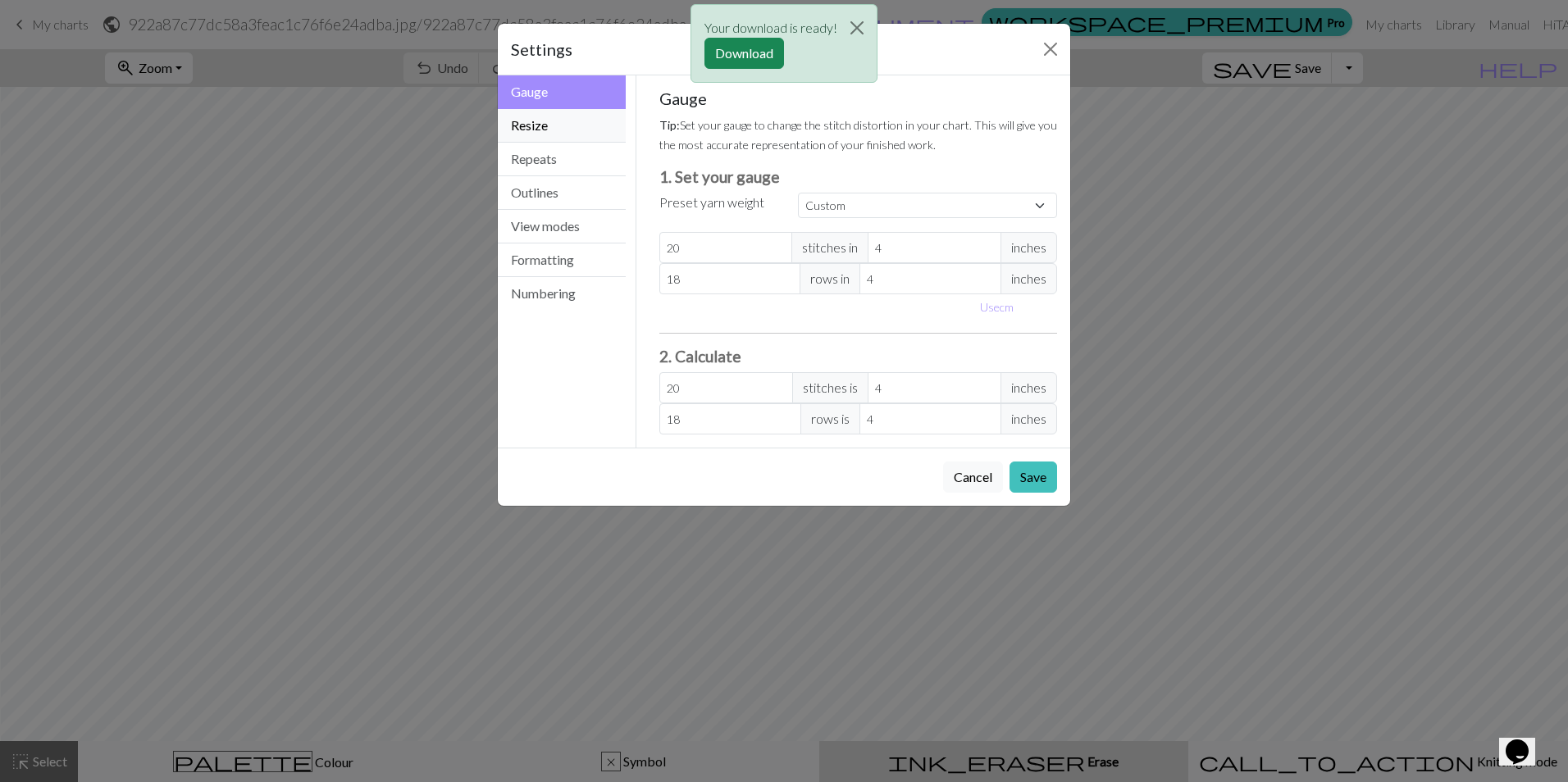
click at [568, 129] on button "Resize" at bounding box center [561, 125] width 128 height 34
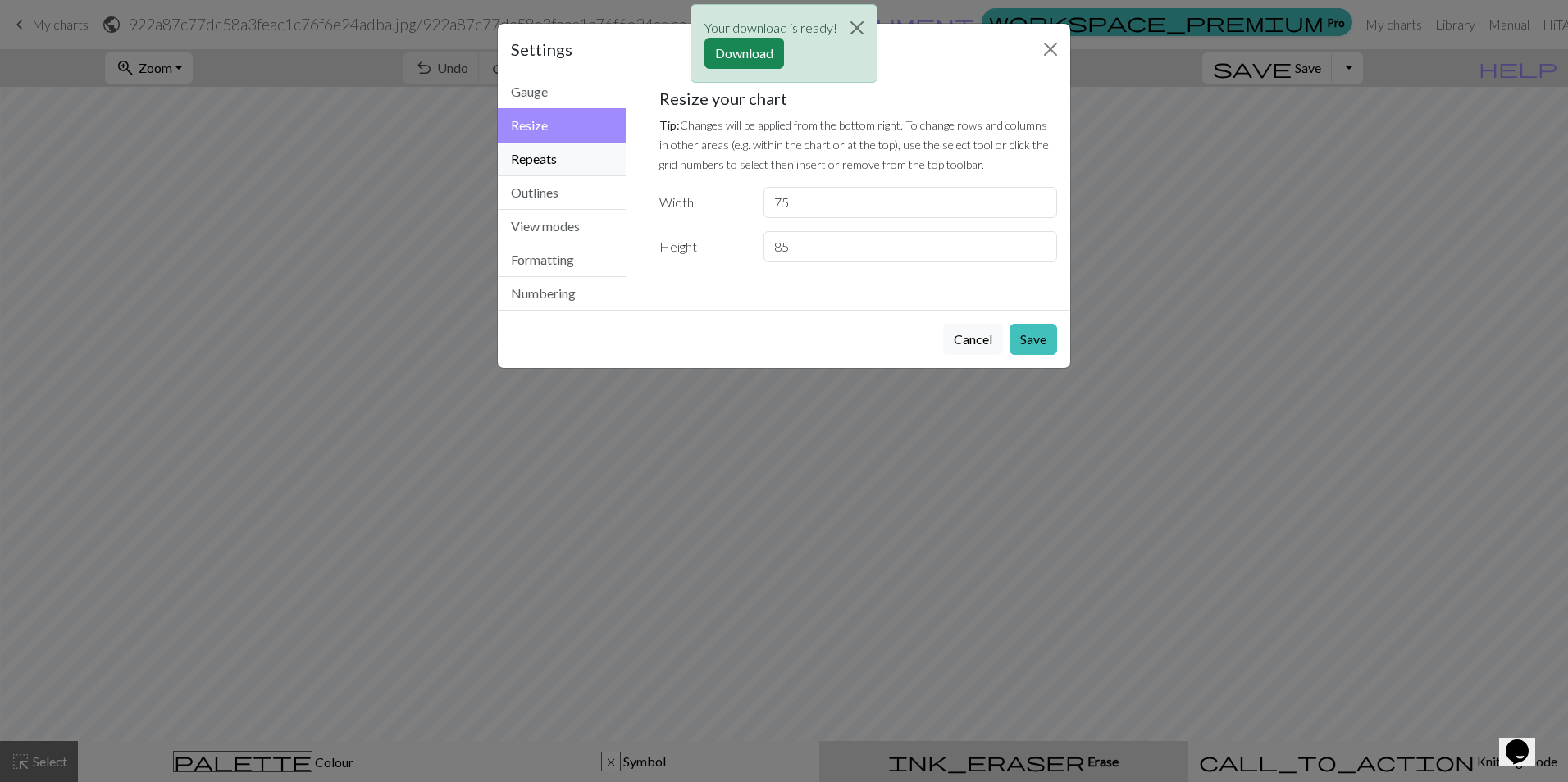
click at [559, 158] on button "Repeats" at bounding box center [561, 159] width 128 height 34
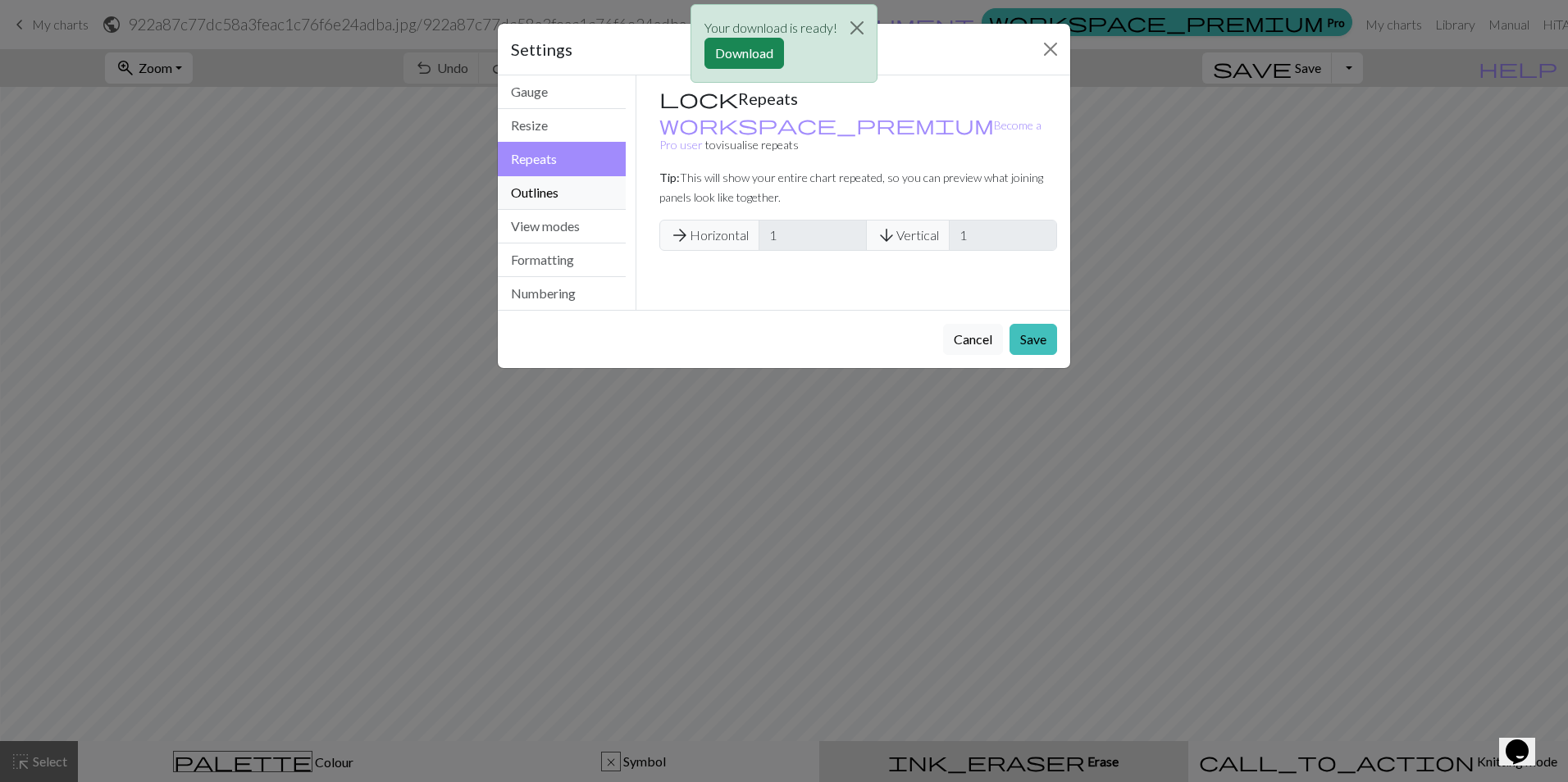
click at [559, 196] on button "Outlines" at bounding box center [561, 193] width 128 height 34
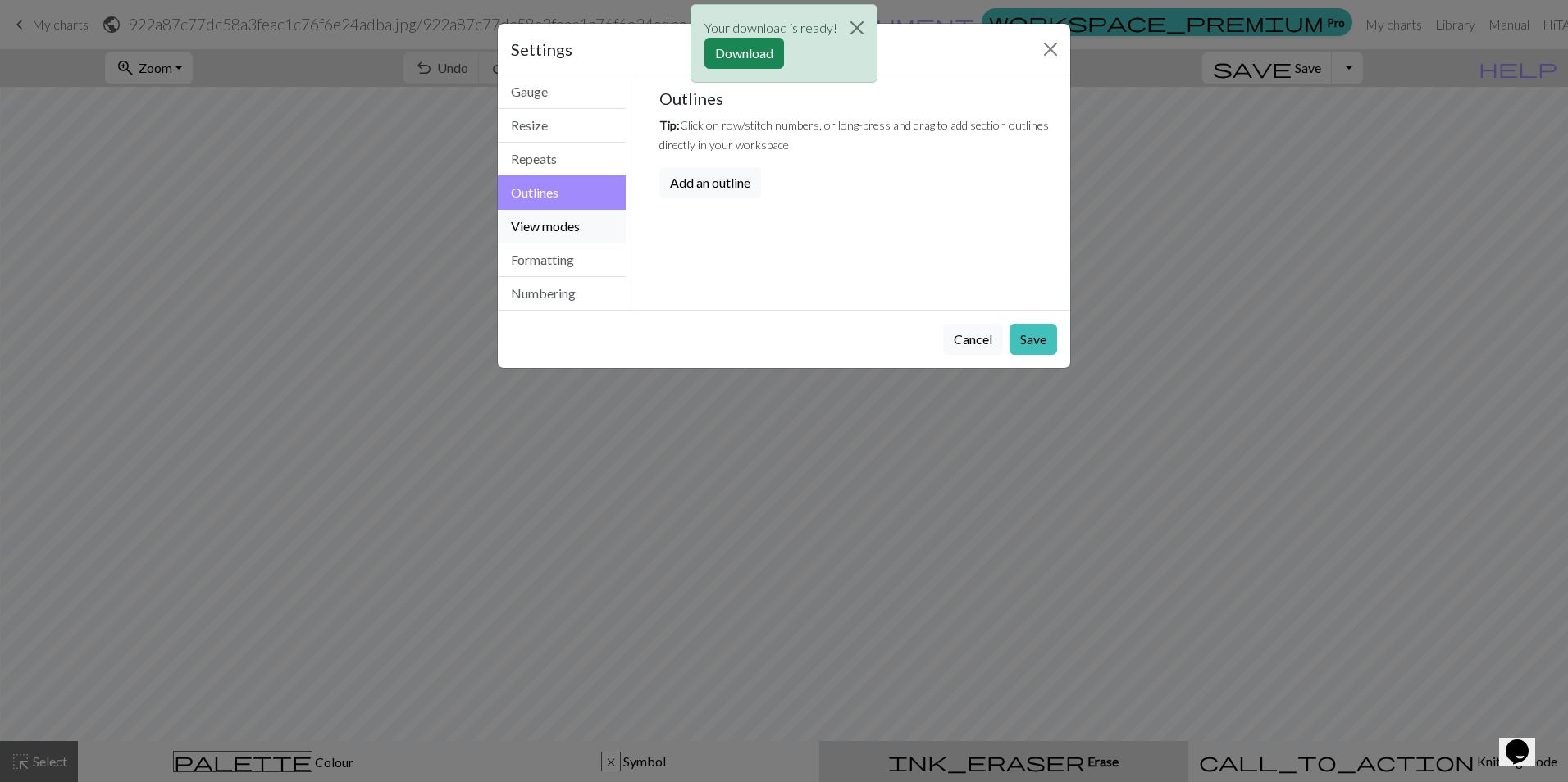
click at [556, 225] on button "View modes" at bounding box center [561, 227] width 128 height 34
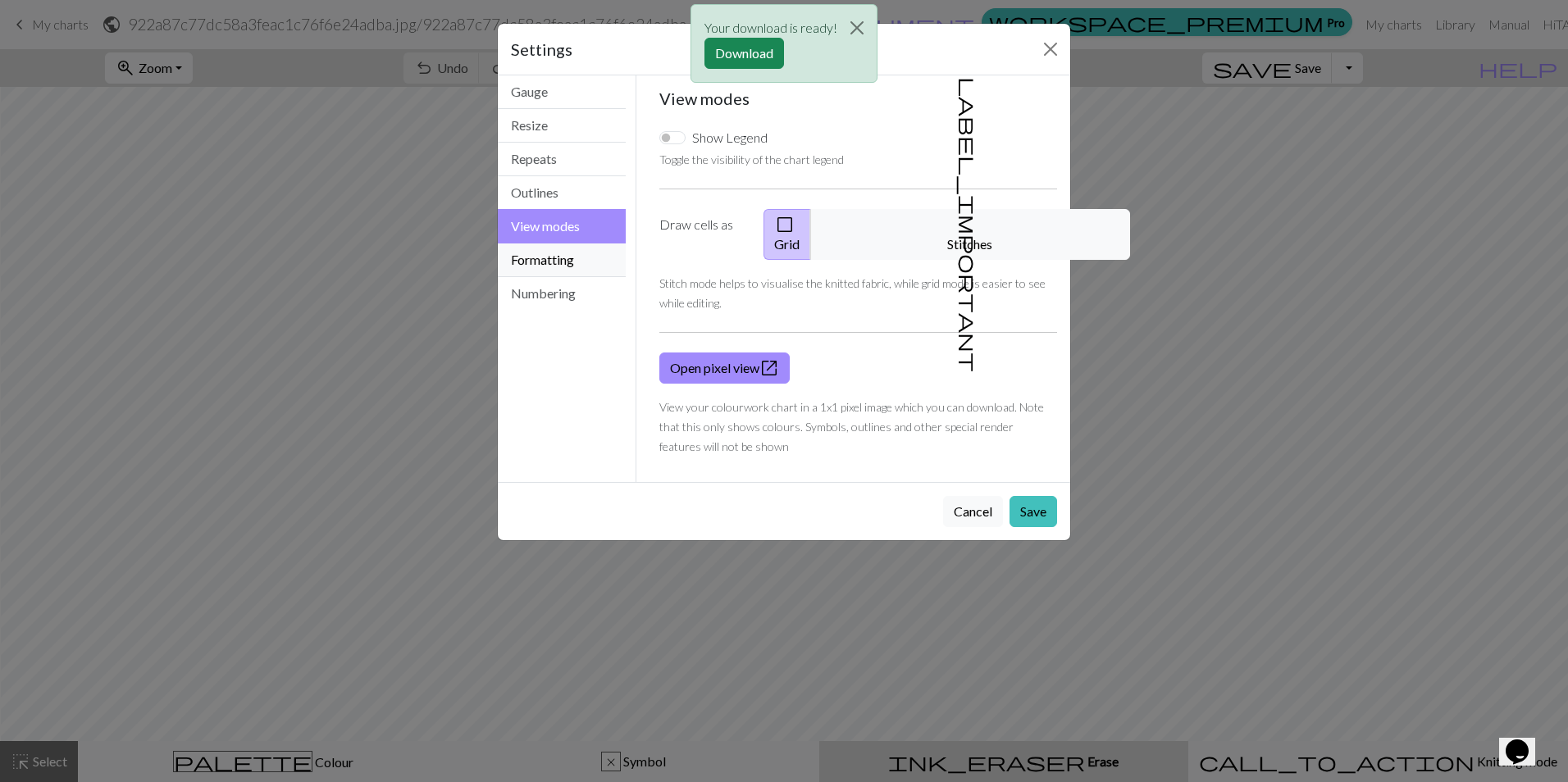
click at [559, 248] on button "Formatting" at bounding box center [561, 260] width 128 height 34
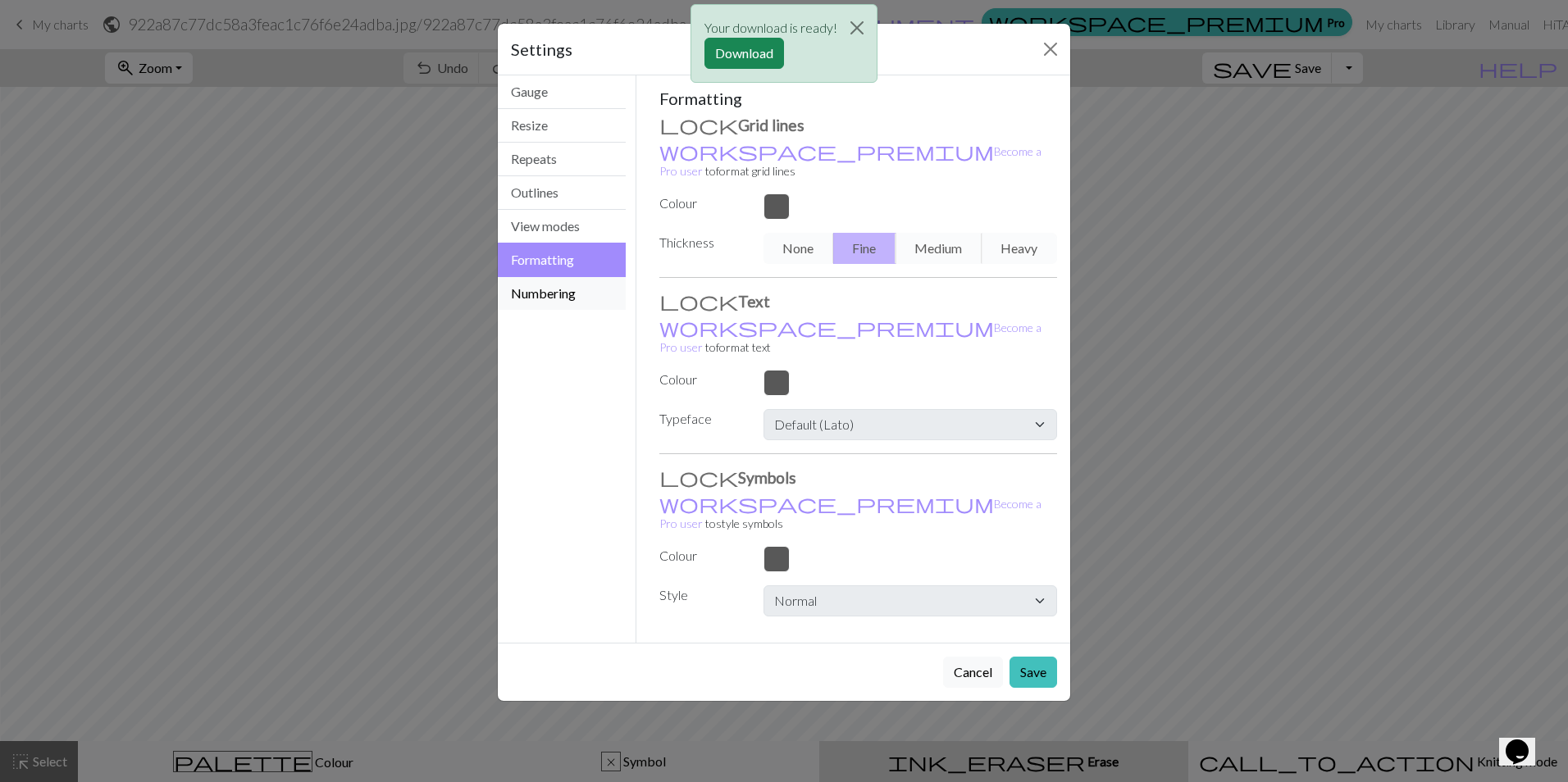
click at [560, 299] on button "Numbering" at bounding box center [561, 293] width 128 height 33
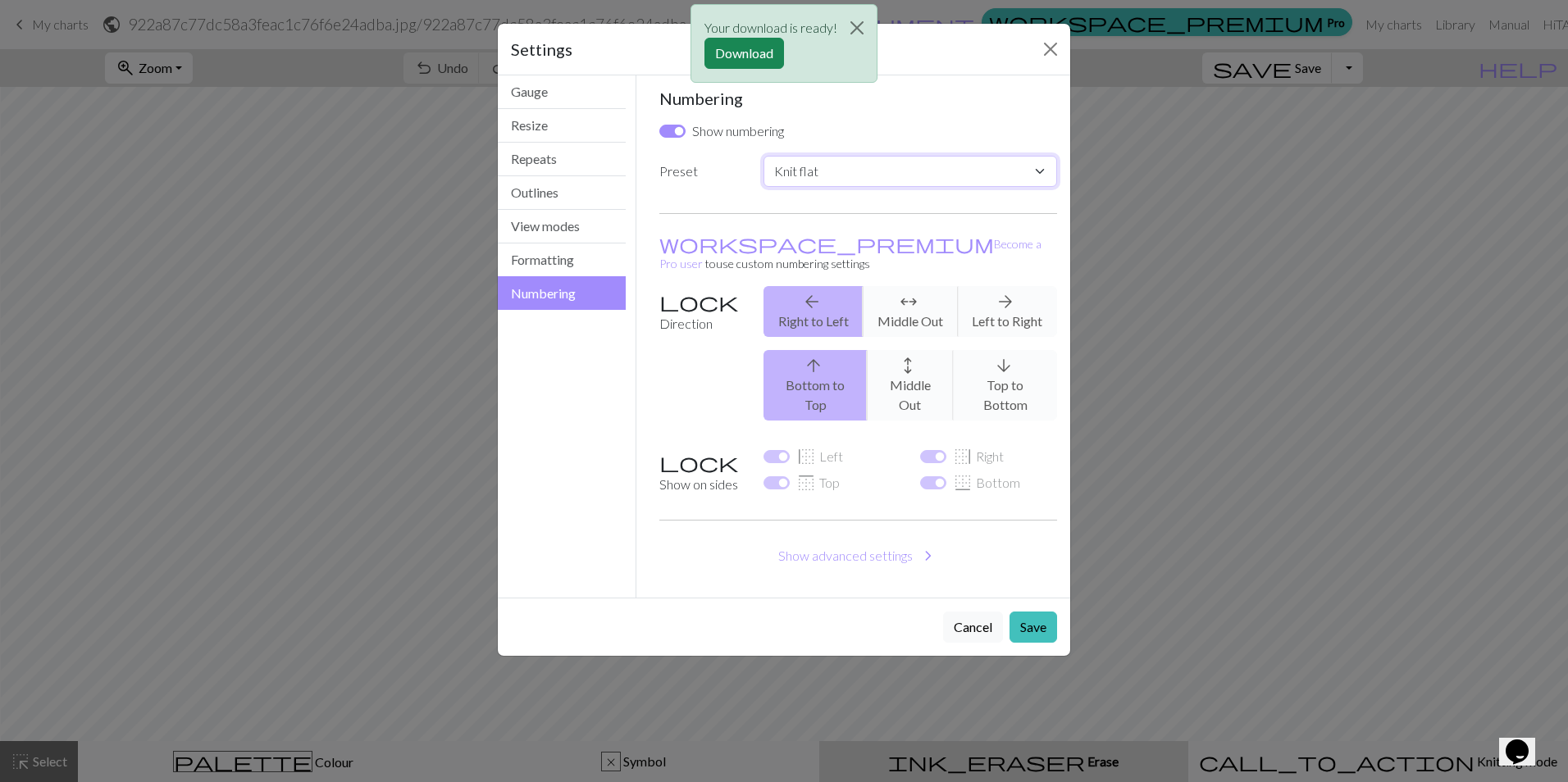
click at [908, 165] on select "Custom Knit flat Knit in the round Lace knitting Cross stitch" at bounding box center [910, 171] width 293 height 31
select select "crossstitch"
click at [763, 156] on select "Custom Knit flat Knit in the round Lace knitting Cross stitch" at bounding box center [910, 171] width 293 height 31
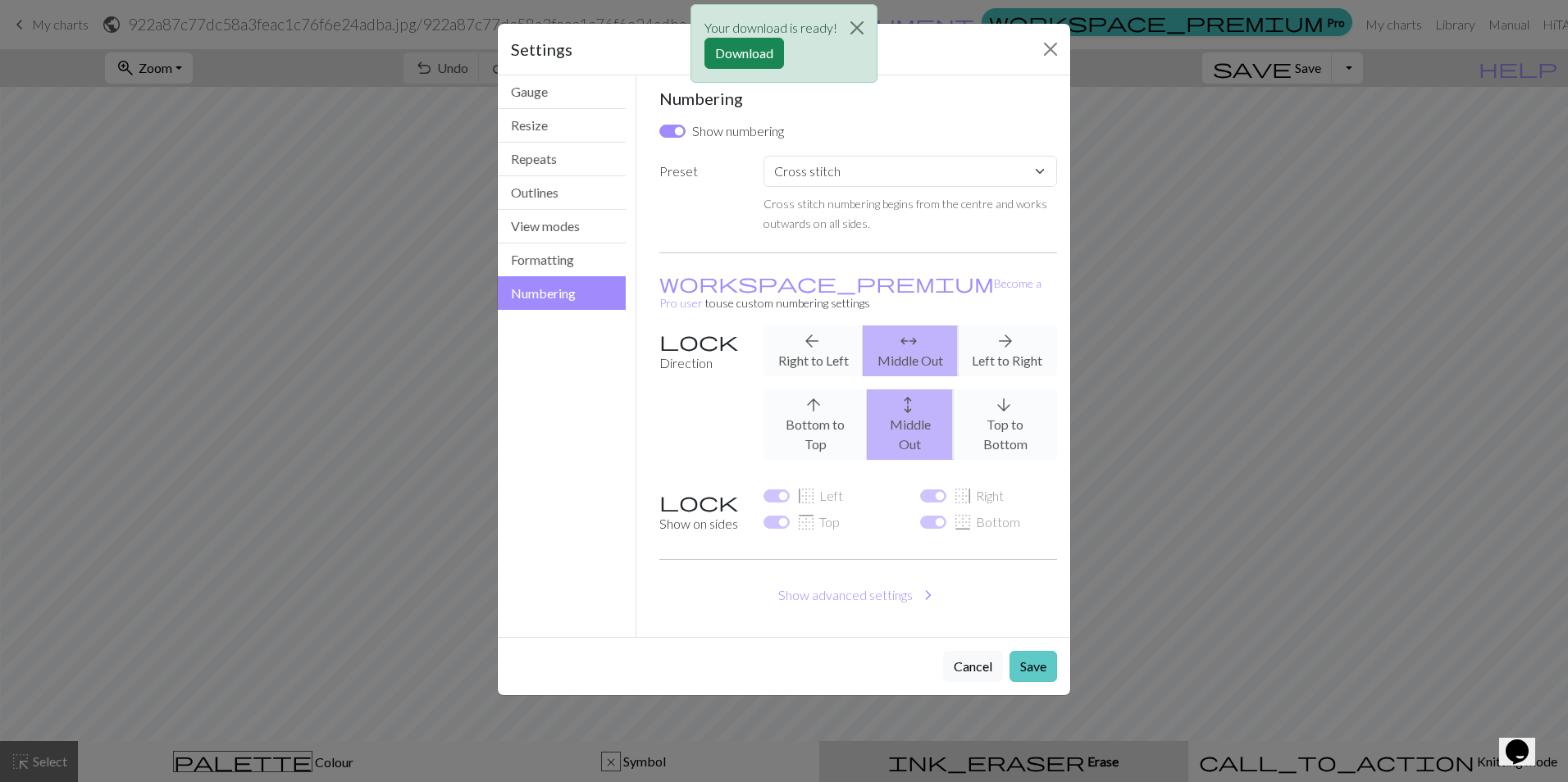
click at [1032, 651] on button "Save" at bounding box center [1033, 667] width 48 height 31
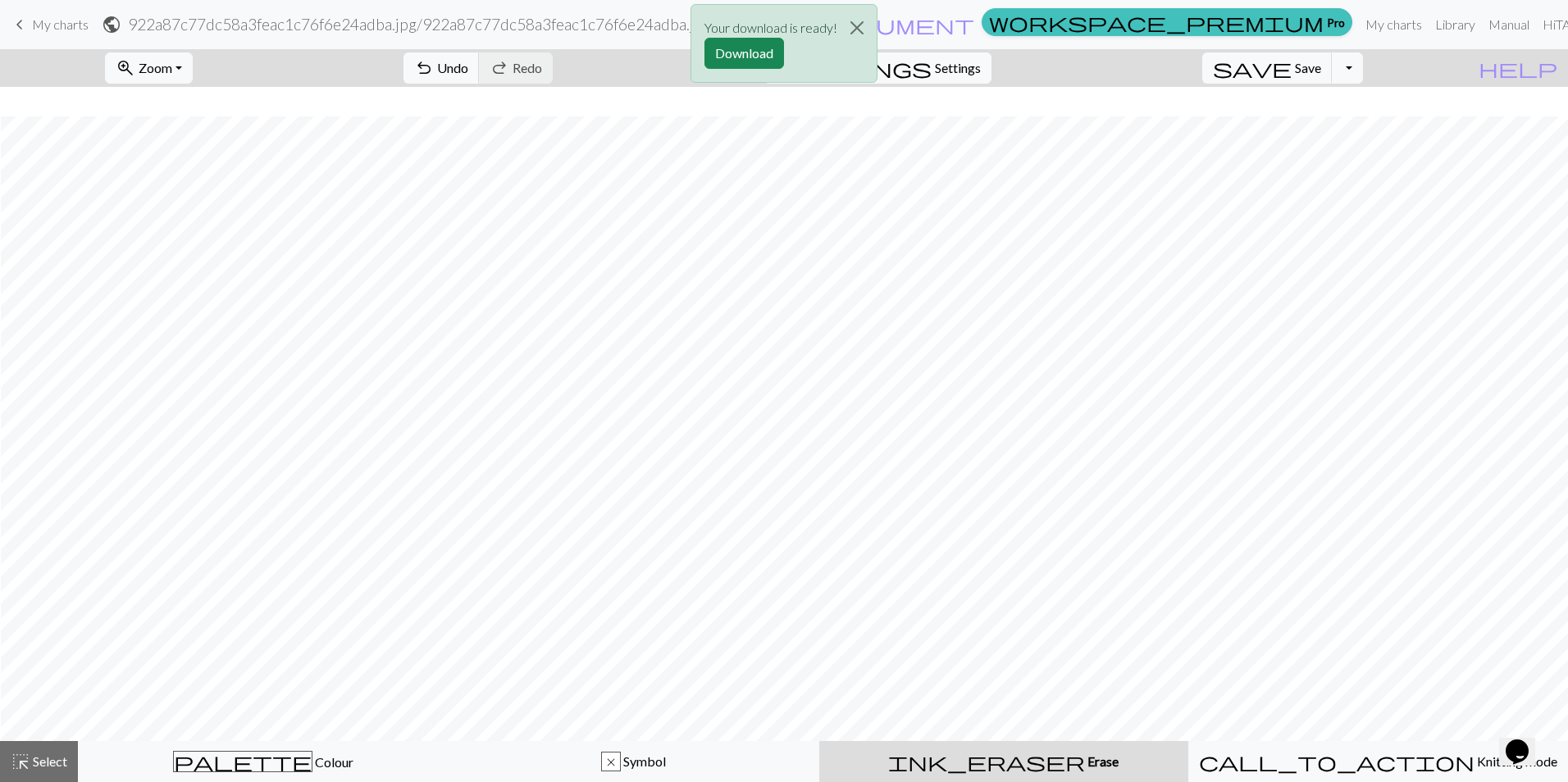
scroll to position [1316, 1]
click at [722, 44] on button "Download" at bounding box center [744, 54] width 80 height 31
click at [430, 71] on div "zoom_in Zoom Zoom Fit all Fit width Fit height 50% 100% 150% 200% undo Undo Und…" at bounding box center [733, 68] width 1467 height 38
click at [468, 66] on span "Undo" at bounding box center [452, 68] width 31 height 16
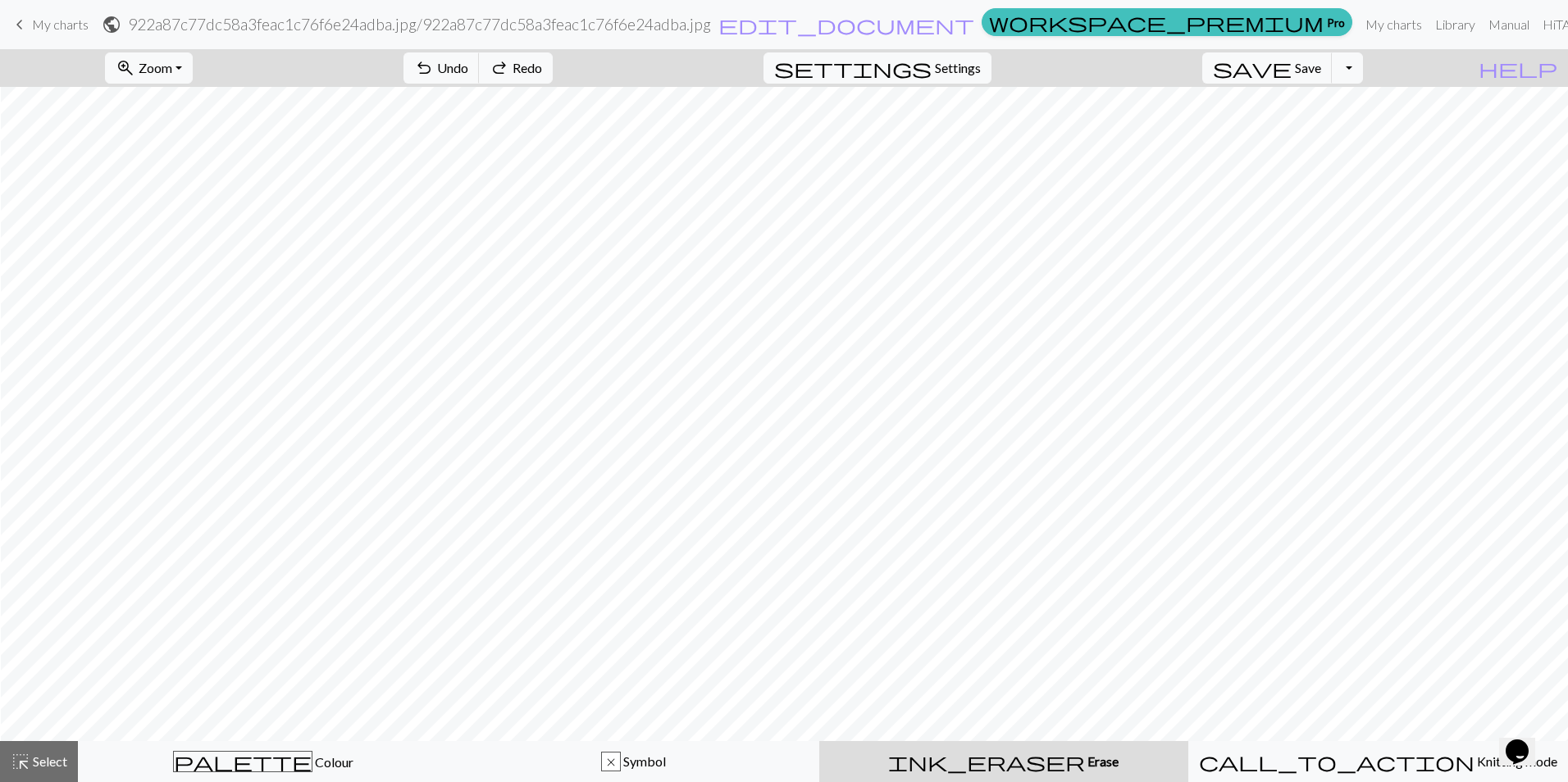
click at [957, 766] on div "ink_eraser Erase Erase" at bounding box center [1004, 761] width 349 height 20
click at [957, 766] on div "ink_eraser Erase Erase" at bounding box center [1004, 761] width 349 height 20
click at [956, 766] on div "ink_eraser Erase Erase" at bounding box center [1004, 761] width 349 height 20
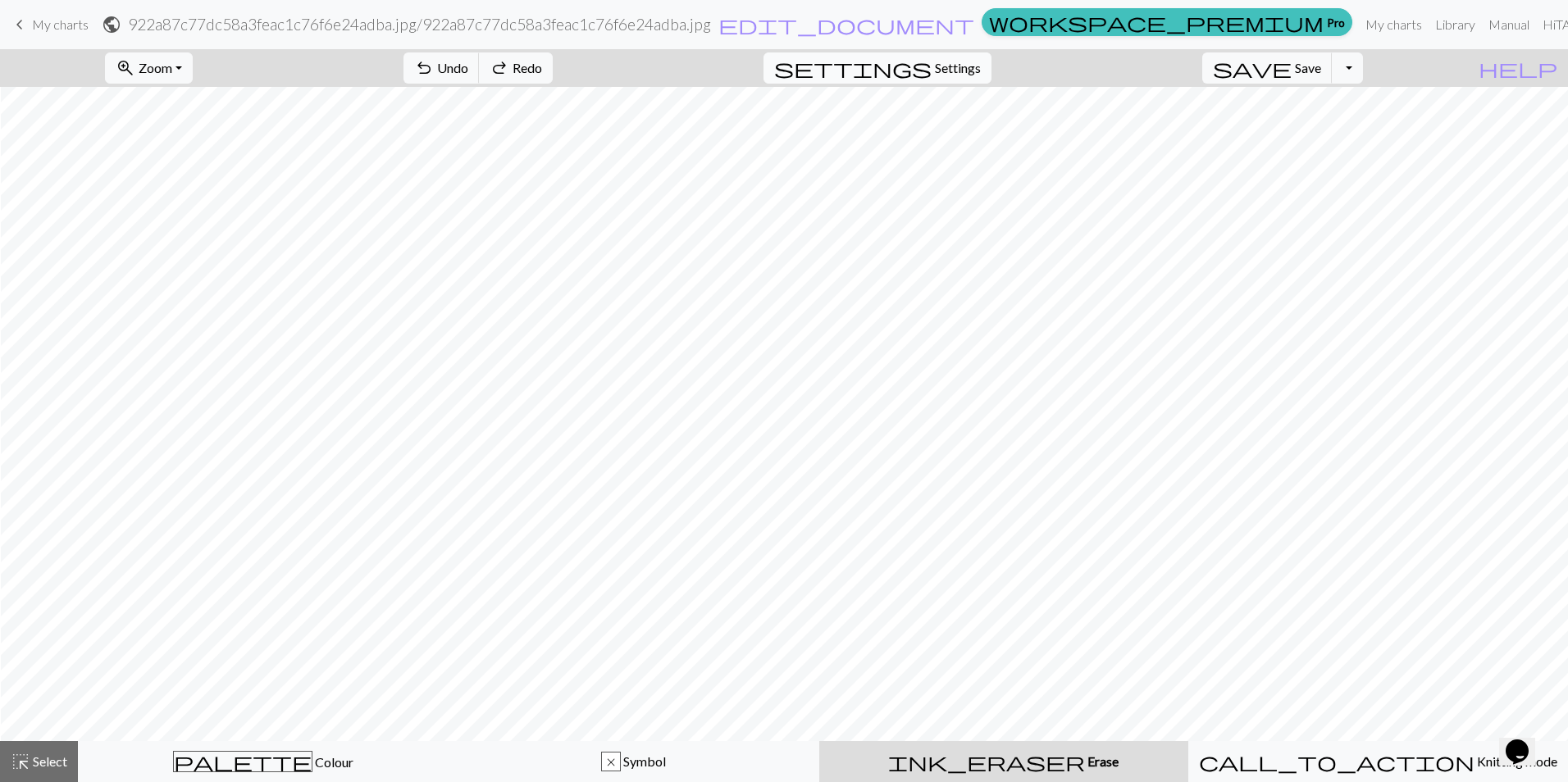
click at [945, 55] on button "settings Settings" at bounding box center [877, 68] width 228 height 31
select select "crossstitch"
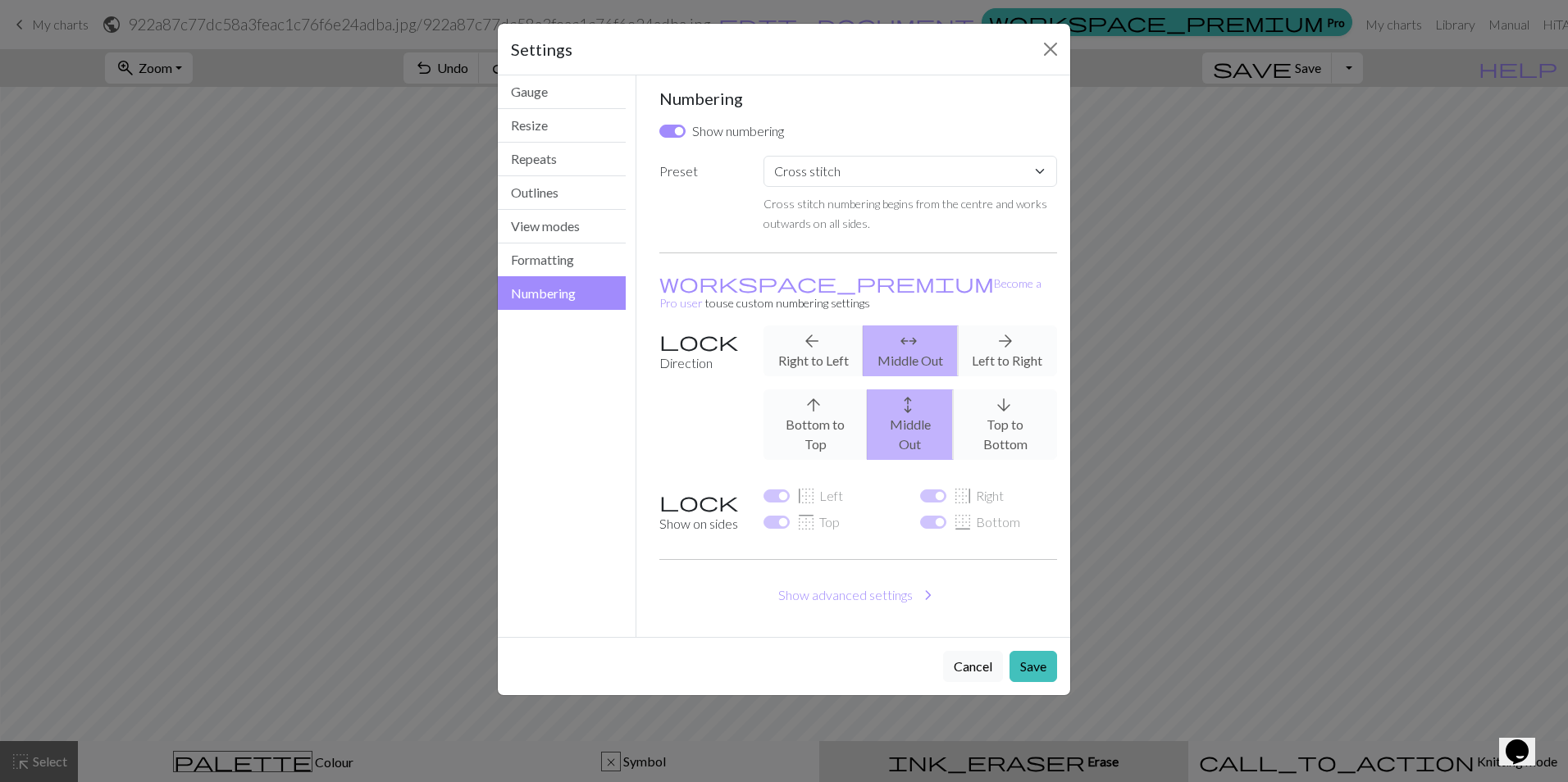
click at [709, 486] on label "Show on sides" at bounding box center [701, 513] width 104 height 54
click at [781, 486] on div "border_left Left" at bounding box center [831, 496] width 137 height 20
click at [871, 162] on select "Custom Knit flat Knit in the round Lace knitting Cross stitch" at bounding box center [910, 171] width 293 height 31
click at [871, 156] on select "Custom Knit flat Knit in the round Lace knitting Cross stitch" at bounding box center [910, 171] width 293 height 31
click at [674, 121] on div "Show numbering" at bounding box center [721, 131] width 124 height 20
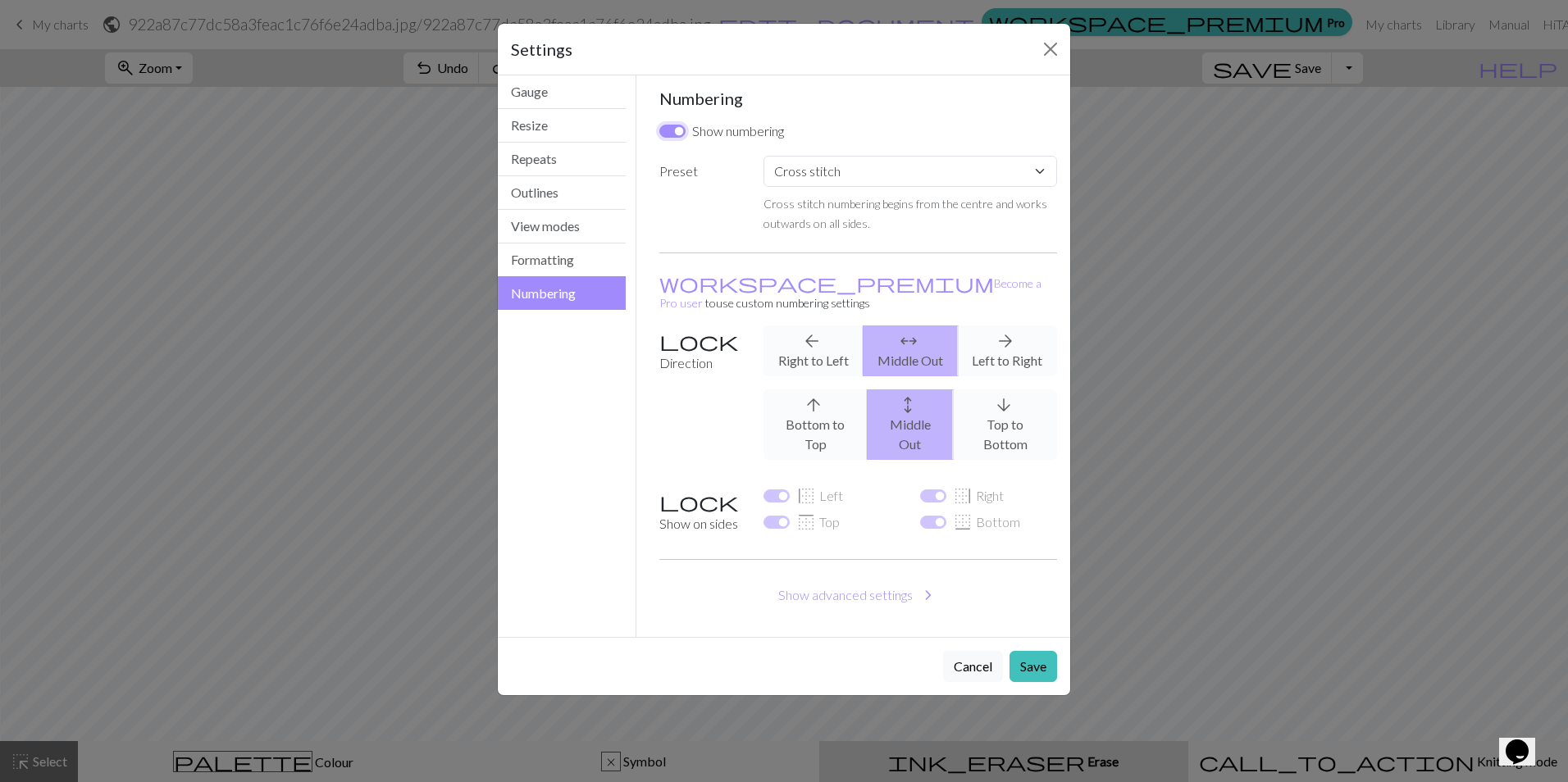
click at [670, 128] on input "Show numbering" at bounding box center [672, 131] width 26 height 13
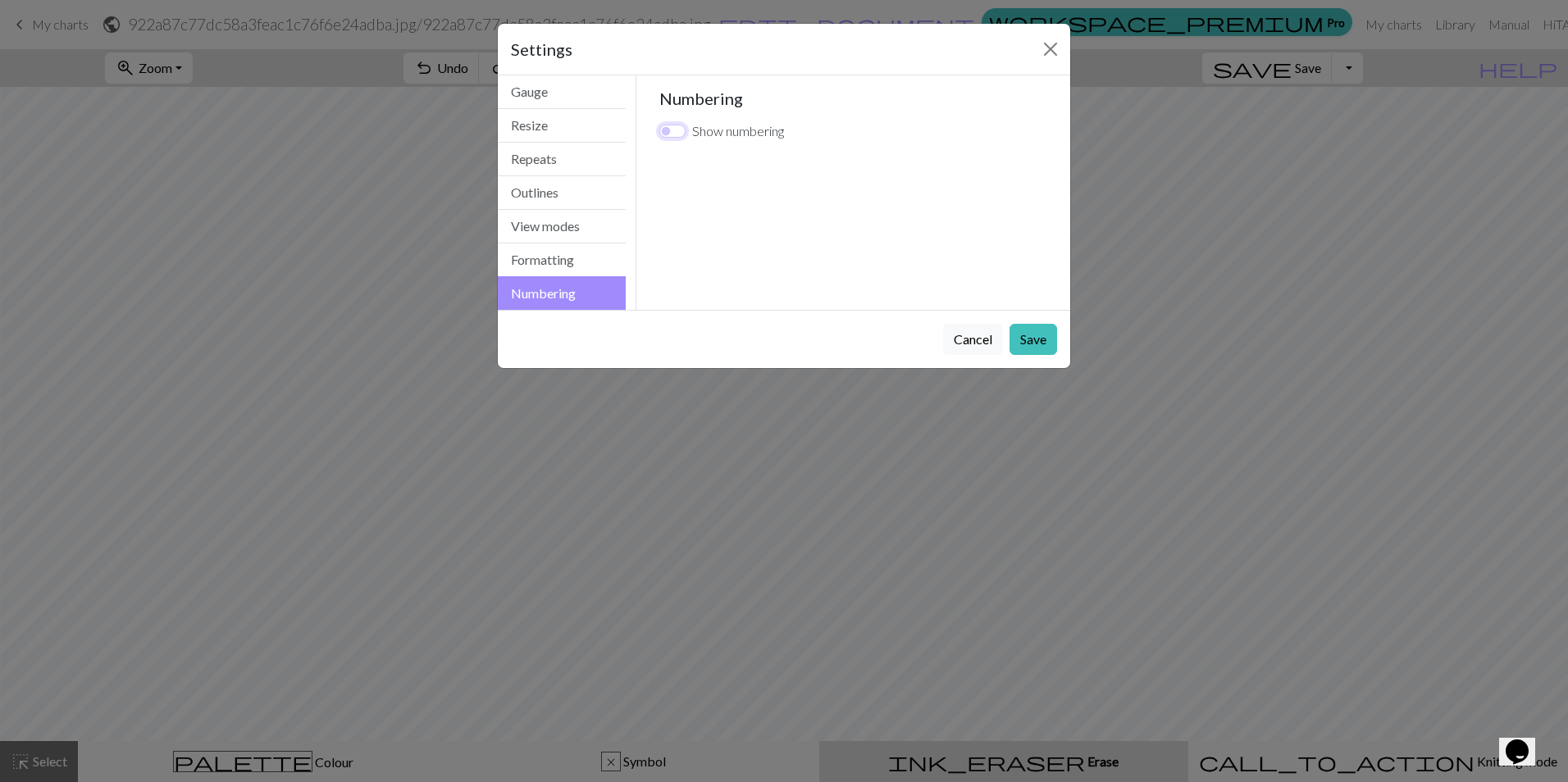
click at [670, 129] on input "Show numbering" at bounding box center [672, 131] width 26 height 13
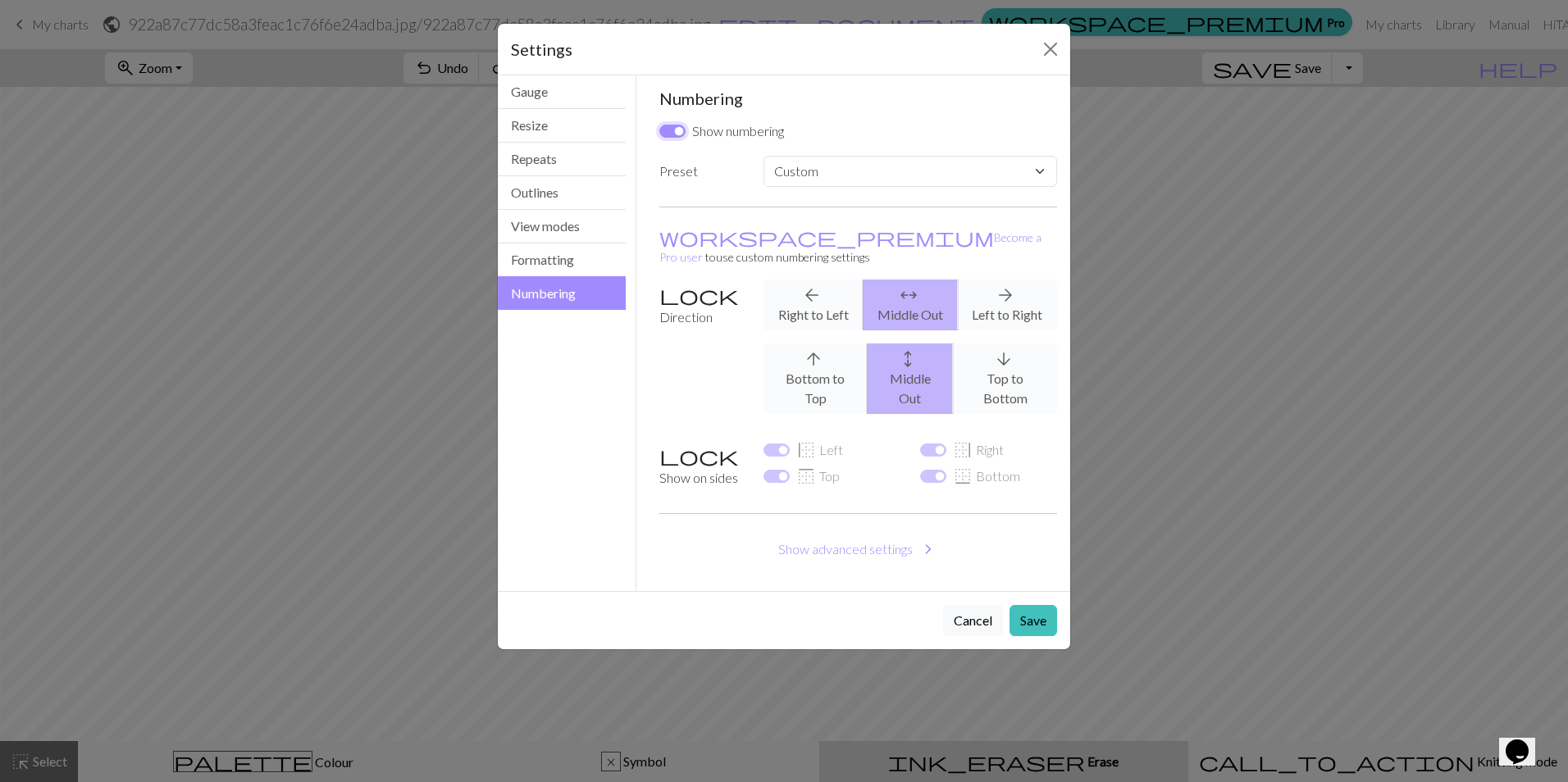
click at [670, 129] on input "Show numbering" at bounding box center [672, 131] width 26 height 13
checkbox input "false"
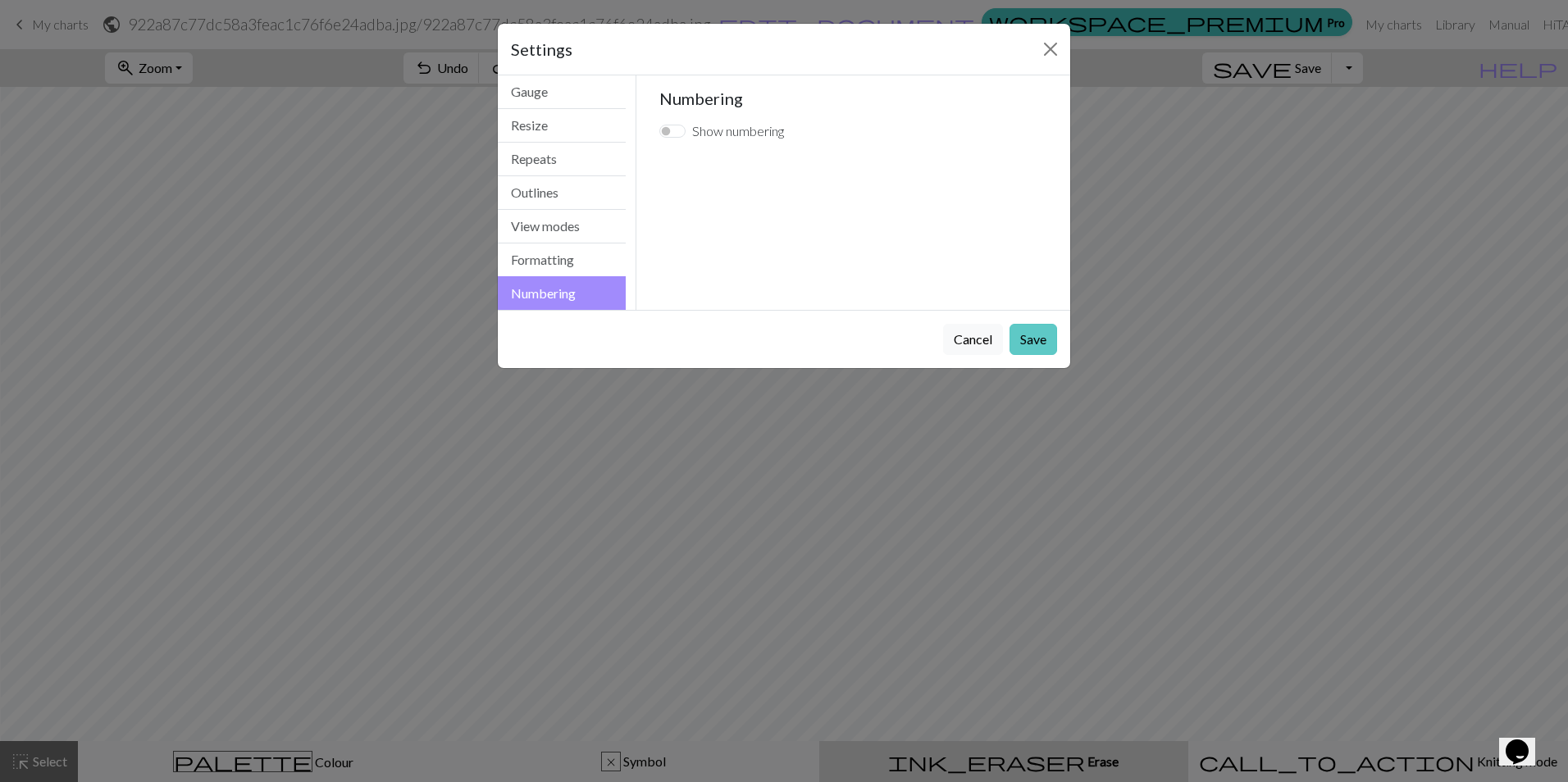
click at [1032, 338] on button "Save" at bounding box center [1033, 339] width 48 height 31
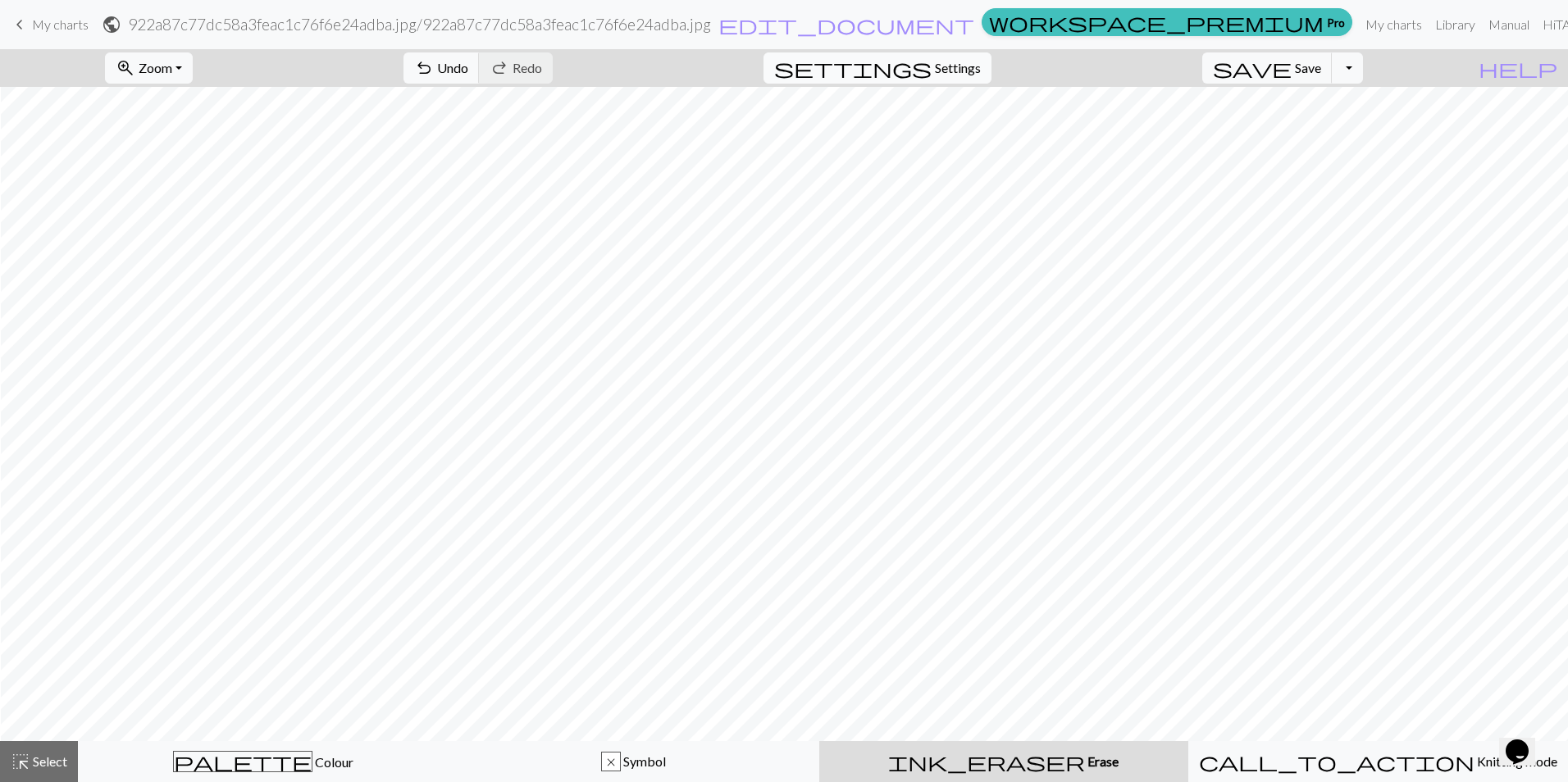
click at [981, 64] on span "Settings" at bounding box center [957, 68] width 46 height 20
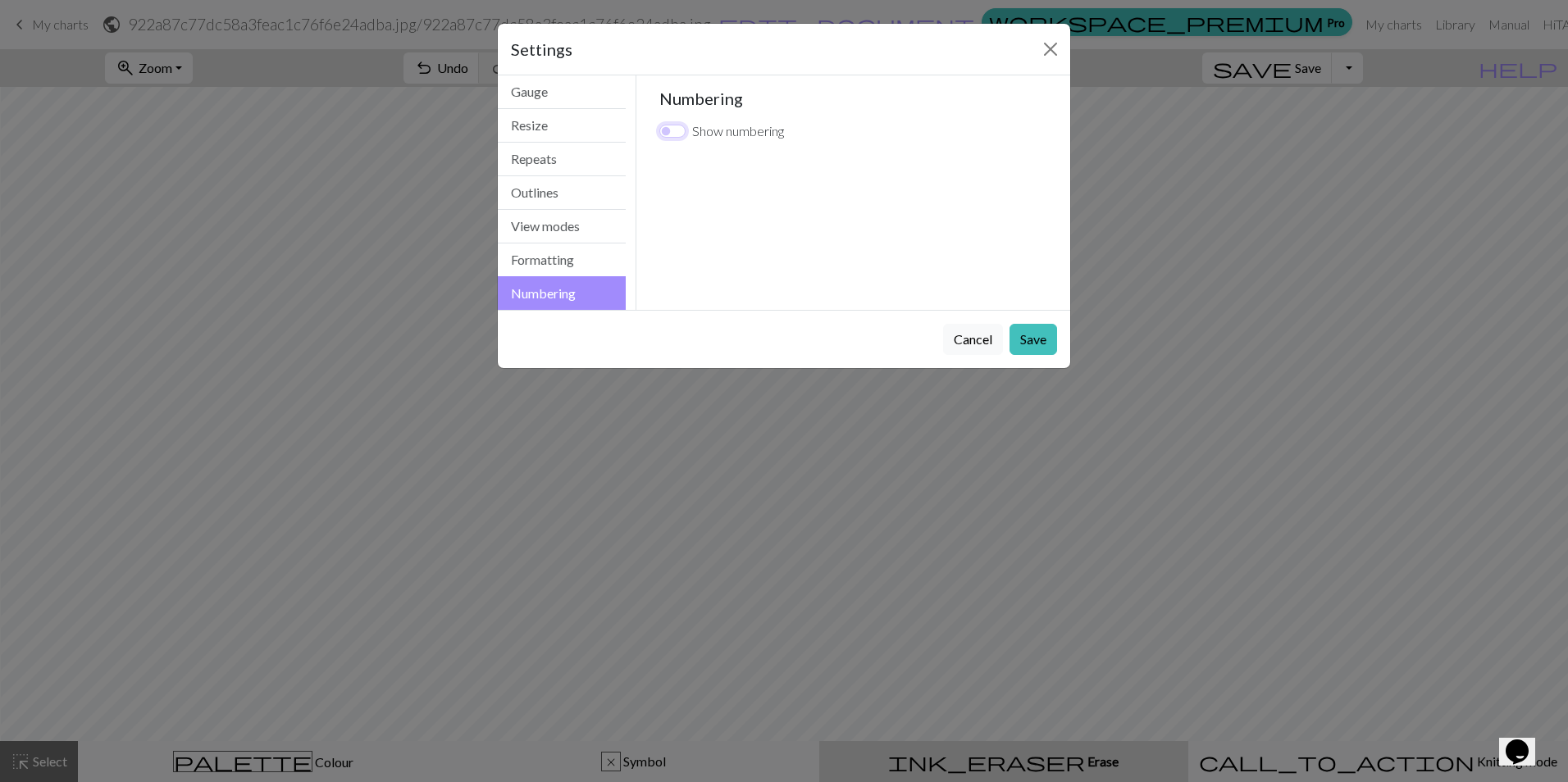
click at [665, 133] on input "Show numbering" at bounding box center [672, 131] width 26 height 13
checkbox input "true"
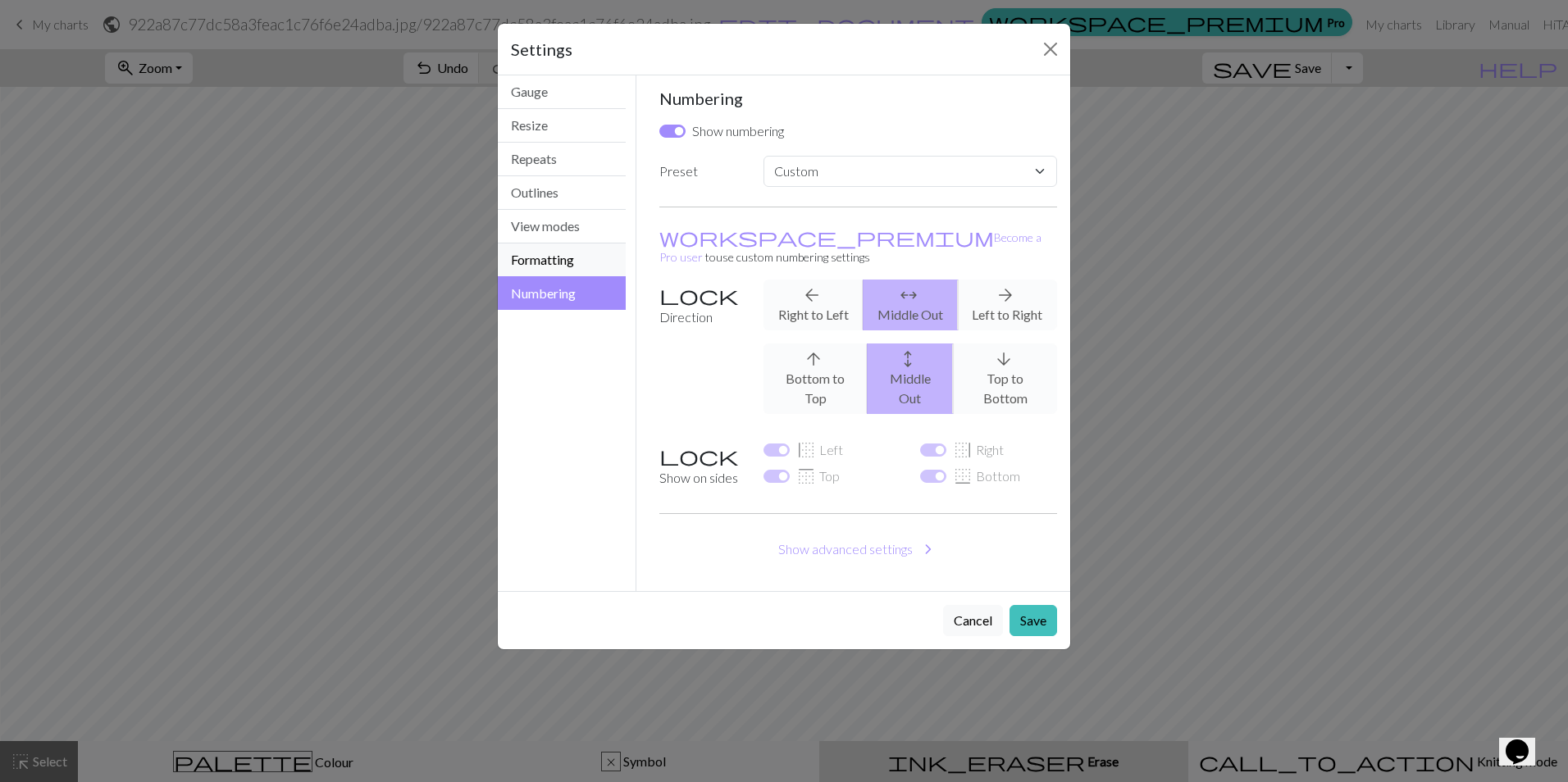
click at [576, 256] on button "Formatting" at bounding box center [561, 260] width 128 height 34
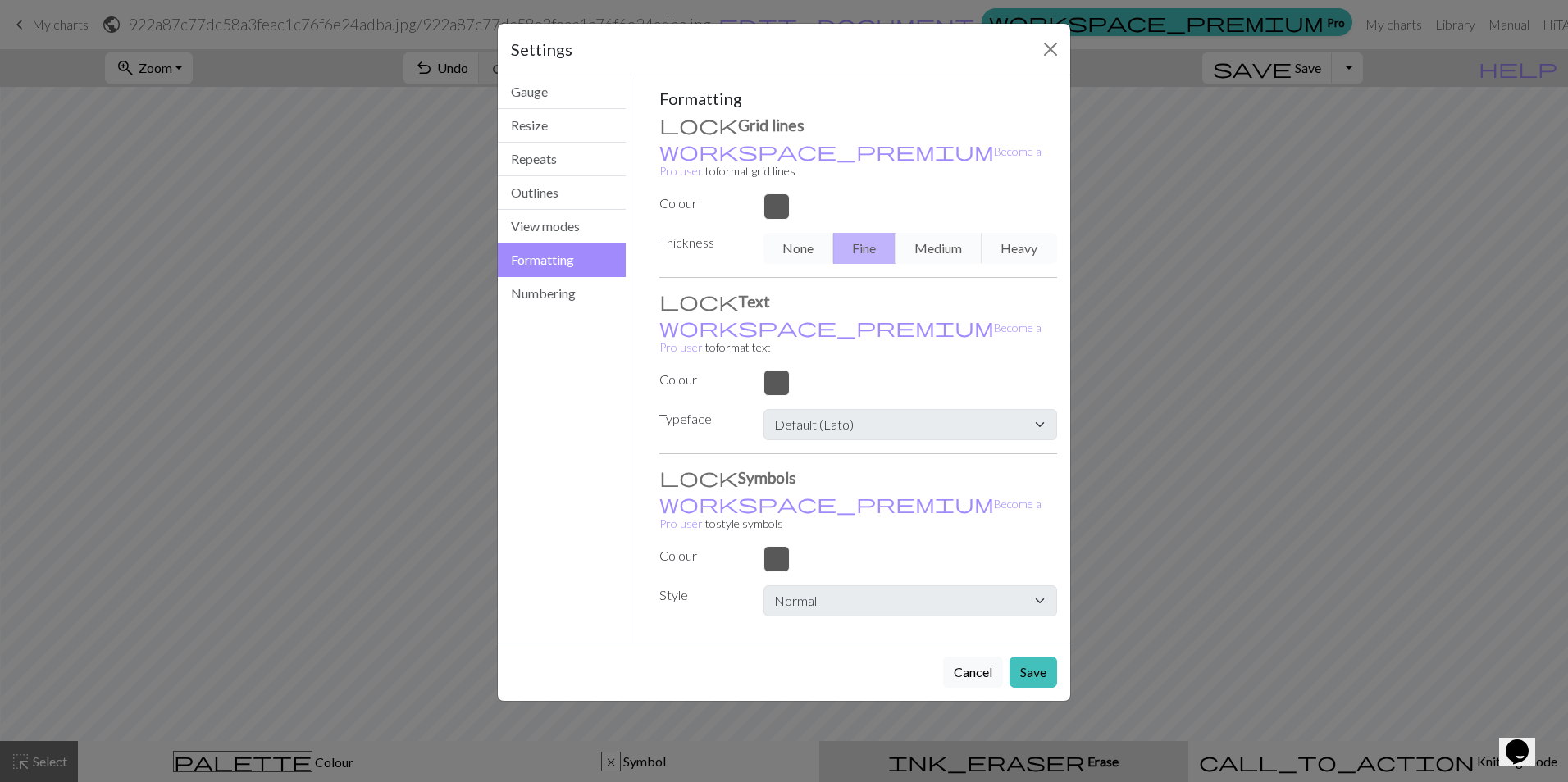
click at [801, 233] on div "None Fine Medium Heavy" at bounding box center [910, 249] width 313 height 31
click at [899, 233] on div "None Fine Medium Heavy" at bounding box center [910, 249] width 313 height 31
click at [934, 233] on div "None Fine Medium Heavy" at bounding box center [910, 249] width 313 height 31
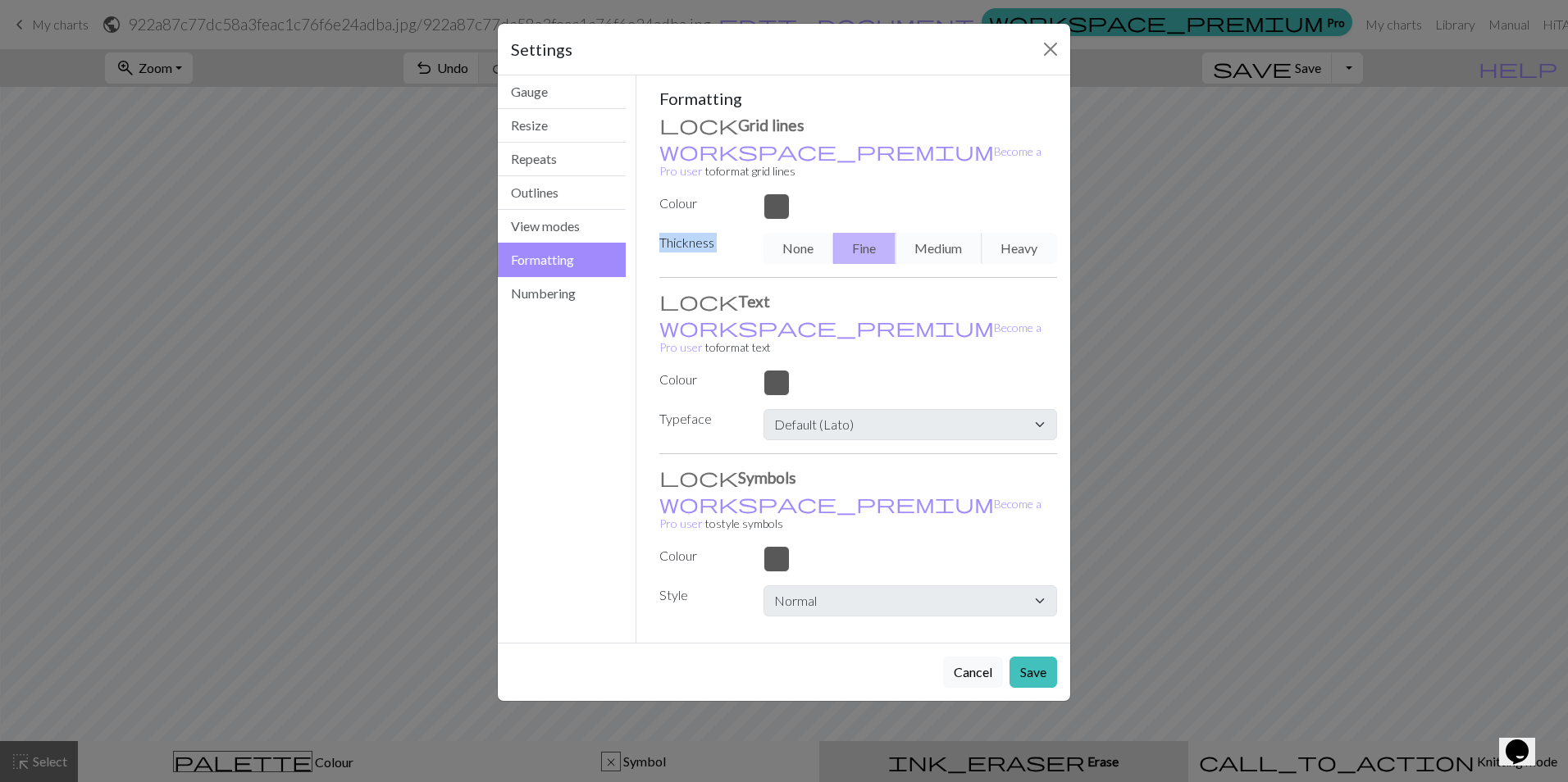
click at [934, 233] on div "None Fine Medium Heavy" at bounding box center [910, 249] width 313 height 31
click at [578, 232] on button "View modes" at bounding box center [561, 227] width 128 height 34
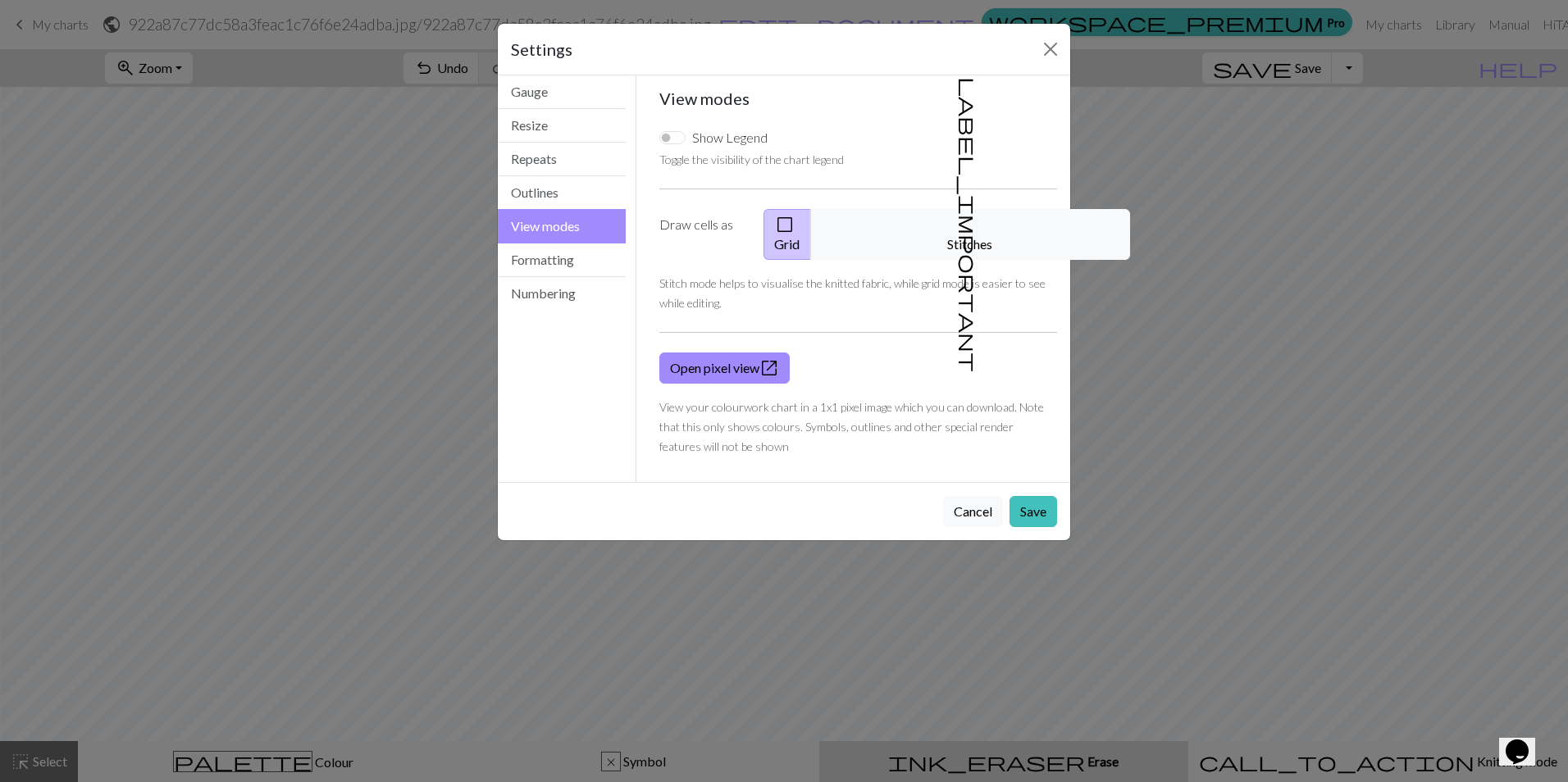
click at [711, 213] on label "Draw cells as" at bounding box center [701, 235] width 104 height 51
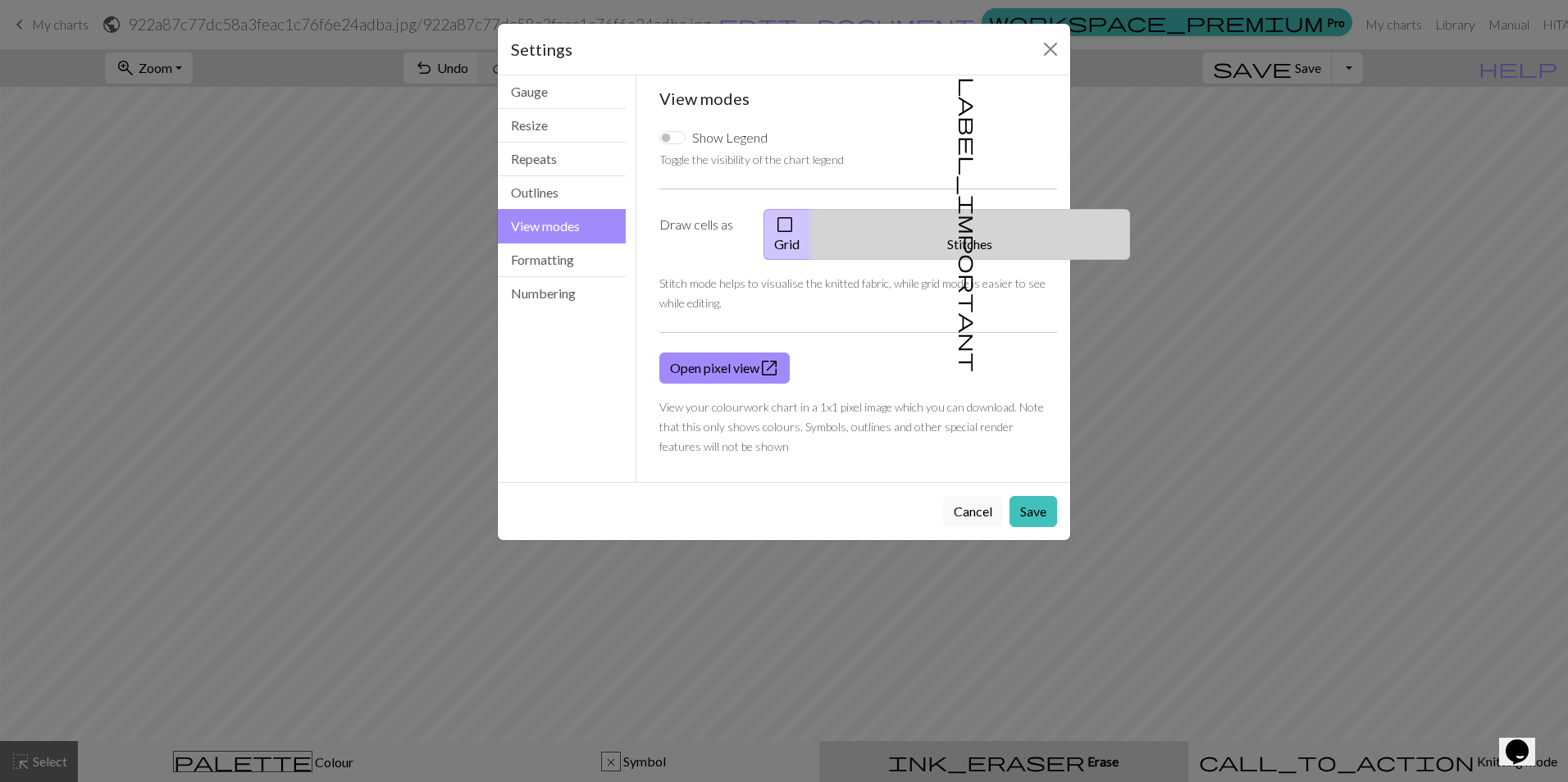
click at [941, 214] on button "label_important Stitches" at bounding box center [970, 235] width 320 height 51
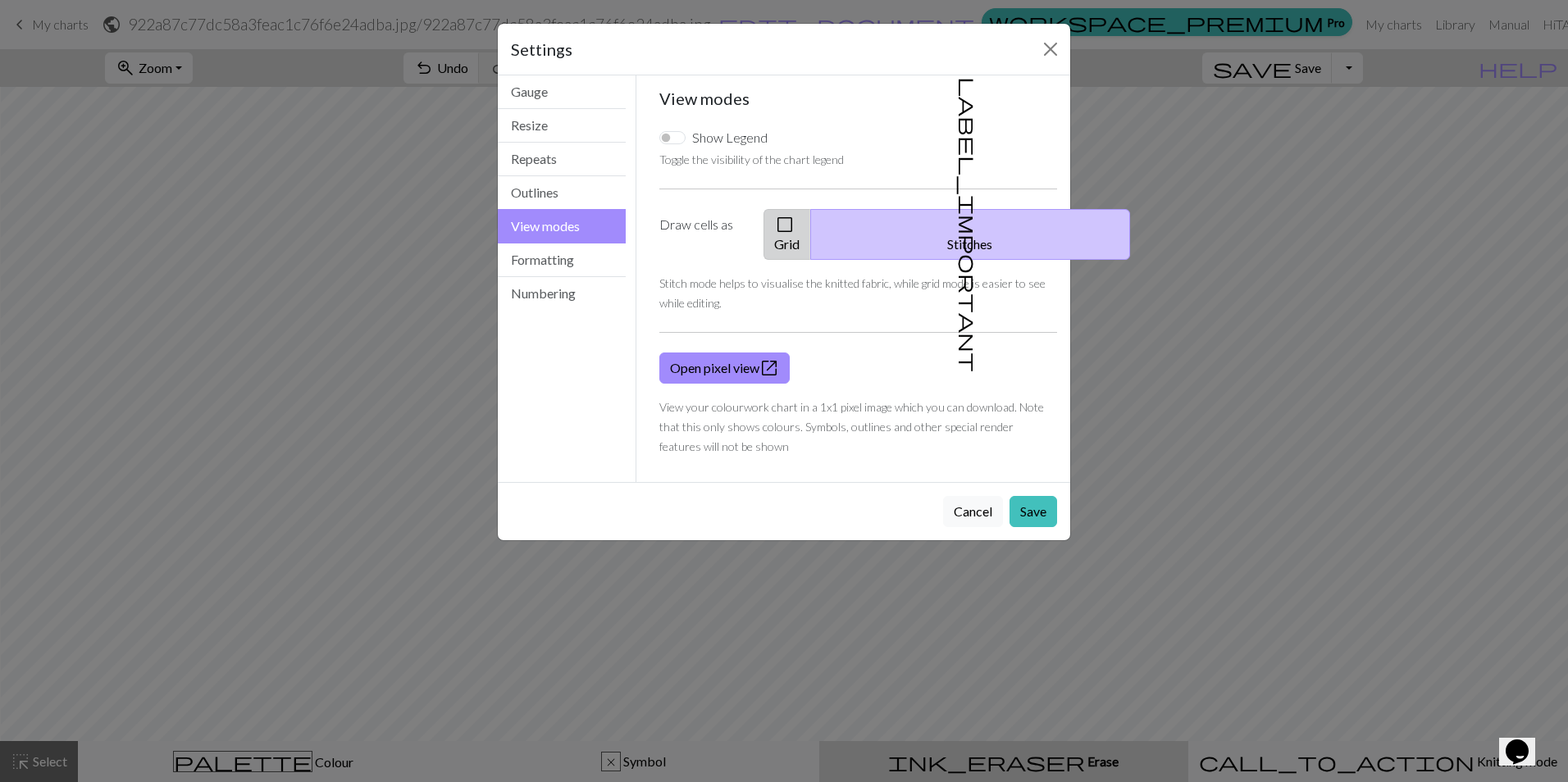
click at [811, 223] on button "check_box_outline_blank Grid" at bounding box center [787, 235] width 48 height 51
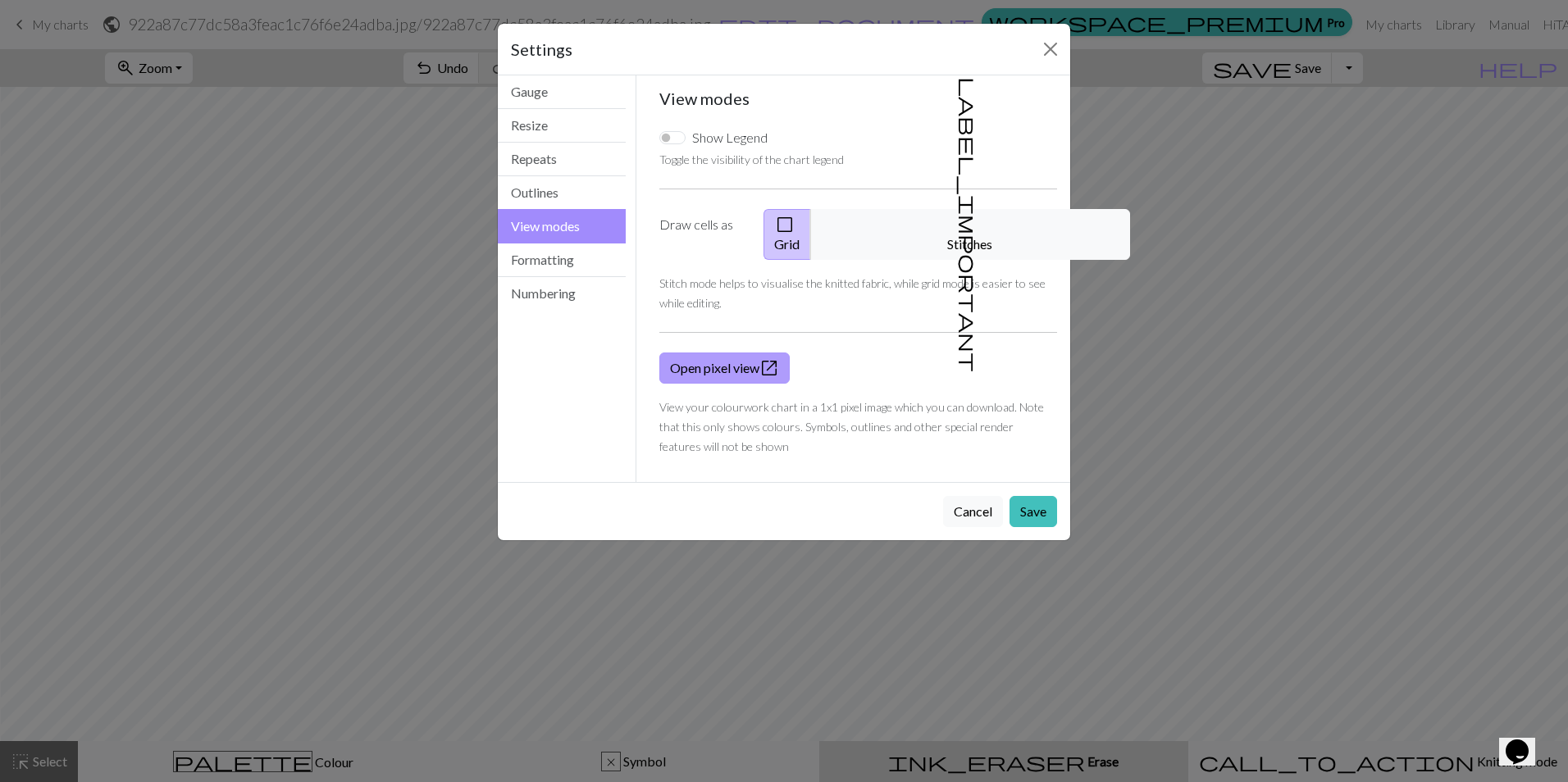
click at [747, 358] on link "Open pixel view open_in_new" at bounding box center [724, 368] width 130 height 31
click at [562, 199] on button "Outlines" at bounding box center [561, 193] width 128 height 34
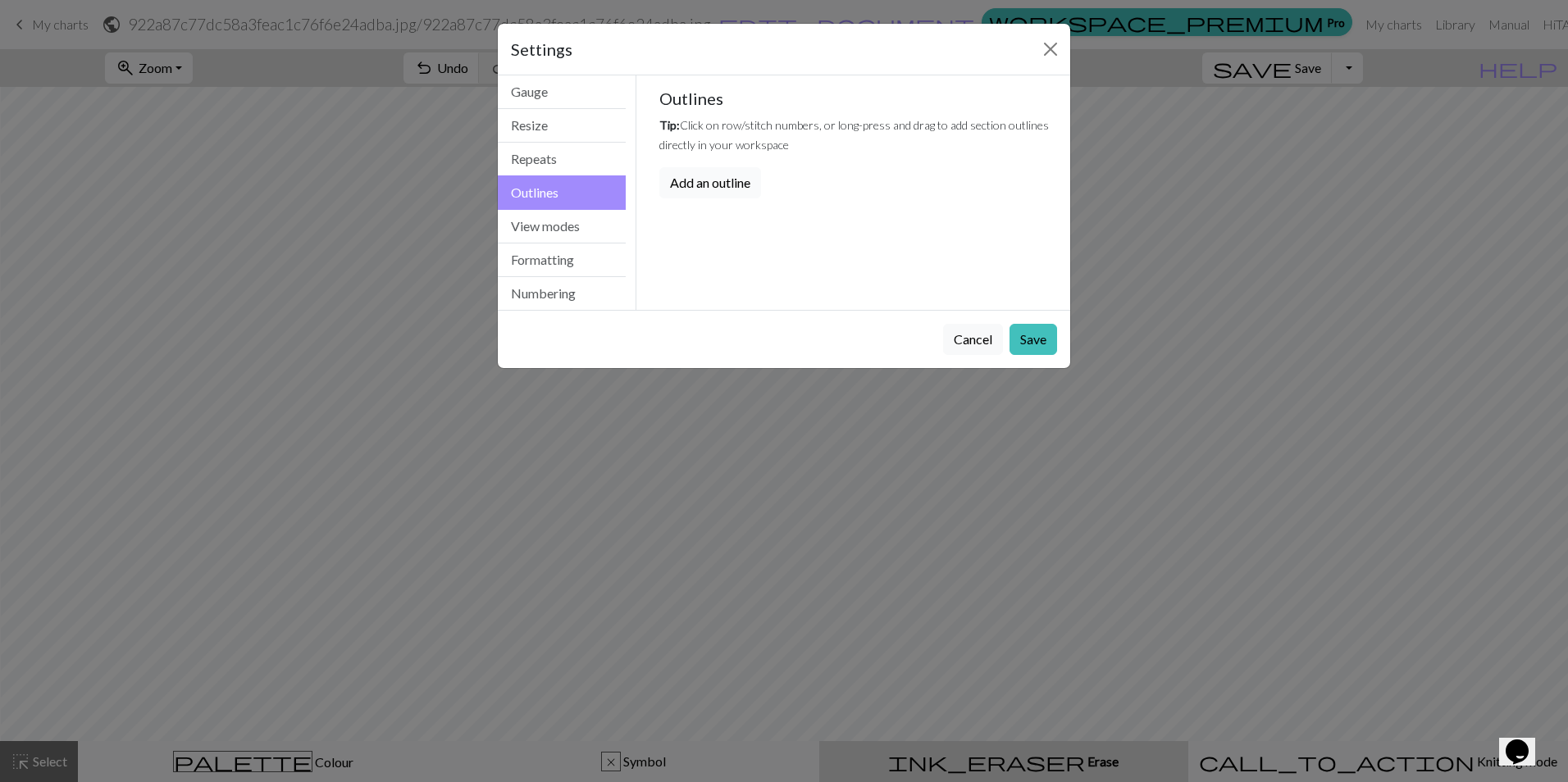
click at [743, 191] on button "Add an outline" at bounding box center [709, 183] width 101 height 31
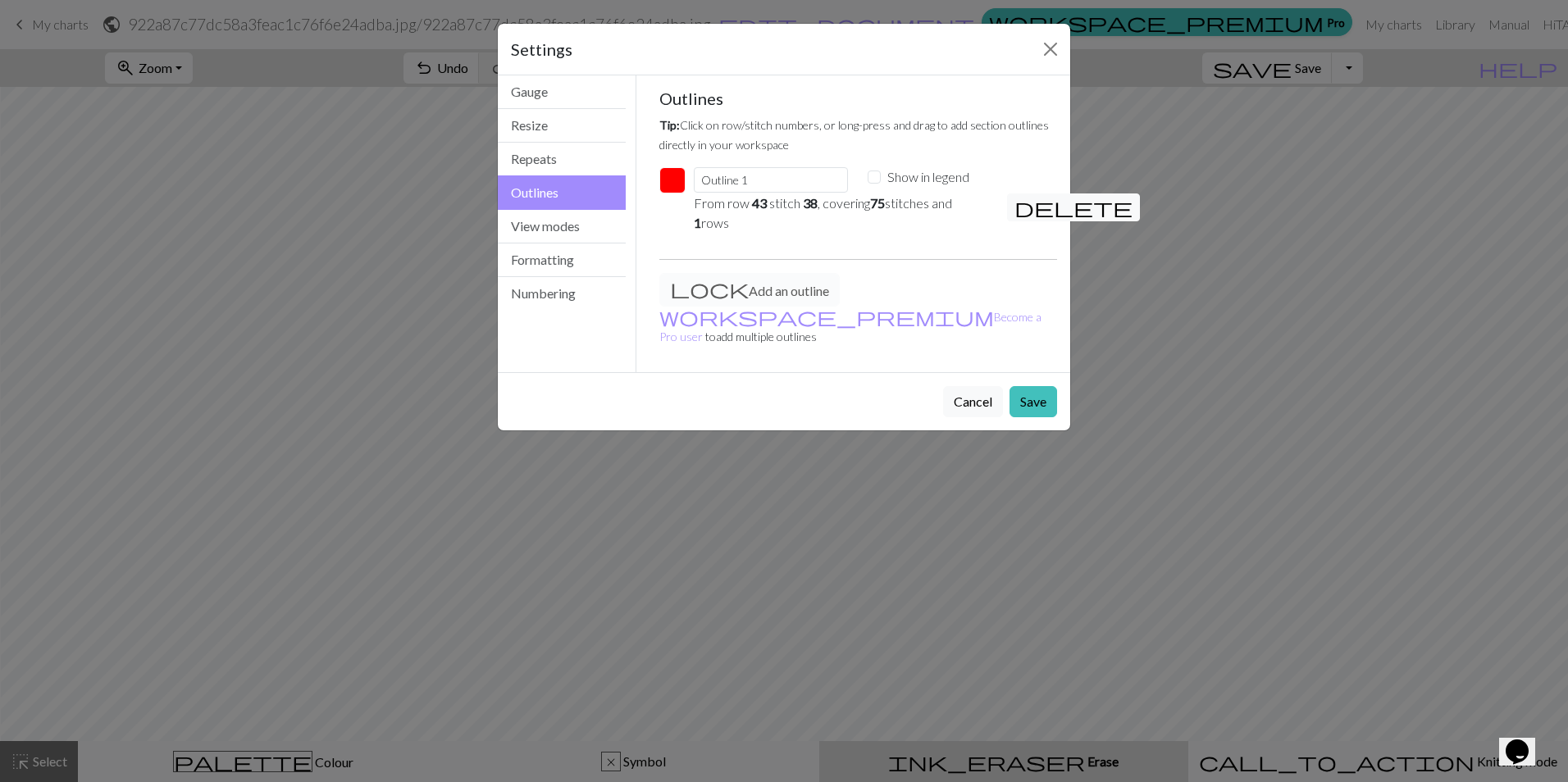
click at [671, 190] on button "button" at bounding box center [672, 180] width 26 height 26
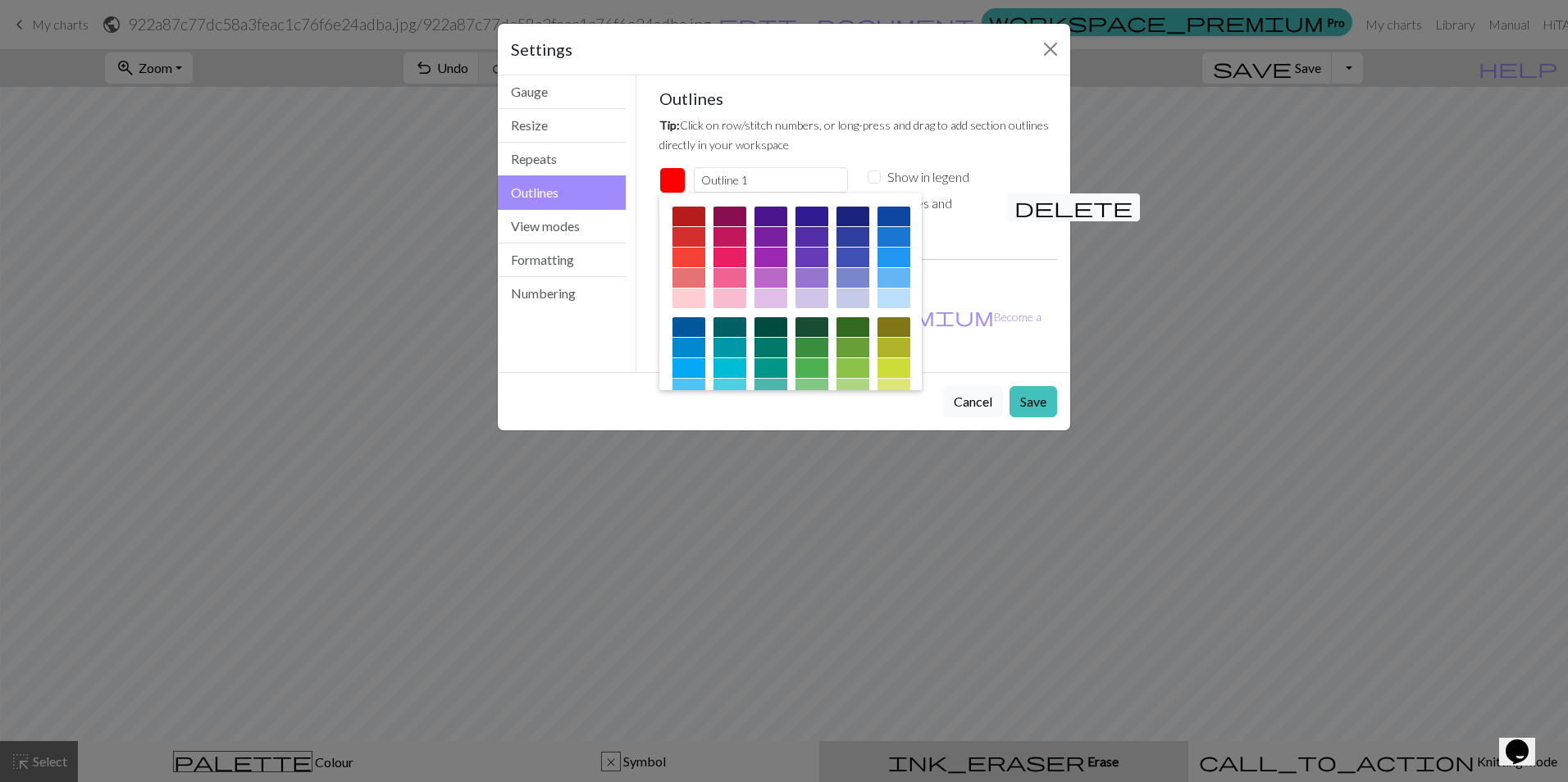
click at [671, 190] on button "button" at bounding box center [672, 180] width 26 height 26
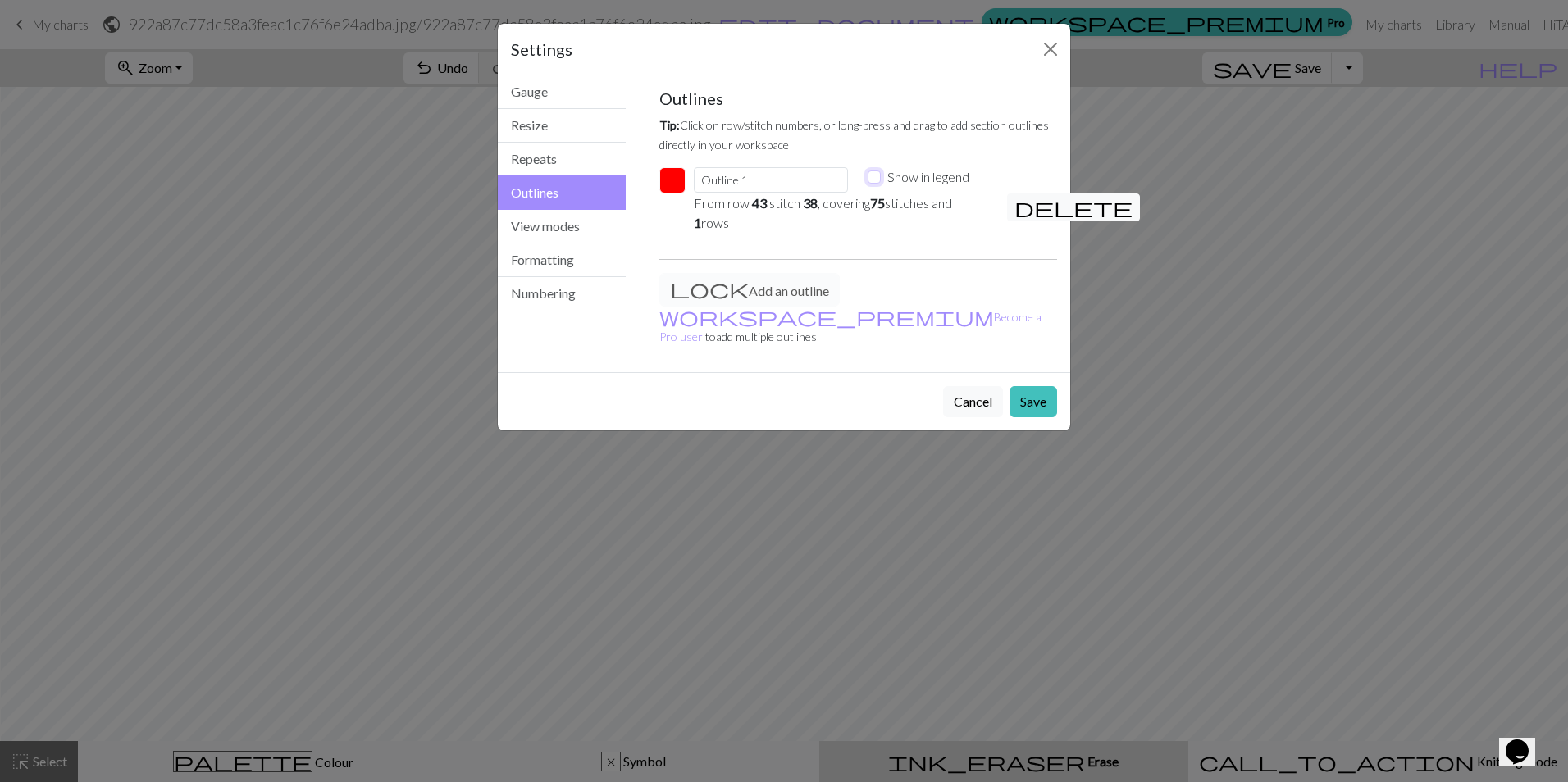
click at [875, 176] on input "Show in legend" at bounding box center [874, 177] width 13 height 13
checkbox input "true"
click at [740, 256] on div "Outlines Tip: Click on row/stitch numbers, or long-press and drag to add sectio…" at bounding box center [859, 223] width 399 height 270
click at [734, 283] on div "Add an outline workspace_premium Become a Pro user to add multiple outlines" at bounding box center [858, 316] width 418 height 86
click at [1038, 386] on button "Save" at bounding box center [1033, 402] width 48 height 31
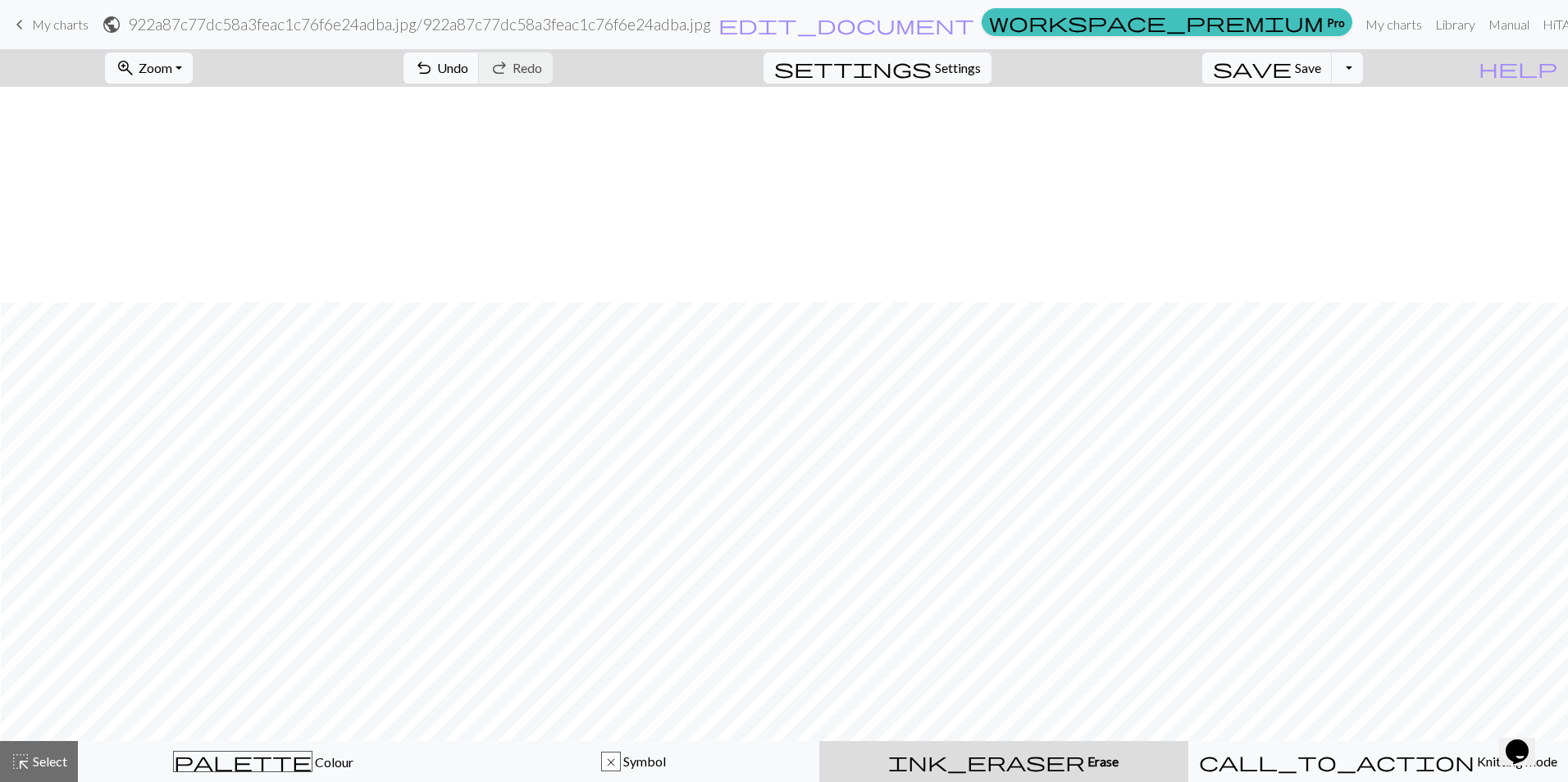
scroll to position [1316, 1]
click at [433, 72] on span "undo" at bounding box center [424, 68] width 20 height 23
click at [1363, 68] on button "Toggle Dropdown" at bounding box center [1347, 68] width 31 height 31
click at [1344, 95] on button "file_copy Save a copy" at bounding box center [1226, 104] width 270 height 26
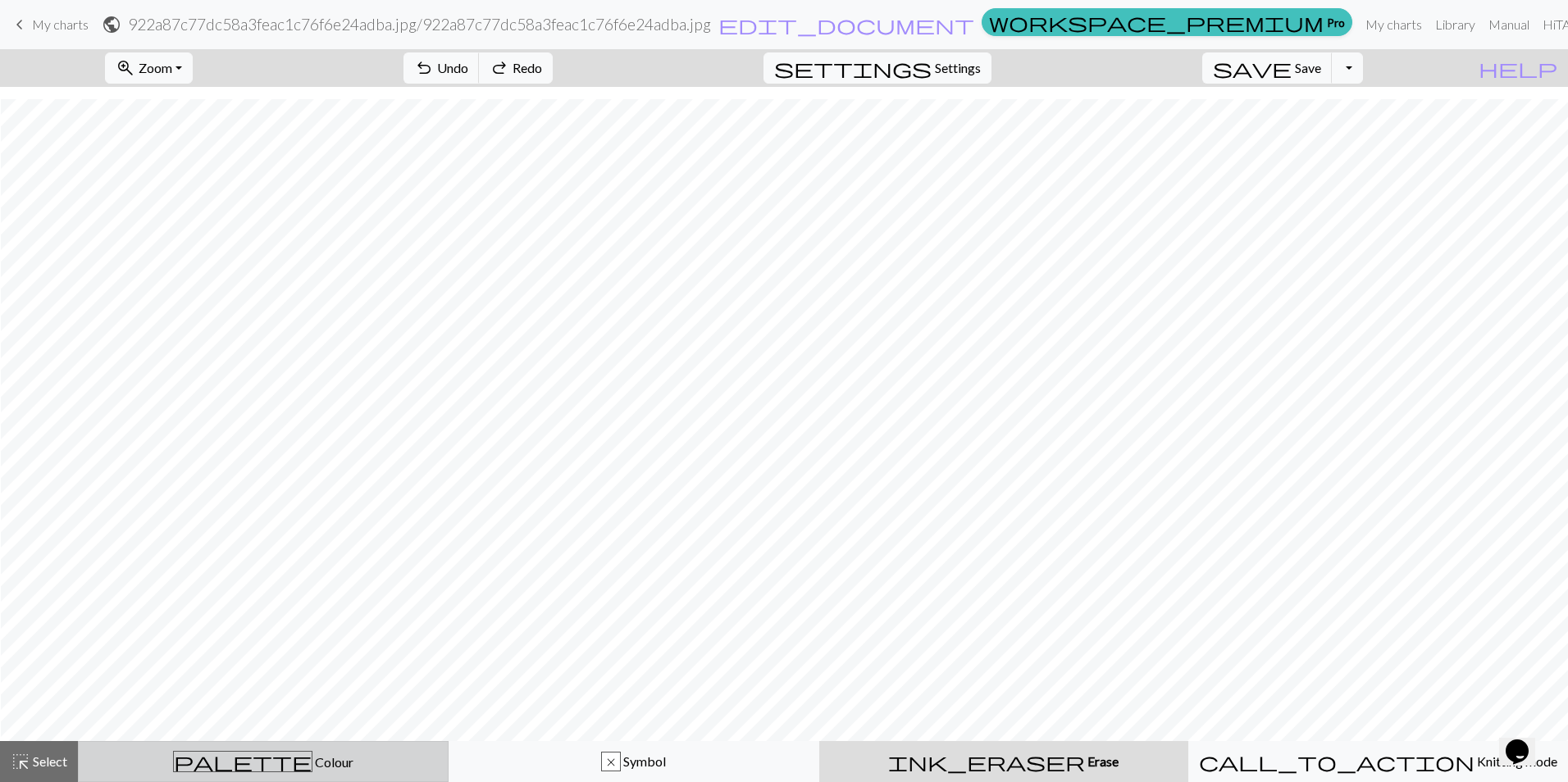
click at [312, 764] on span "Colour" at bounding box center [333, 761] width 41 height 16
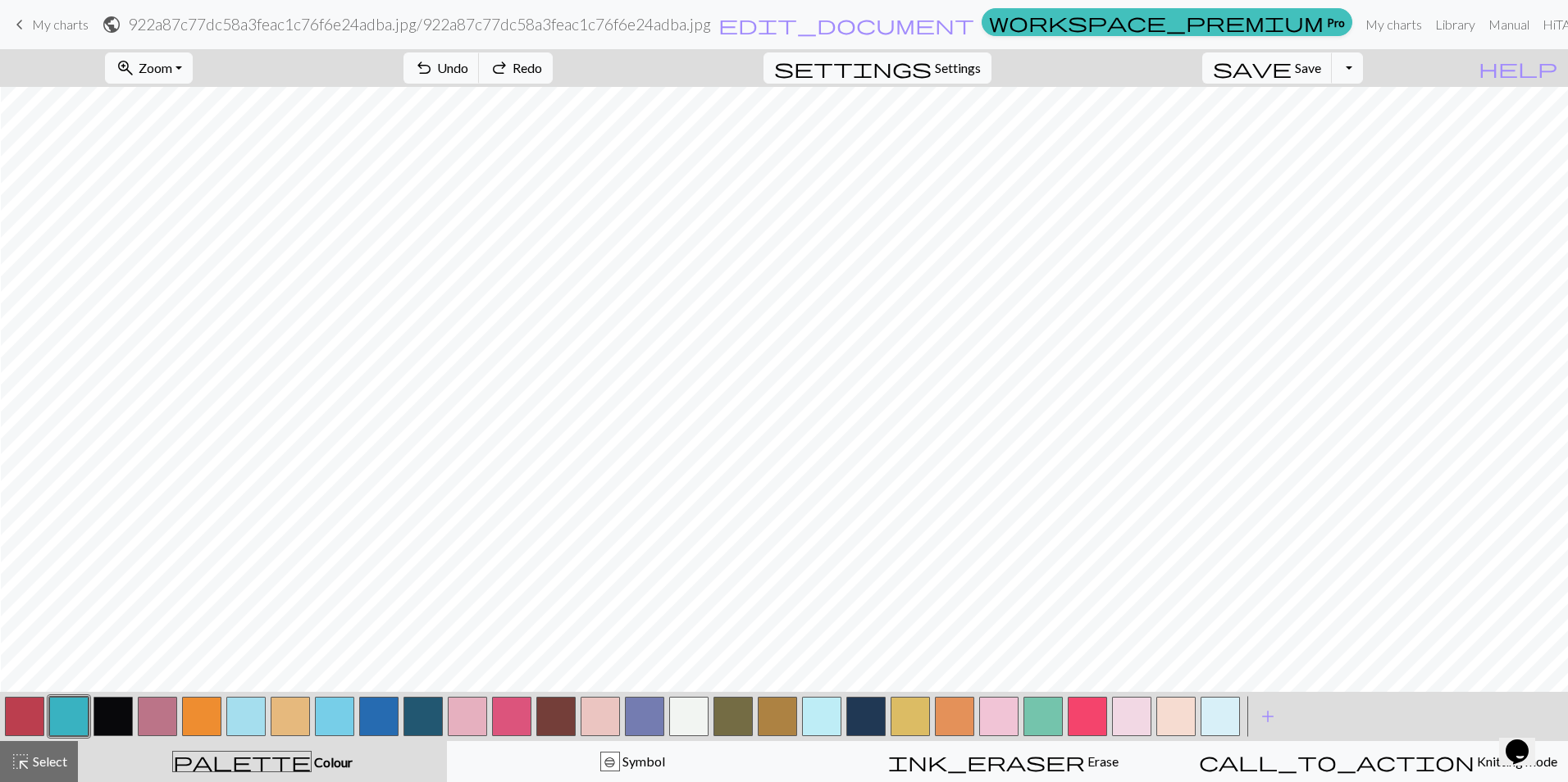
click at [204, 724] on button "button" at bounding box center [202, 717] width 40 height 40
click at [252, 720] on button "button" at bounding box center [246, 717] width 40 height 40
click at [293, 720] on button "button" at bounding box center [290, 717] width 40 height 40
click at [325, 720] on button "button" at bounding box center [335, 717] width 40 height 40
click at [387, 720] on button "button" at bounding box center [379, 717] width 40 height 40
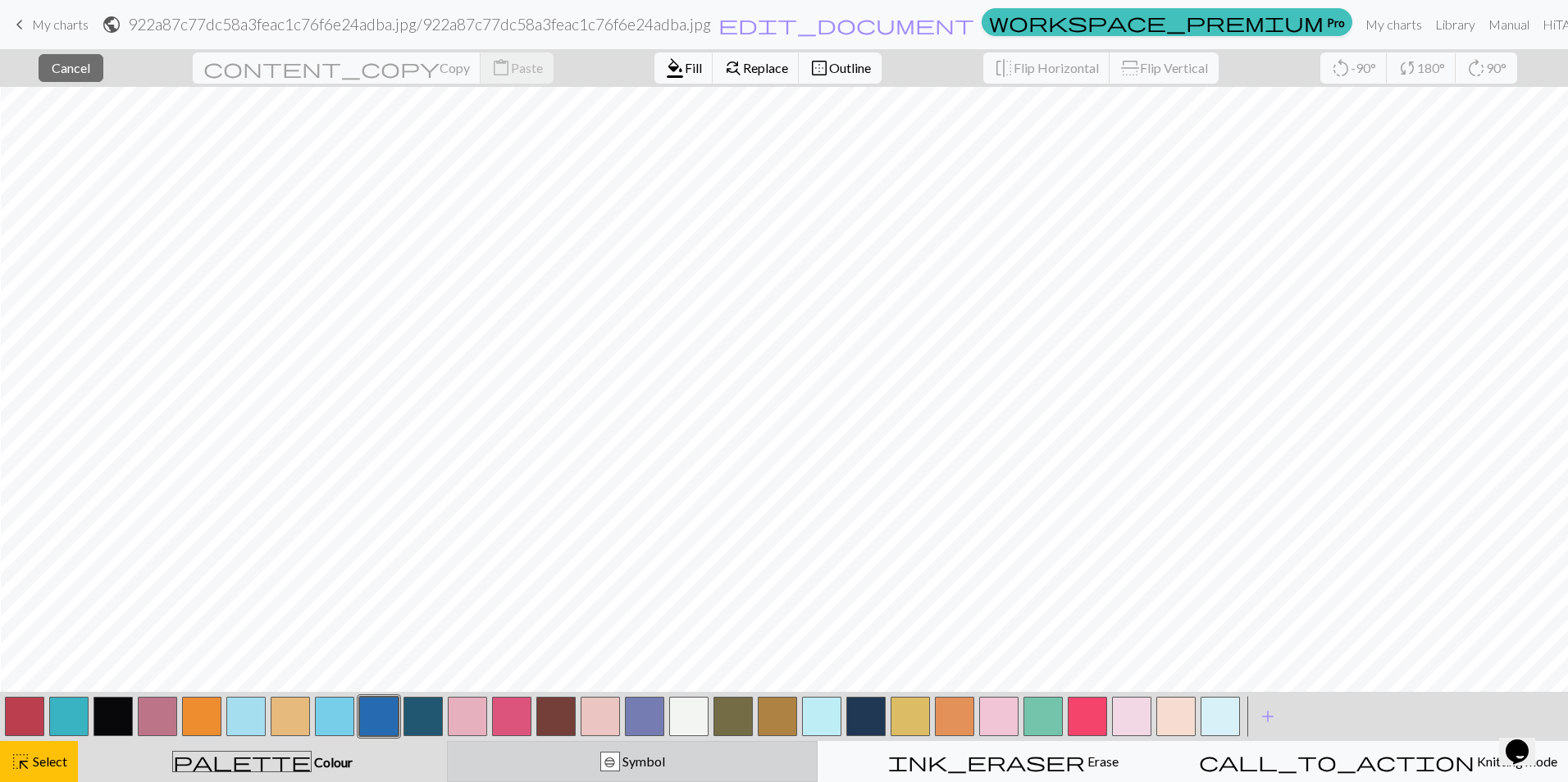
click at [544, 762] on div "b Symbol" at bounding box center [632, 761] width 349 height 20
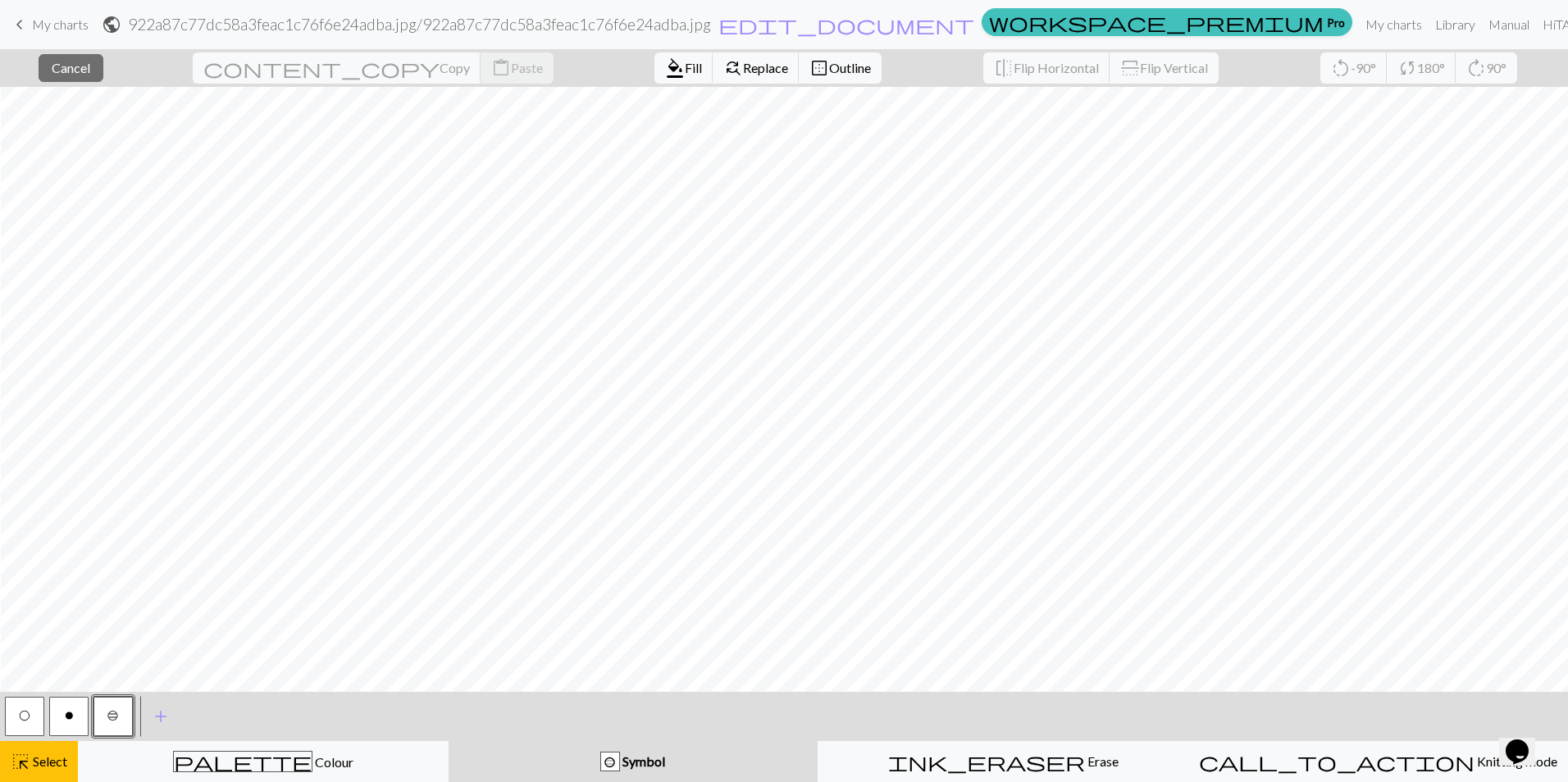
click at [97, 708] on button "b" at bounding box center [113, 717] width 40 height 40
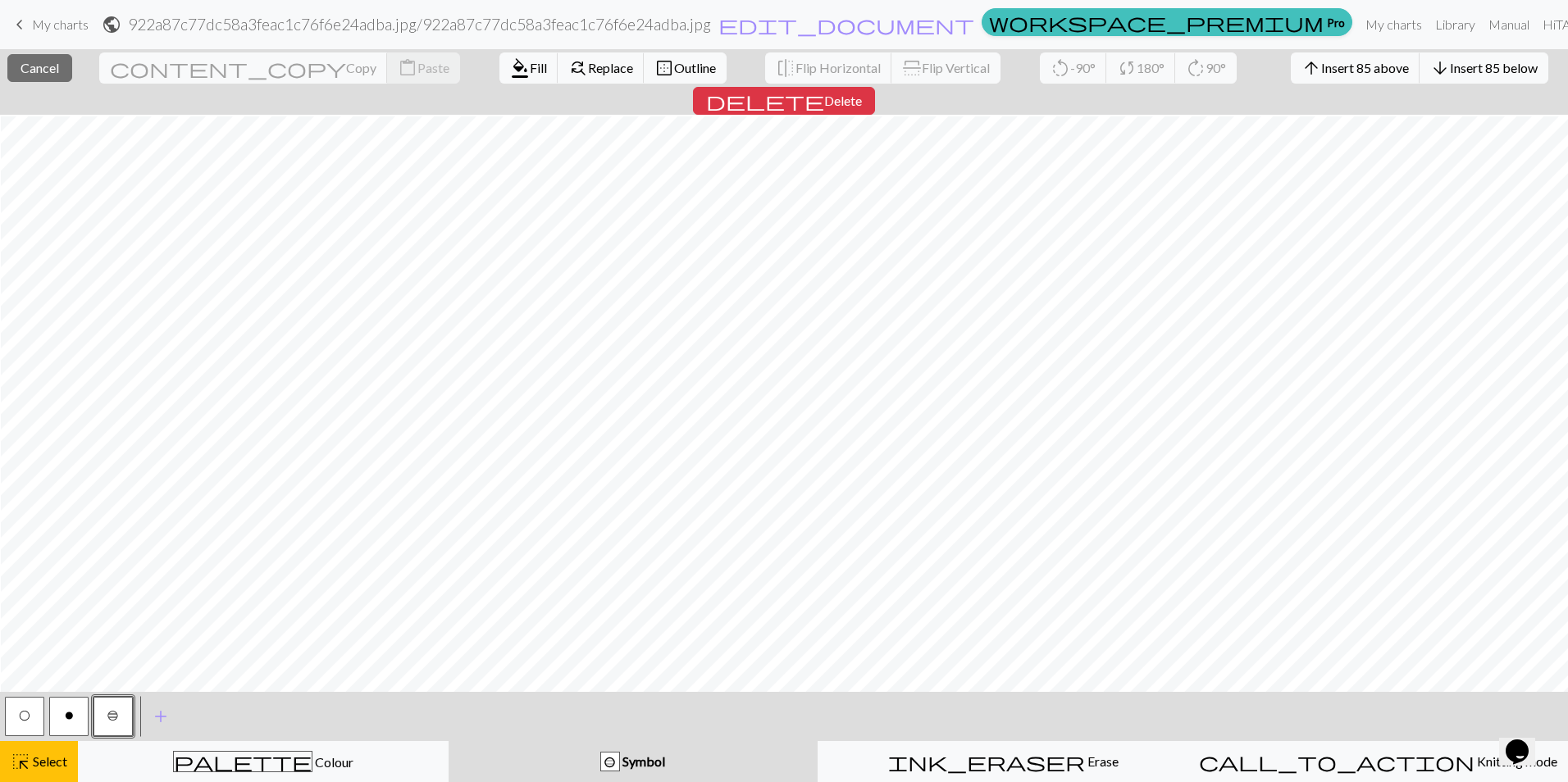
scroll to position [1365, 1]
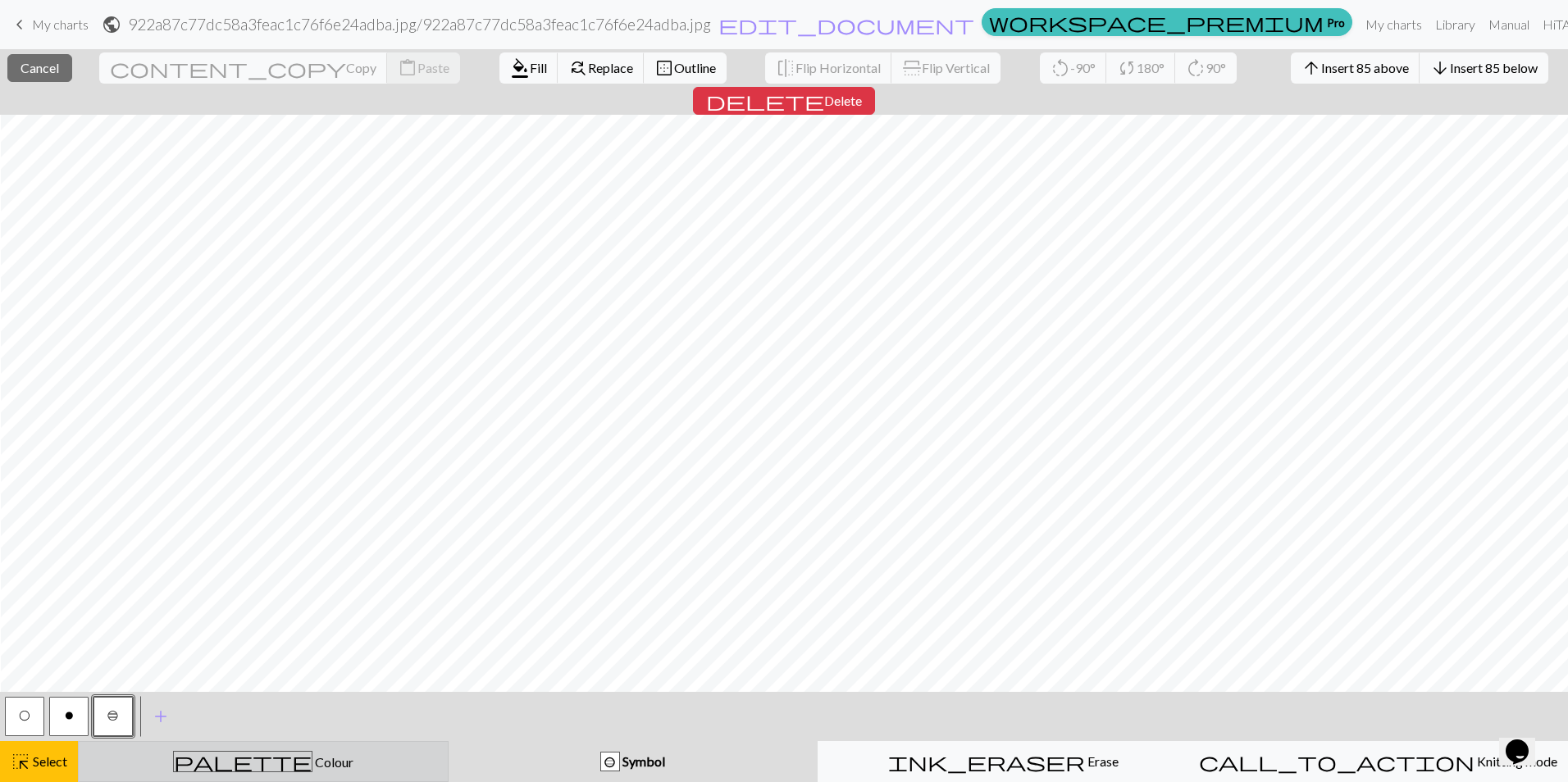
click at [168, 749] on button "palette Colour Colour" at bounding box center [264, 762] width 371 height 41
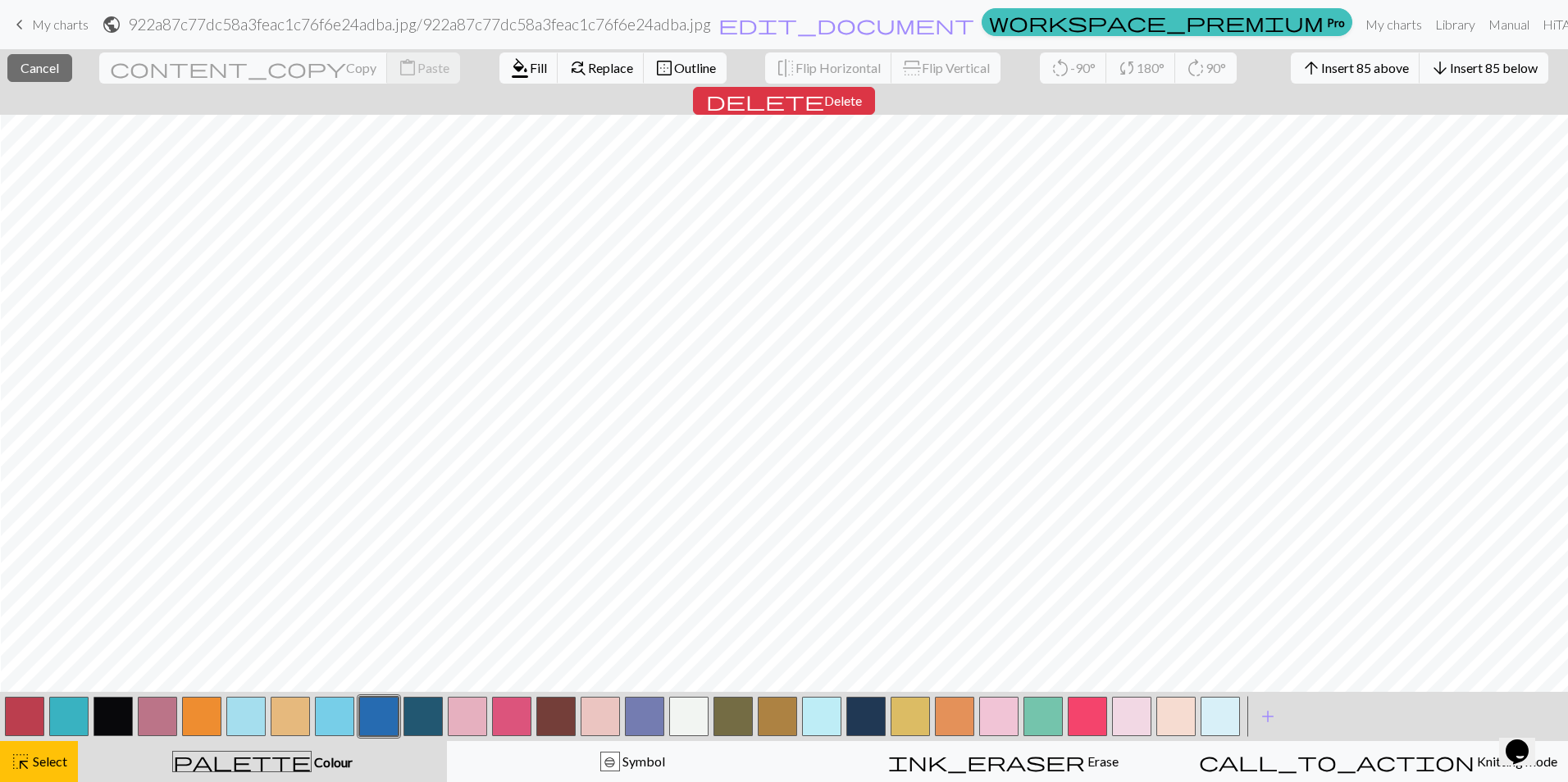
click at [168, 749] on button "palette Colour Colour" at bounding box center [263, 762] width 369 height 41
click at [535, 744] on button "b Symbol" at bounding box center [632, 762] width 371 height 41
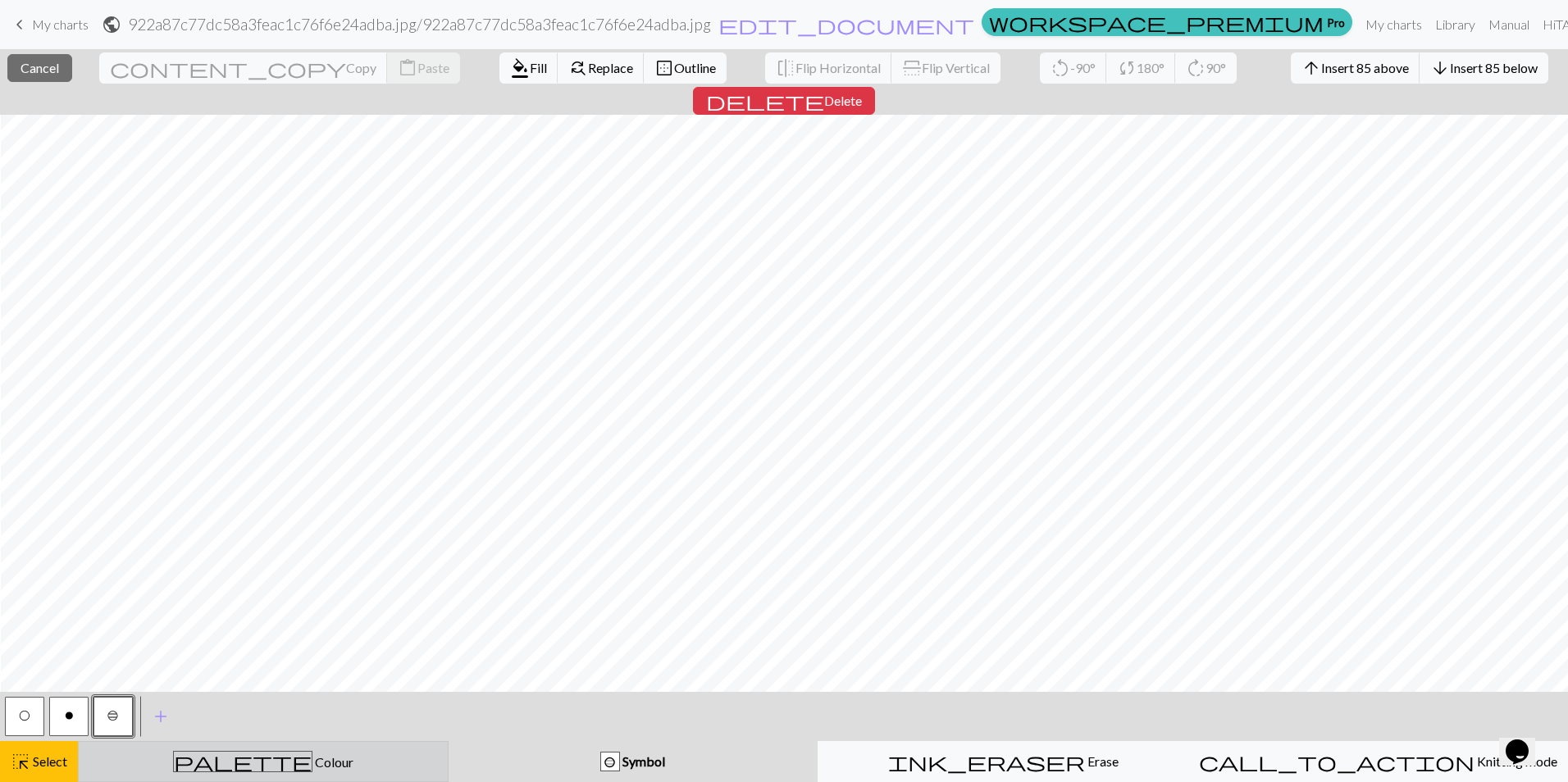
click at [291, 747] on button "palette Colour Colour" at bounding box center [264, 762] width 371 height 41
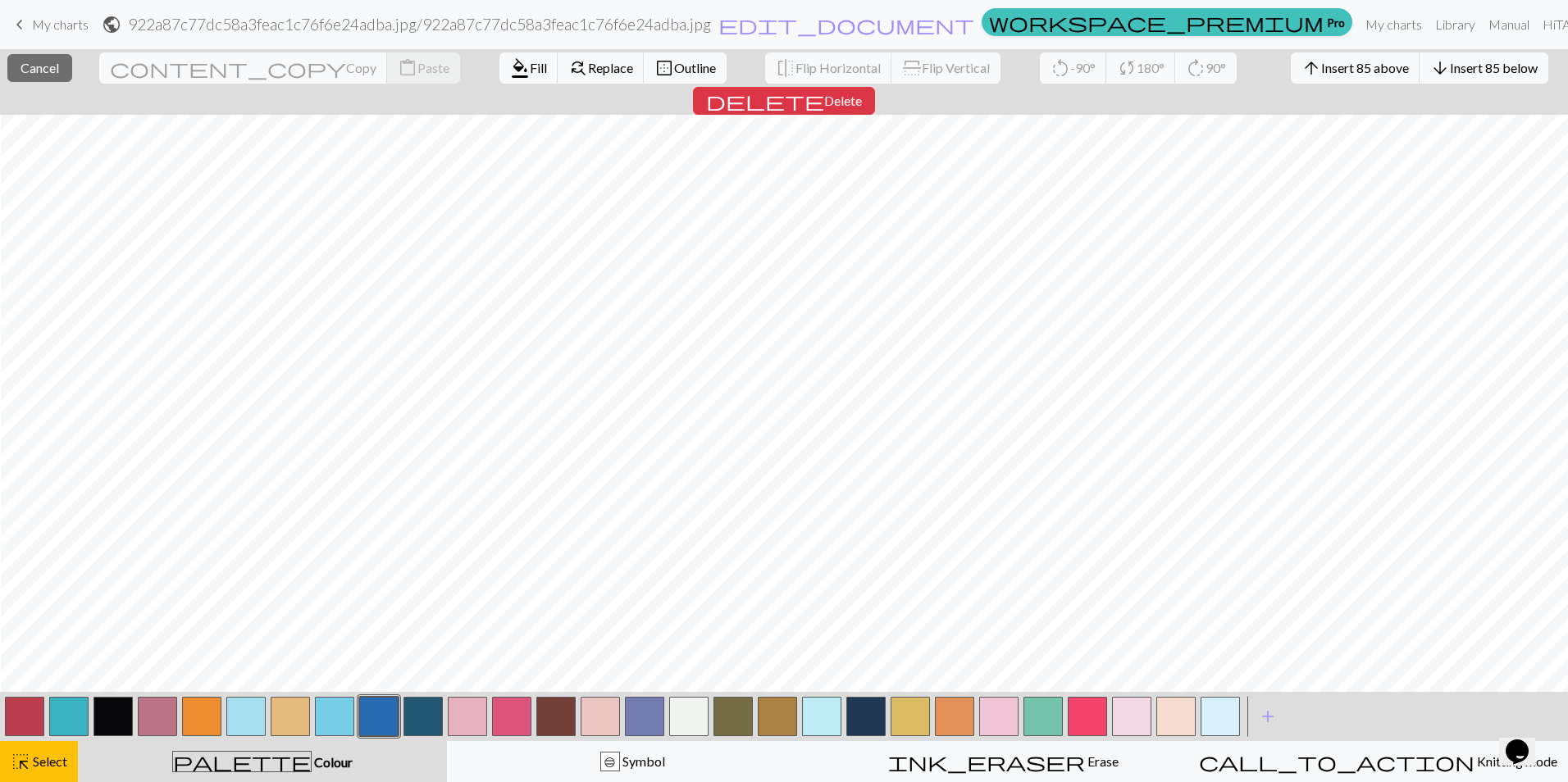
click at [236, 708] on button "button" at bounding box center [246, 717] width 40 height 40
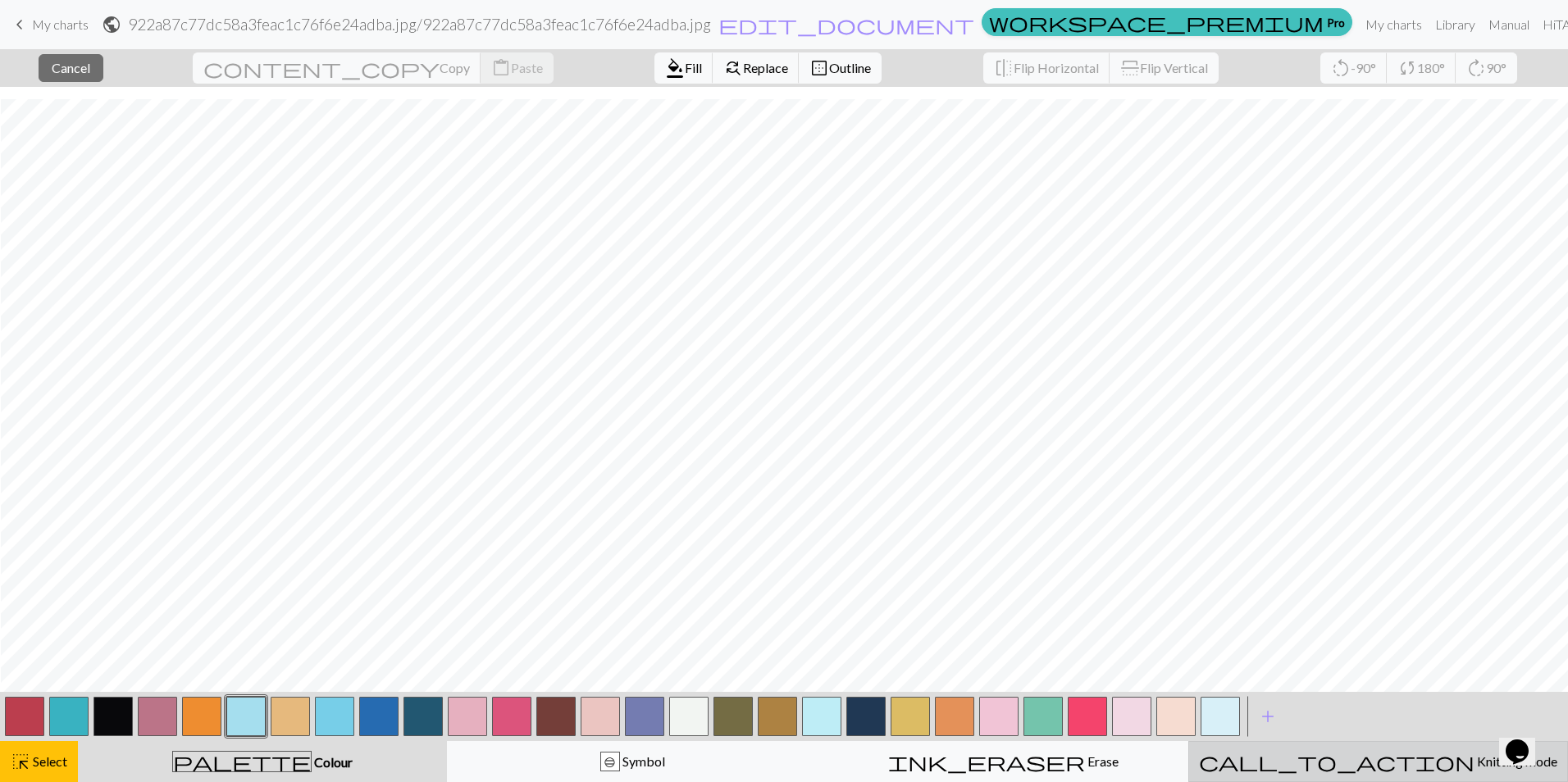
click at [1363, 771] on button "call_to_action Knitting mode Knitting mode" at bounding box center [1378, 762] width 380 height 41
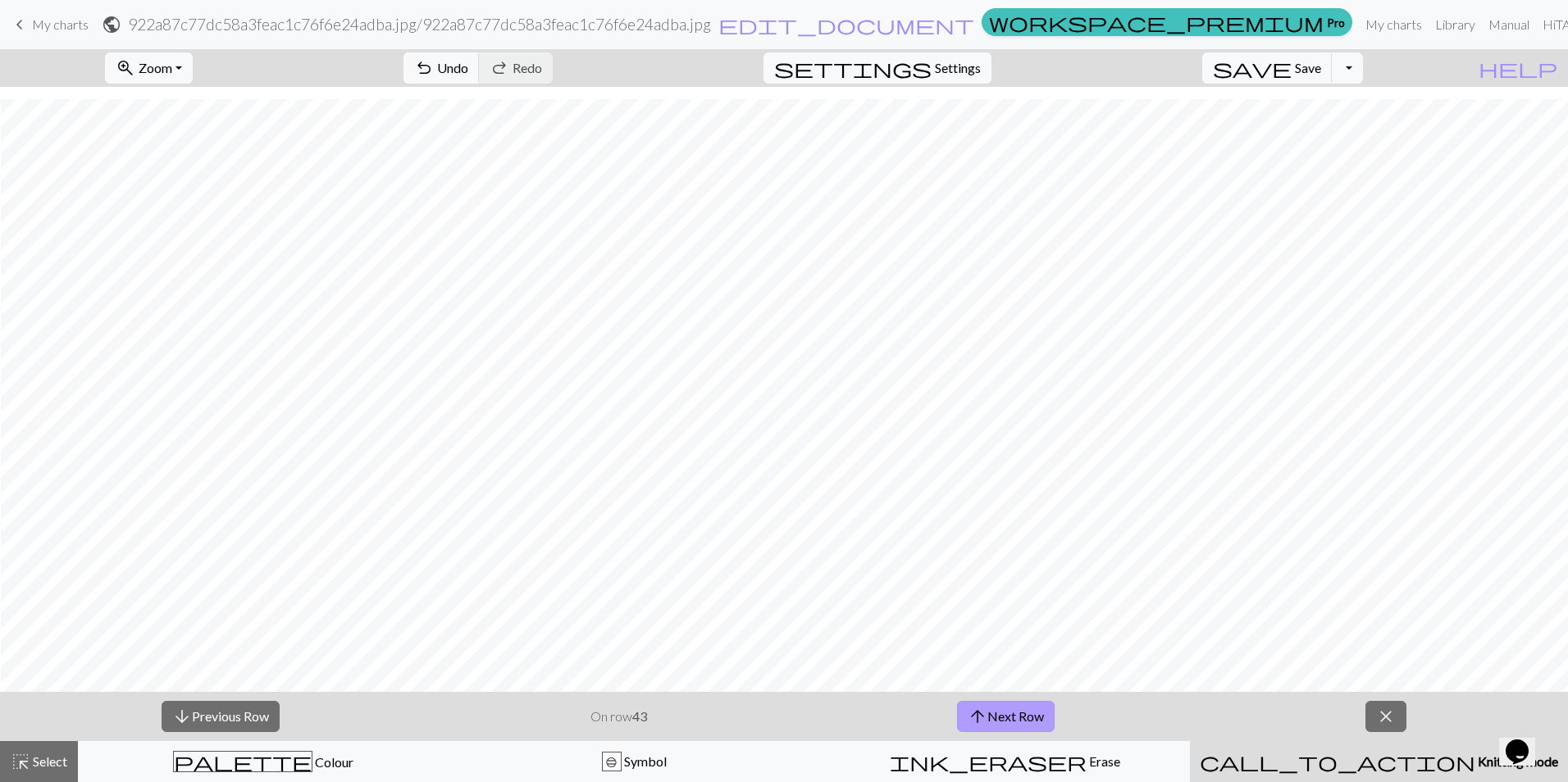
click at [1041, 721] on button "arrow_upward Next Row" at bounding box center [1005, 717] width 97 height 31
click at [1277, 751] on button "call_to_action Knitting mode Knitting mode" at bounding box center [1378, 762] width 378 height 41
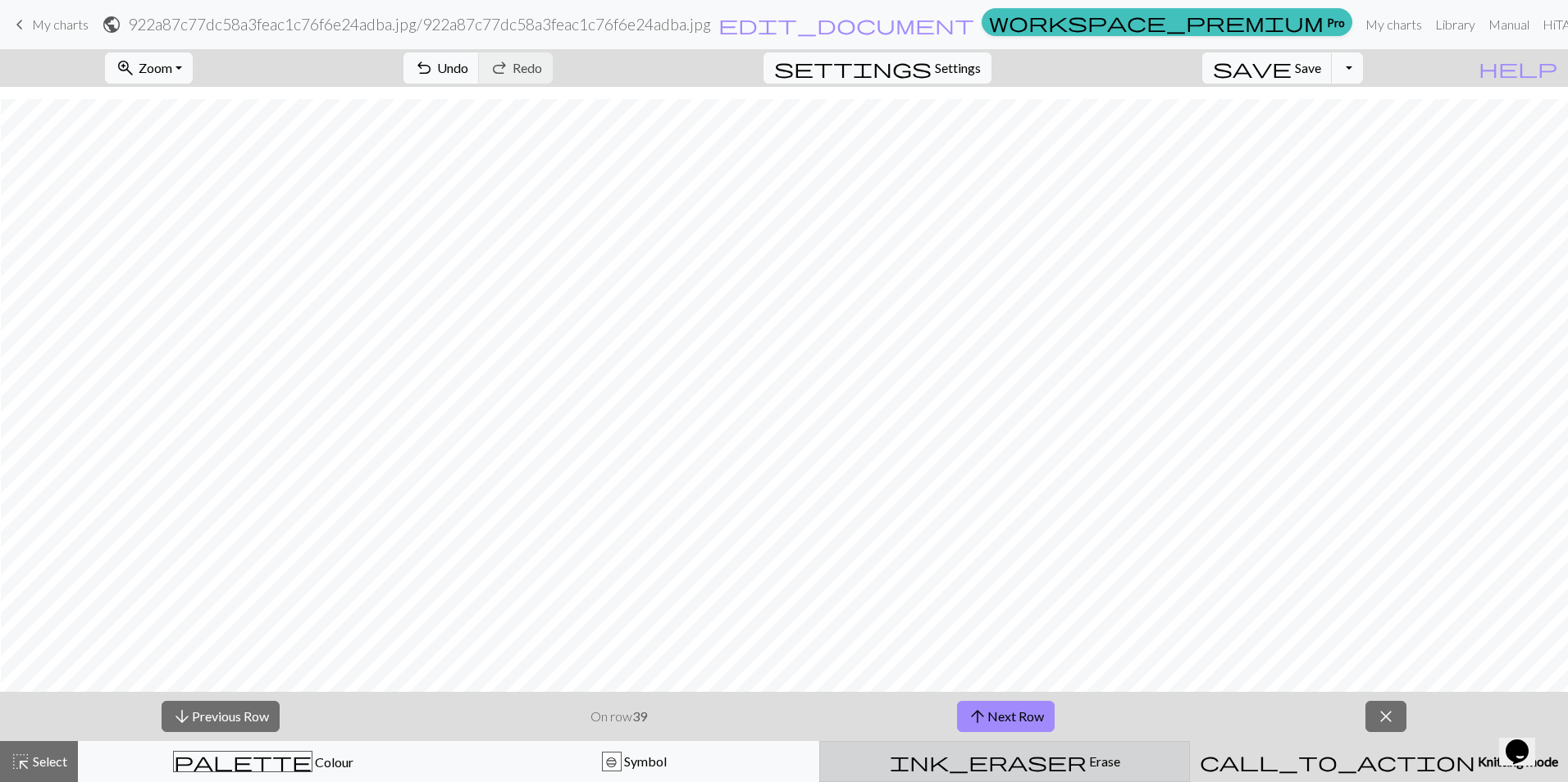
click at [1086, 766] on span "Erase" at bounding box center [1102, 761] width 34 height 16
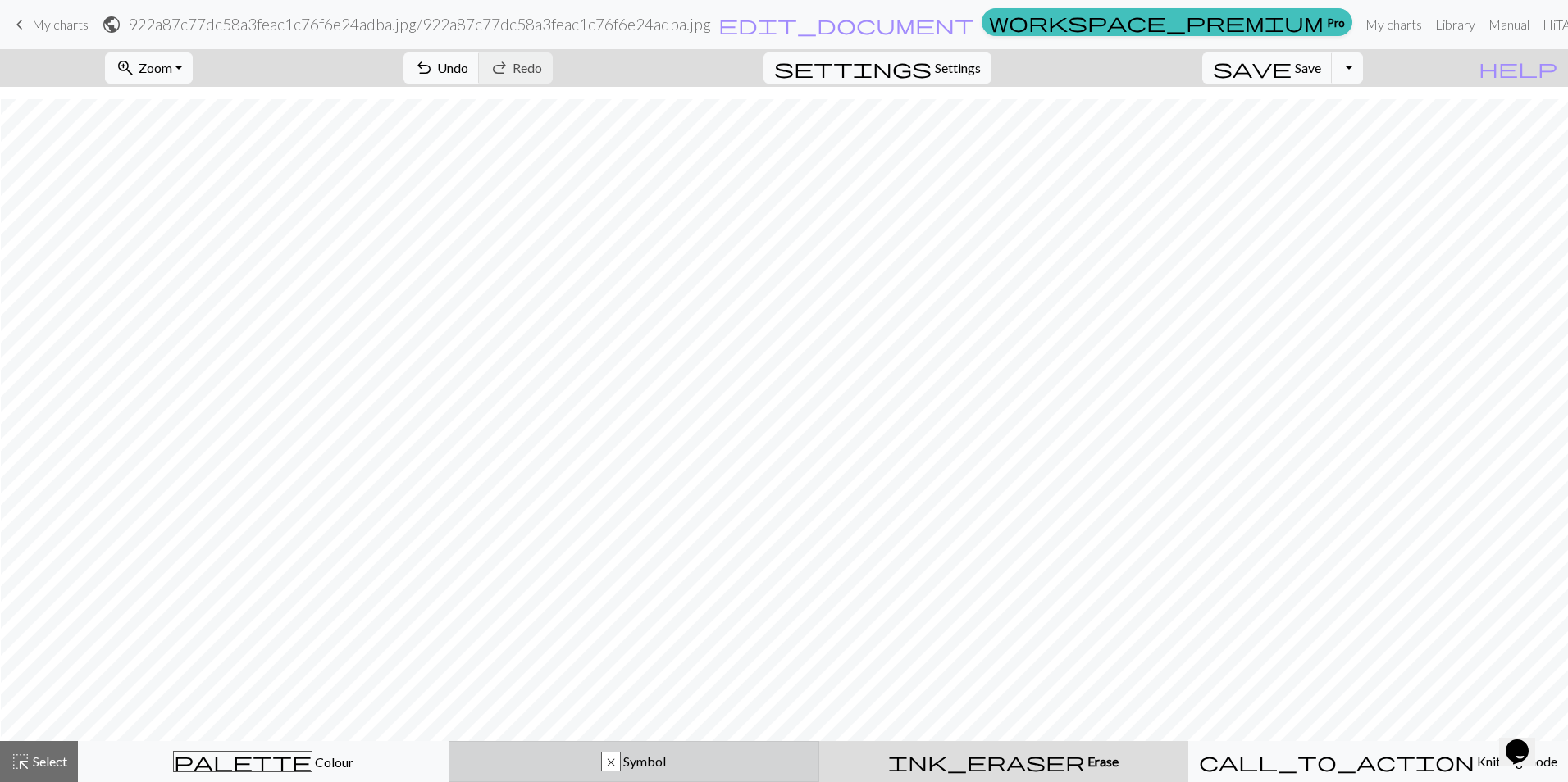
click at [790, 768] on div "x Symbol" at bounding box center [634, 761] width 349 height 20
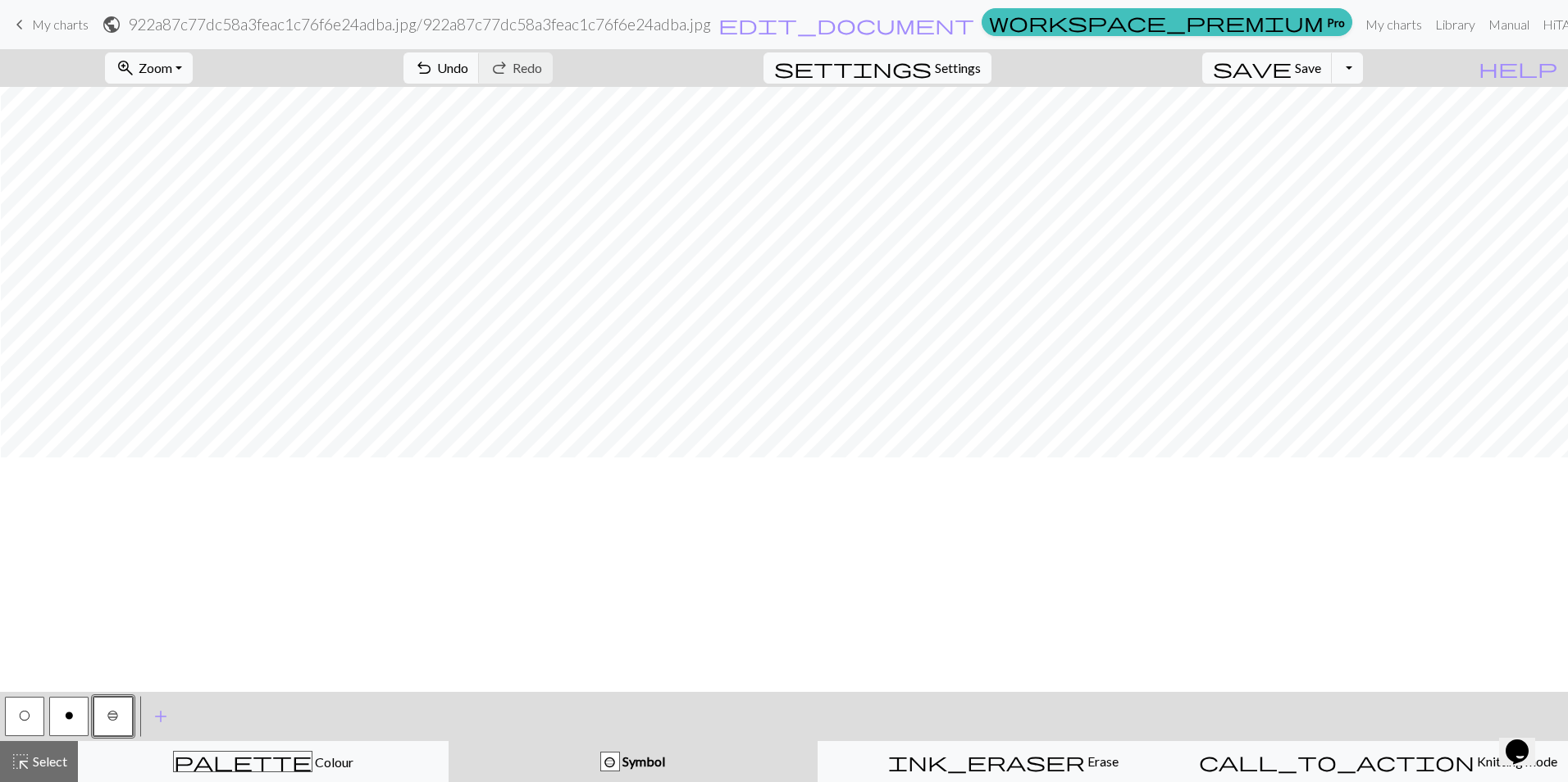
scroll to position [4, 1]
click at [43, 770] on div "highlight_alt Select Select" at bounding box center [39, 761] width 57 height 20
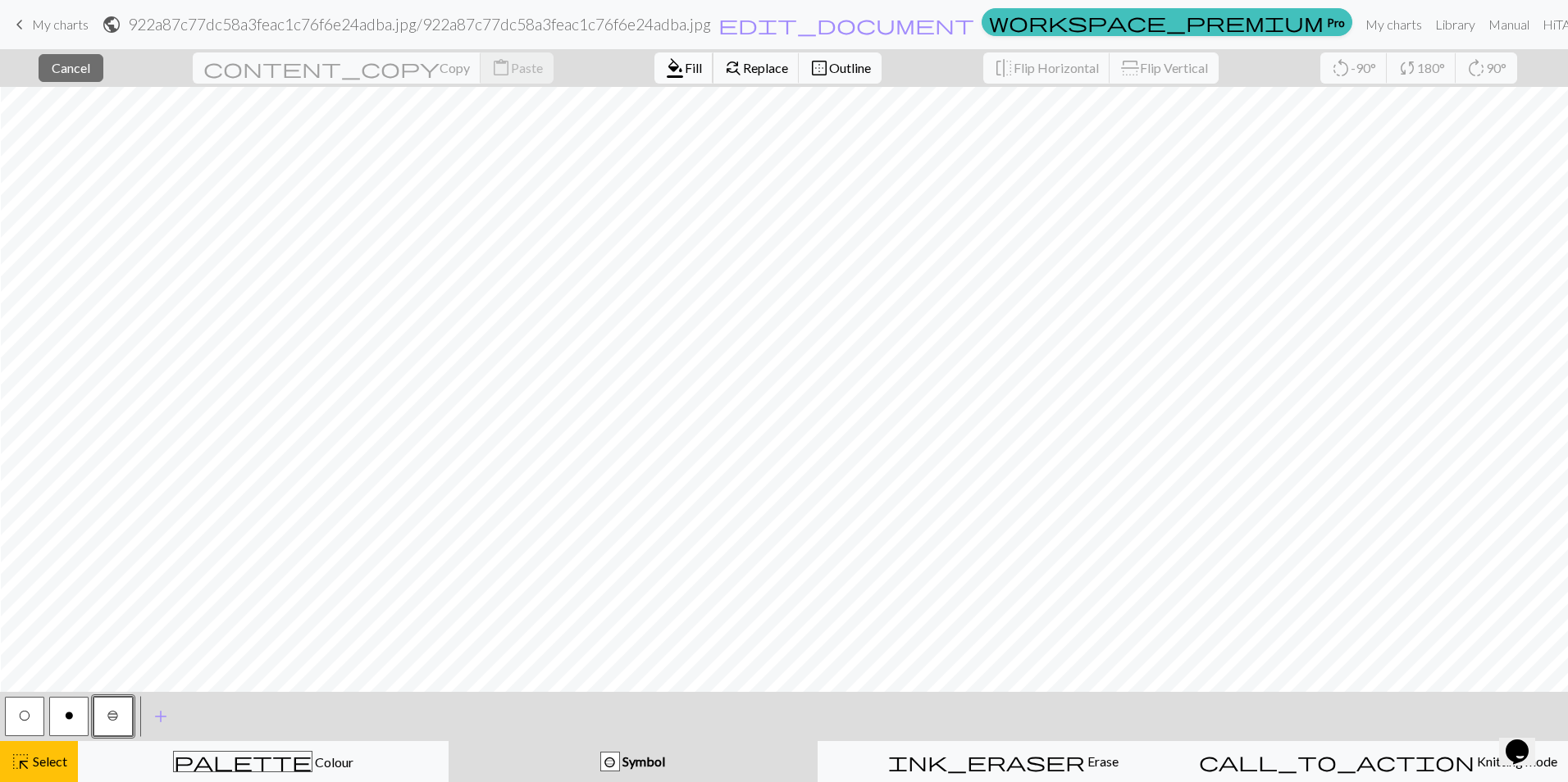
click at [665, 66] on span "format_color_fill" at bounding box center [675, 68] width 20 height 23
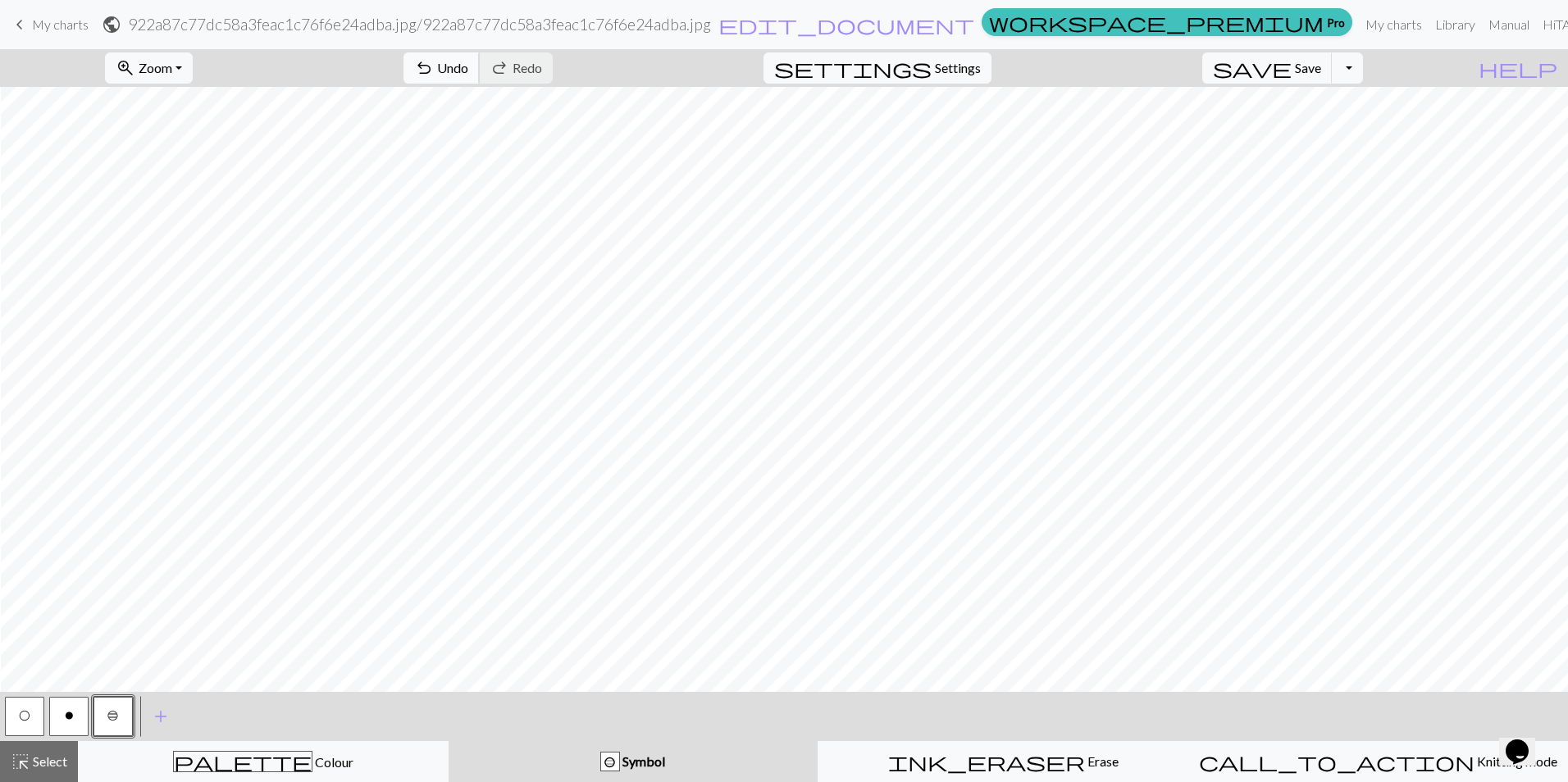
click at [433, 68] on span "undo" at bounding box center [424, 68] width 20 height 23
click at [77, 715] on button "o" at bounding box center [69, 717] width 40 height 40
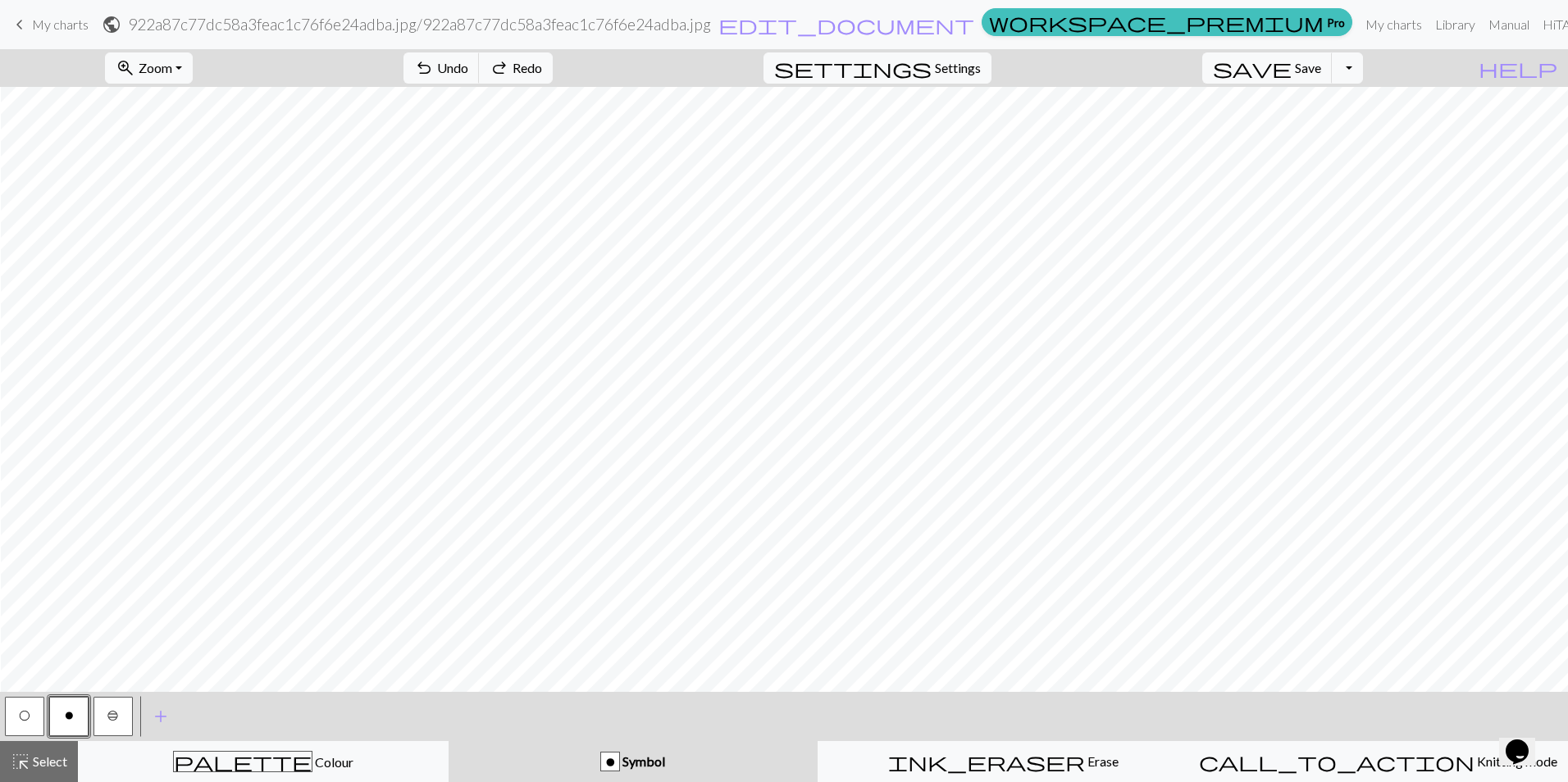
click at [32, 716] on button "O" at bounding box center [25, 717] width 40 height 40
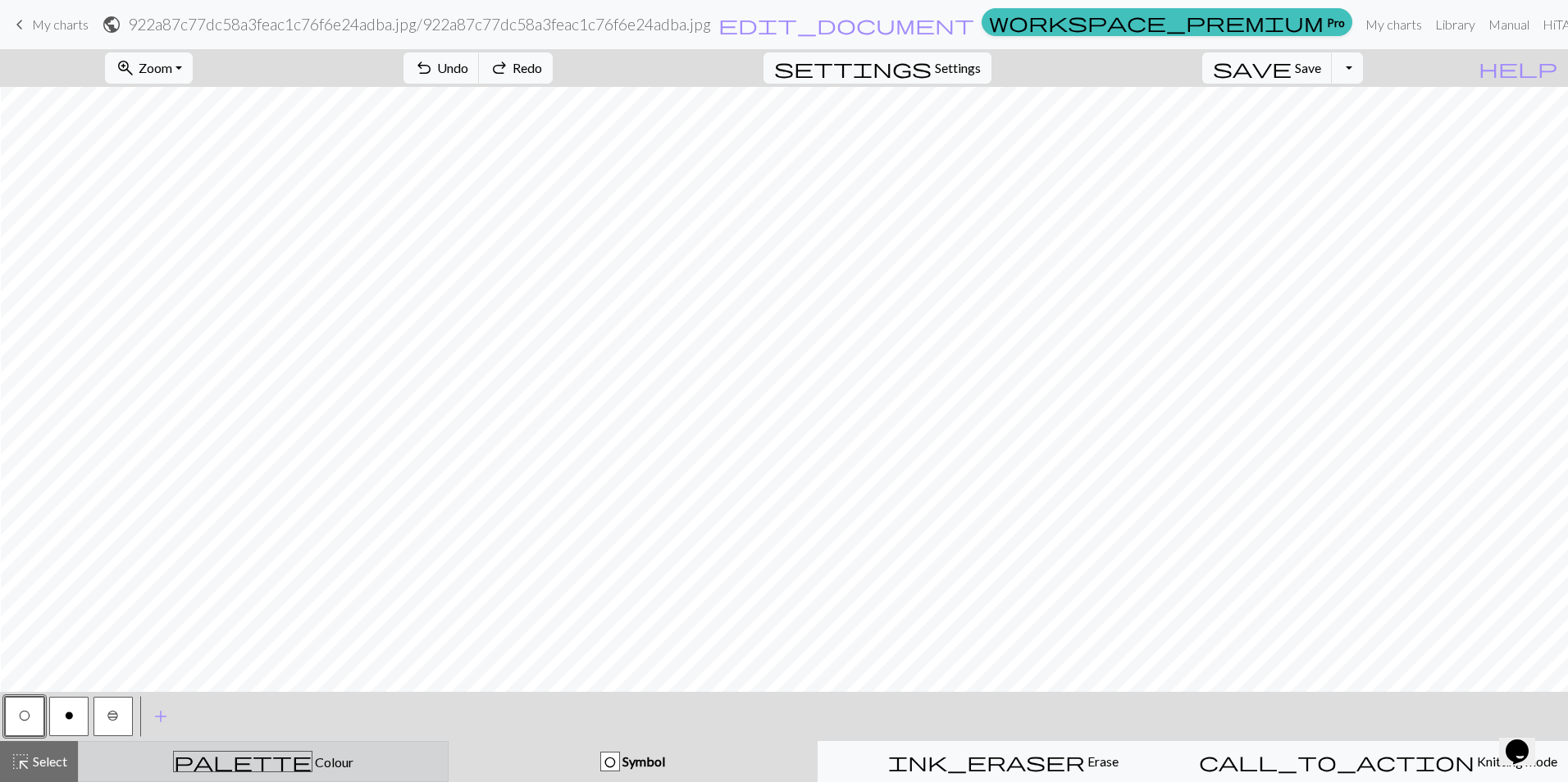
click at [142, 753] on div "palette Colour Colour" at bounding box center [263, 761] width 349 height 21
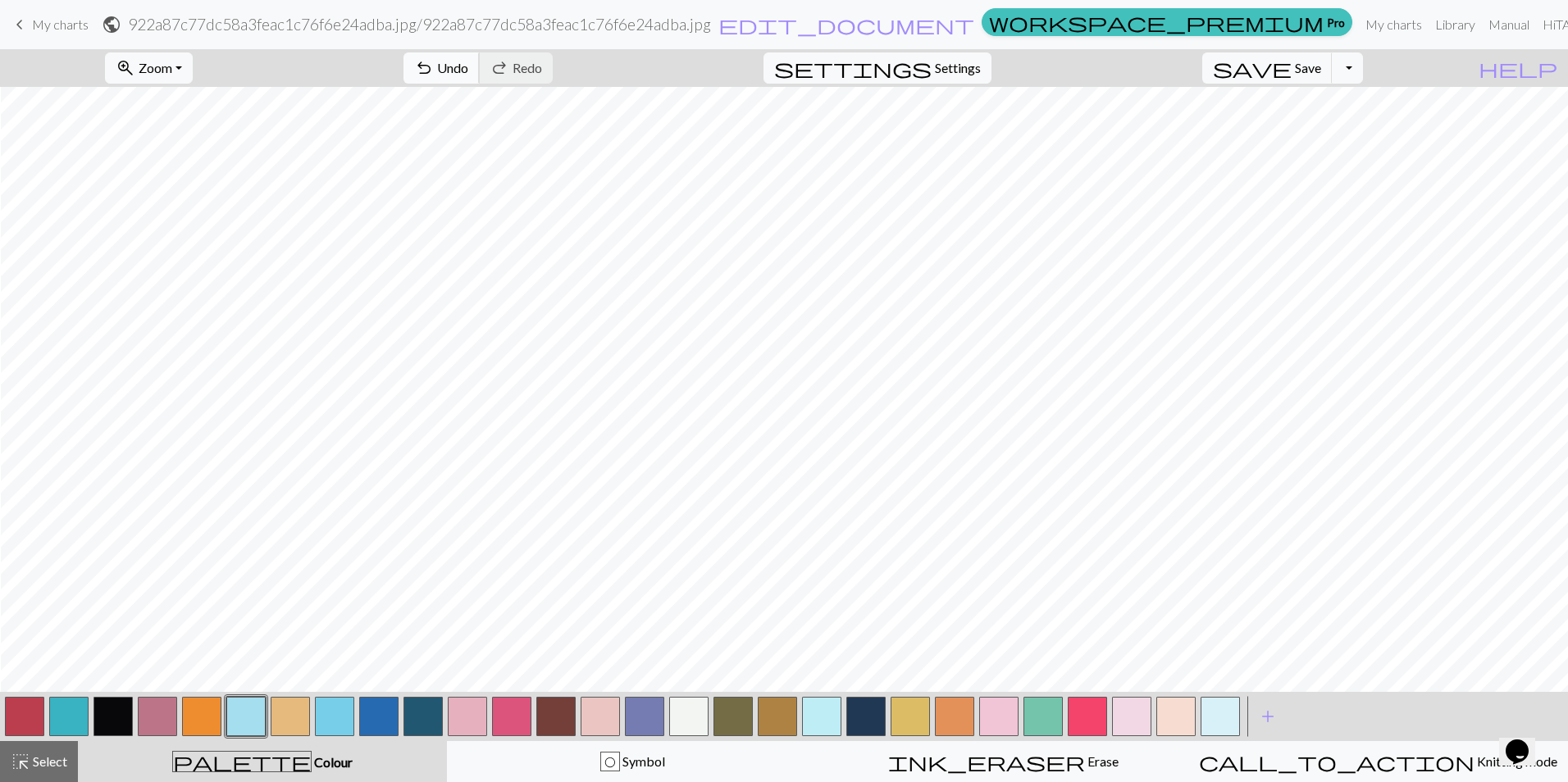
click at [433, 57] on span "undo" at bounding box center [424, 68] width 20 height 23
click at [931, 57] on span "settings" at bounding box center [852, 68] width 157 height 23
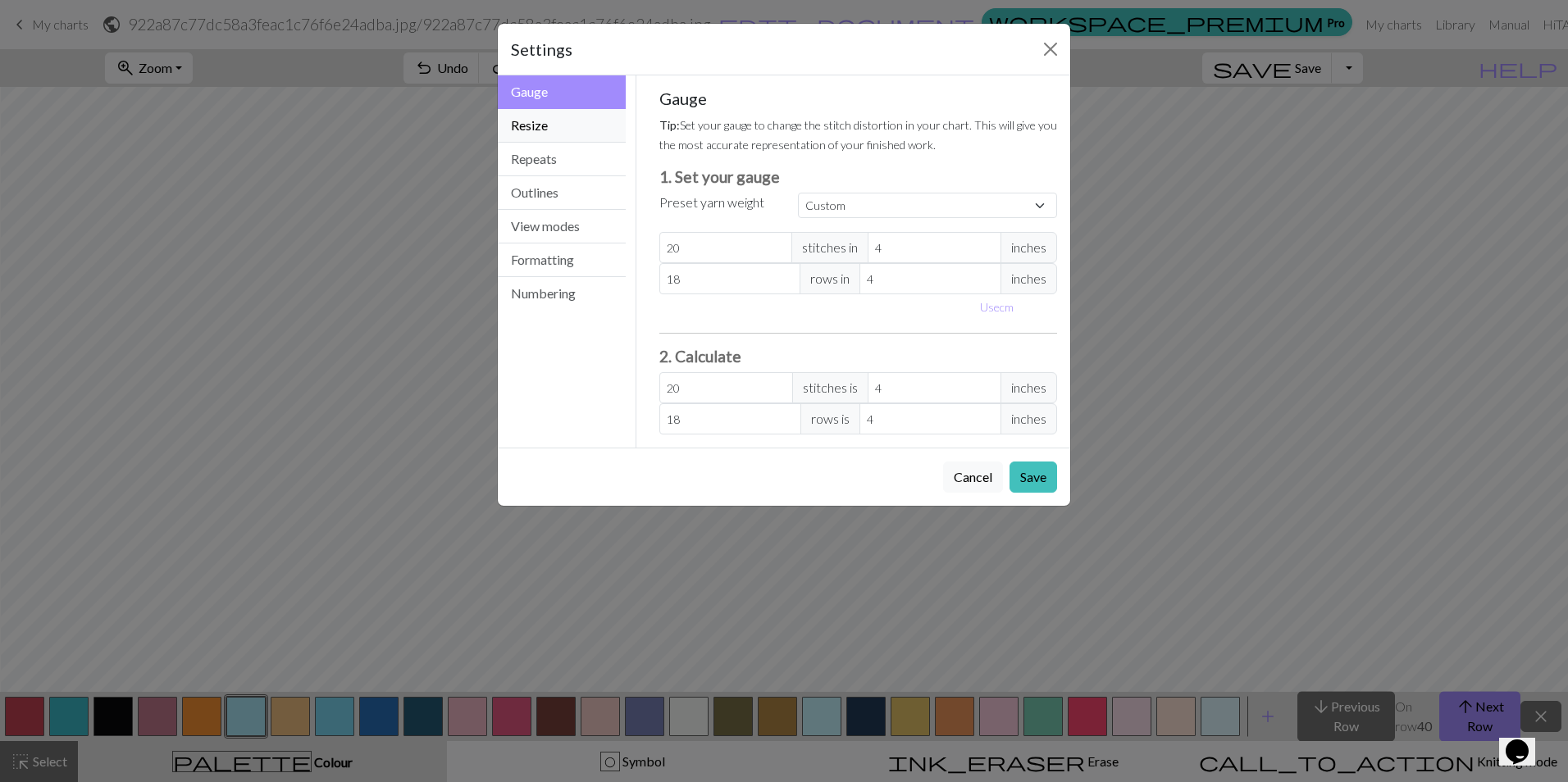
click at [574, 133] on button "Resize" at bounding box center [561, 125] width 128 height 34
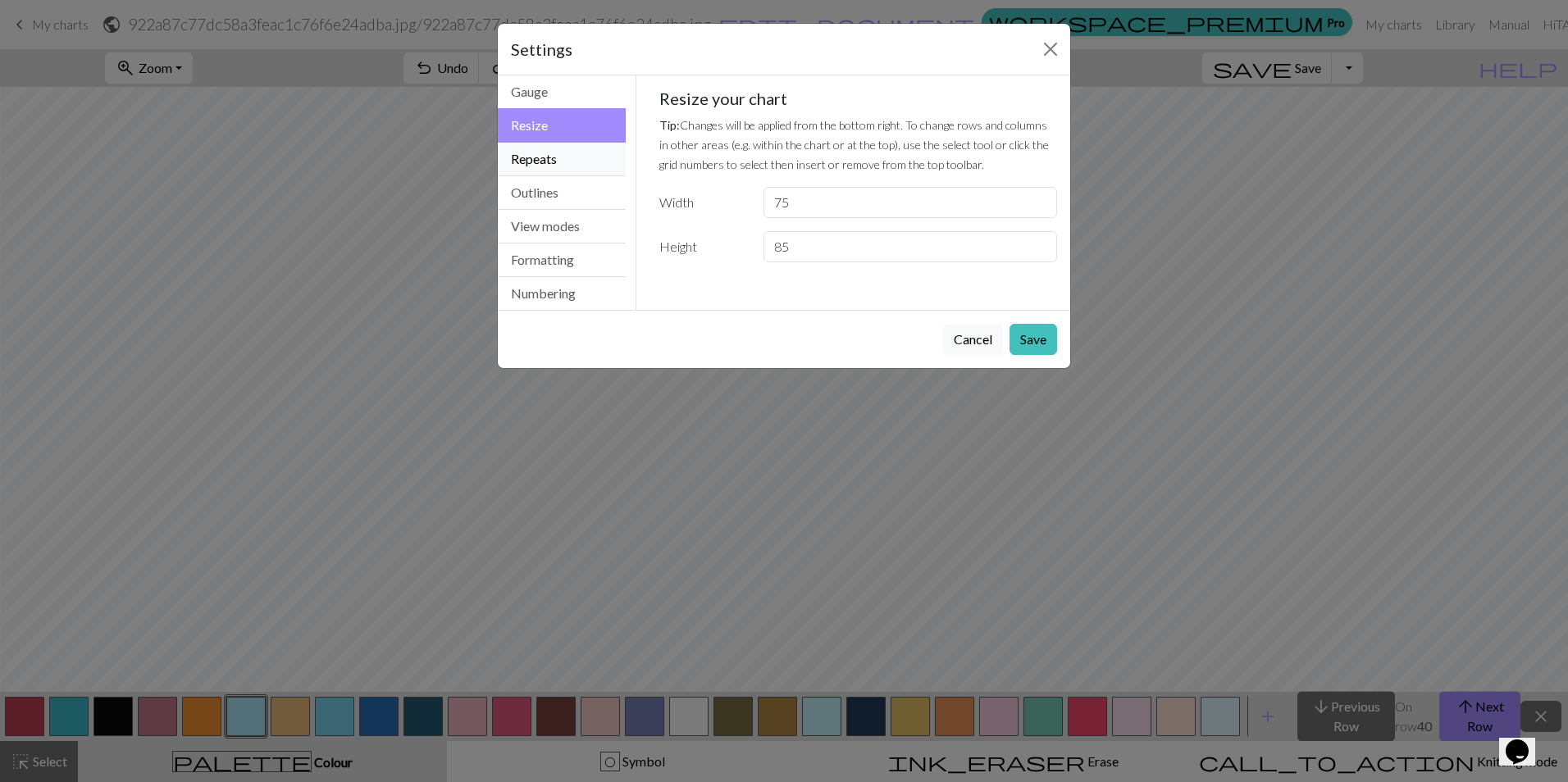
click at [564, 152] on button "Repeats" at bounding box center [561, 159] width 128 height 34
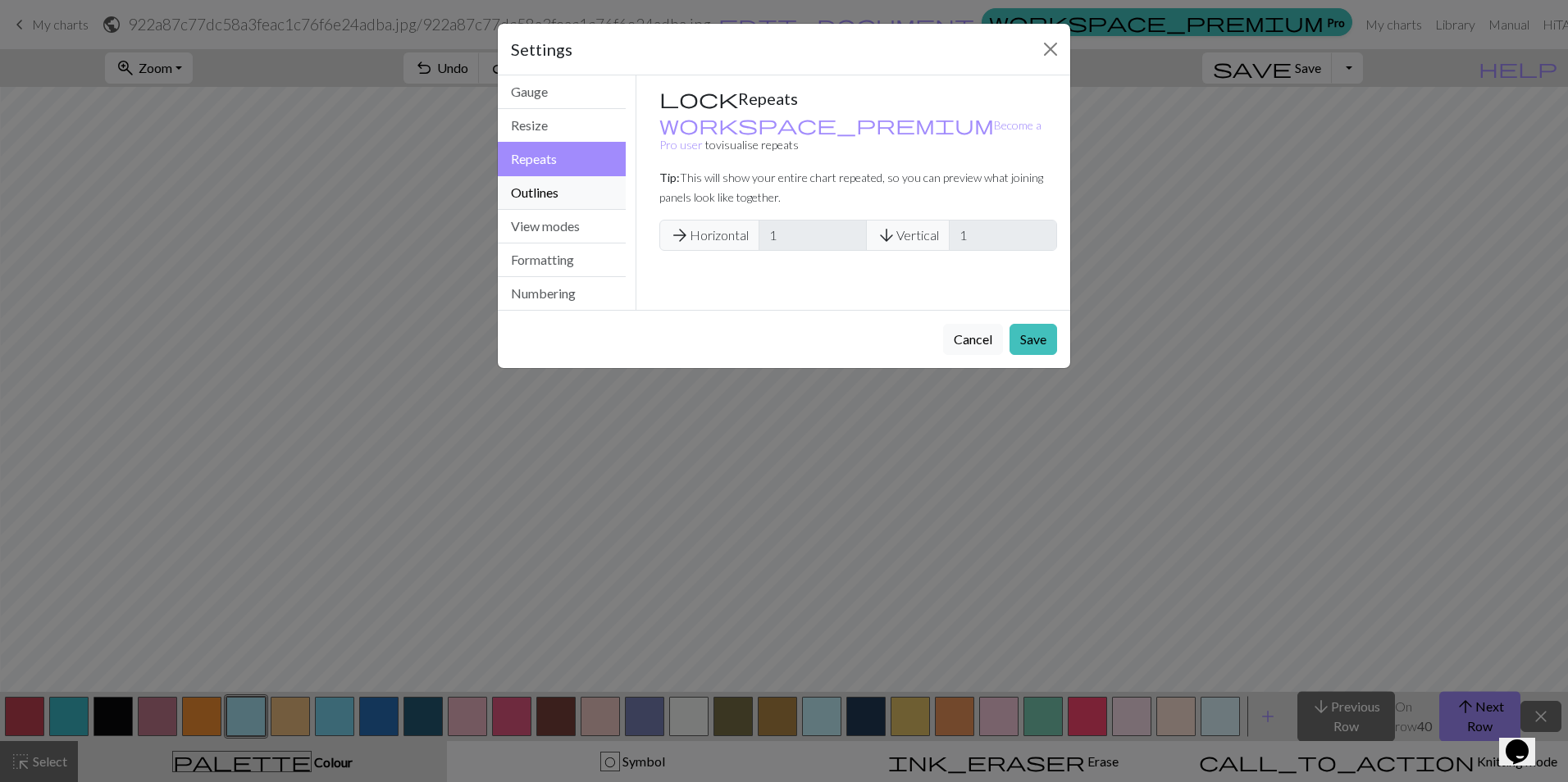
click at [573, 180] on button "Outlines" at bounding box center [561, 193] width 128 height 34
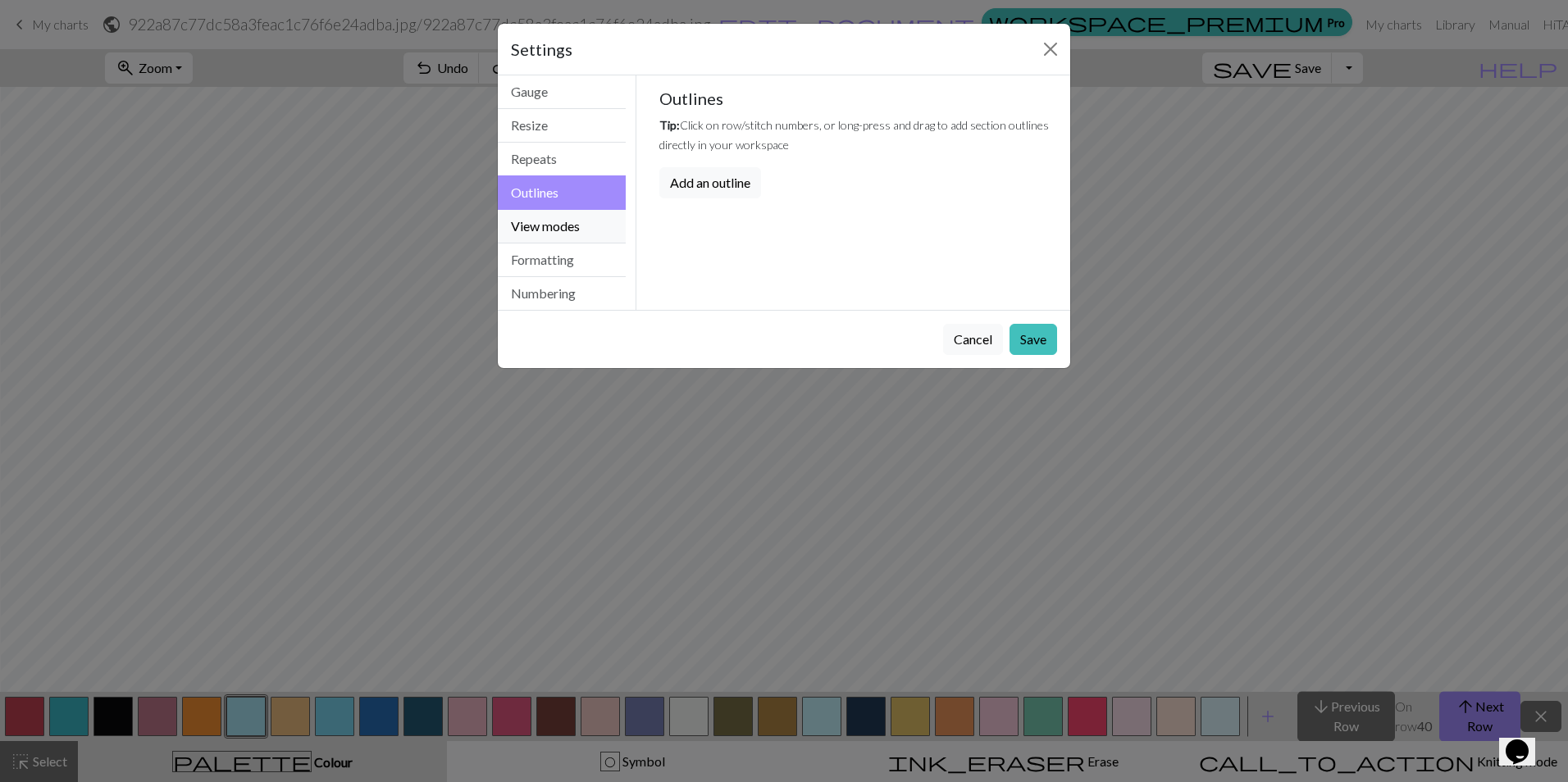
click at [571, 231] on button "View modes" at bounding box center [561, 227] width 128 height 34
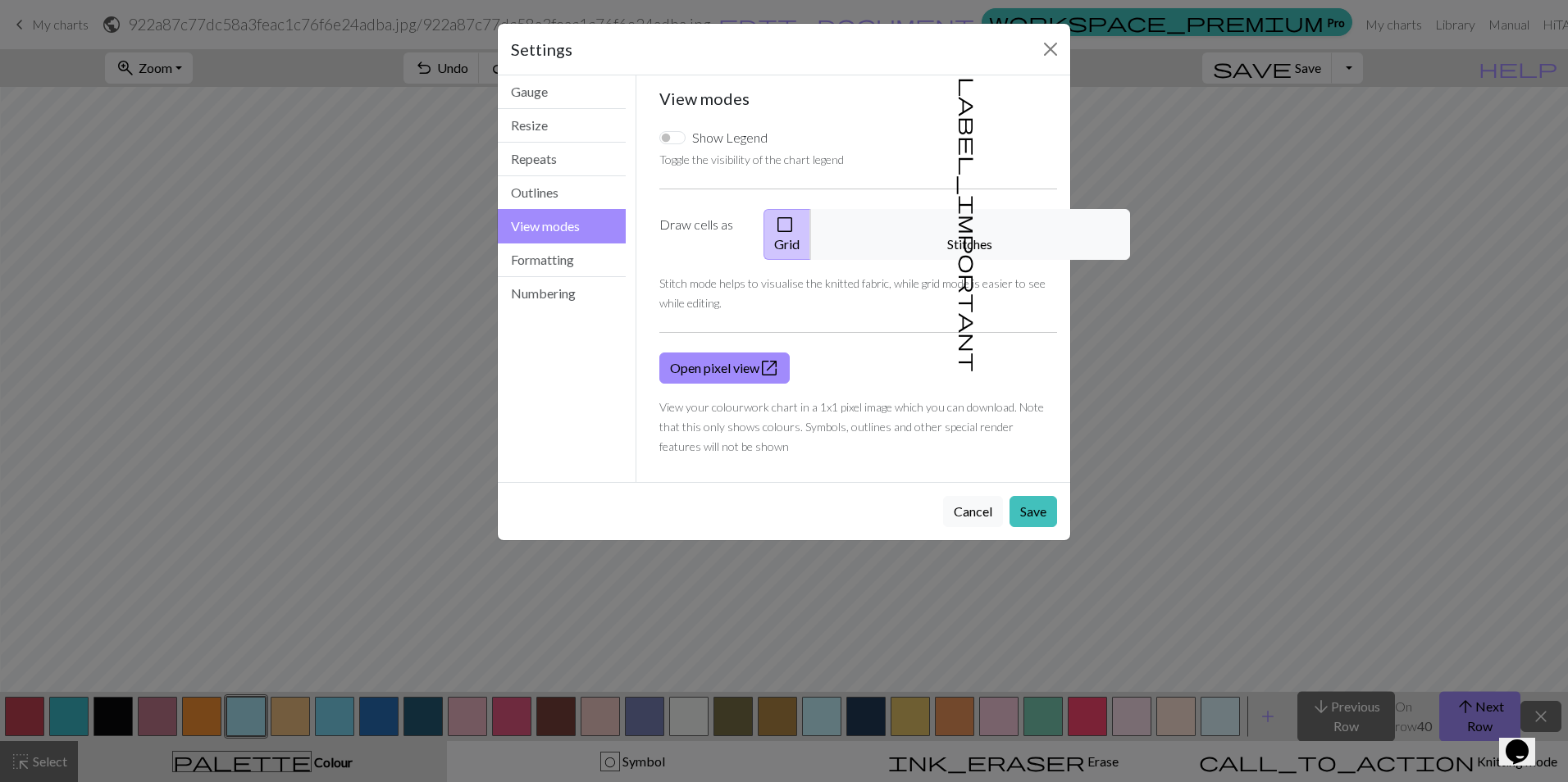
click at [578, 211] on button "View modes" at bounding box center [561, 227] width 128 height 35
click at [574, 204] on button "Outlines" at bounding box center [561, 193] width 128 height 34
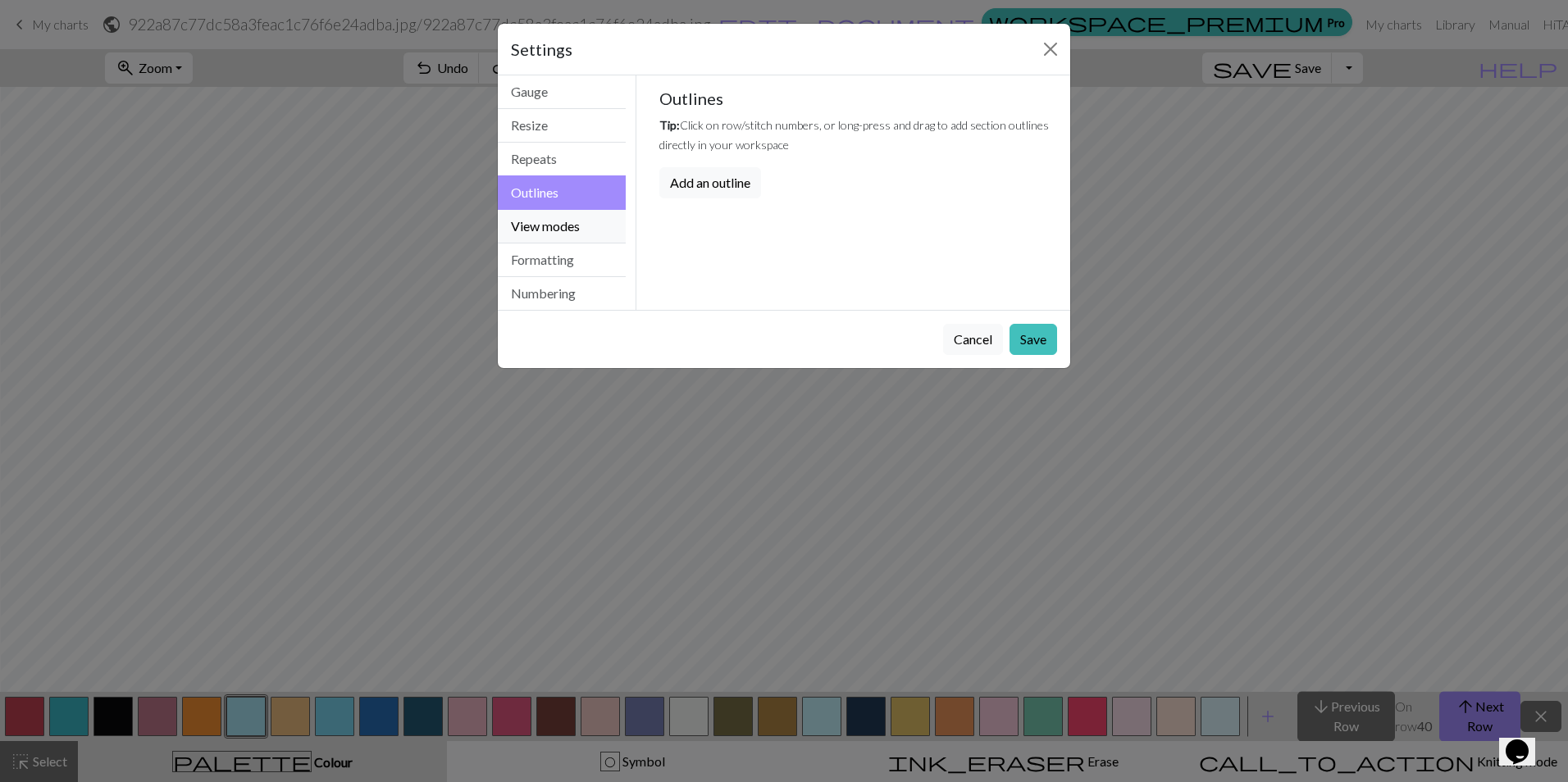
click at [575, 223] on button "View modes" at bounding box center [561, 227] width 128 height 34
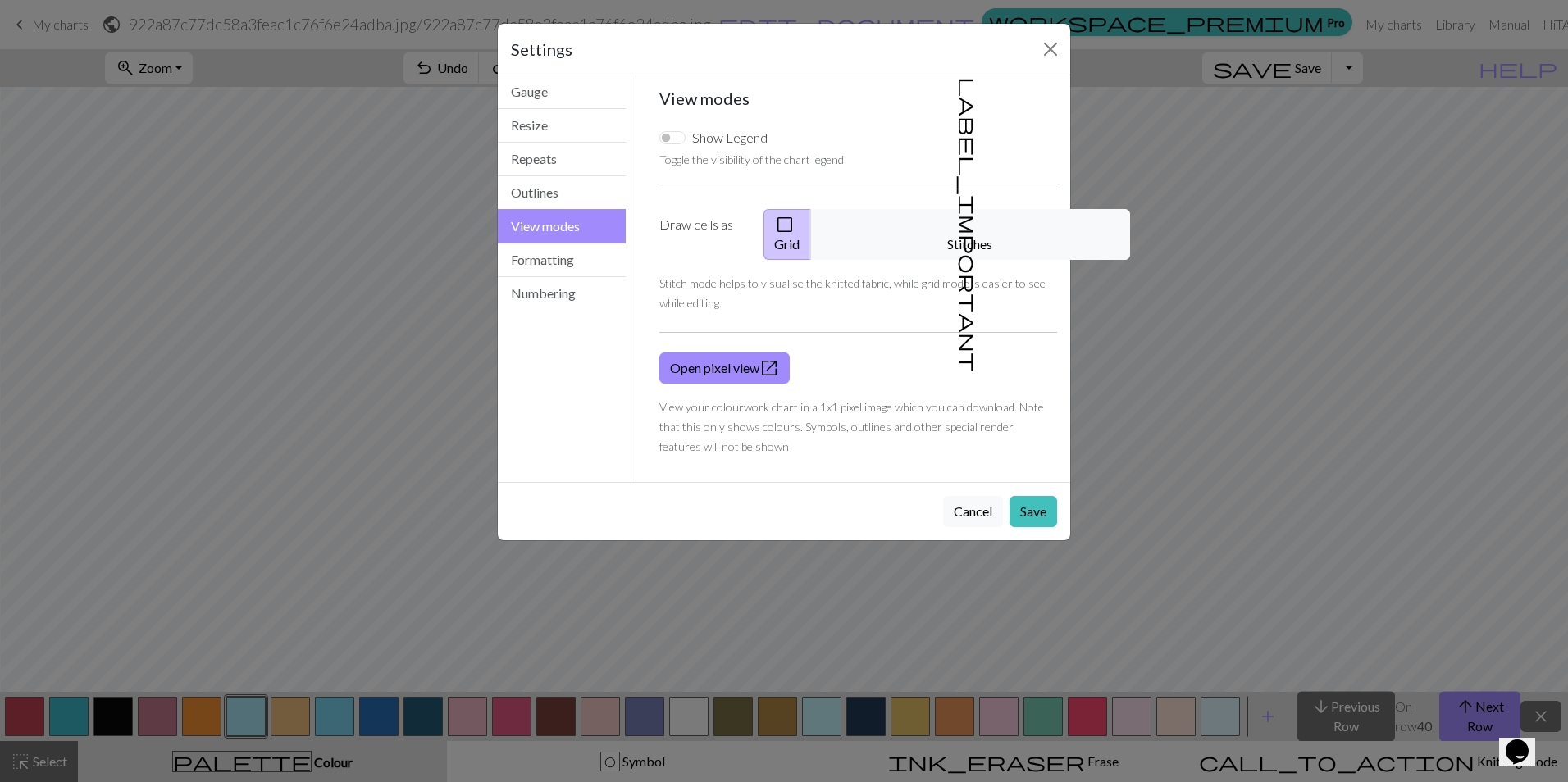
click at [574, 238] on button "View modes" at bounding box center [561, 227] width 128 height 35
click at [576, 254] on button "Formatting" at bounding box center [561, 260] width 128 height 34
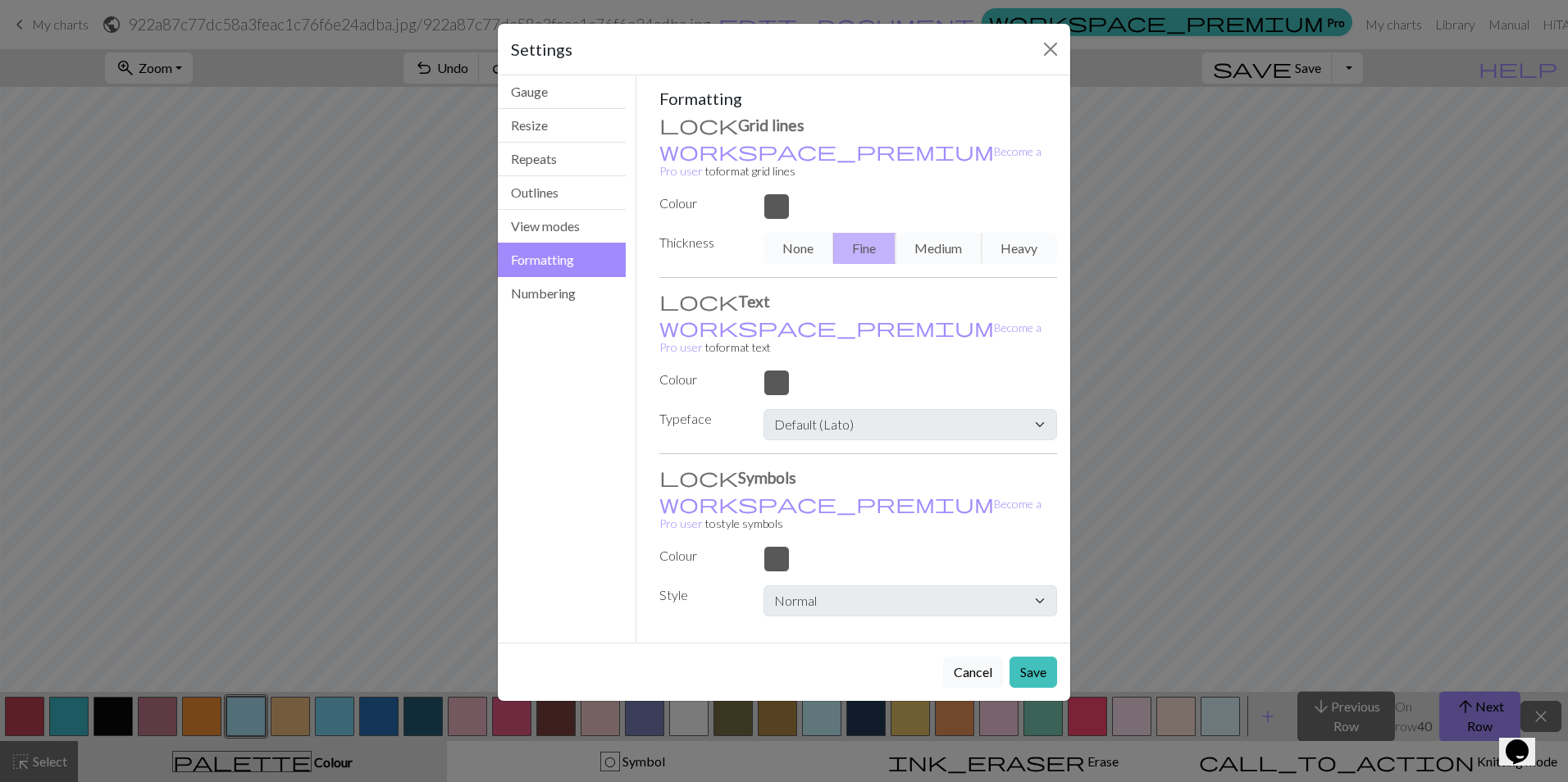
click at [924, 244] on div "None Fine Medium Heavy" at bounding box center [910, 249] width 313 height 31
click at [929, 233] on div "None Fine Medium Heavy" at bounding box center [910, 249] width 313 height 31
click at [789, 194] on div at bounding box center [910, 207] width 313 height 26
click at [775, 194] on div at bounding box center [910, 207] width 313 height 26
click at [606, 301] on button "Numbering" at bounding box center [561, 293] width 128 height 33
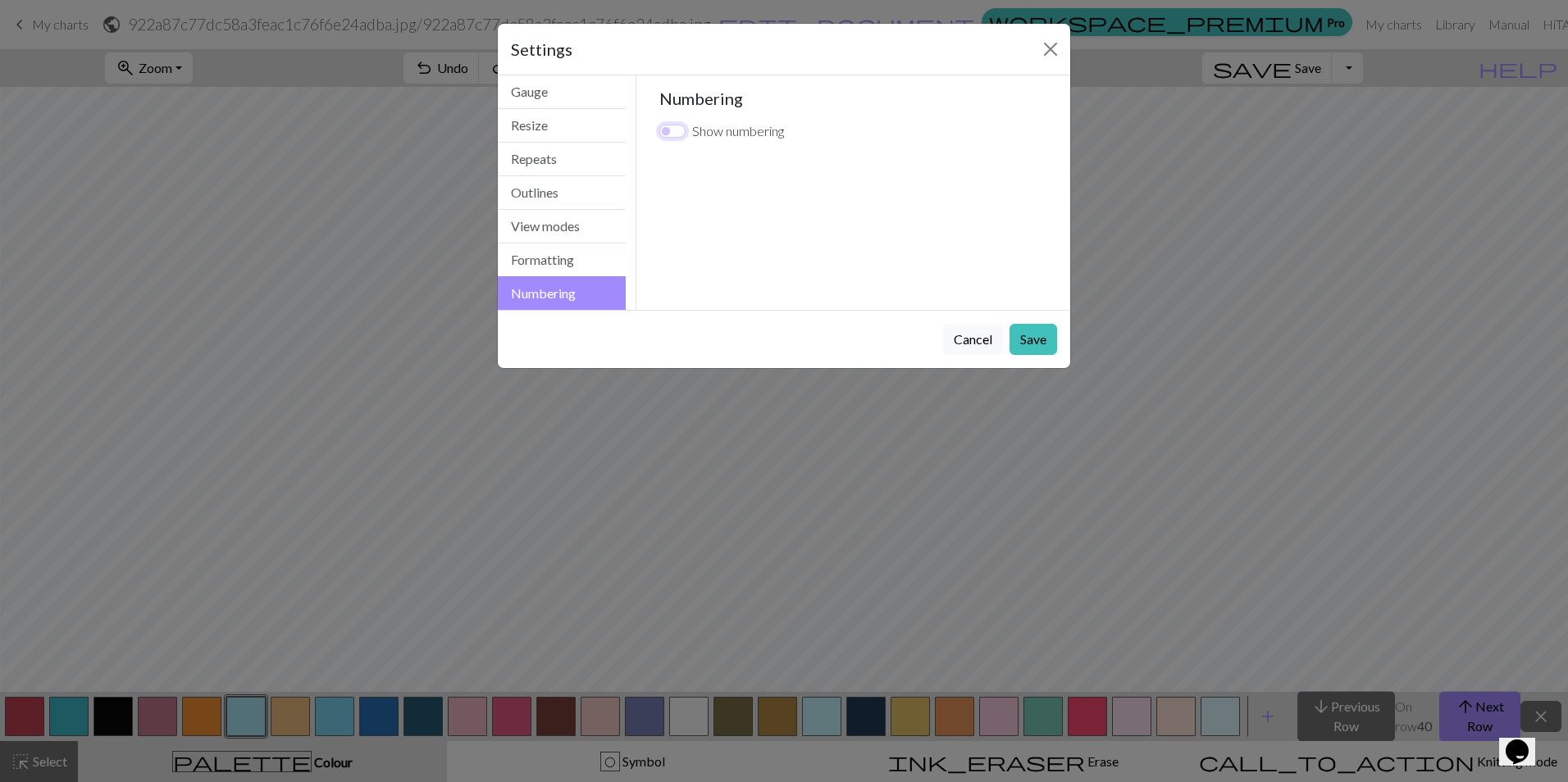
click at [670, 130] on input "Show numbering" at bounding box center [672, 131] width 26 height 13
checkbox input "true"
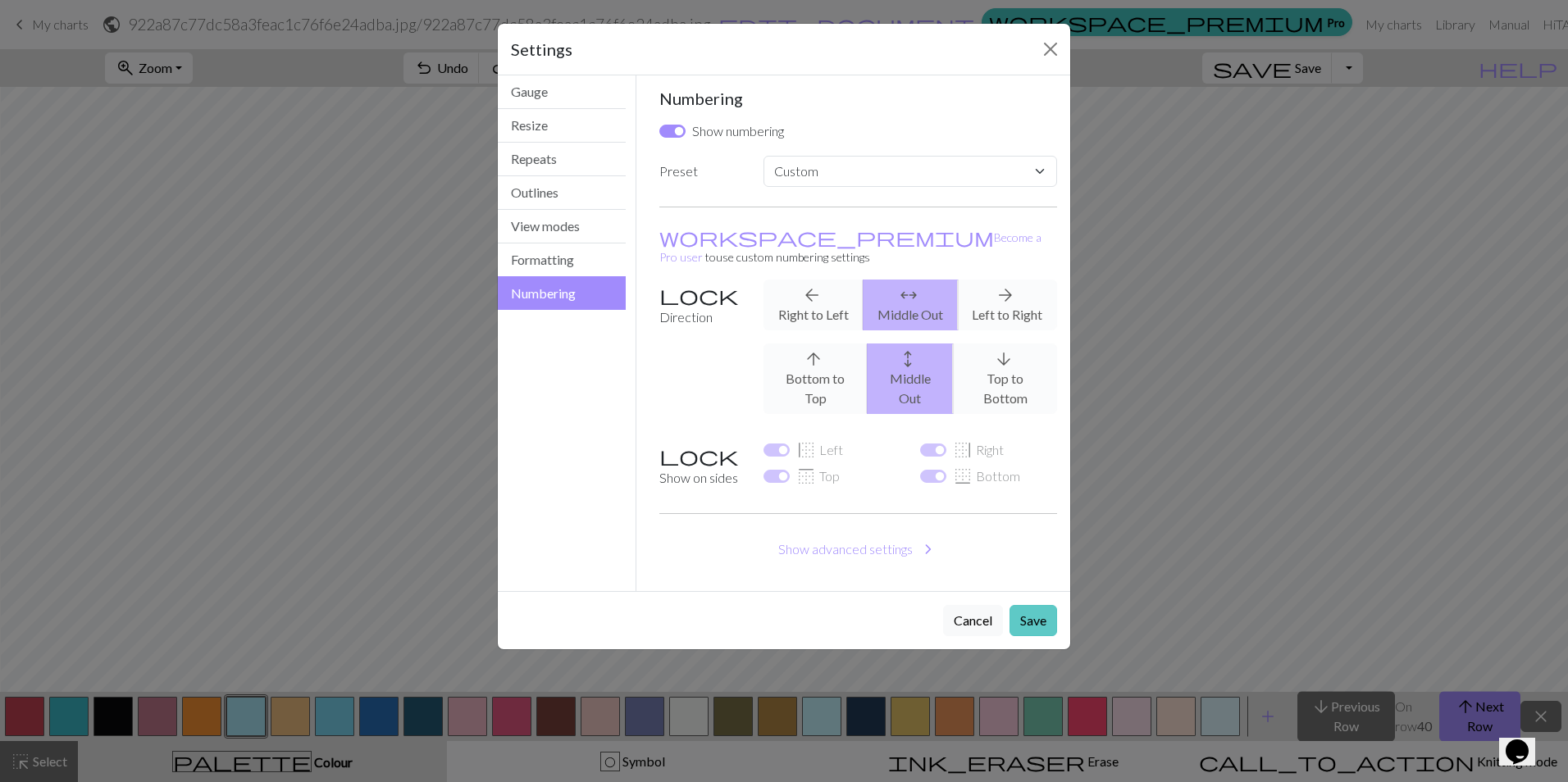
click at [1037, 605] on button "Save" at bounding box center [1033, 620] width 48 height 31
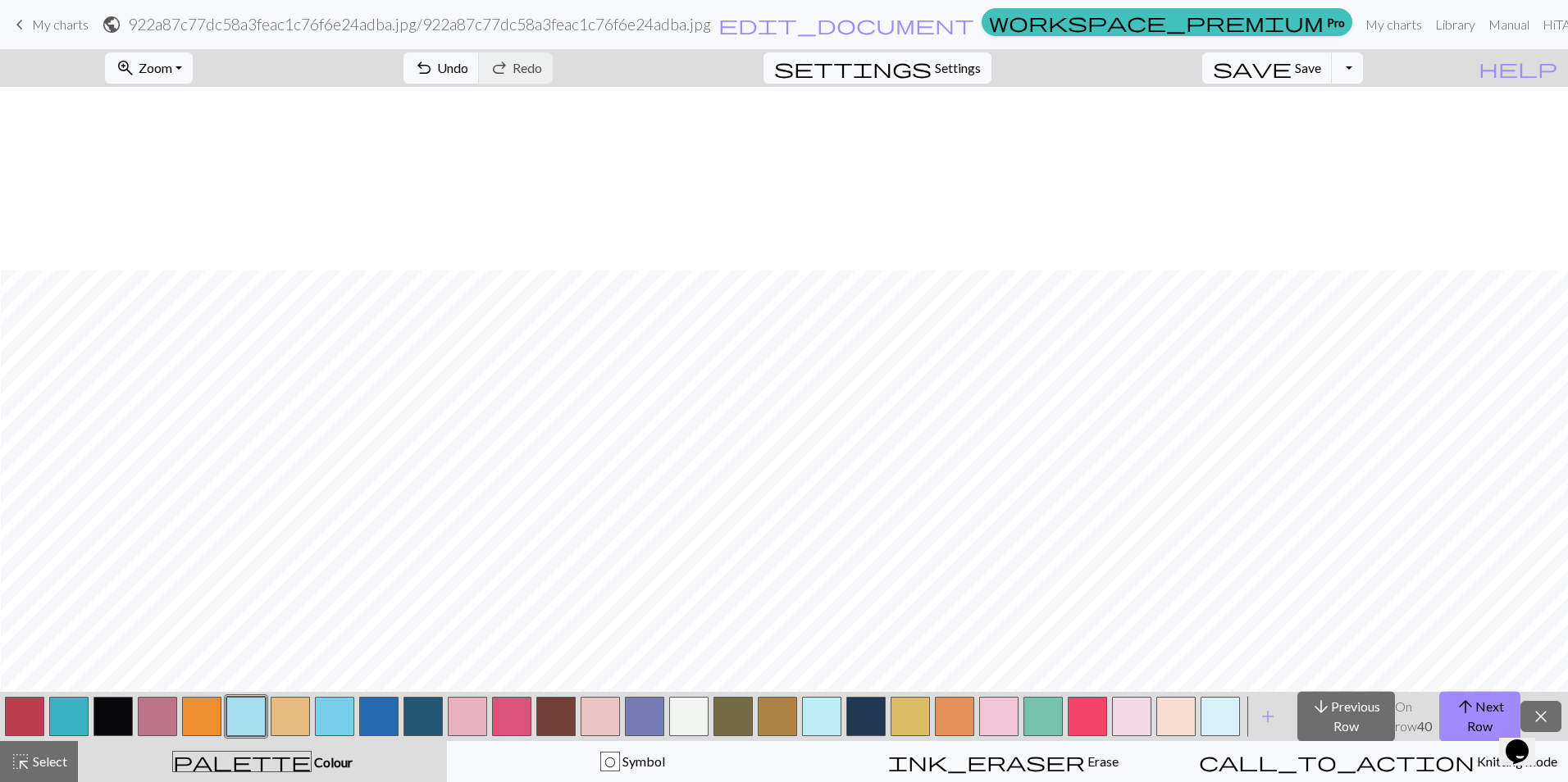
scroll to position [1365, 1]
click at [981, 63] on span "Settings" at bounding box center [957, 68] width 46 height 20
select select "flat"
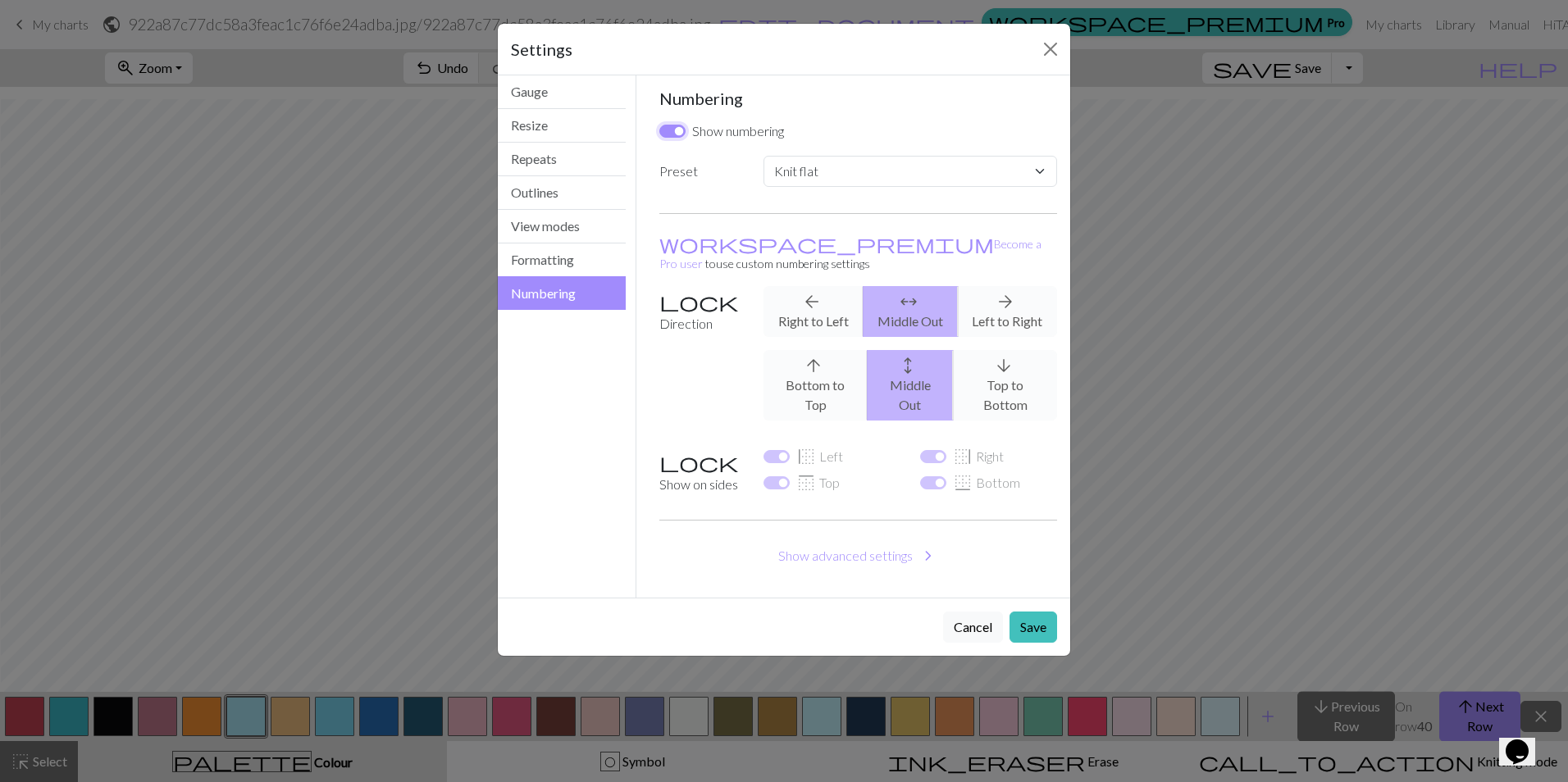
click at [678, 127] on input "Show numbering" at bounding box center [672, 131] width 26 height 13
checkbox input "false"
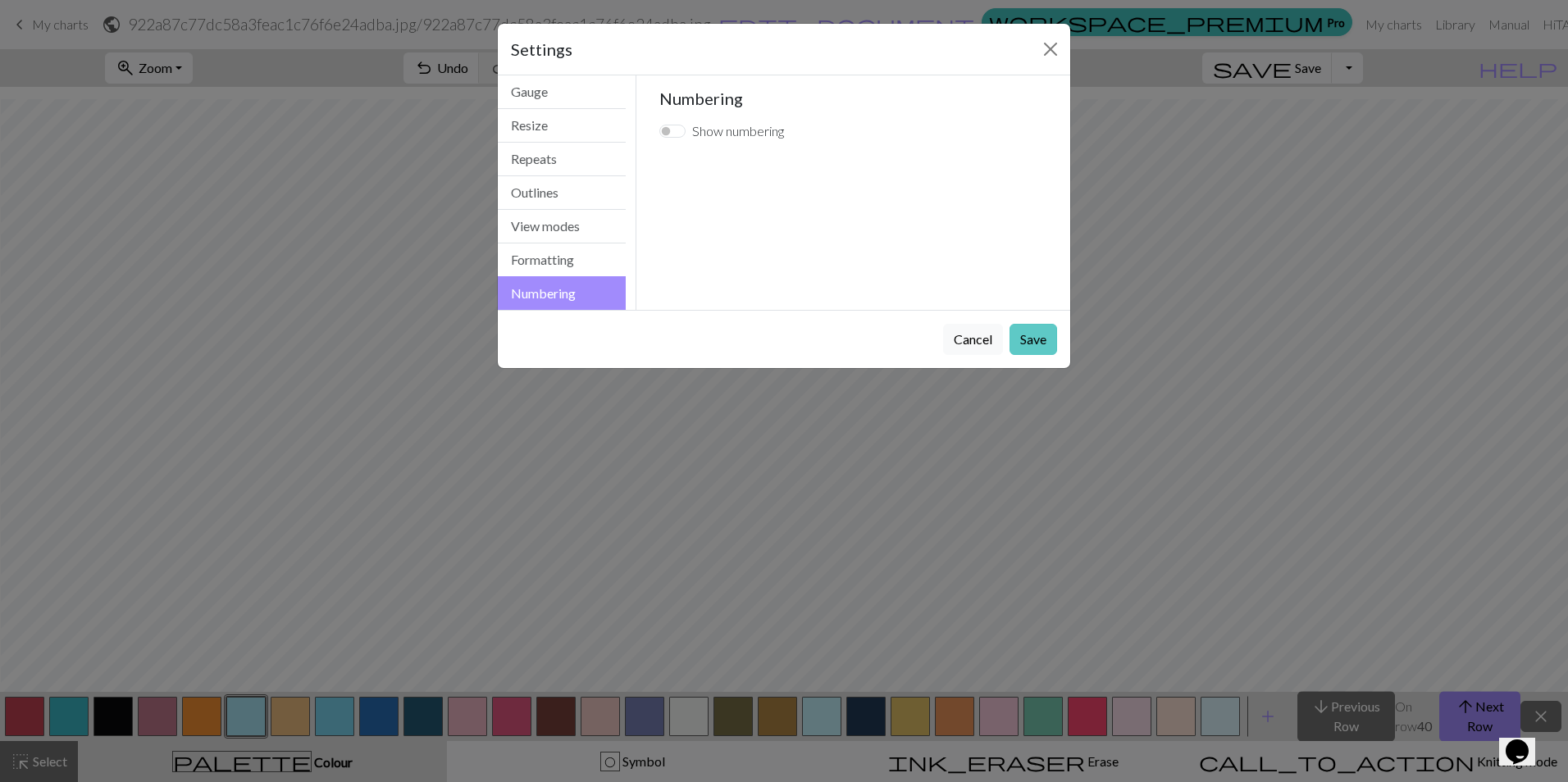
click at [1032, 339] on button "Save" at bounding box center [1033, 339] width 48 height 31
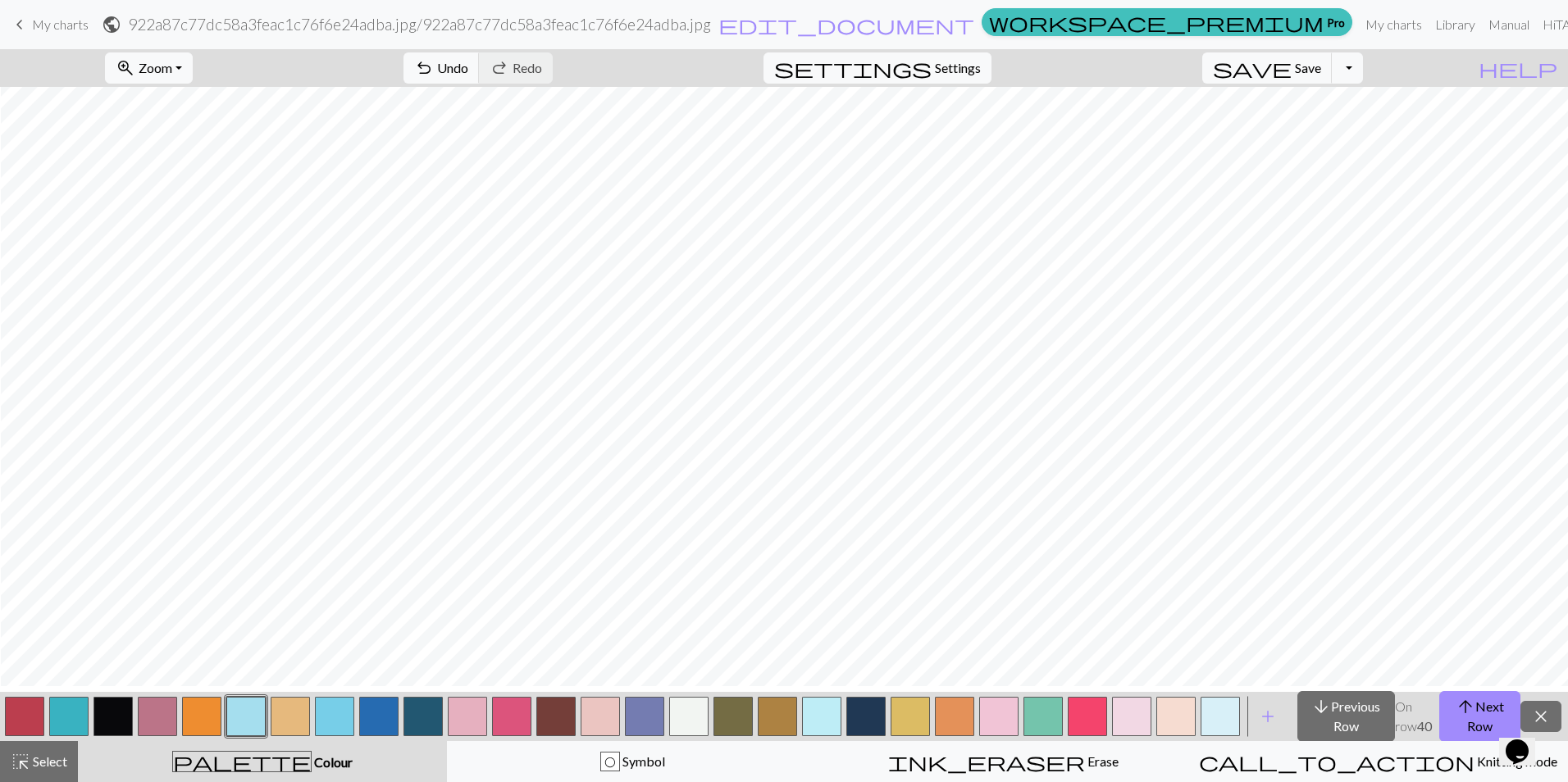
scroll to position [0, 1]
click at [793, 759] on div "O Symbol" at bounding box center [632, 761] width 349 height 20
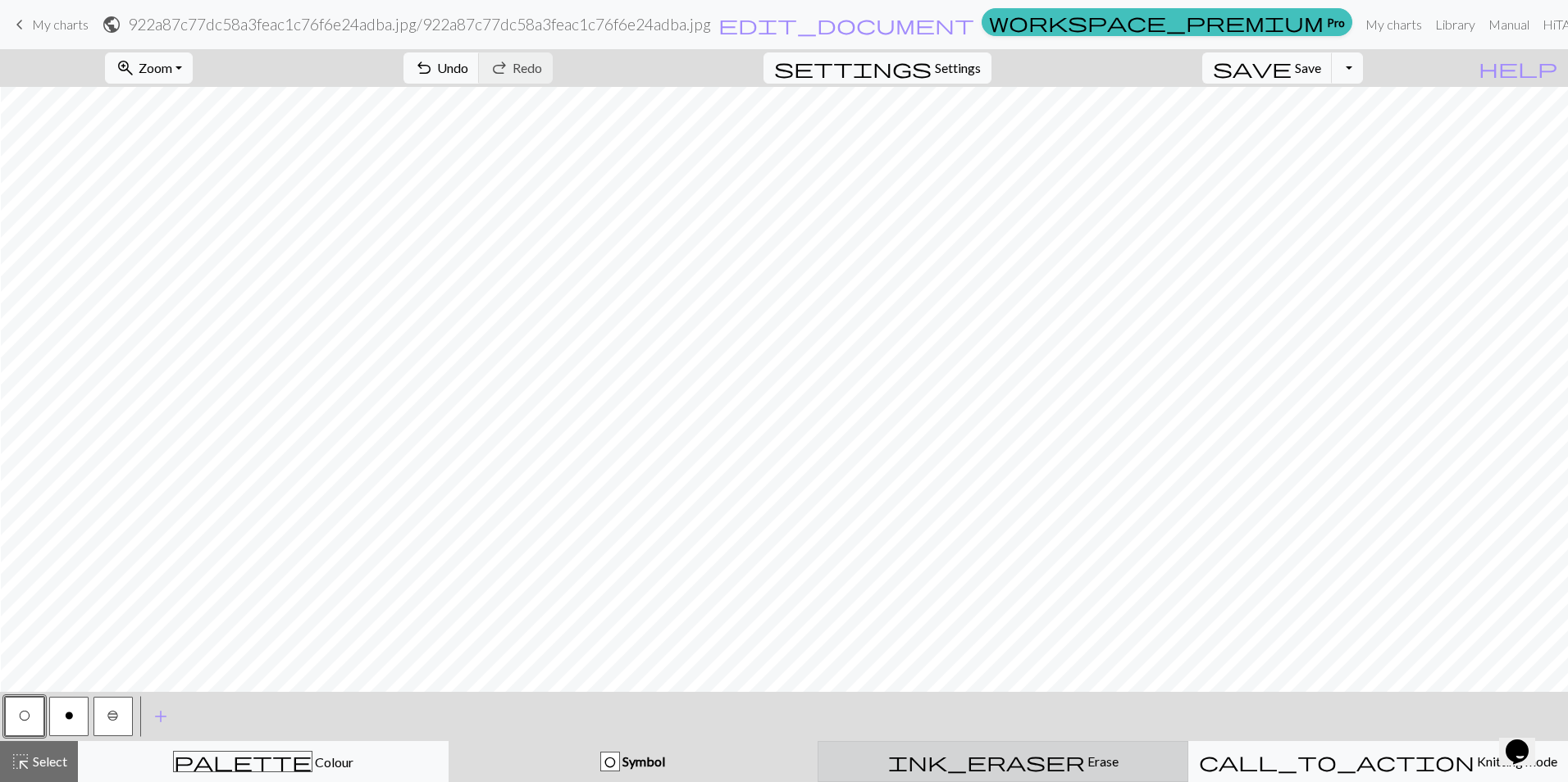
click at [881, 758] on div "ink_eraser Erase Erase" at bounding box center [1003, 761] width 349 height 20
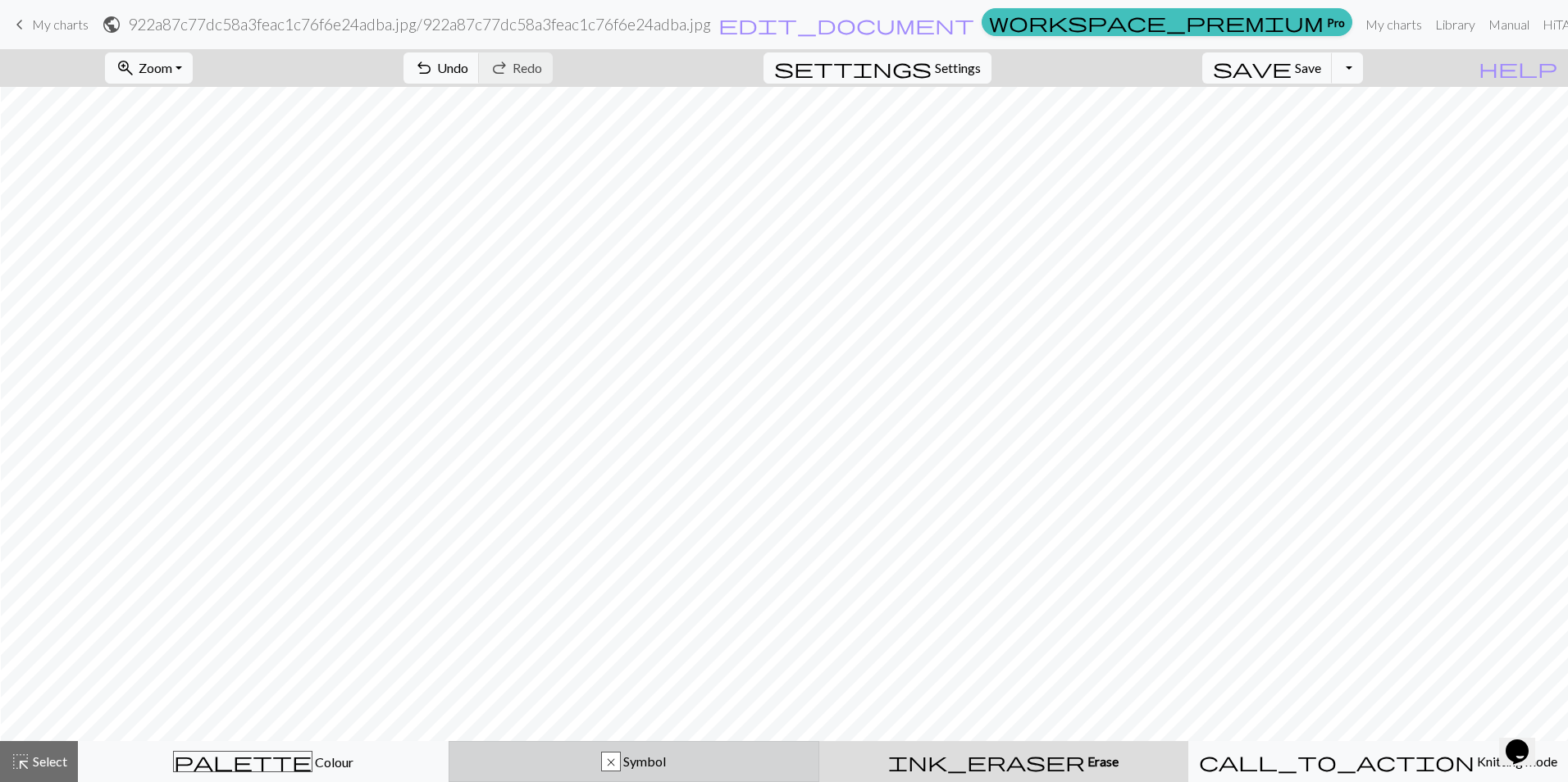
click at [751, 757] on div "x Symbol" at bounding box center [634, 761] width 349 height 20
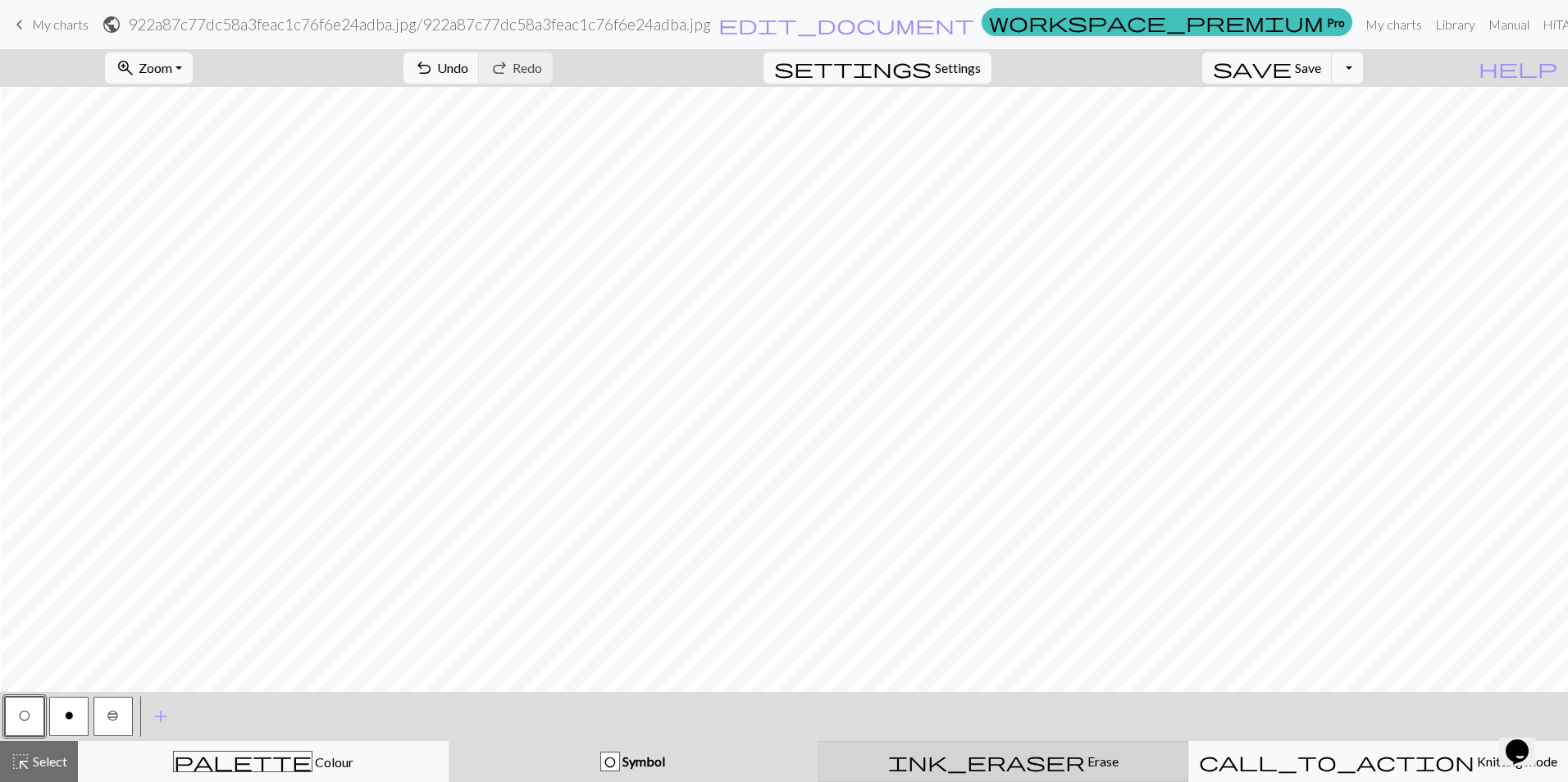
click at [903, 756] on div "ink_eraser Erase Erase" at bounding box center [1003, 761] width 349 height 20
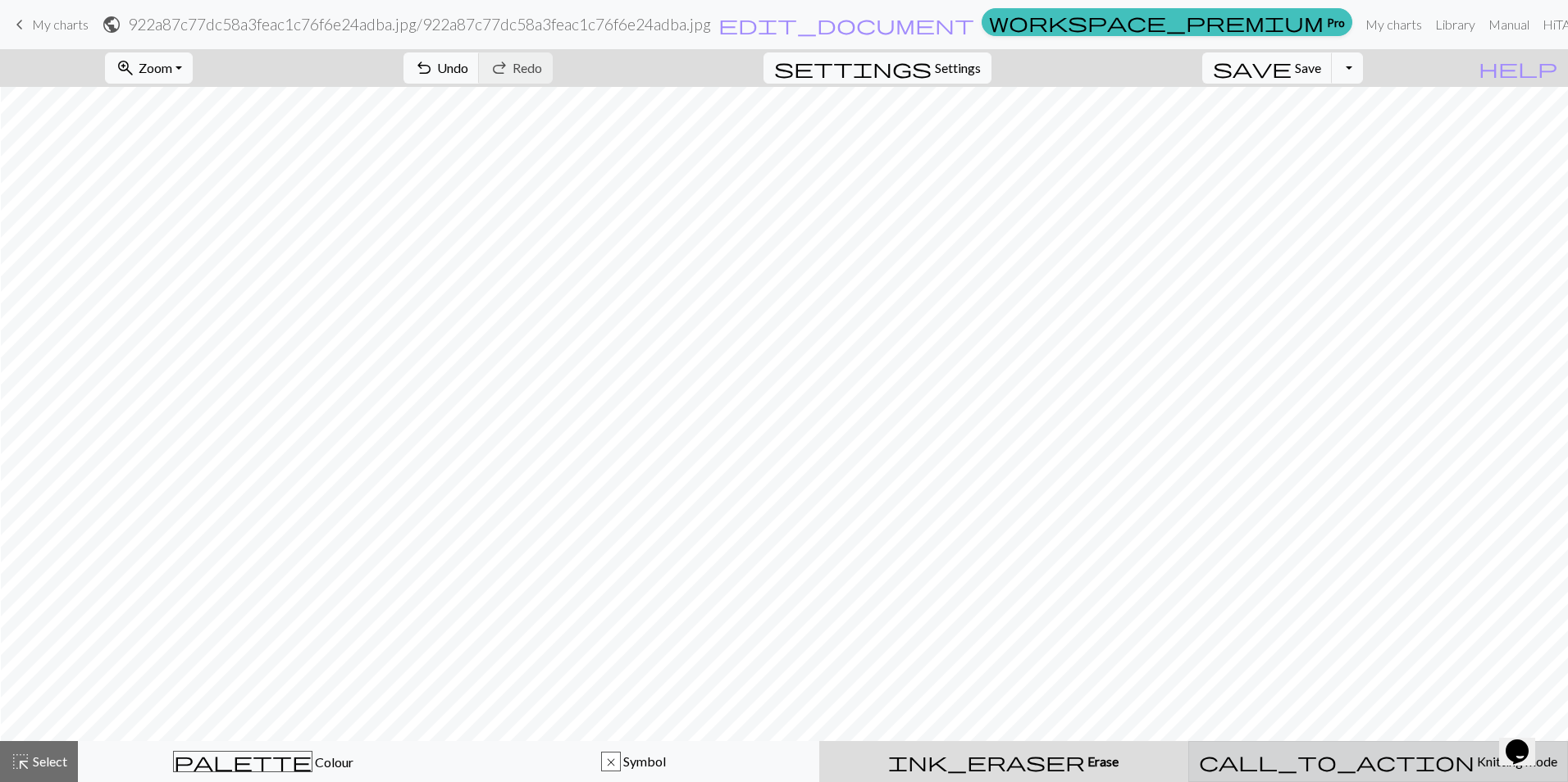
click at [1474, 761] on span "Knitting mode" at bounding box center [1515, 761] width 82 height 16
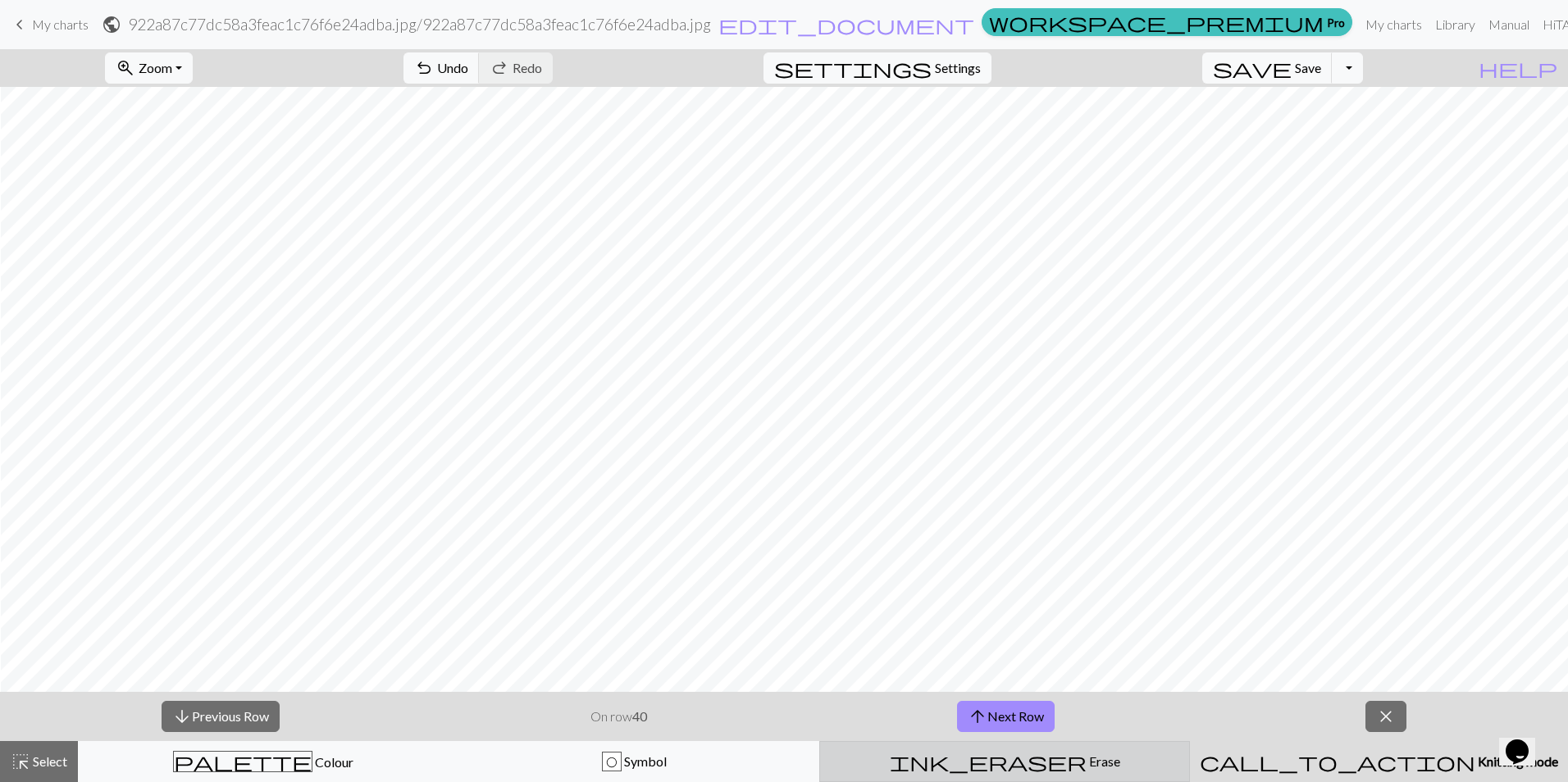
click at [929, 761] on div "ink_eraser Erase Erase" at bounding box center [1004, 761] width 349 height 20
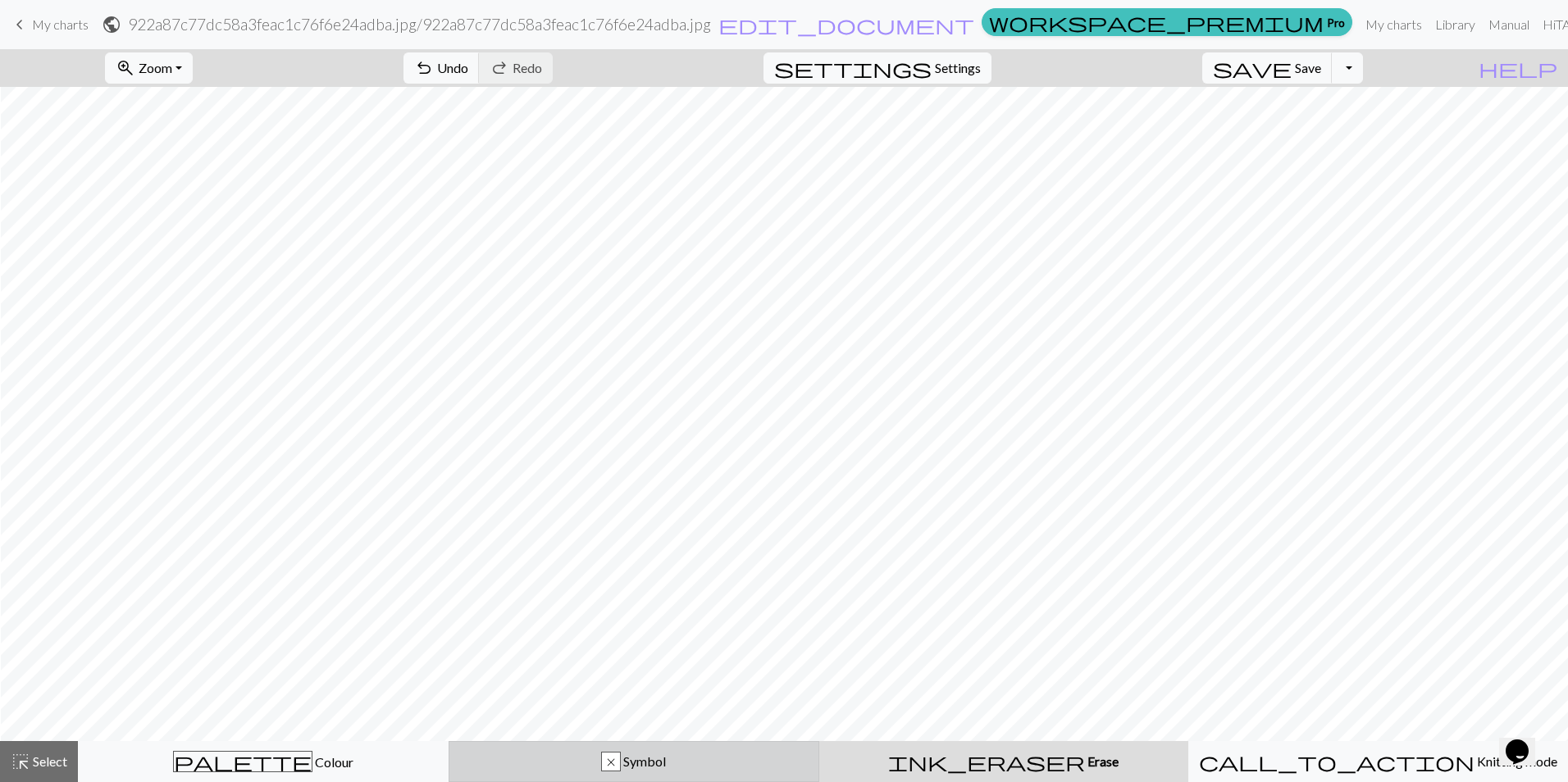
click at [721, 761] on div "x Symbol" at bounding box center [634, 761] width 349 height 20
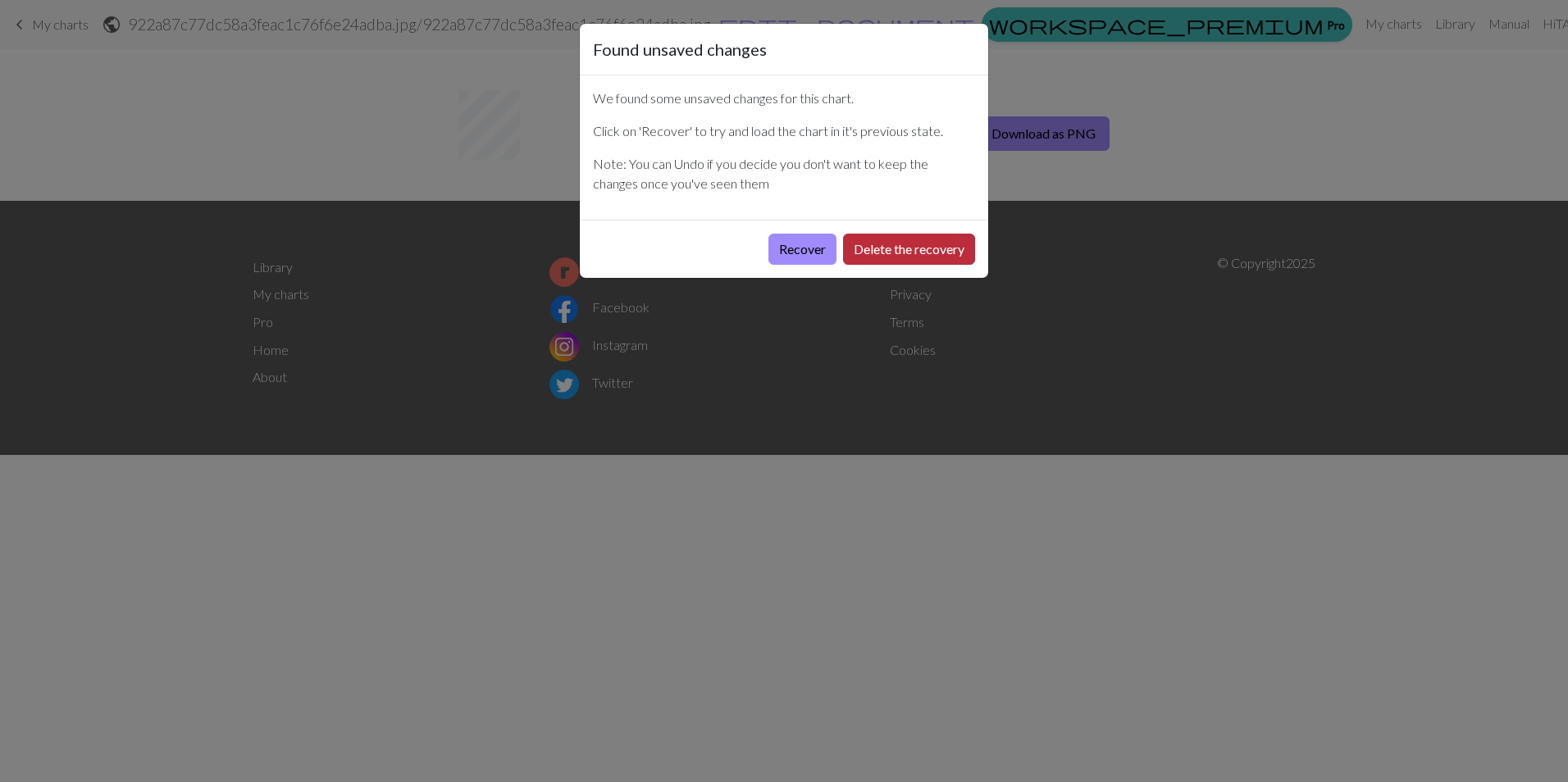
click at [849, 248] on button "Delete the recovery" at bounding box center [909, 250] width 132 height 31
